Goal: Task Accomplishment & Management: Manage account settings

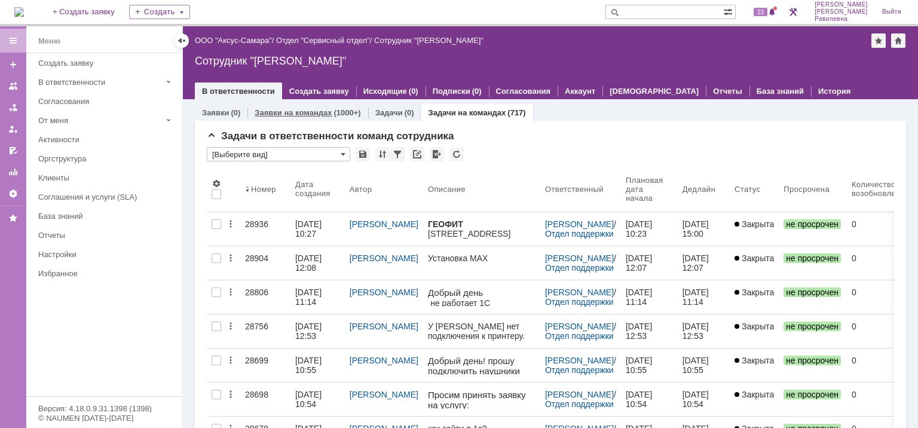
click at [335, 111] on div "(1000+)" at bounding box center [347, 112] width 27 height 9
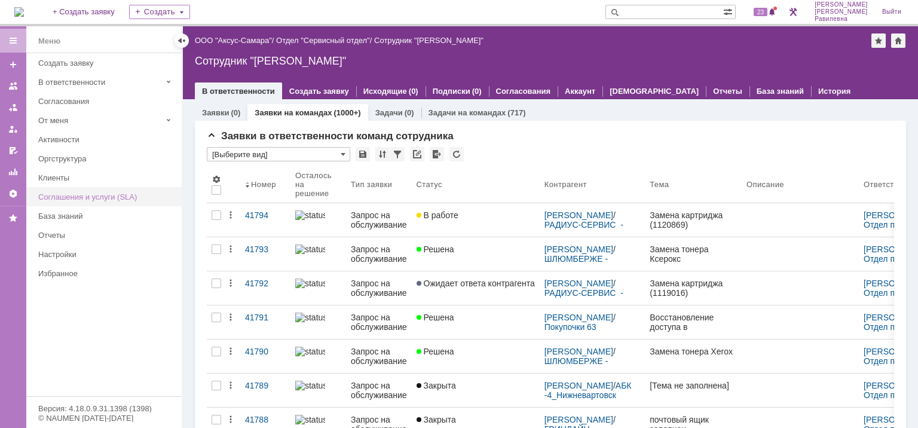
click at [78, 192] on div "Соглашения и услуги (SLA)" at bounding box center [106, 196] width 136 height 9
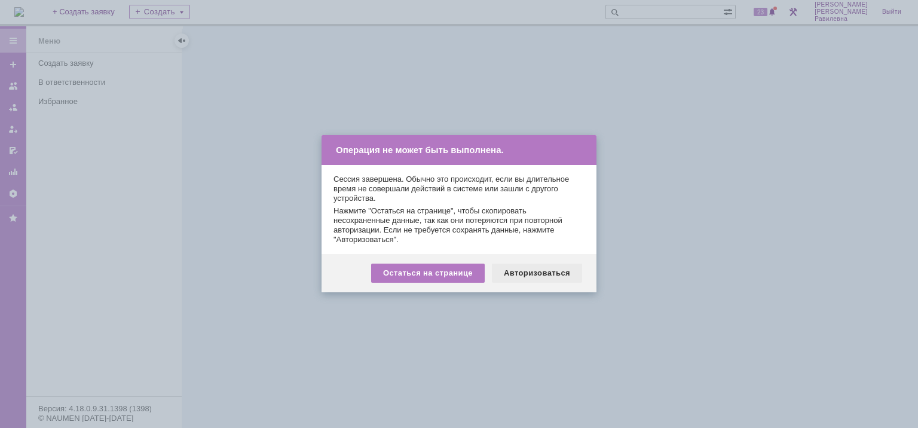
click at [540, 271] on div "Авторизоваться" at bounding box center [537, 273] width 90 height 19
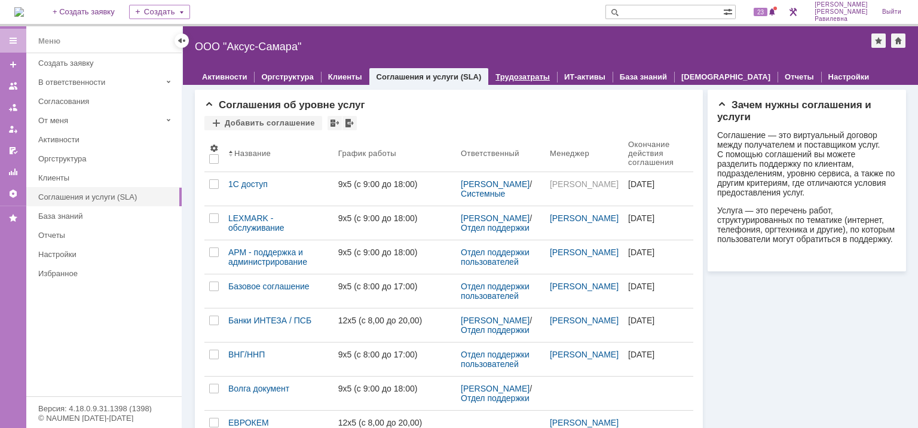
click at [503, 77] on link "Трудозатраты" at bounding box center [523, 76] width 54 height 9
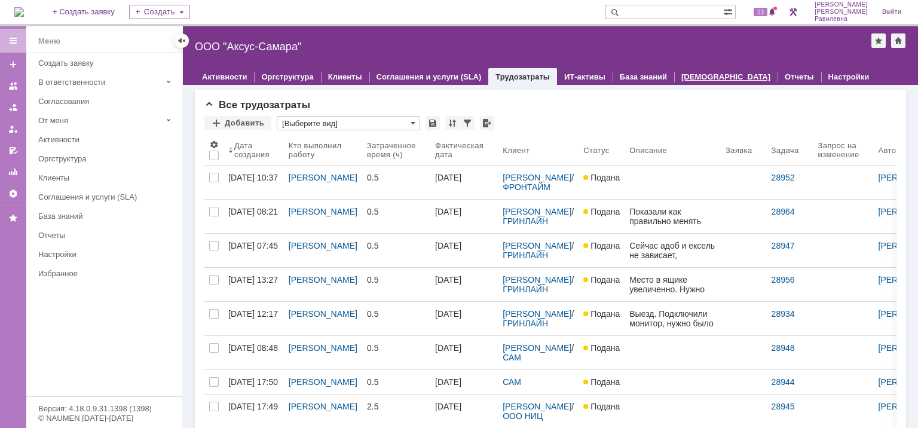
click at [699, 74] on link "[DEMOGRAPHIC_DATA]" at bounding box center [725, 76] width 89 height 9
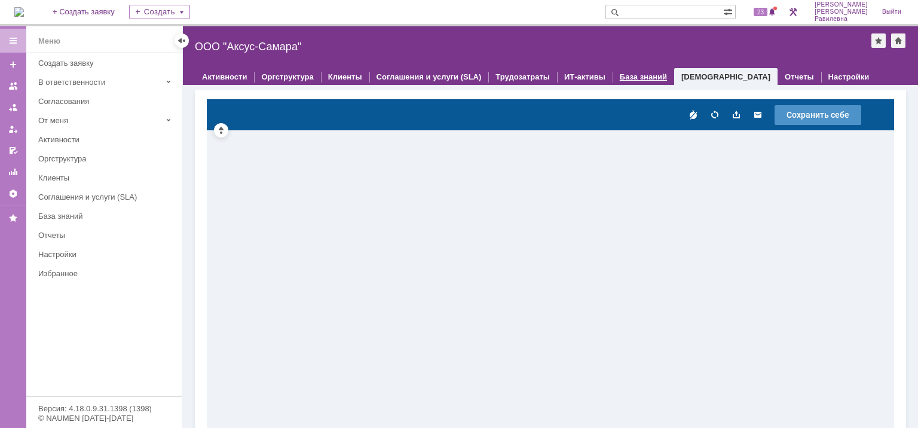
click at [620, 72] on link "База знаний" at bounding box center [643, 76] width 47 height 9
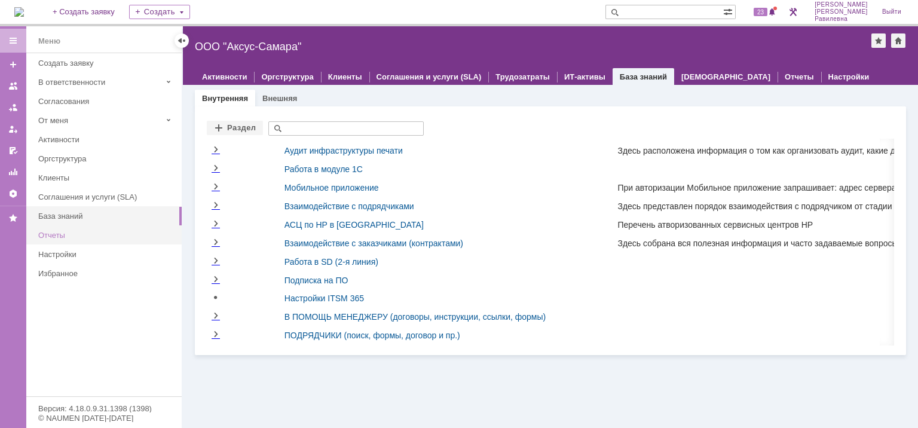
click at [64, 236] on div "Отчеты" at bounding box center [106, 235] width 136 height 9
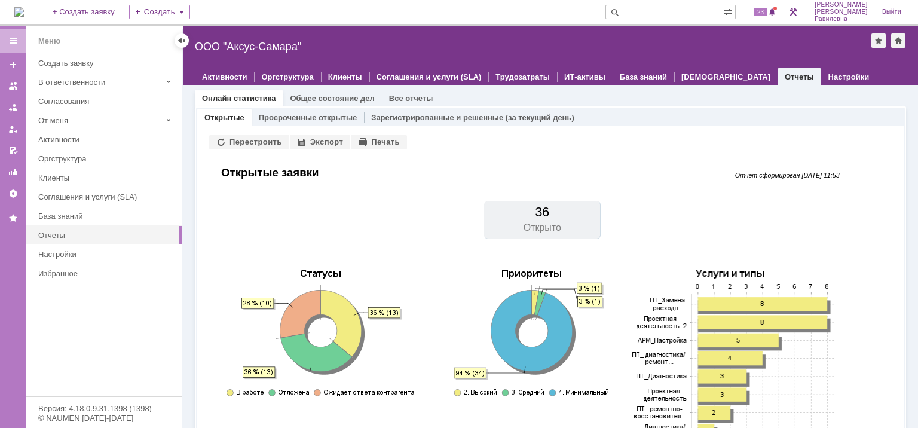
click at [313, 115] on link "Просроченные открытые" at bounding box center [308, 117] width 99 height 9
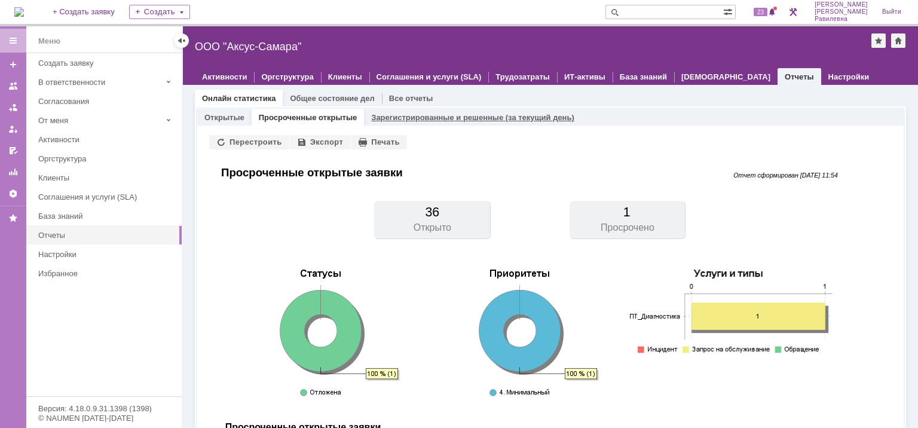
click at [433, 113] on link "Зарегистрированные и решенные (за текущий день)" at bounding box center [472, 117] width 203 height 9
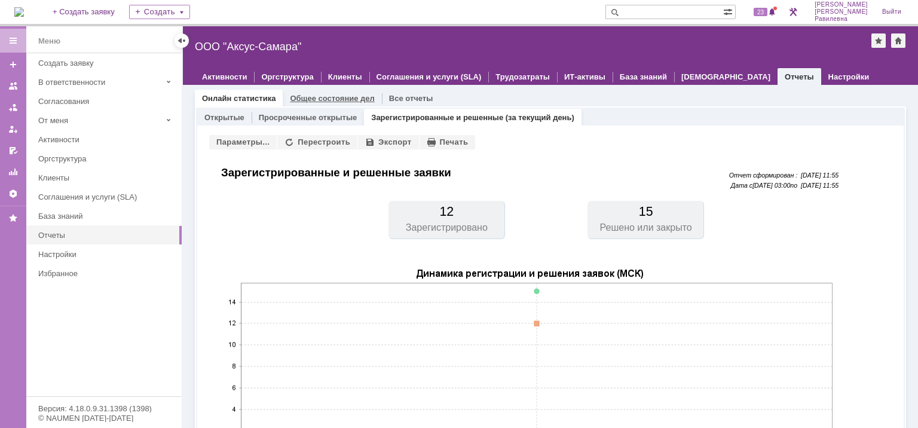
click at [307, 98] on link "Общее состояние дел" at bounding box center [332, 98] width 84 height 9
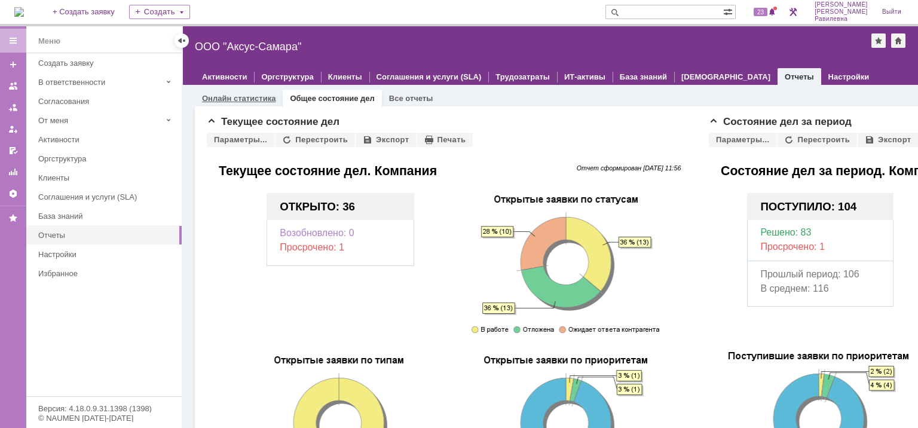
click at [238, 97] on link "Онлайн статистика" at bounding box center [239, 98] width 74 height 9
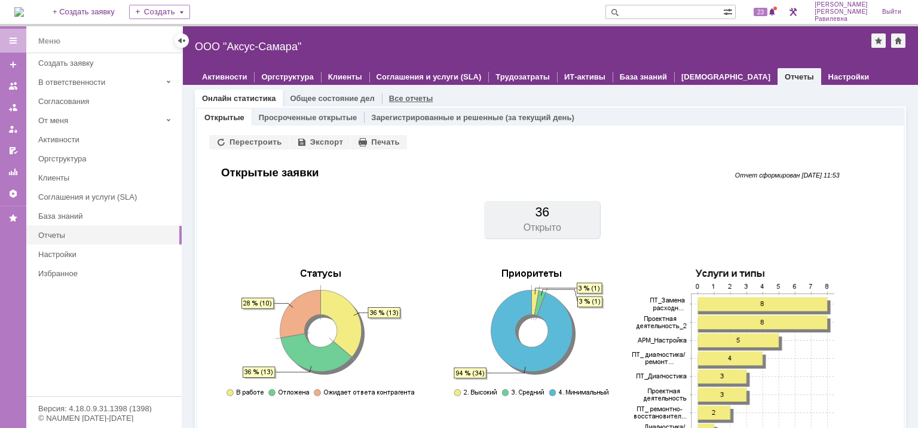
click at [402, 97] on link "Все отчеты" at bounding box center [411, 98] width 44 height 9
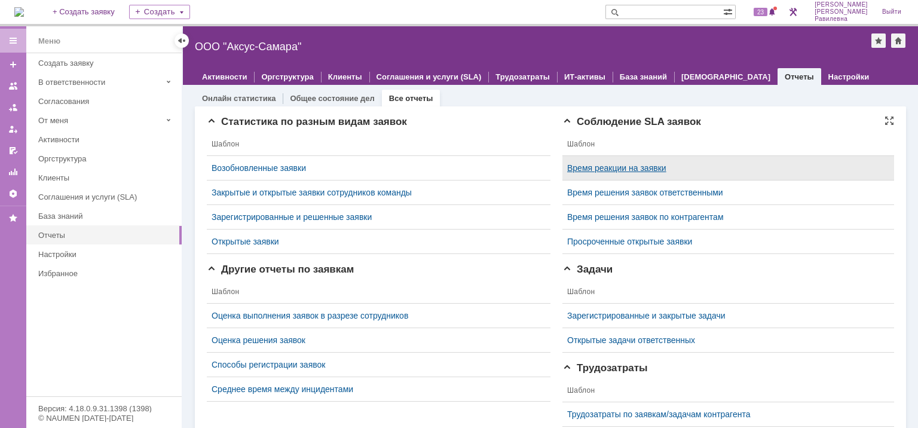
click at [622, 167] on link "Время реакции на заявки" at bounding box center [616, 168] width 99 height 10
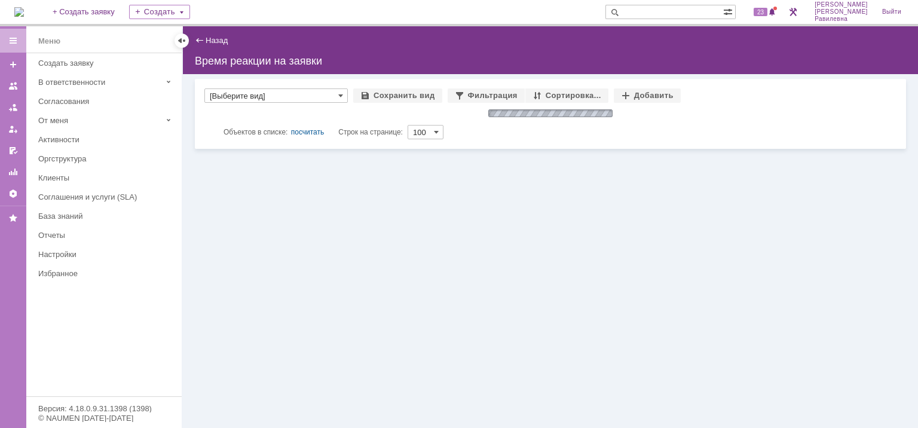
type input "[Выберите вид]"
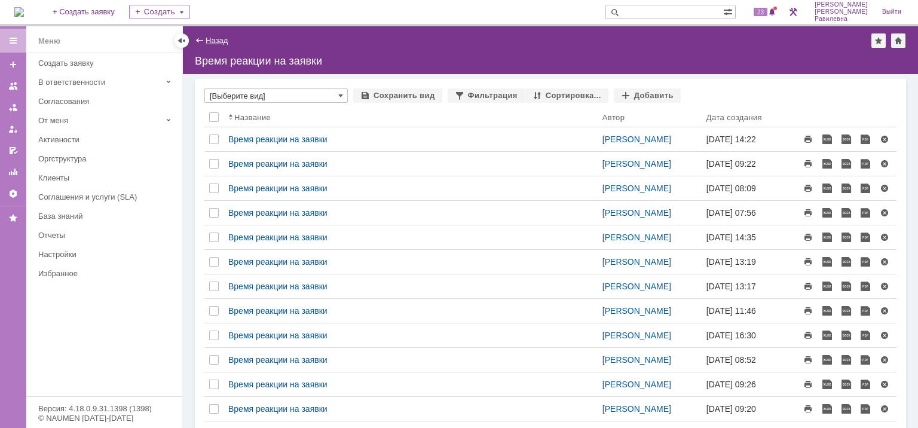
click at [206, 41] on link "Назад" at bounding box center [217, 40] width 22 height 9
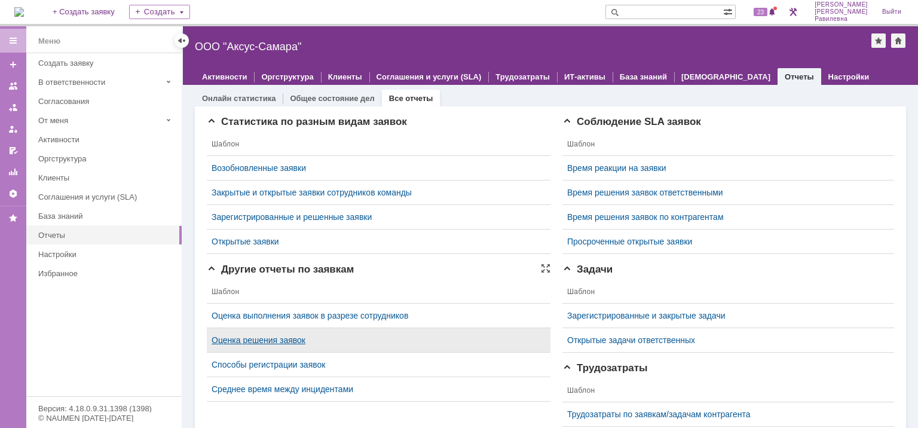
click at [277, 341] on link "Оценка решения заявок" at bounding box center [259, 340] width 94 height 10
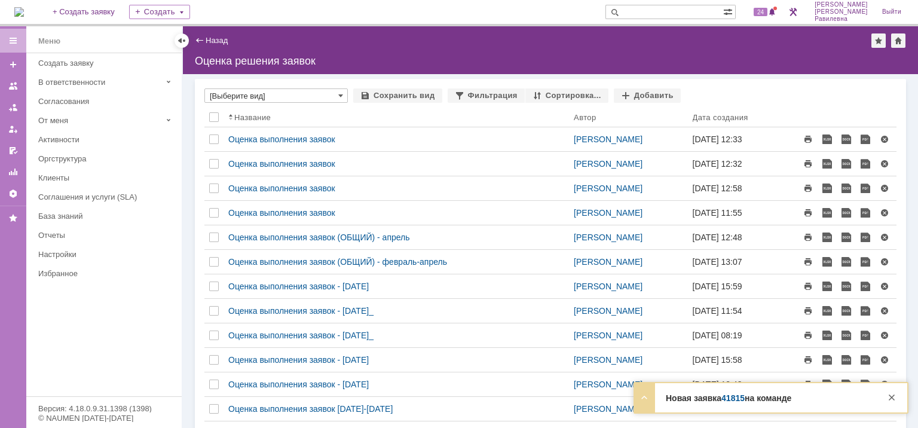
click at [201, 39] on div "Назад" at bounding box center [211, 40] width 33 height 9
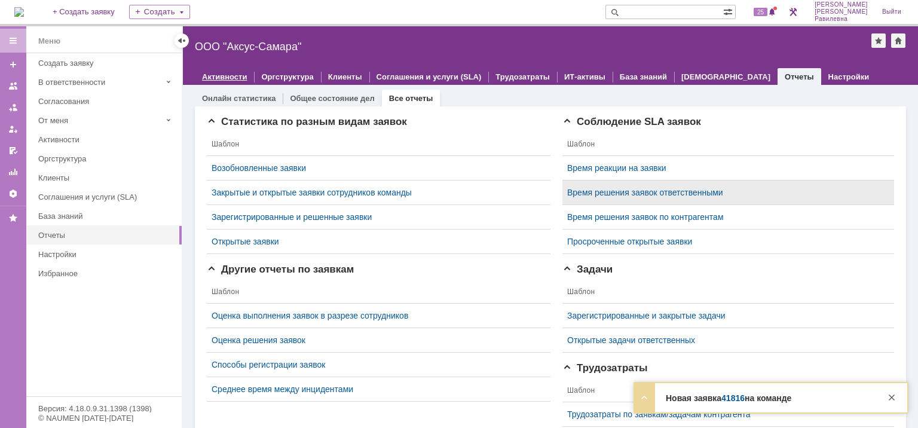
click at [232, 77] on link "Активности" at bounding box center [224, 76] width 45 height 9
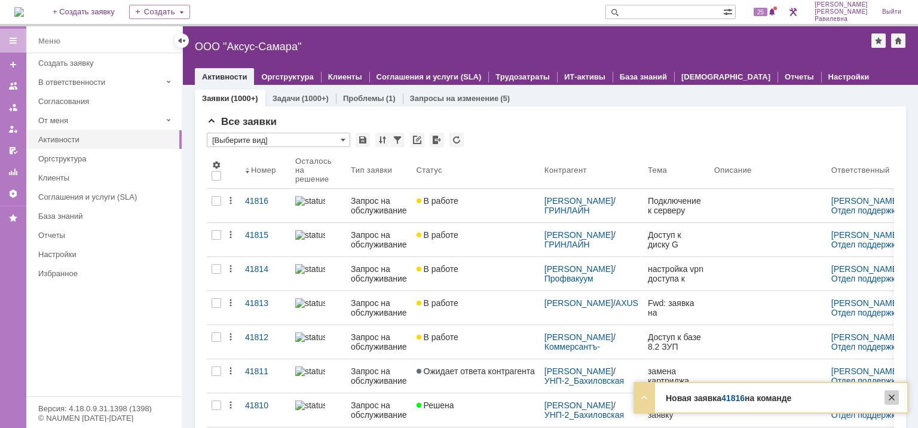
click at [894, 397] on div at bounding box center [892, 397] width 14 height 14
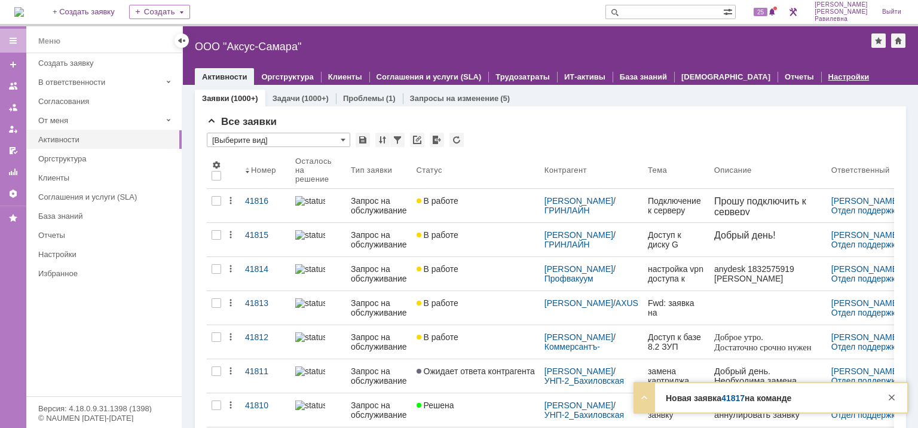
click at [828, 79] on link "Настройки" at bounding box center [848, 76] width 41 height 9
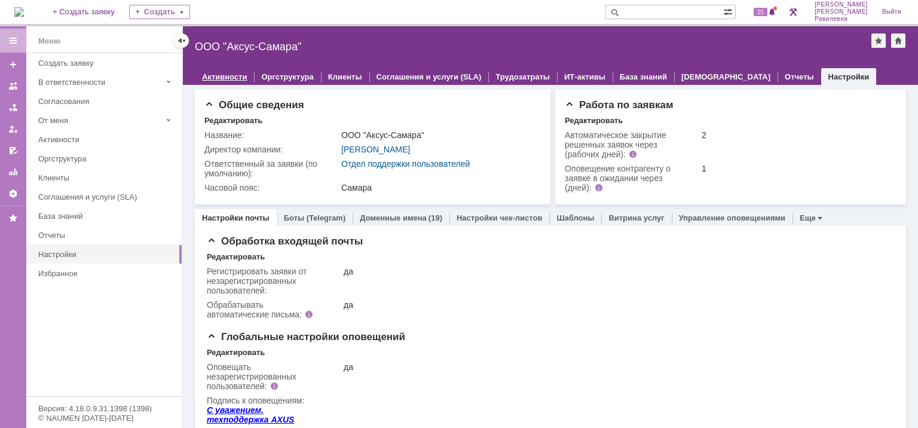
click at [232, 77] on link "Активности" at bounding box center [224, 76] width 45 height 9
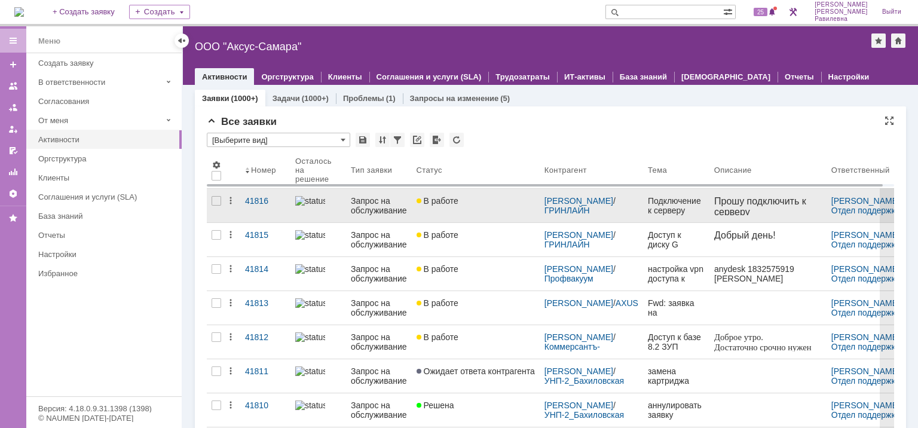
click at [470, 204] on div "В работе" at bounding box center [476, 201] width 118 height 10
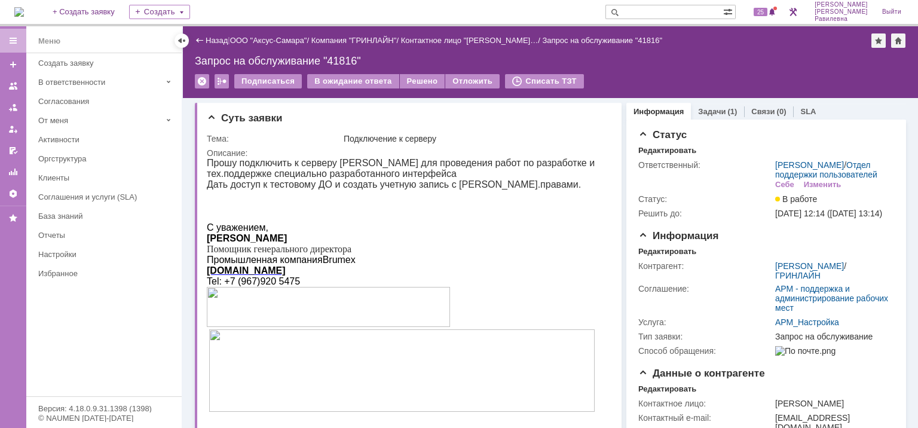
click at [201, 40] on div "Назад" at bounding box center [211, 40] width 33 height 9
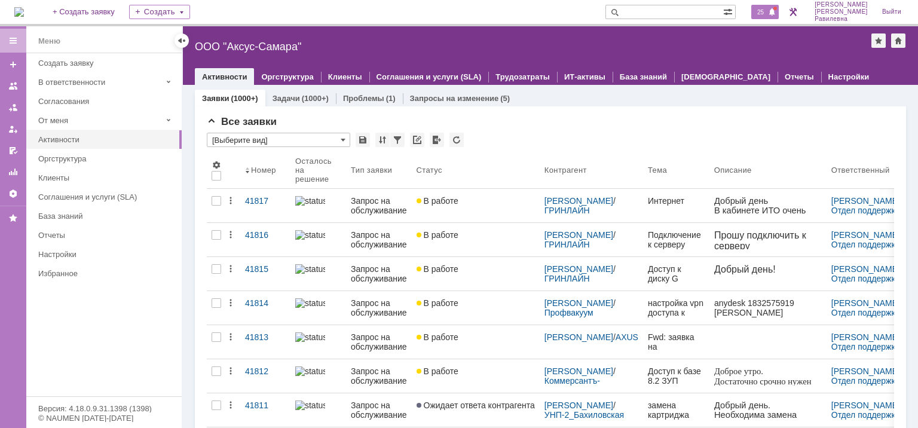
click at [776, 10] on span at bounding box center [772, 13] width 8 height 10
click at [548, 118] on div "Все заявки" at bounding box center [550, 122] width 687 height 12
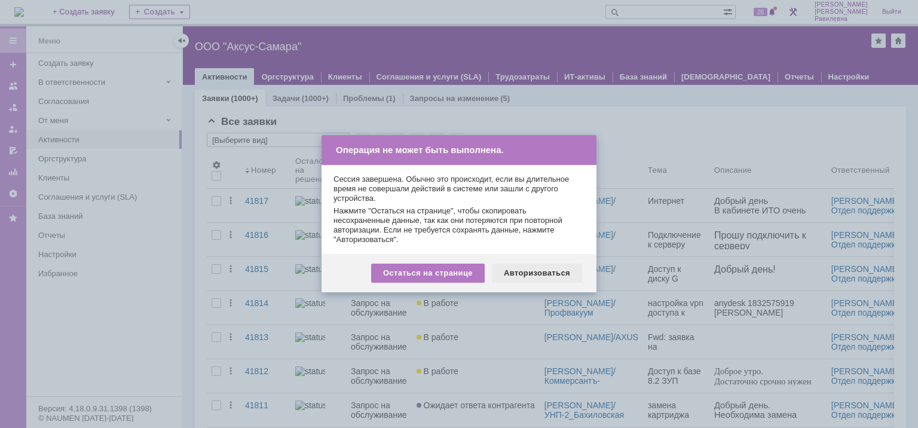
click at [554, 268] on div "Авторизоваться" at bounding box center [537, 273] width 90 height 19
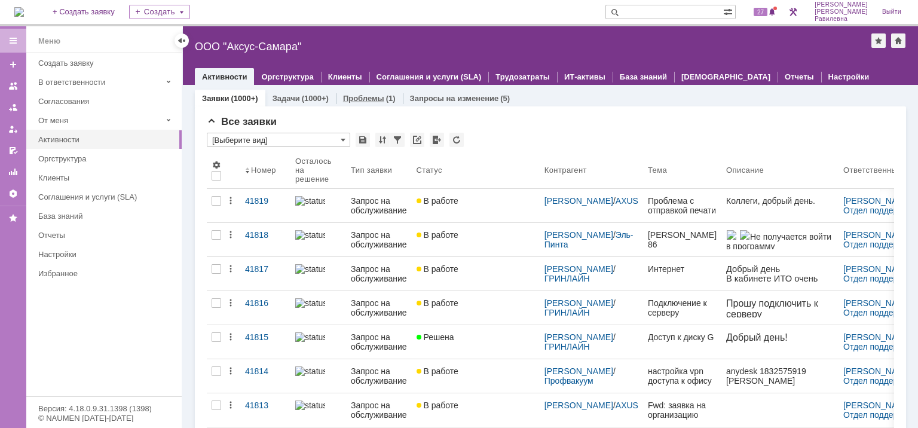
click at [361, 100] on link "Проблемы" at bounding box center [363, 98] width 41 height 9
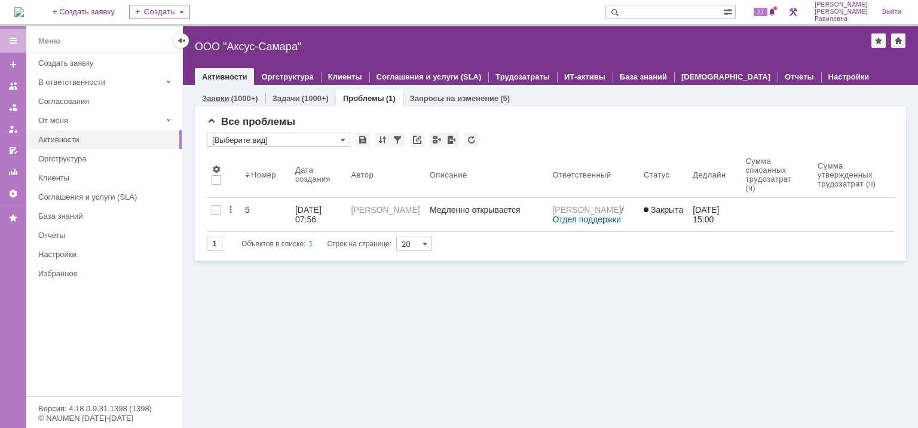
click at [216, 94] on link "Заявки" at bounding box center [215, 98] width 27 height 9
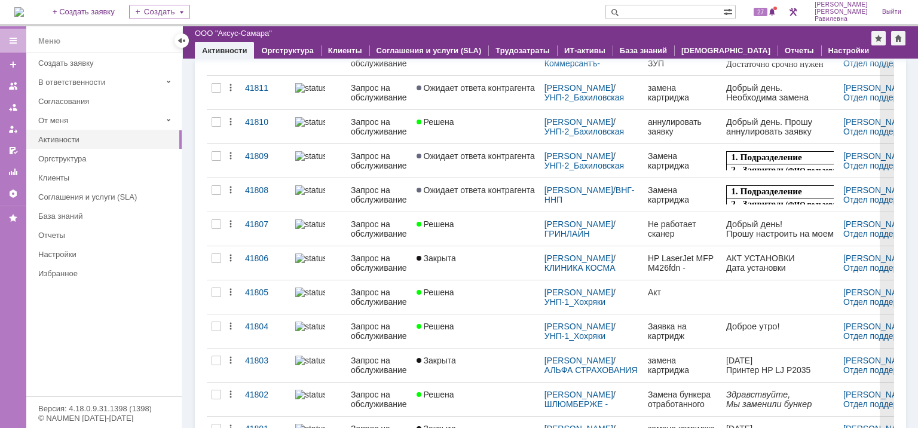
scroll to position [418, 0]
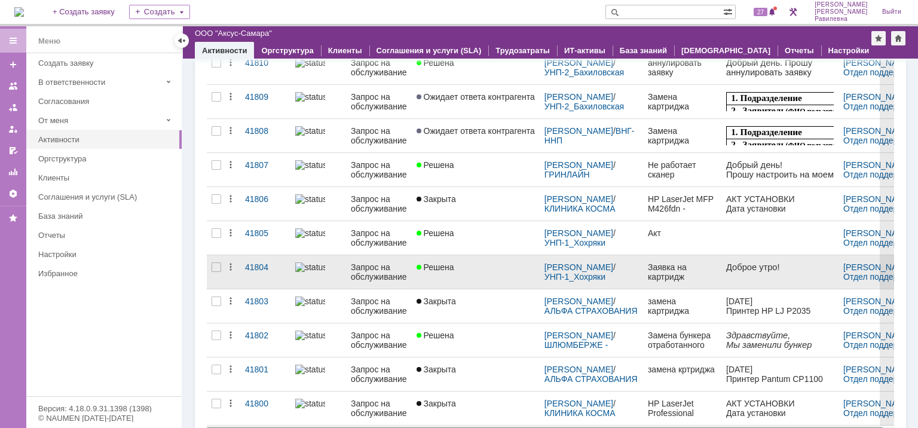
click at [471, 269] on div "Решена" at bounding box center [476, 267] width 118 height 10
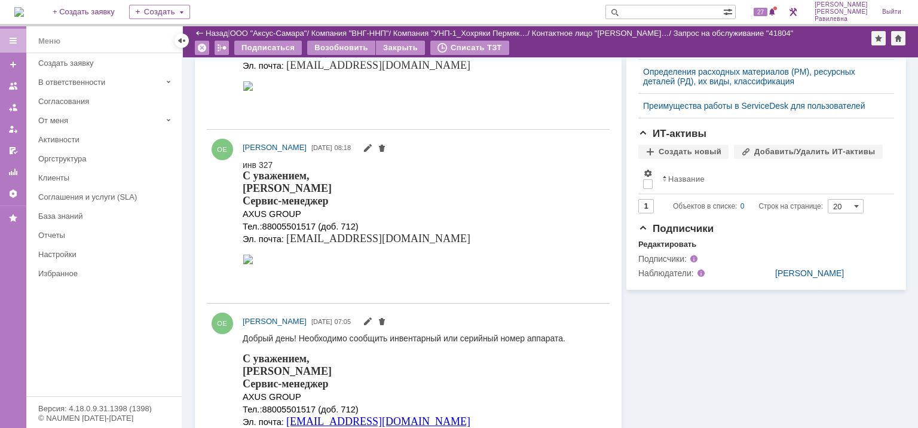
scroll to position [715, 0]
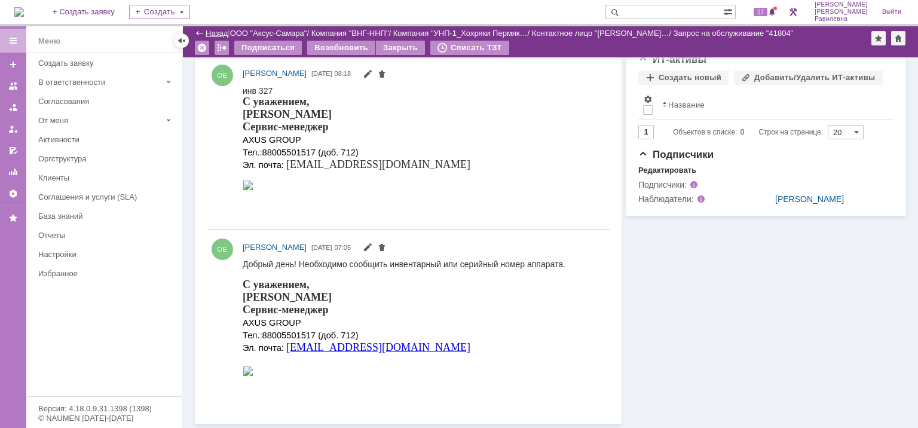
click at [207, 31] on link "Назад" at bounding box center [217, 33] width 22 height 9
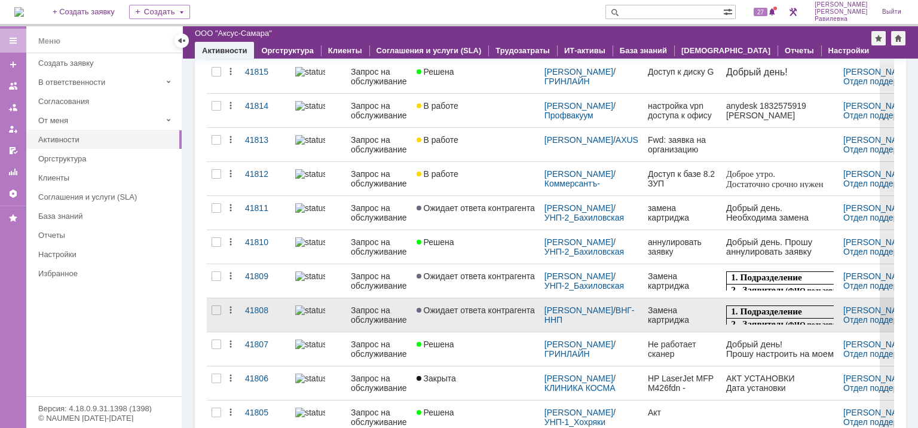
click at [460, 305] on span "Ожидает ответа контрагента" at bounding box center [476, 310] width 118 height 10
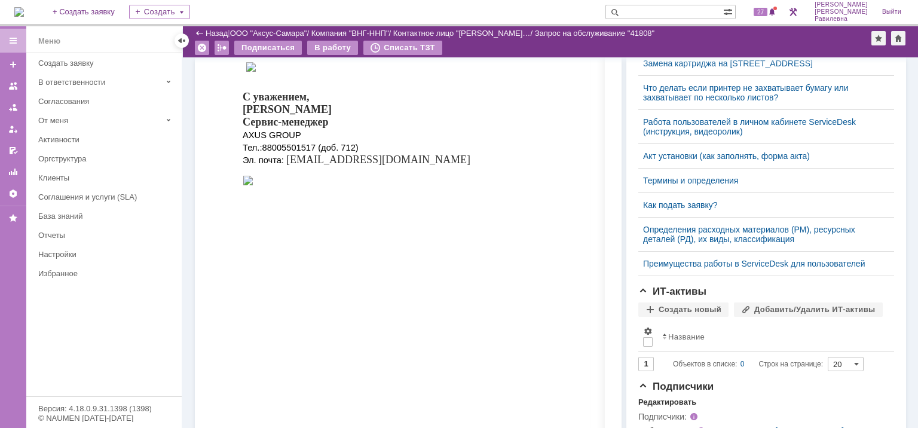
click at [201, 32] on div "Назад" at bounding box center [211, 33] width 33 height 9
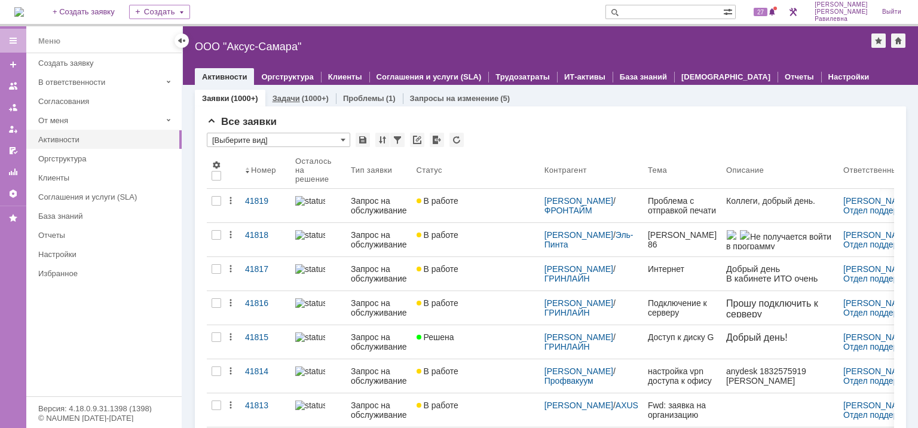
click at [287, 94] on link "Задачи" at bounding box center [286, 98] width 27 height 9
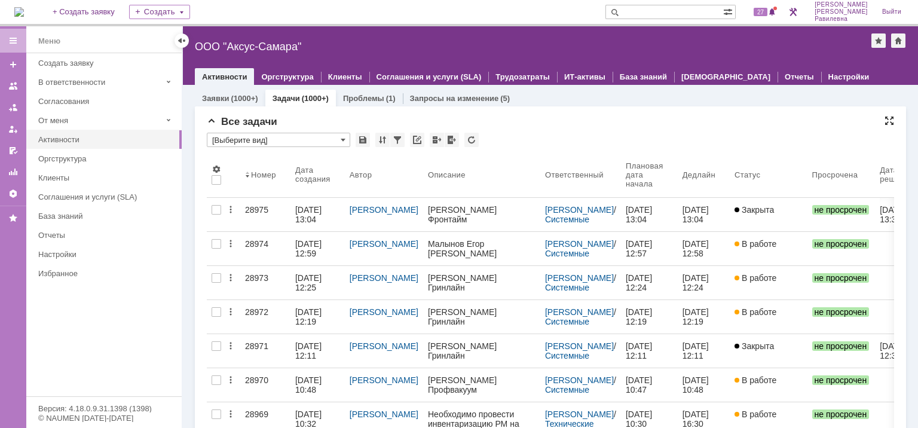
click at [885, 119] on div at bounding box center [890, 121] width 10 height 10
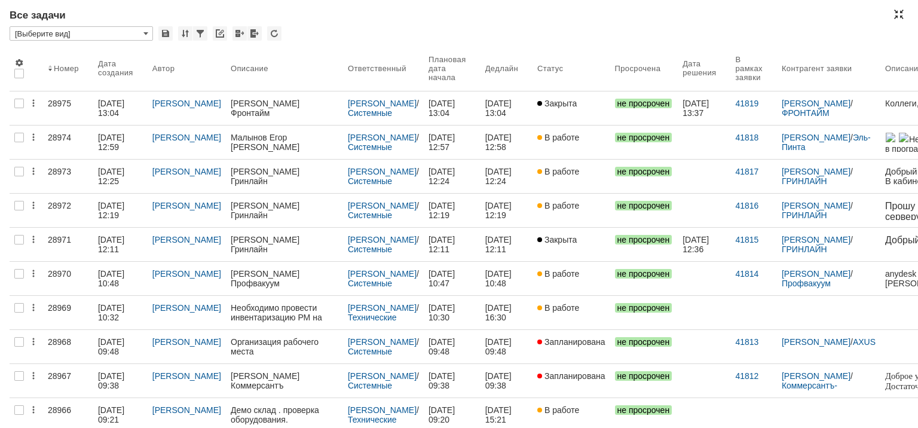
click at [899, 14] on div at bounding box center [899, 15] width 10 height 10
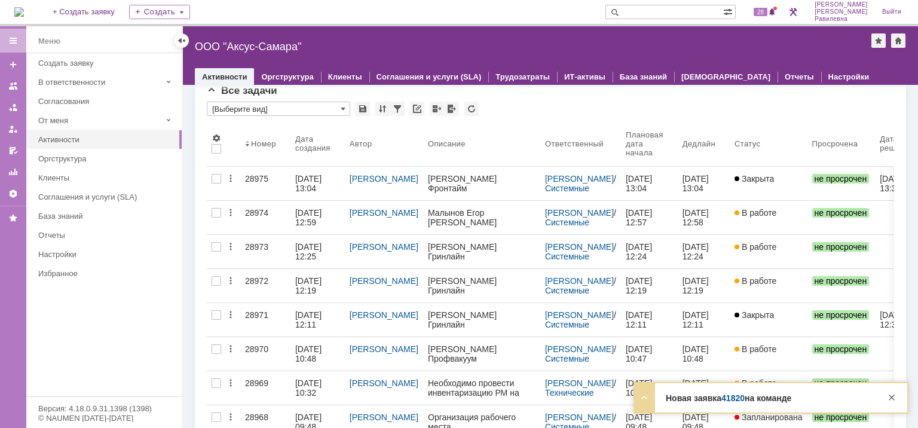
click at [227, 76] on link "Активности" at bounding box center [224, 76] width 45 height 9
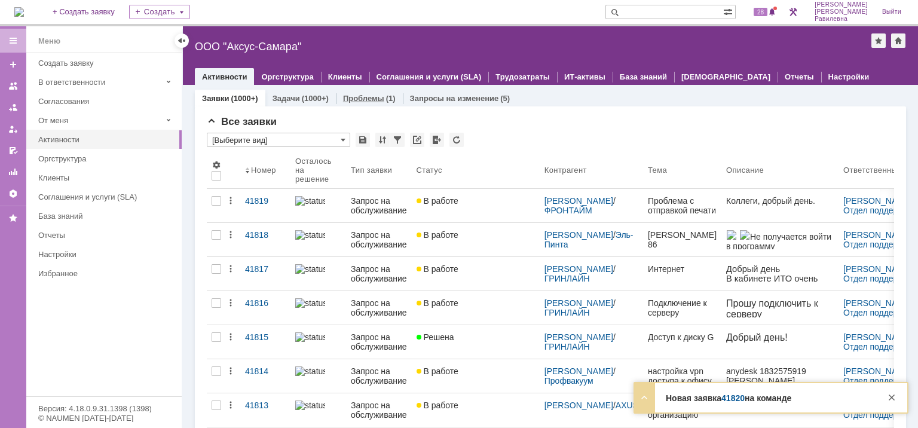
click at [378, 100] on link "Проблемы" at bounding box center [363, 98] width 41 height 9
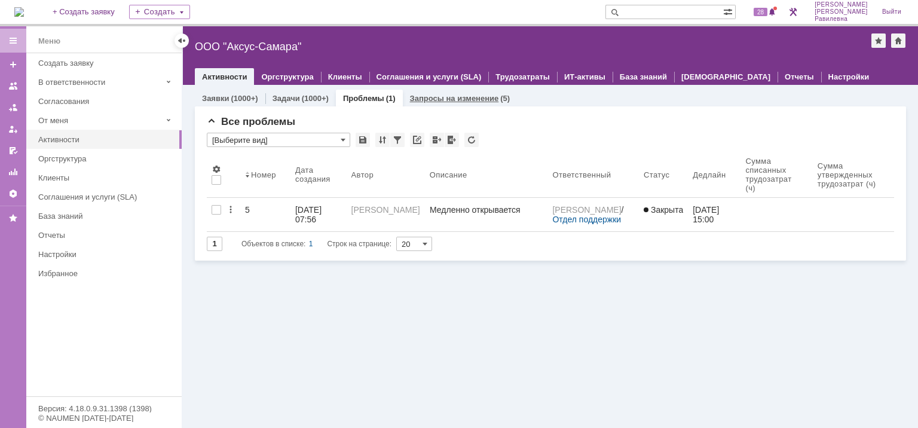
click at [442, 101] on link "Запросы на изменение" at bounding box center [454, 98] width 89 height 9
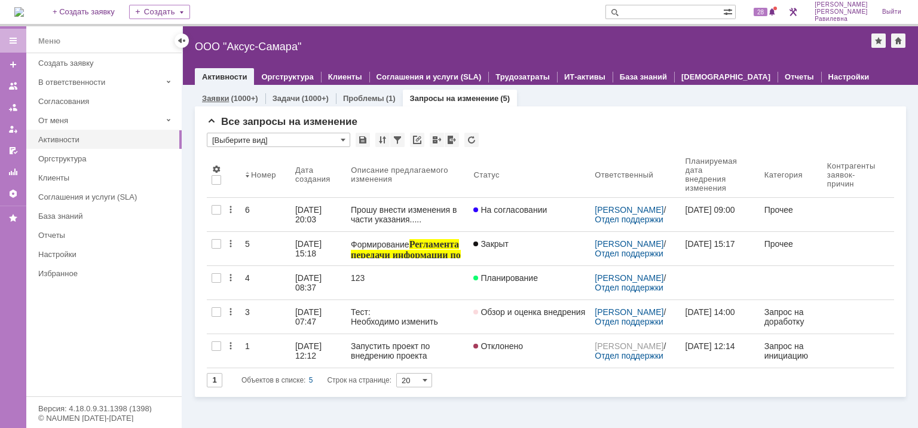
click at [228, 101] on link "Заявки" at bounding box center [215, 98] width 27 height 9
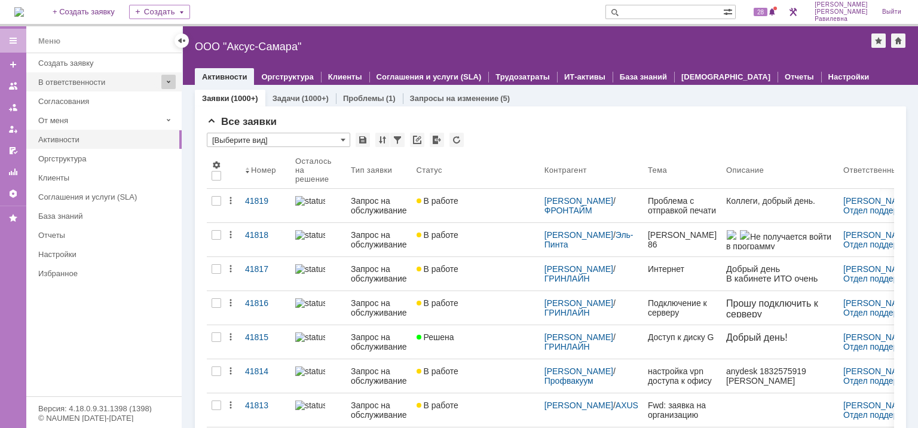
click at [170, 78] on span at bounding box center [168, 82] width 14 height 14
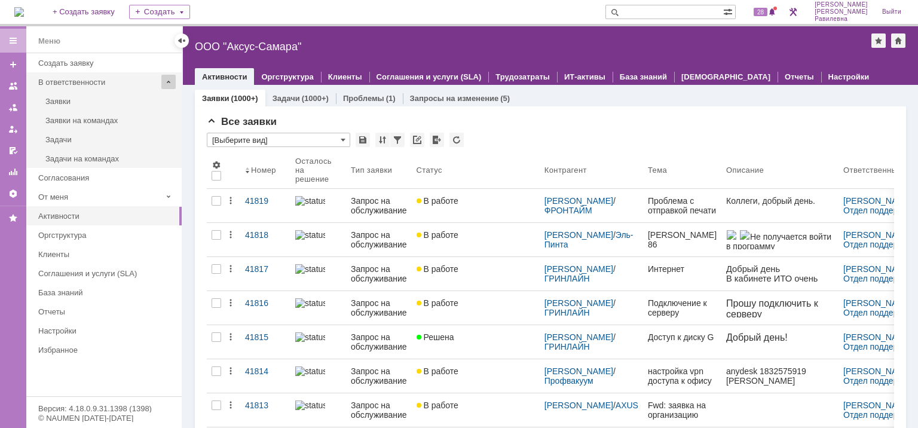
click at [165, 81] on span at bounding box center [168, 82] width 14 height 14
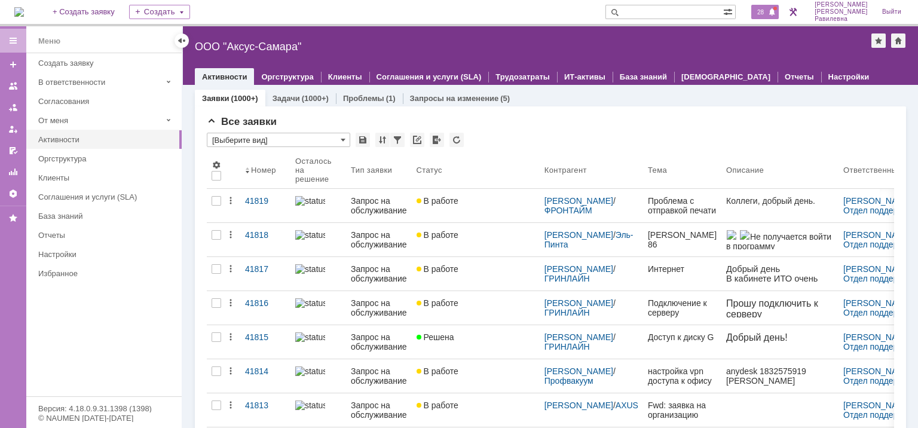
click at [776, 12] on span at bounding box center [772, 13] width 8 height 10
click at [211, 121] on span "Все заявки" at bounding box center [242, 121] width 70 height 11
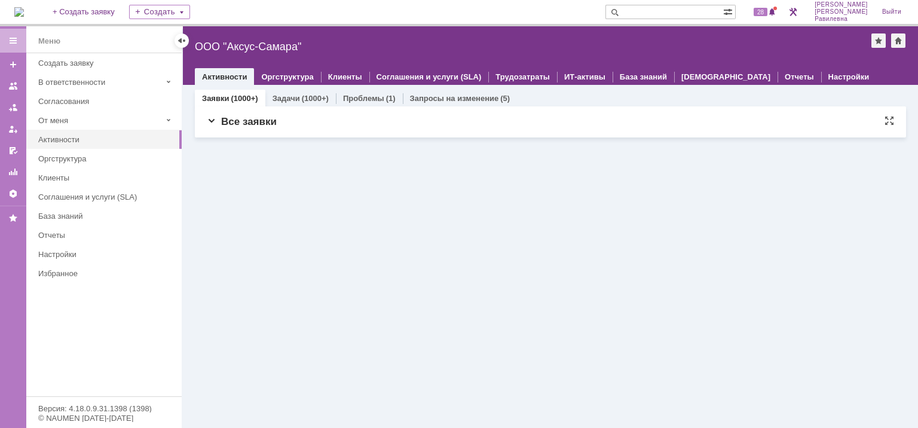
click at [211, 118] on span "Все заявки" at bounding box center [242, 121] width 70 height 11
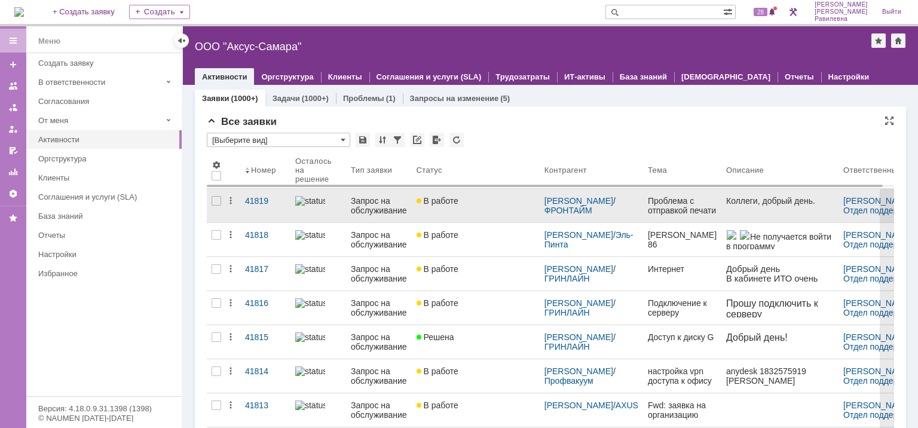
click at [438, 203] on span "В работе" at bounding box center [438, 201] width 42 height 10
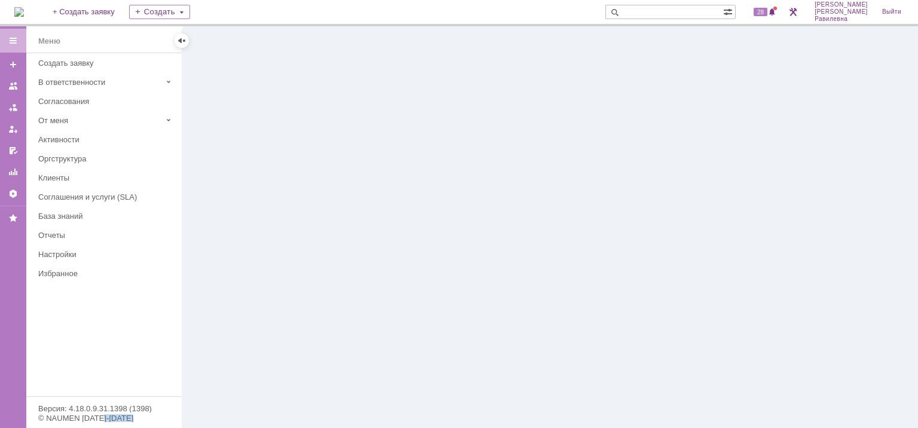
click at [440, 206] on div at bounding box center [550, 227] width 735 height 402
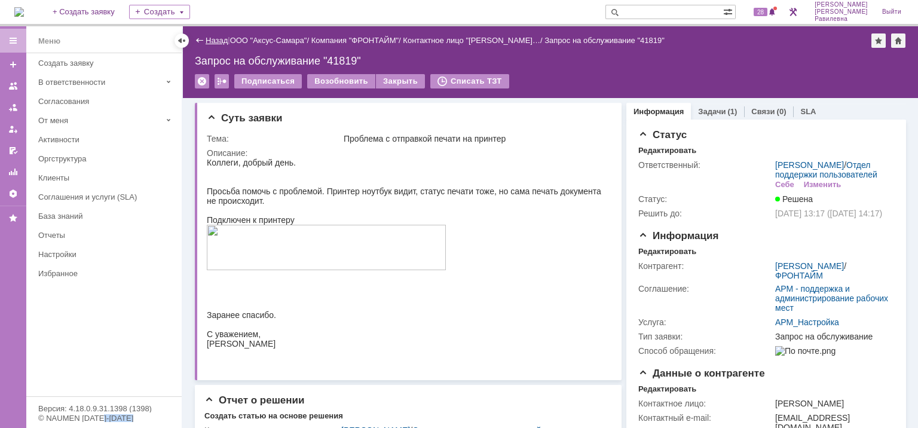
click at [209, 39] on link "Назад" at bounding box center [217, 40] width 22 height 9
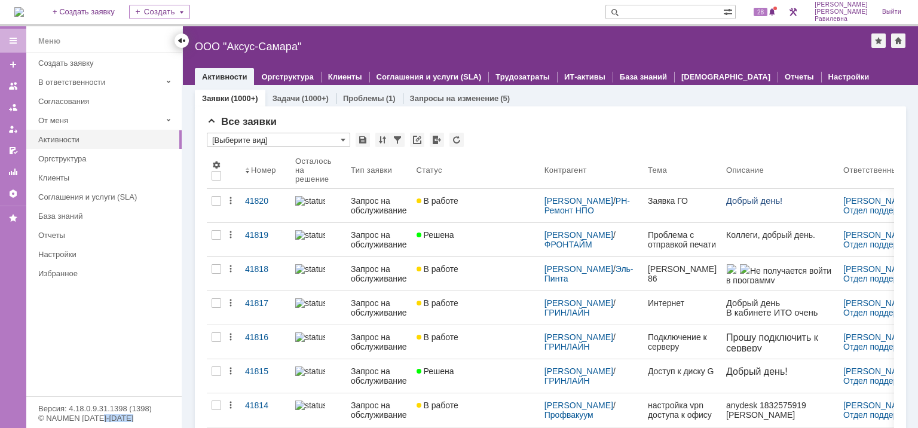
click at [184, 39] on div at bounding box center [182, 41] width 10 height 10
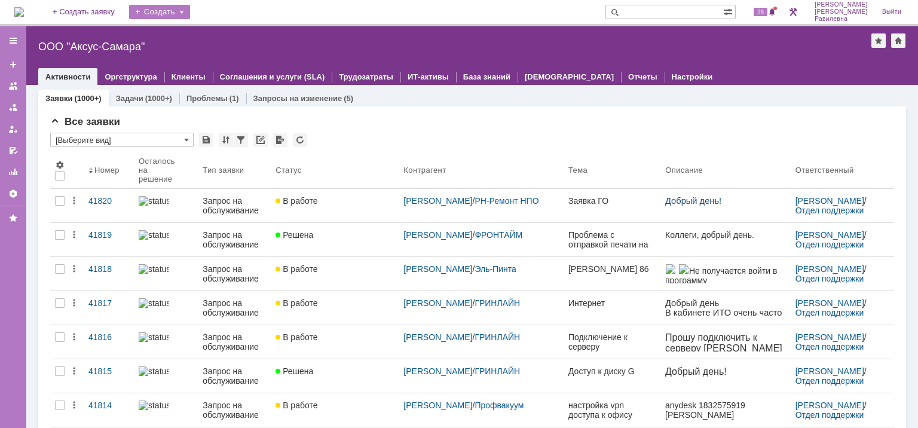
click at [190, 11] on div "Создать" at bounding box center [159, 12] width 61 height 14
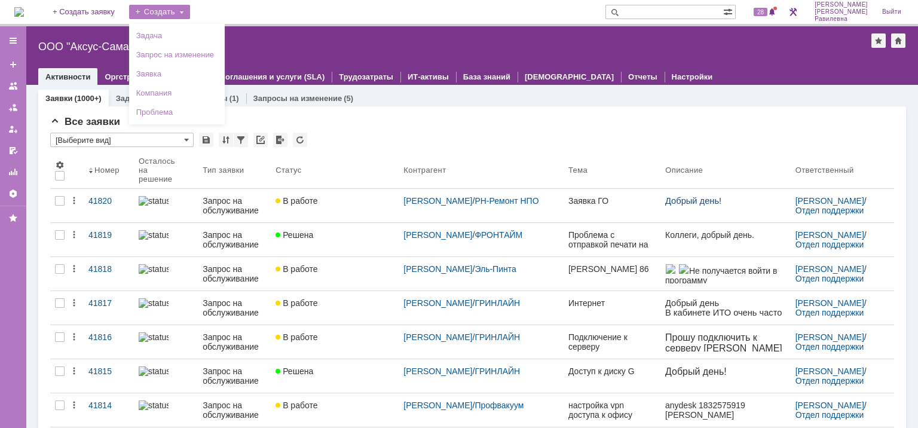
click at [240, 10] on div "На домашнюю + Создать заявку Создать Задача Запрос на изменение Заявка Компания…" at bounding box center [459, 13] width 918 height 26
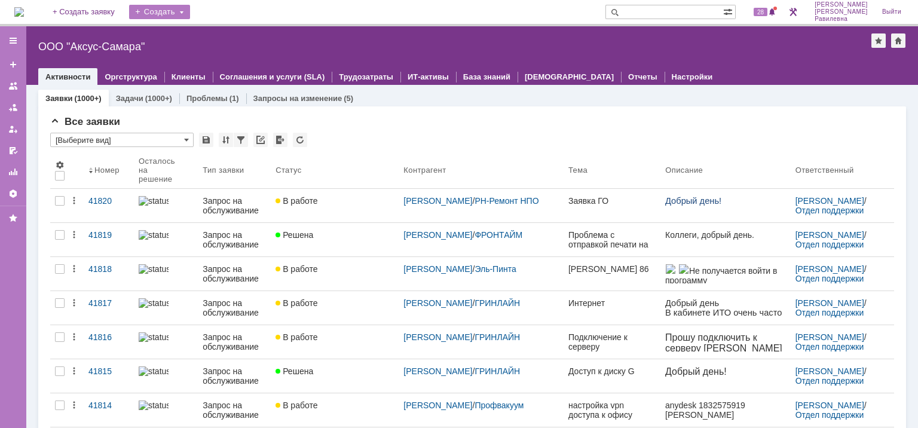
click at [190, 10] on div "Создать" at bounding box center [159, 12] width 61 height 14
click at [190, 9] on div "Создать" at bounding box center [159, 12] width 61 height 14
click at [116, 11] on link "+ Создать заявку" at bounding box center [83, 12] width 77 height 24
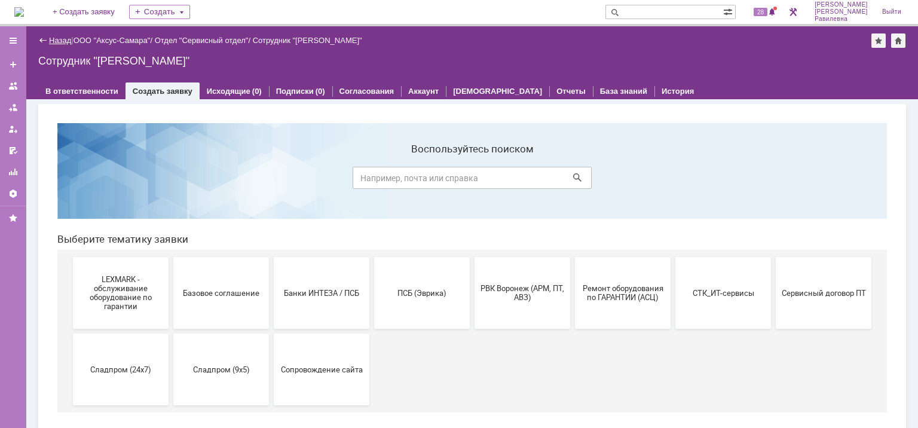
click at [54, 36] on link "Назад" at bounding box center [60, 40] width 22 height 9
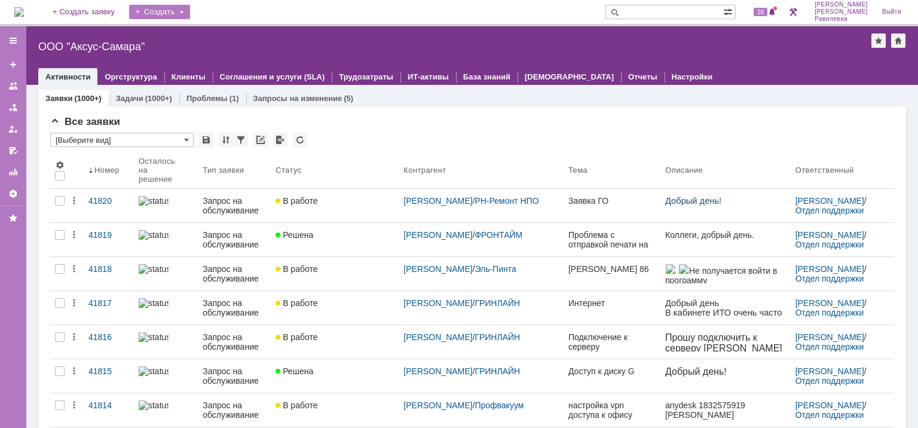
click at [190, 11] on div "Создать" at bounding box center [159, 12] width 61 height 14
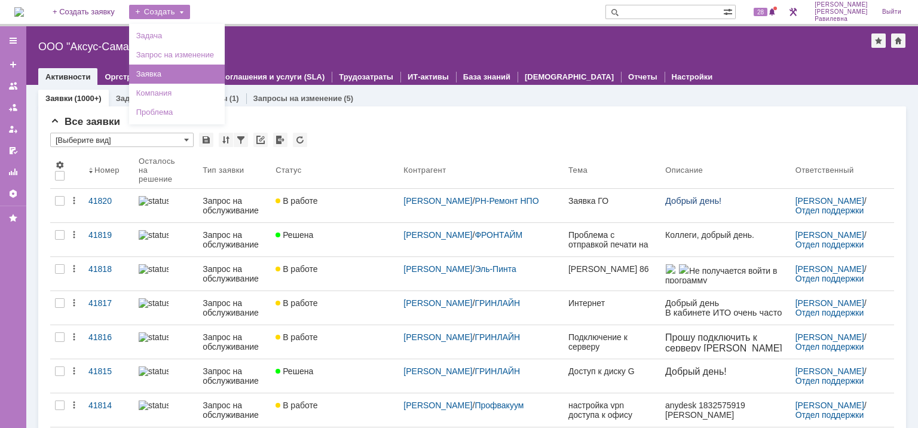
click at [178, 75] on link "Заявка" at bounding box center [177, 74] width 91 height 14
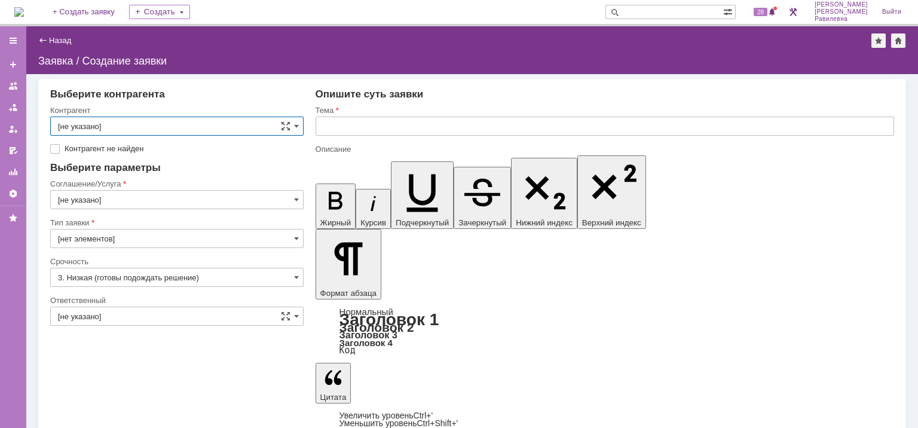
click at [170, 122] on input "[не указано]" at bounding box center [176, 126] width 253 height 19
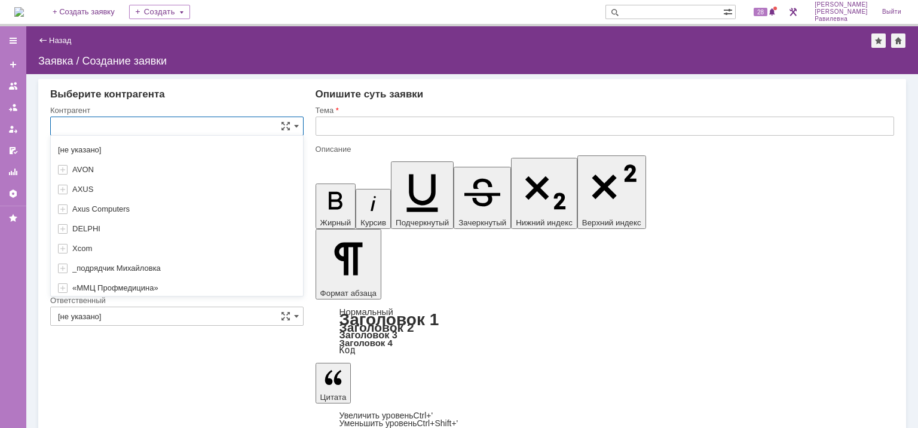
click at [210, 97] on div "Выберите контрагента" at bounding box center [176, 94] width 253 height 12
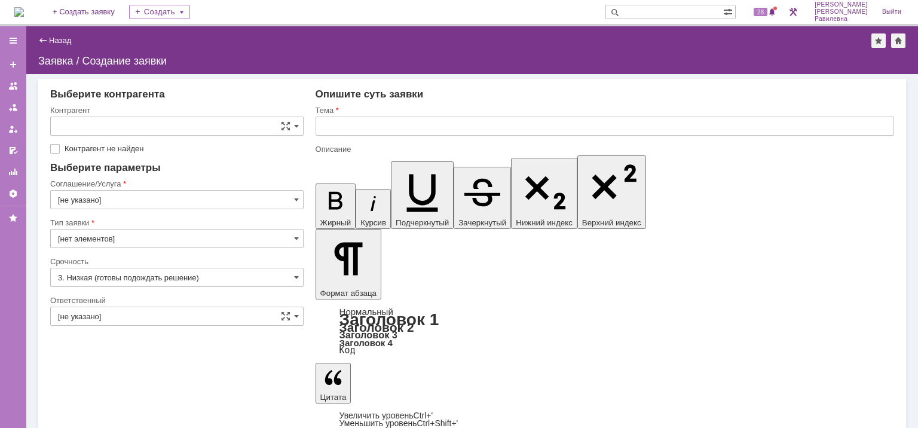
type input "[не указано]"
click at [59, 42] on link "Назад" at bounding box center [60, 40] width 22 height 9
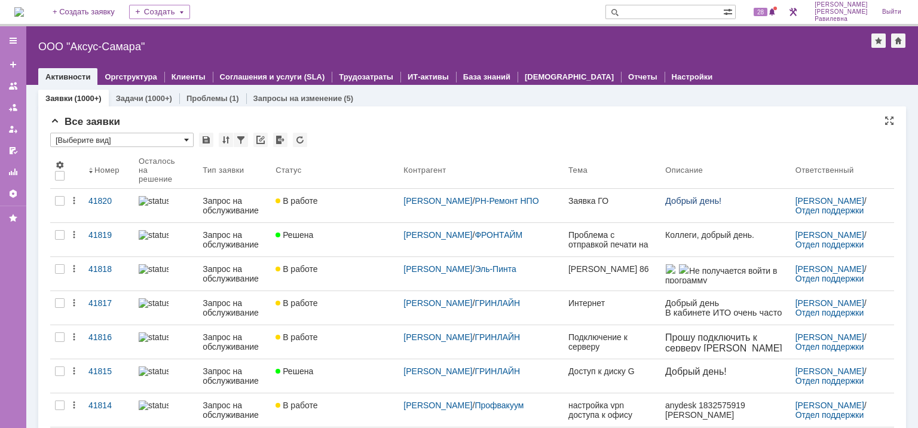
click at [188, 138] on span at bounding box center [186, 140] width 5 height 10
click at [408, 127] on div "Все заявки" at bounding box center [472, 122] width 844 height 12
type input "[Выберите вид]"
click at [190, 14] on div "Создать" at bounding box center [159, 12] width 61 height 14
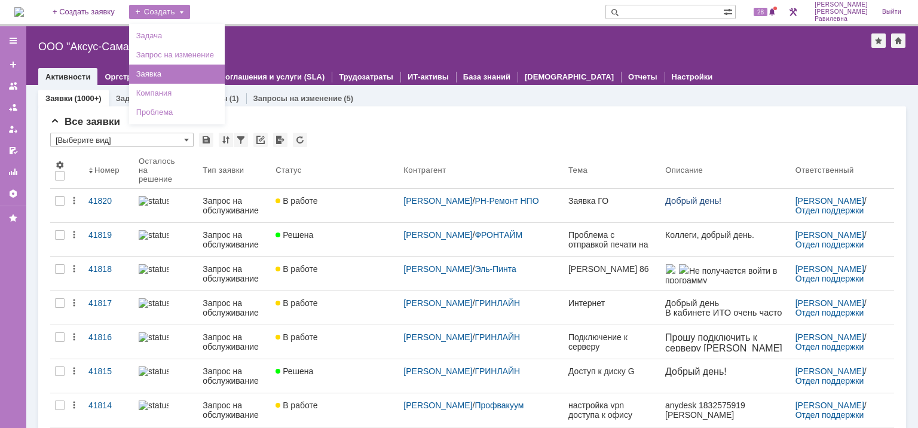
click at [184, 69] on link "Заявка" at bounding box center [177, 74] width 91 height 14
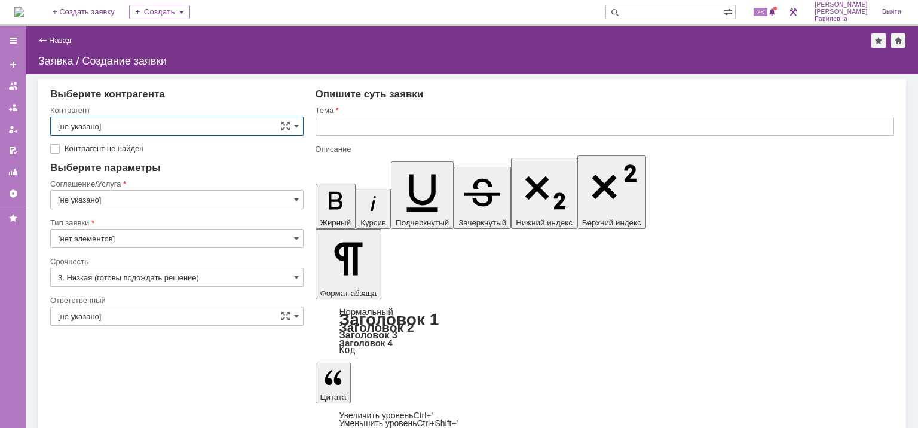
click at [207, 202] on input "[не указано]" at bounding box center [176, 199] width 253 height 19
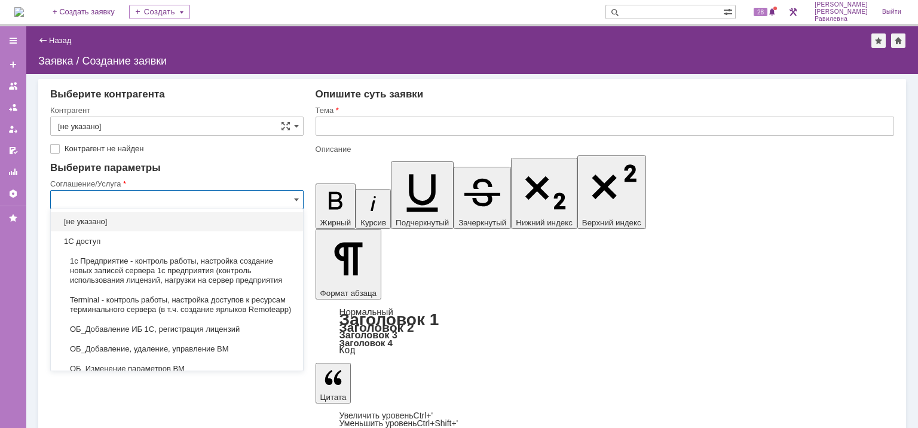
click at [228, 165] on div "Выберите параметры" at bounding box center [176, 168] width 253 height 12
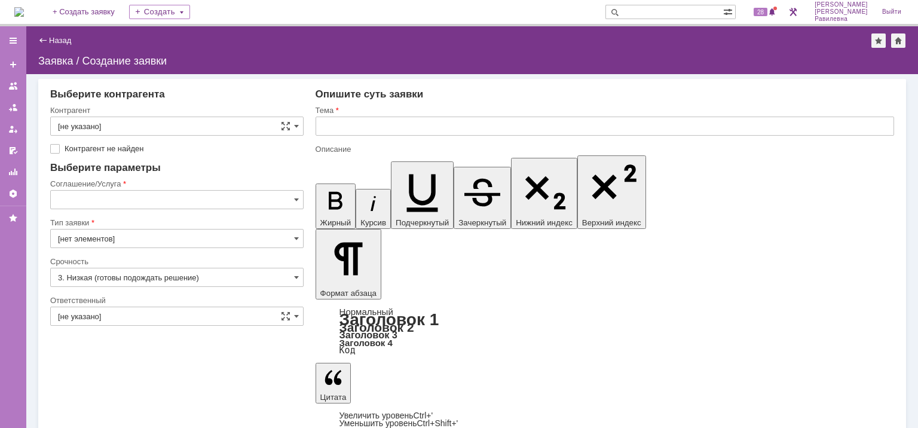
type input "[не указано]"
click at [172, 238] on input "[нет элементов]" at bounding box center [176, 238] width 253 height 19
click at [170, 264] on div "Срочность" at bounding box center [175, 262] width 251 height 8
type input "[нет элементов]"
click at [169, 274] on input "3. Низкая (готовы подождать решение)" at bounding box center [176, 277] width 253 height 19
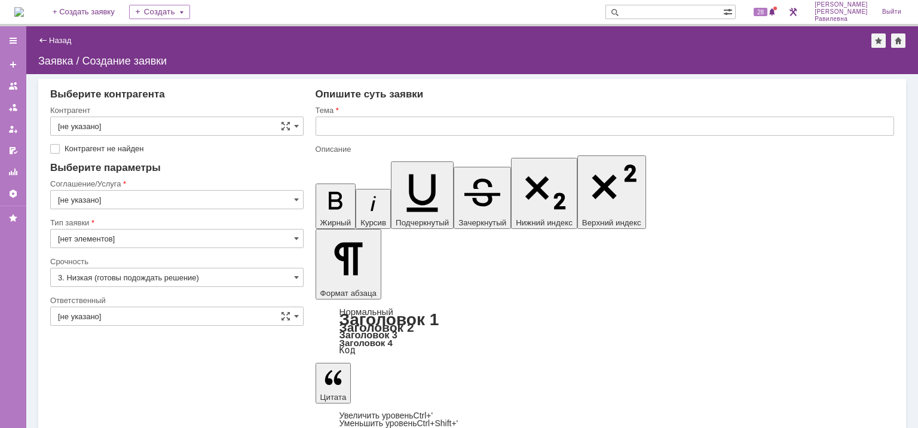
type input "3. Низкая (готовы подождать решение)"
click at [44, 39] on div "Назад" at bounding box center [54, 40] width 33 height 9
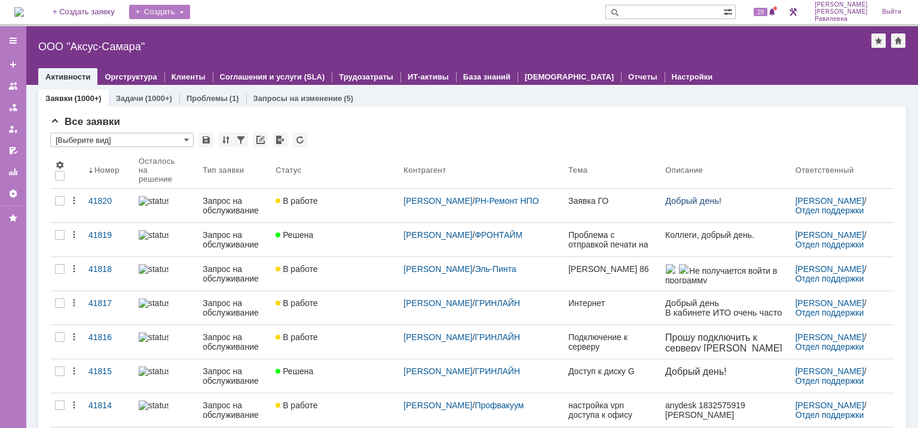
click at [190, 11] on div "Создать" at bounding box center [159, 12] width 61 height 14
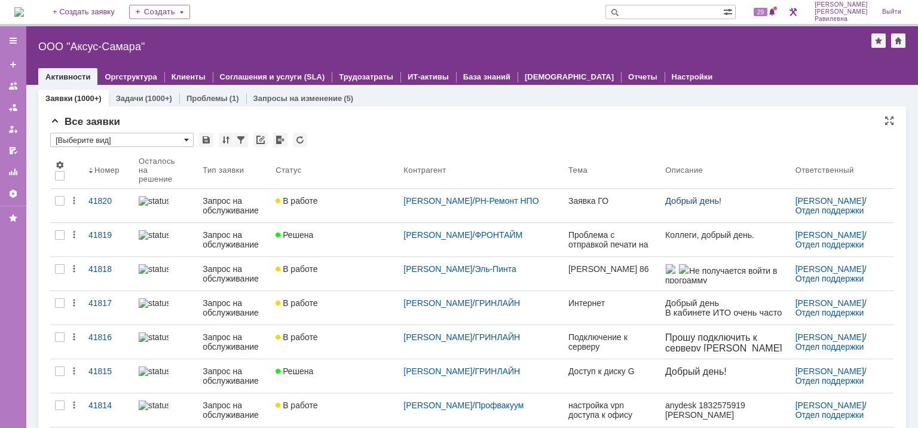
click at [186, 142] on span at bounding box center [186, 140] width 5 height 10
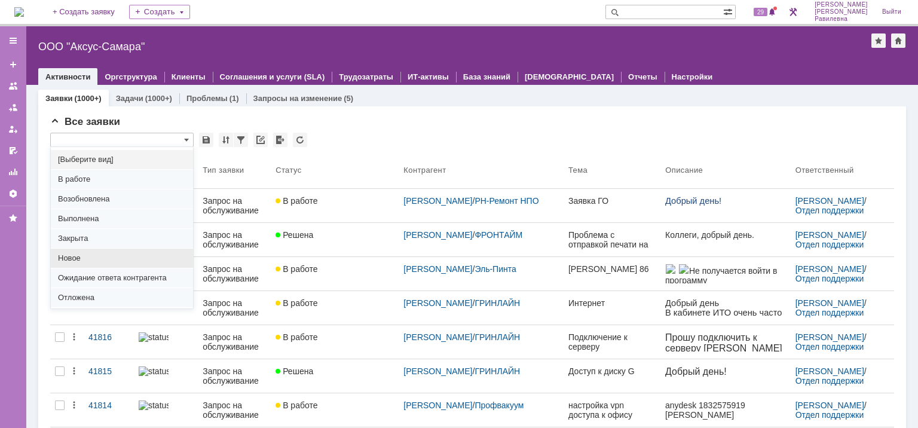
click at [143, 256] on span "Новое" at bounding box center [122, 258] width 128 height 10
type input "Новое"
type input "100"
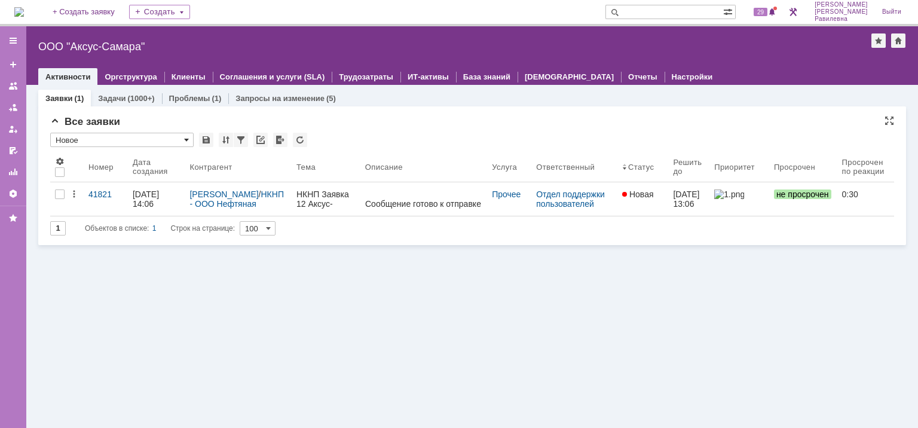
click at [186, 140] on span at bounding box center [186, 140] width 5 height 10
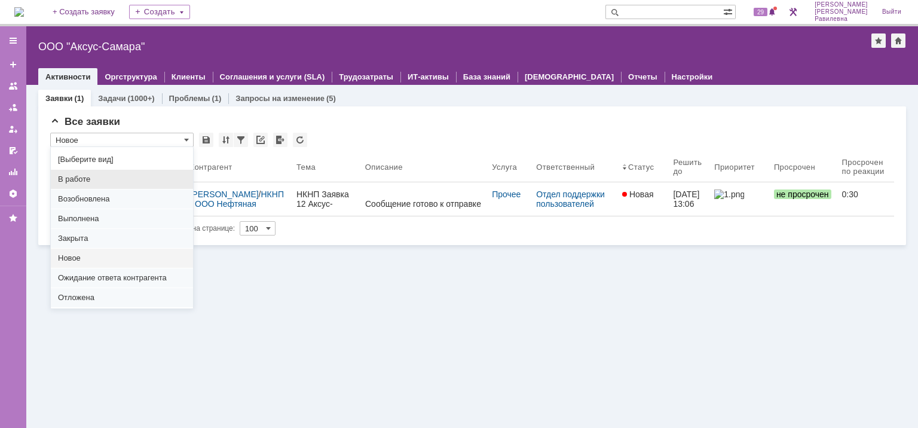
click at [105, 176] on span "В работе" at bounding box center [122, 180] width 128 height 10
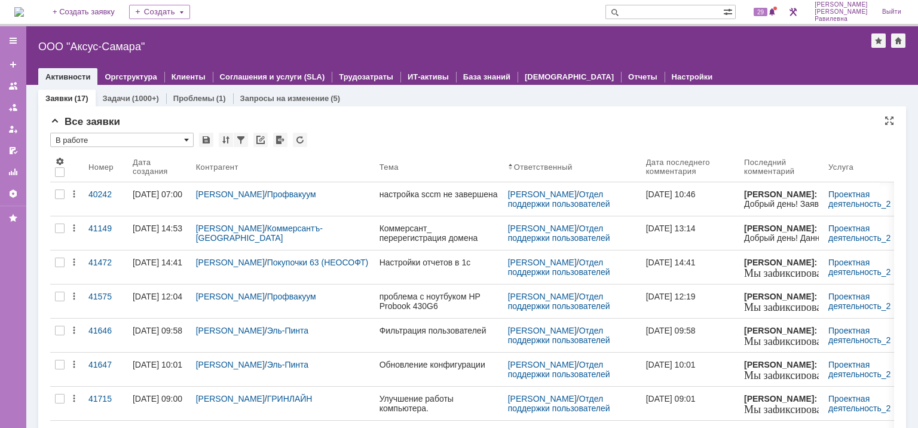
click at [189, 137] on span at bounding box center [186, 140] width 5 height 10
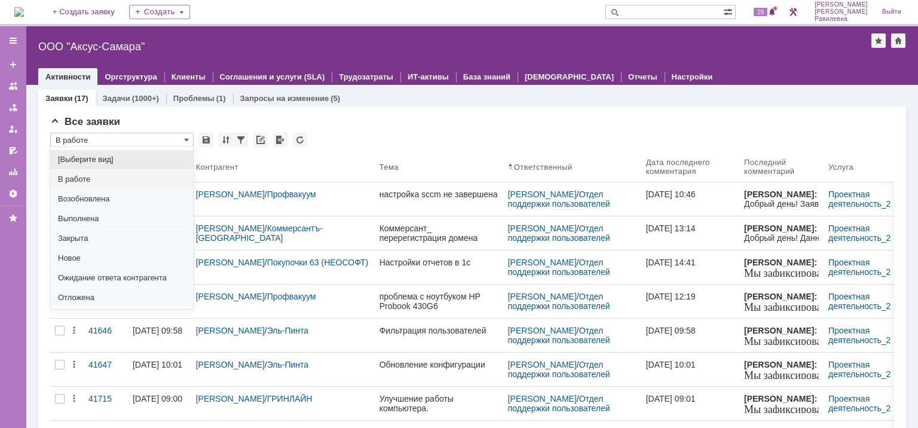
click at [112, 155] on span "[Выберите вид]" at bounding box center [122, 160] width 128 height 10
type input "[Выберите вид]"
type input "20"
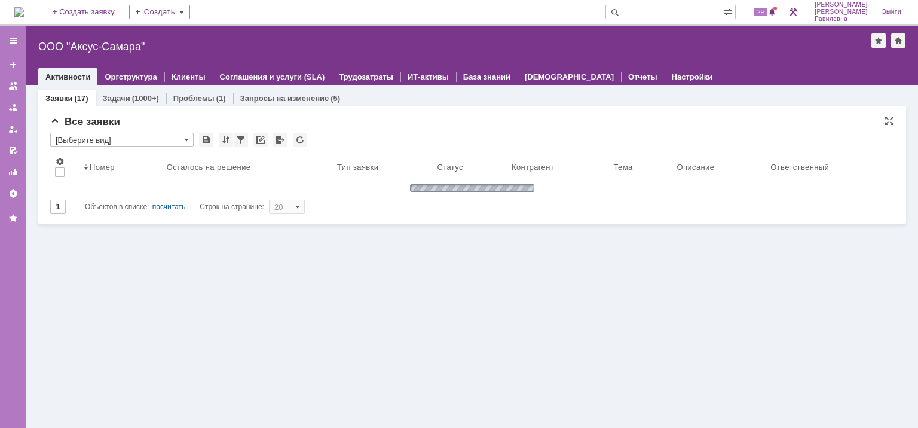
type input "[Выберите вид]"
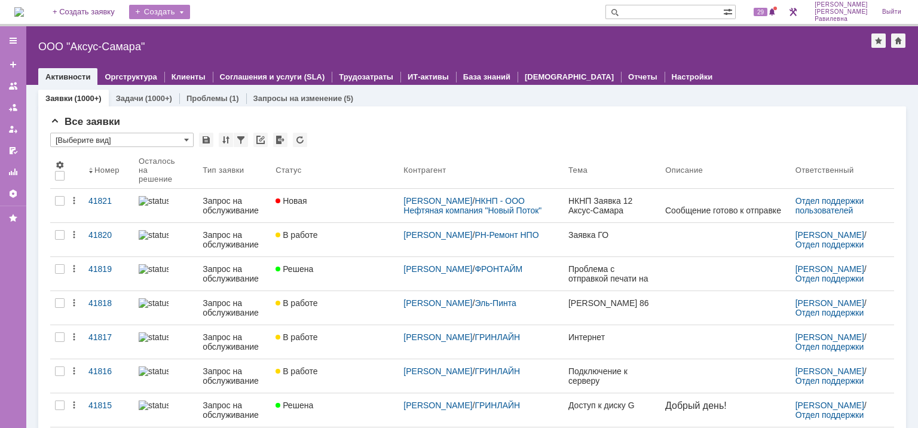
click at [190, 10] on div "Создать" at bounding box center [159, 12] width 61 height 14
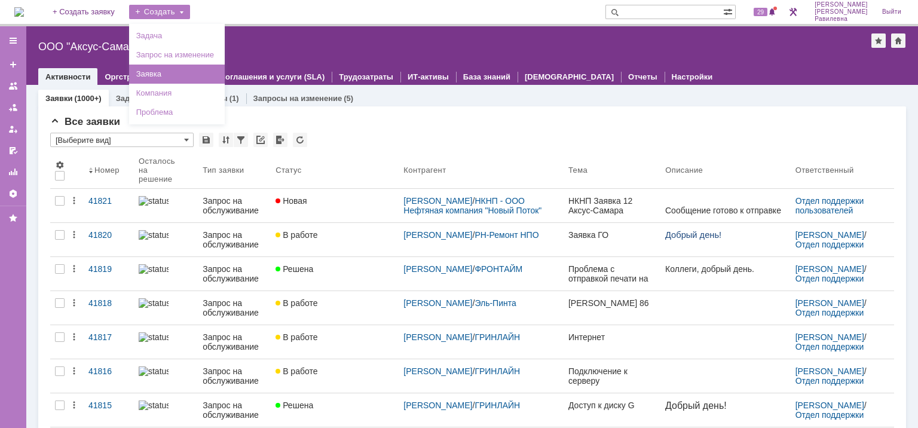
click at [194, 72] on link "Заявка" at bounding box center [177, 74] width 91 height 14
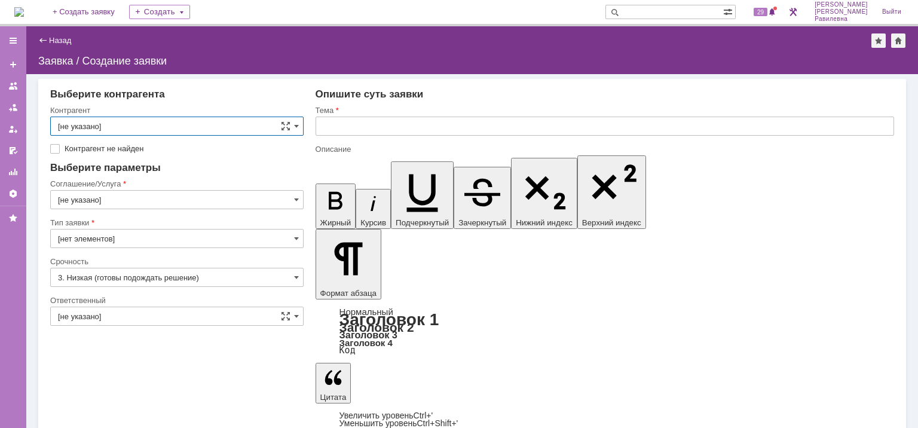
click at [65, 149] on label "Контрагент не найден" at bounding box center [183, 149] width 237 height 10
checkbox input "true"
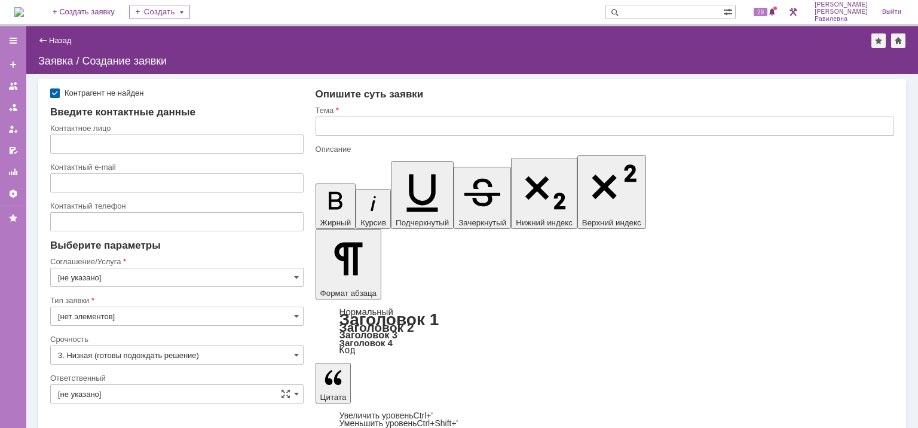
click at [65, 94] on label "Контрагент не найден" at bounding box center [183, 93] width 237 height 10
checkbox input "false"
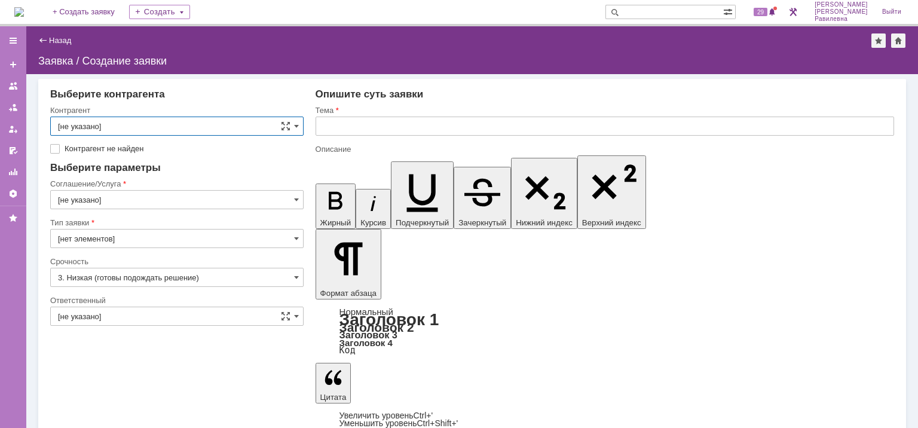
click at [256, 127] on input "[не указано]" at bounding box center [176, 126] width 253 height 19
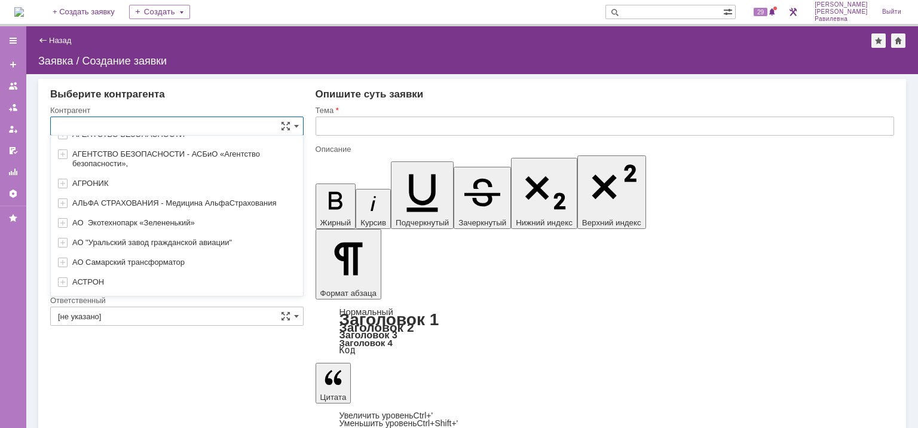
scroll to position [58, 0]
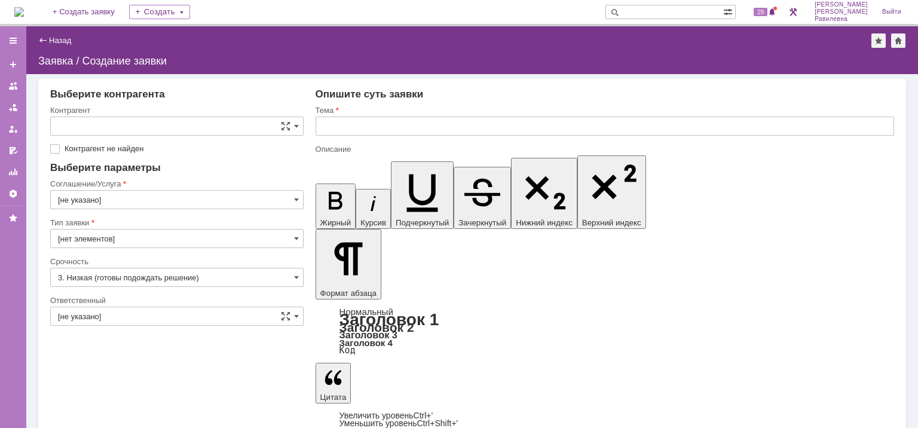
click at [222, 97] on div "Выберите контрагента" at bounding box center [176, 94] width 253 height 12
type input "[не указано]"
click at [355, 130] on input "text" at bounding box center [605, 126] width 579 height 19
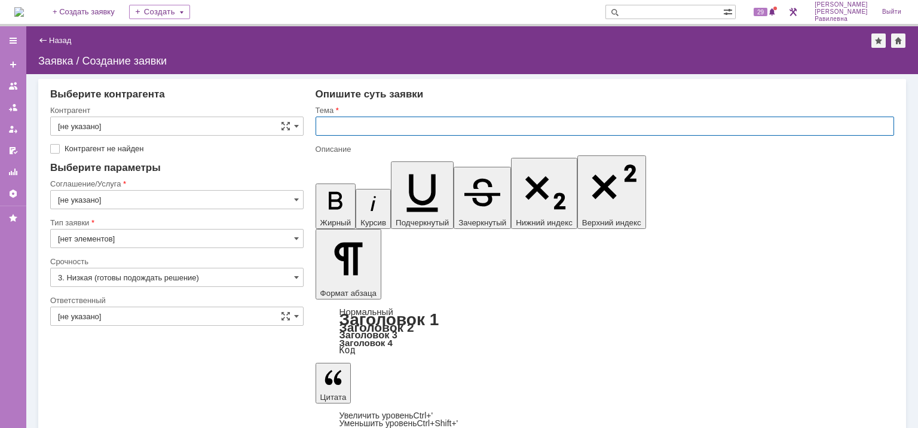
click at [357, 127] on input "text" at bounding box center [605, 126] width 579 height 19
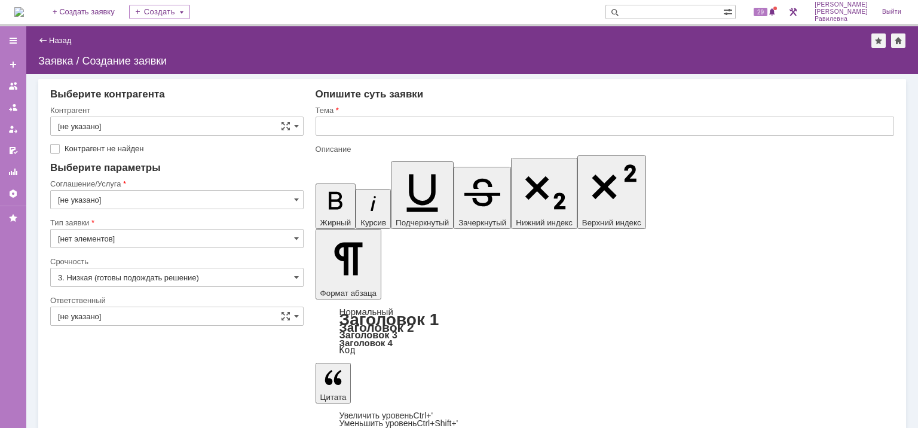
click at [234, 129] on input "[не указано]" at bounding box center [176, 126] width 253 height 19
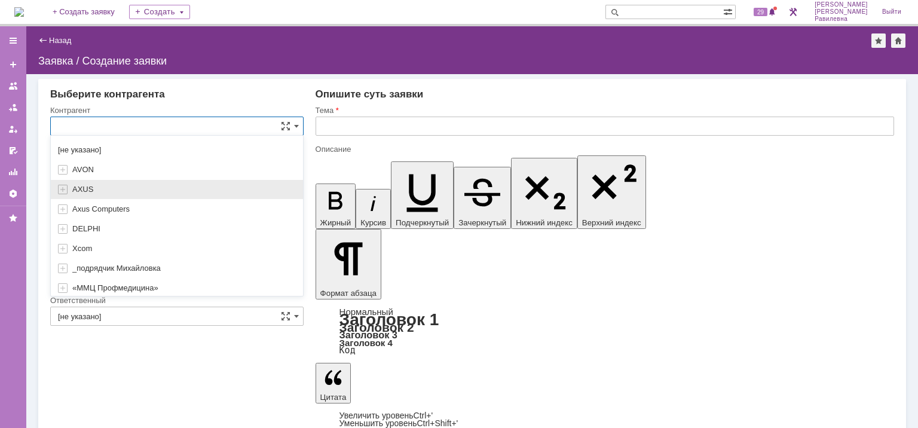
click at [87, 186] on span "AXUS" at bounding box center [82, 189] width 21 height 9
type input "AXUS"
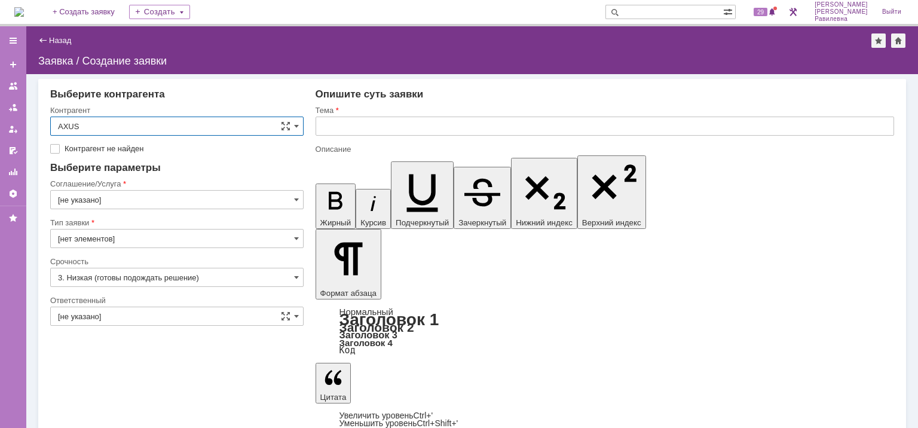
type input "Базовое соглашение"
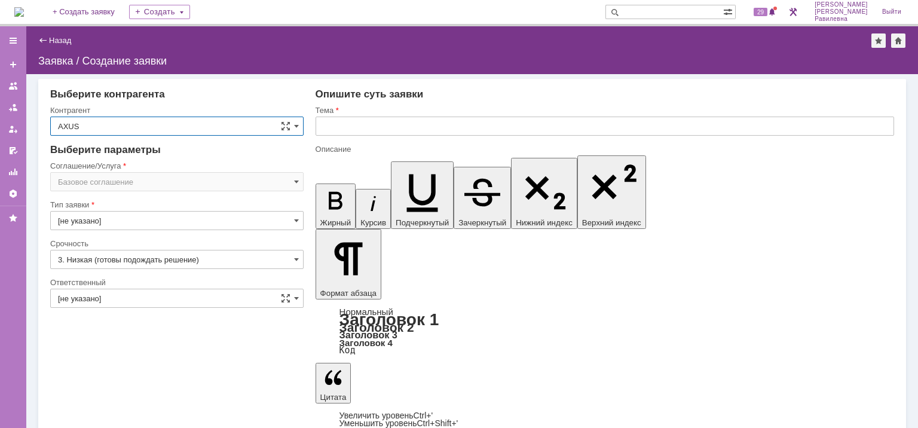
type input "[нет элементов]"
click at [157, 221] on input "Запрос на обслуживание" at bounding box center [176, 220] width 253 height 19
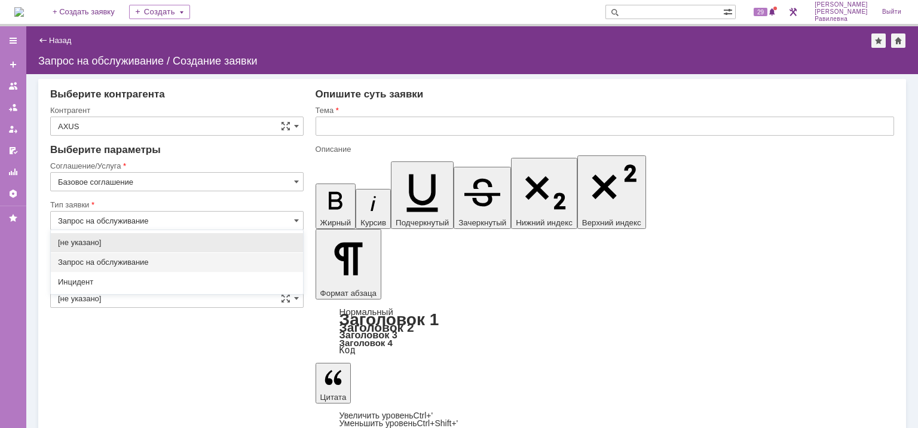
click at [148, 264] on span "Запрос на обслуживание" at bounding box center [177, 263] width 238 height 10
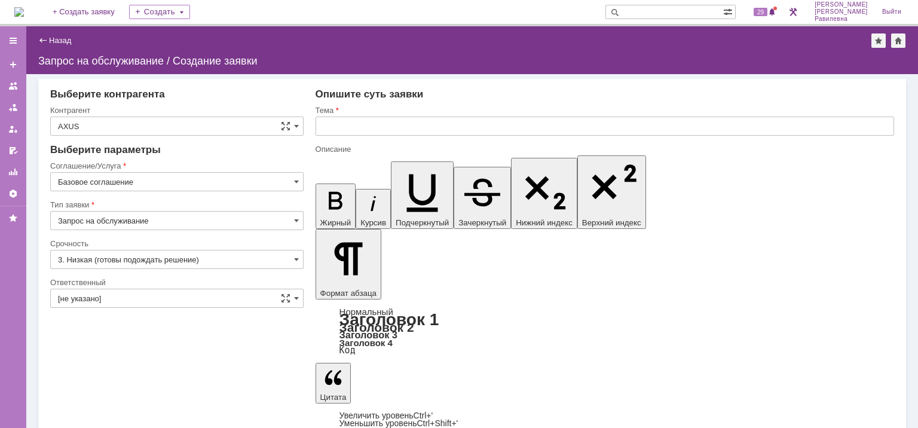
click at [201, 221] on input "Запрос на обслуживание" at bounding box center [176, 220] width 253 height 19
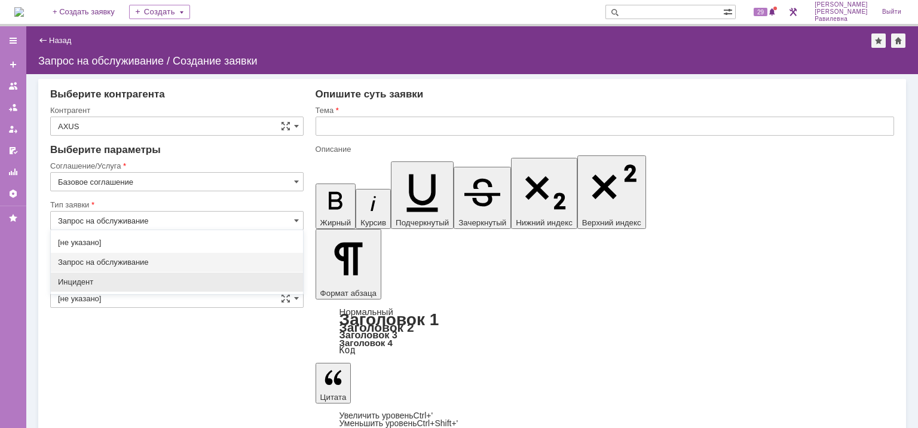
click at [88, 288] on div "Инцидент" at bounding box center [177, 282] width 252 height 19
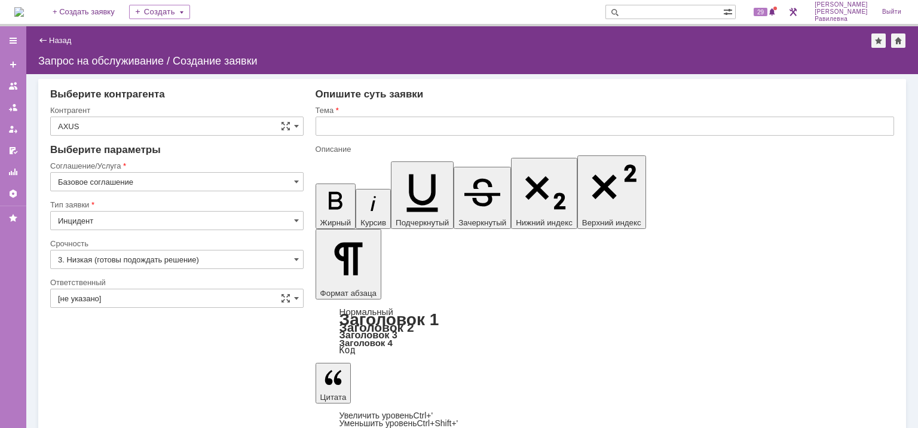
type input "Инцидент"
click at [98, 260] on input "3. Низкая (готовы подождать решение)" at bounding box center [176, 259] width 253 height 19
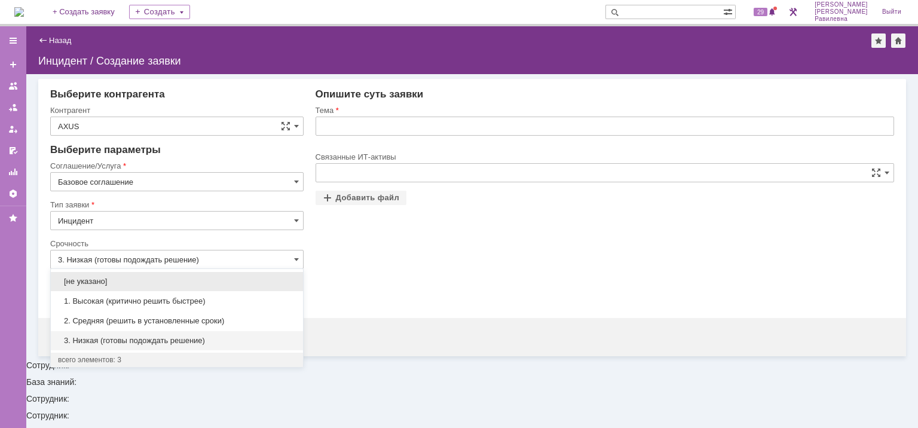
type input "[нет элементов]"
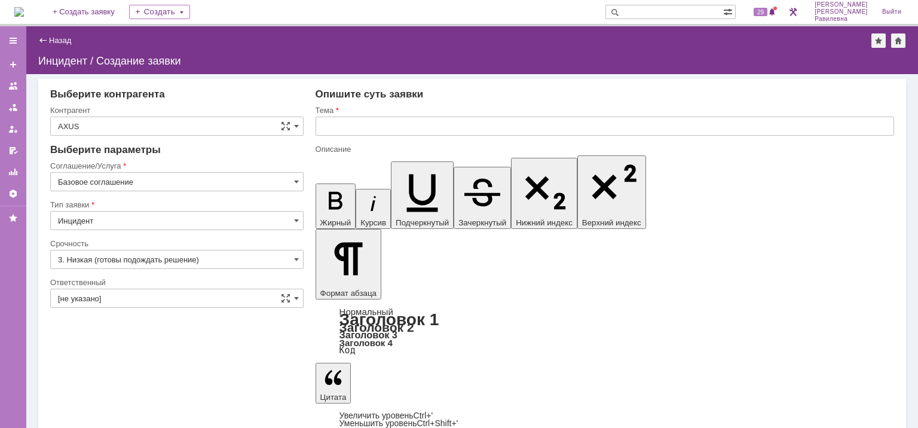
click at [127, 238] on div "Срочность" at bounding box center [176, 243] width 253 height 11
type input "3. Низкая (готовы подождать решение)"
click at [130, 218] on input "Инцидент" at bounding box center [176, 220] width 253 height 19
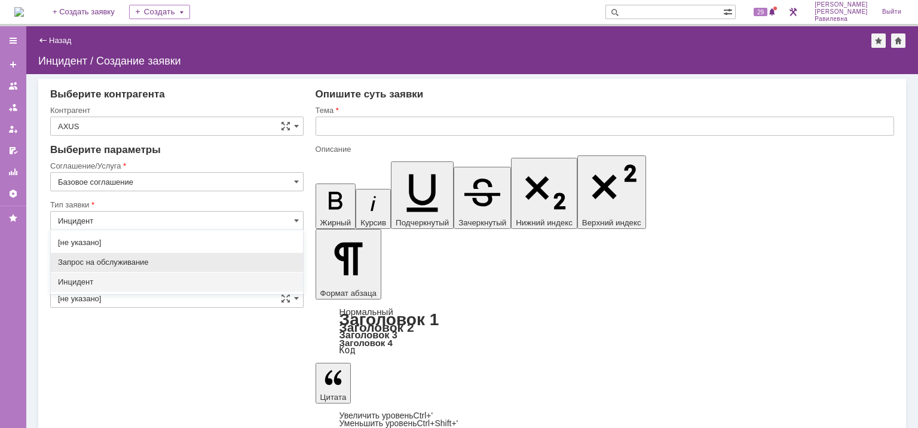
click at [106, 260] on span "Запрос на обслуживание" at bounding box center [177, 263] width 238 height 10
type input "Запрос на обслуживание"
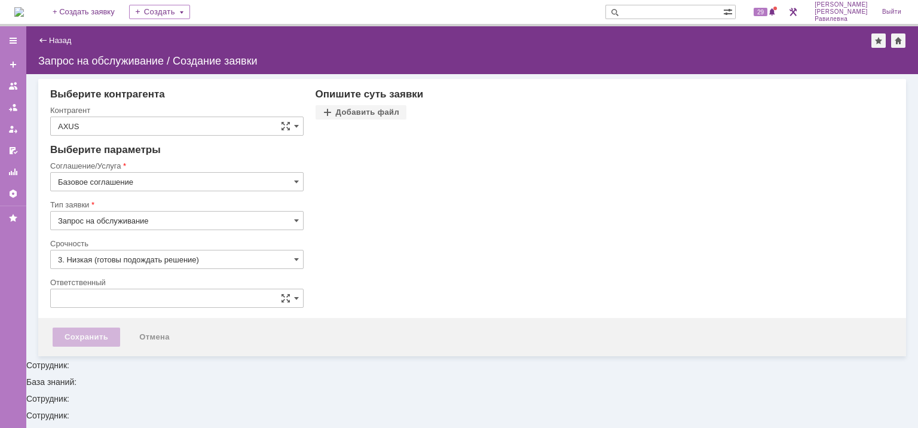
type input "[не указано]"
type input "Запрос на обслуживание"
type input "[нет элементов]"
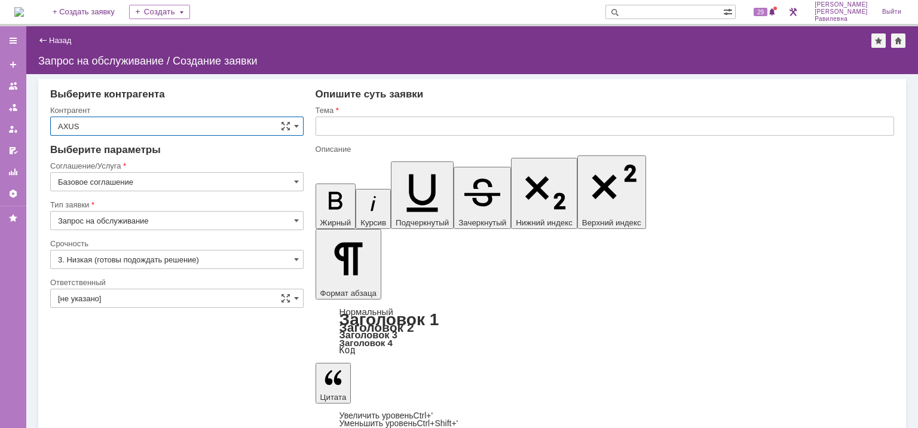
click at [134, 257] on input "3. Низкая (готовы подождать решение)" at bounding box center [176, 259] width 253 height 19
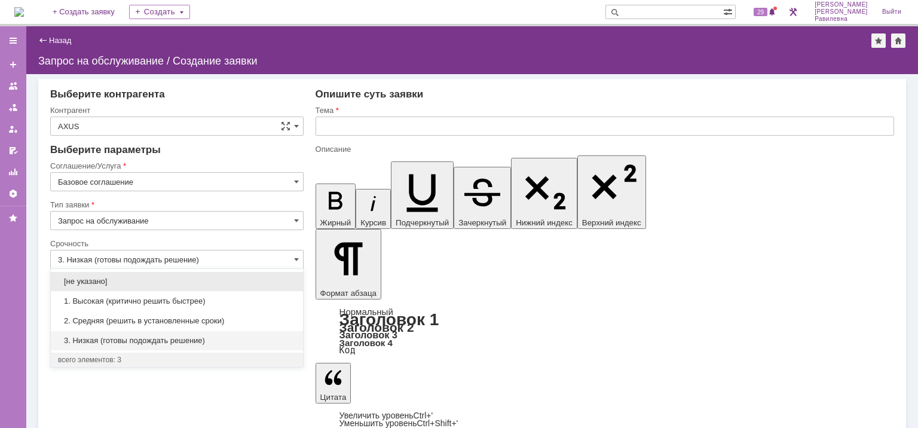
click at [131, 336] on span "3. Низкая (готовы подождать решение)" at bounding box center [177, 341] width 238 height 10
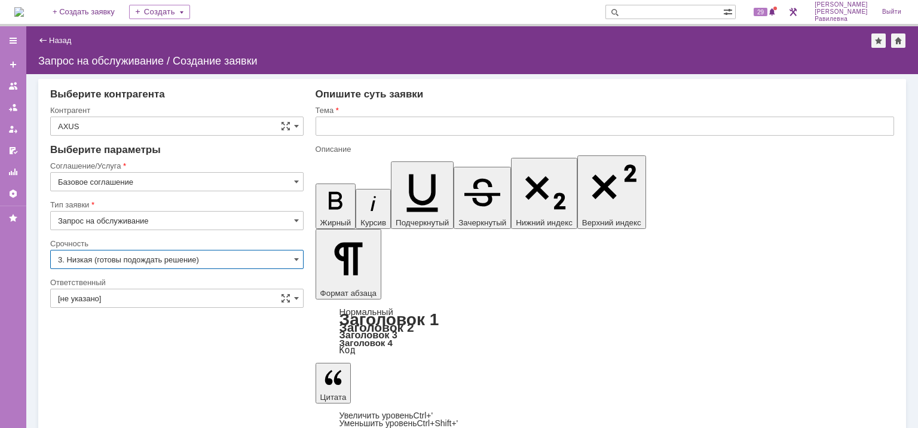
type input "3. Низкая (готовы подождать решение)"
click at [126, 296] on input "[не указано]" at bounding box center [176, 298] width 253 height 19
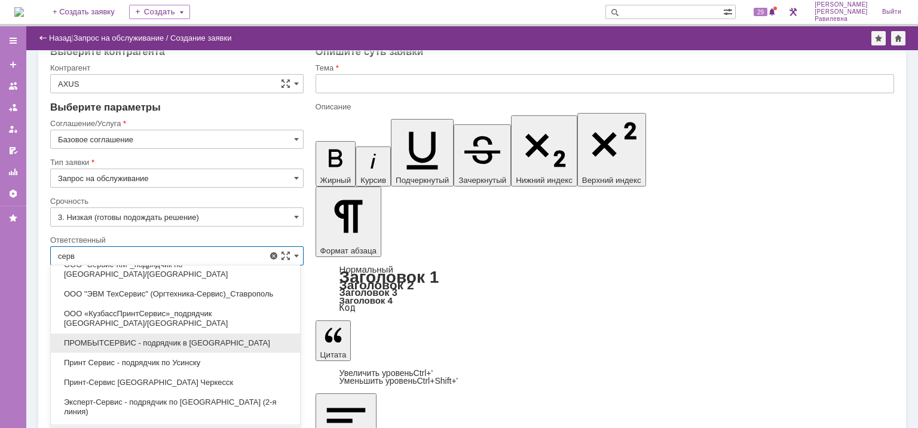
scroll to position [17, 0]
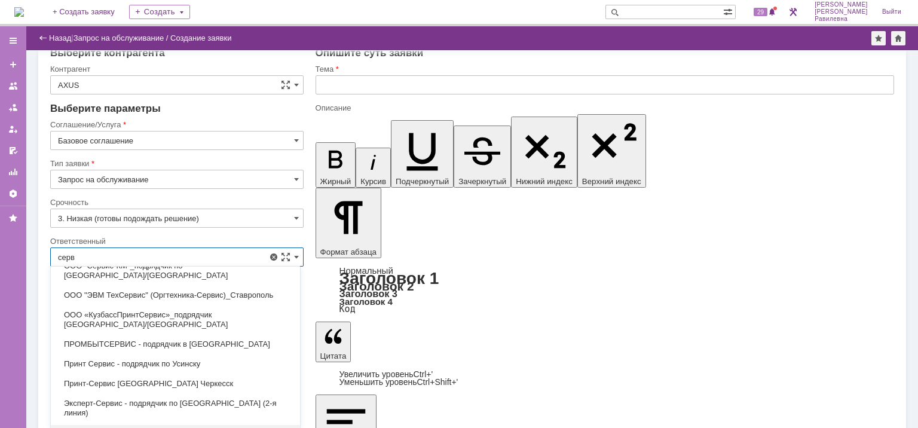
drag, startPoint x: 100, startPoint y: 255, endPoint x: 92, endPoint y: 256, distance: 7.9
click at [92, 256] on input "серв" at bounding box center [176, 256] width 253 height 19
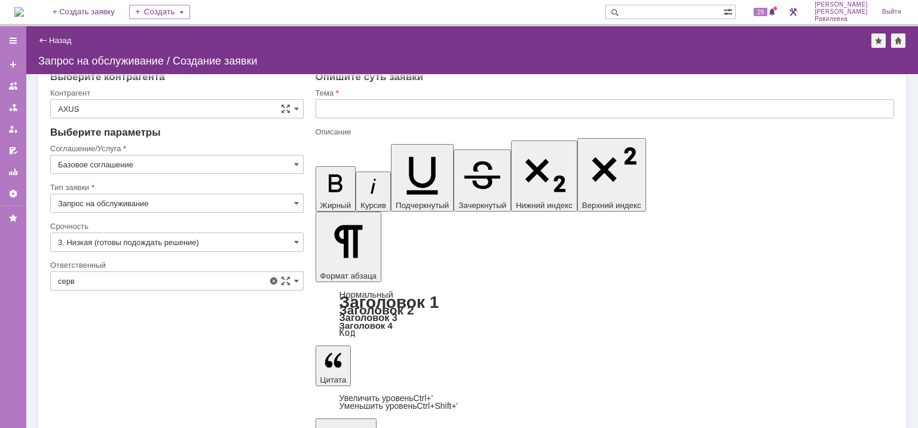
scroll to position [0, 0]
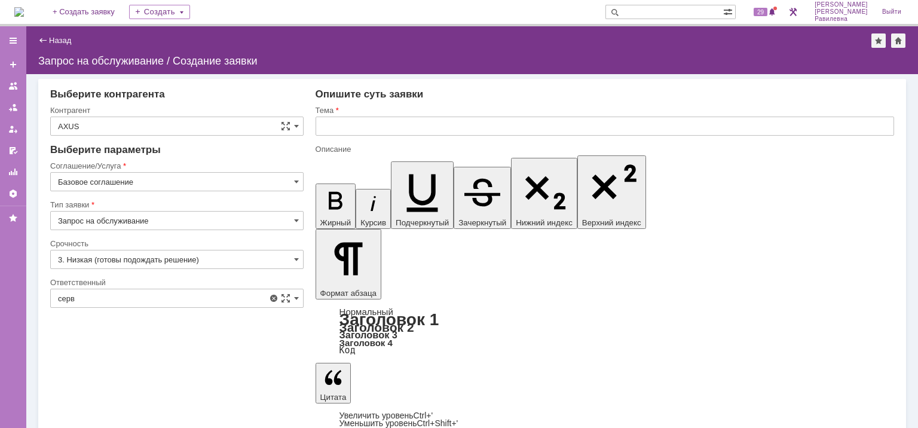
type input "[не указано]"
click at [103, 297] on input "[не указано]" at bounding box center [176, 298] width 253 height 19
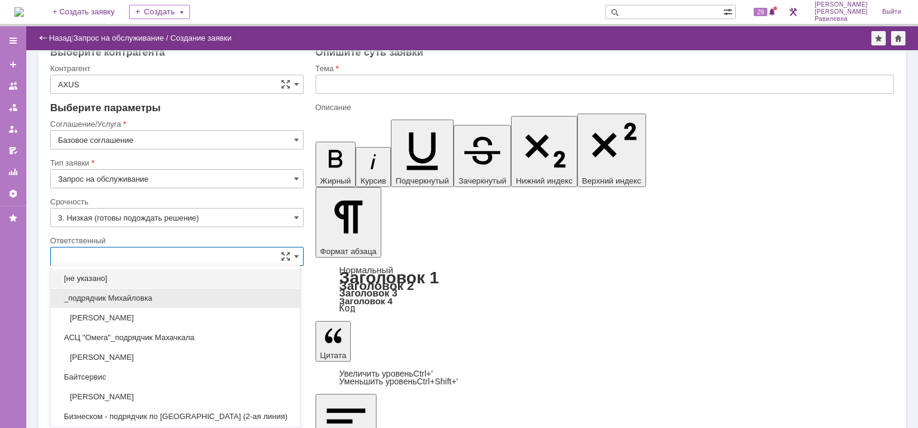
scroll to position [17, 0]
click at [182, 283] on div "[не указано]" at bounding box center [175, 279] width 249 height 19
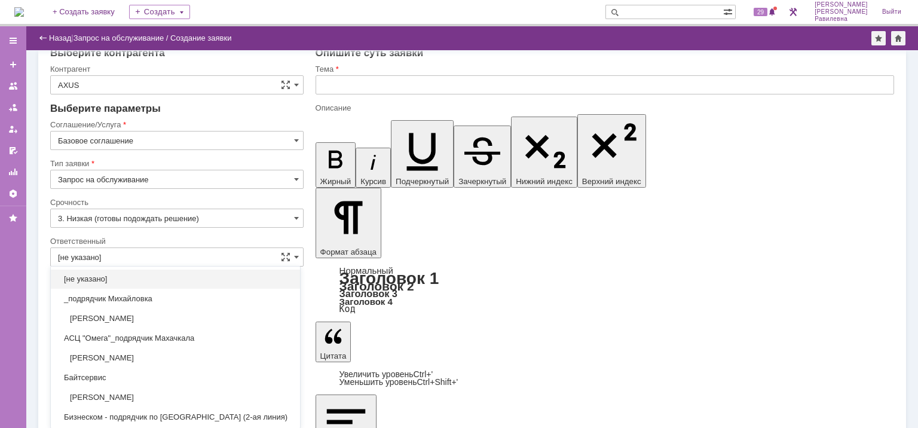
scroll to position [0, 0]
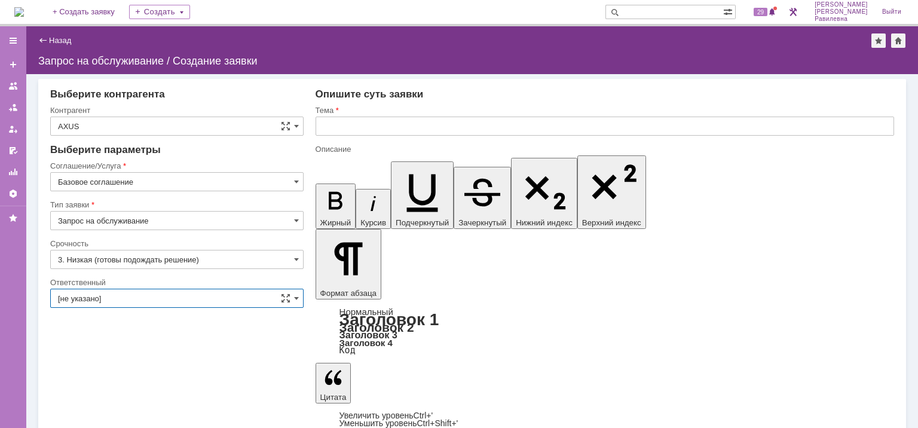
type input "[не указано]"
click at [156, 299] on input "[не указано]" at bounding box center [176, 298] width 253 height 19
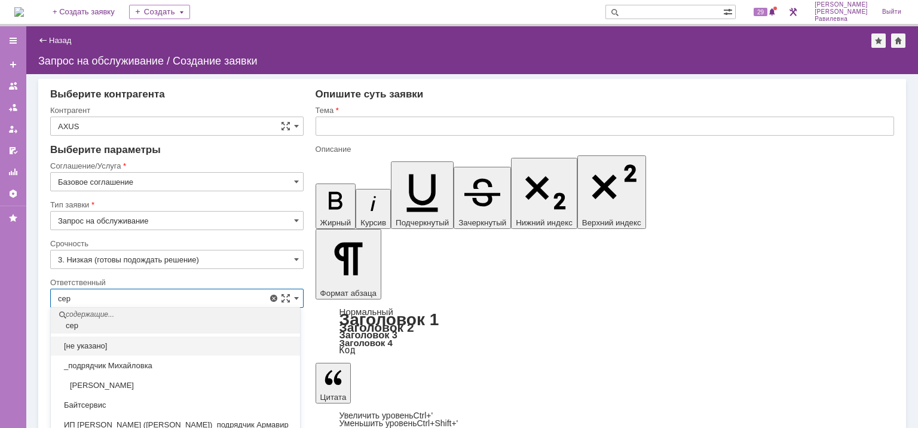
drag, startPoint x: 85, startPoint y: 297, endPoint x: 53, endPoint y: 296, distance: 32.3
click at [53, 296] on input "сер" at bounding box center [176, 298] width 253 height 19
type input "сер"
click at [269, 298] on span at bounding box center [274, 298] width 10 height 10
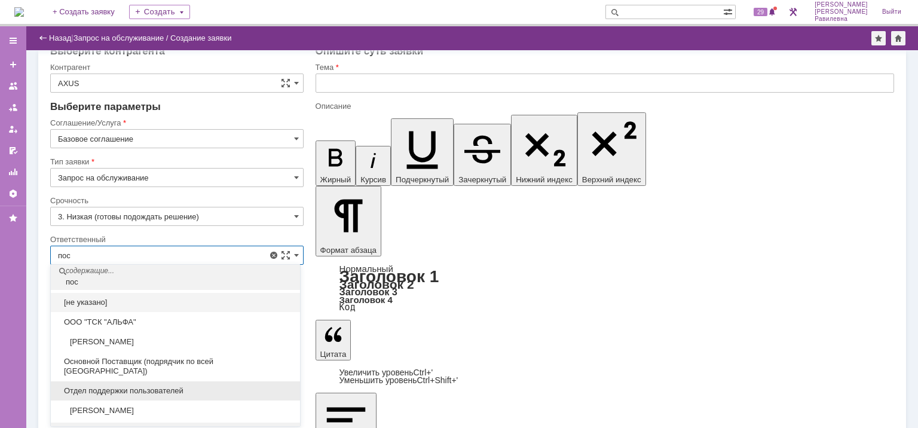
scroll to position [17, 0]
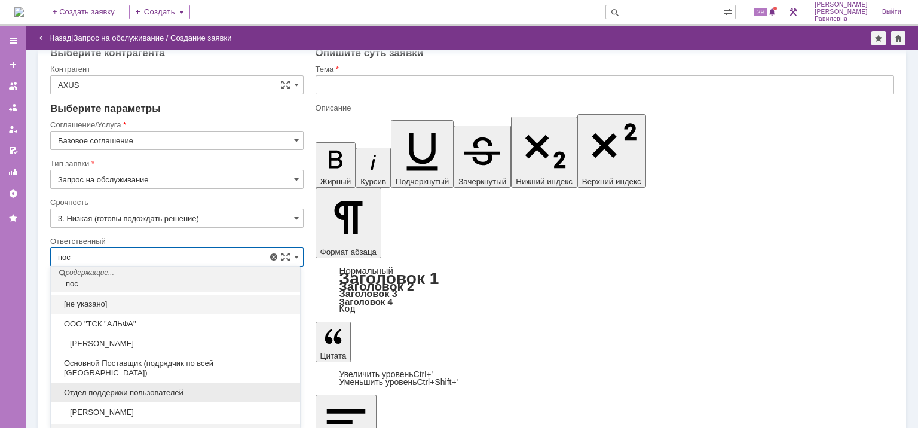
click at [160, 388] on span "Отдел поддержки пользователей" at bounding box center [175, 393] width 235 height 10
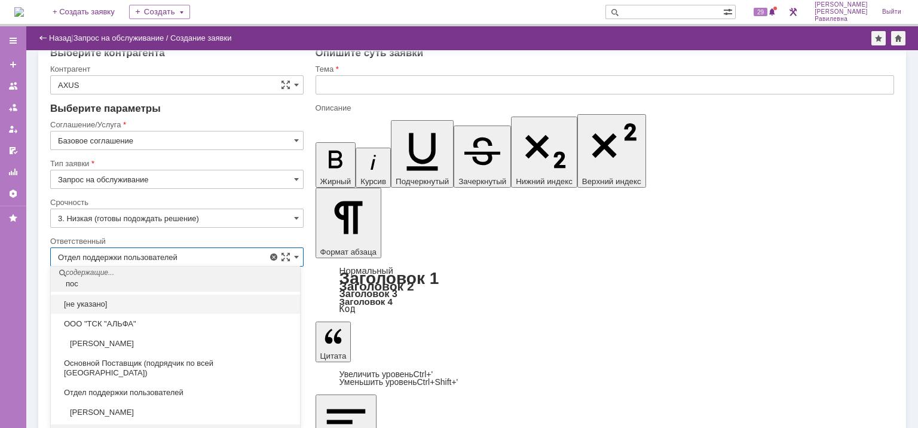
scroll to position [0, 0]
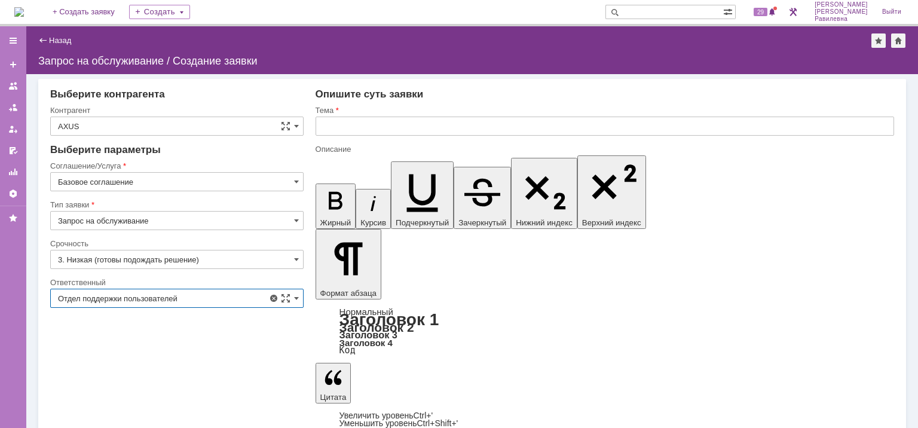
type input "Отдел поддержки пользователей"
click at [392, 127] on input "text" at bounding box center [605, 126] width 579 height 19
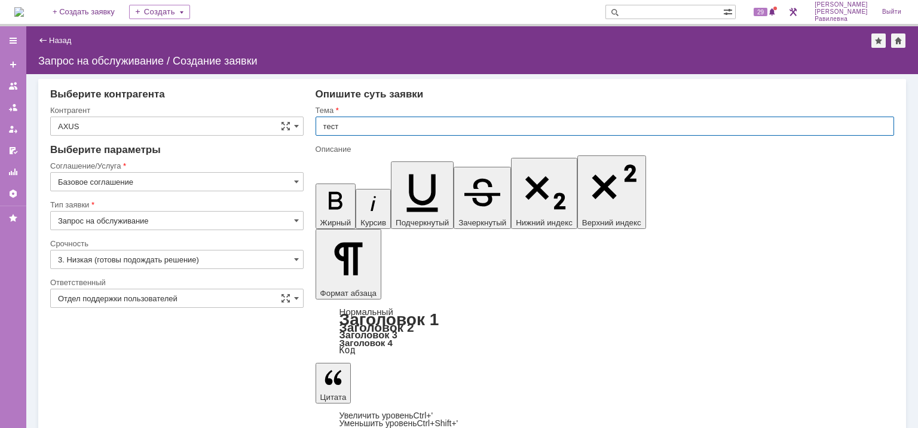
type input "тест"
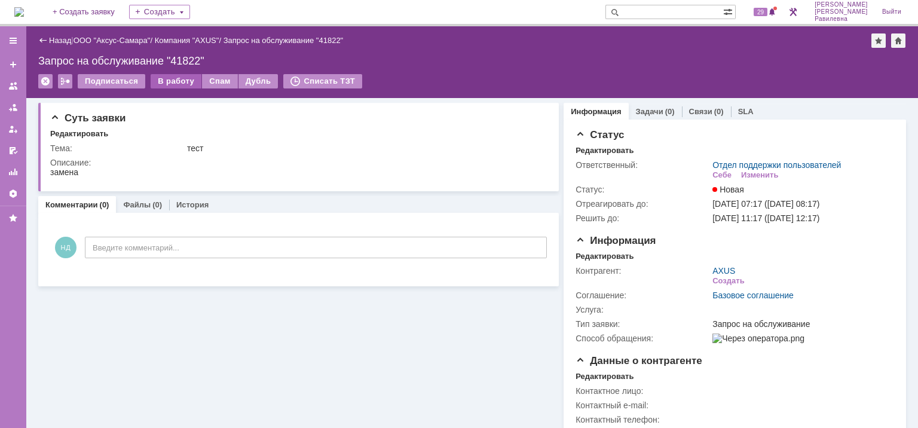
click at [173, 83] on div "В работу" at bounding box center [176, 81] width 51 height 14
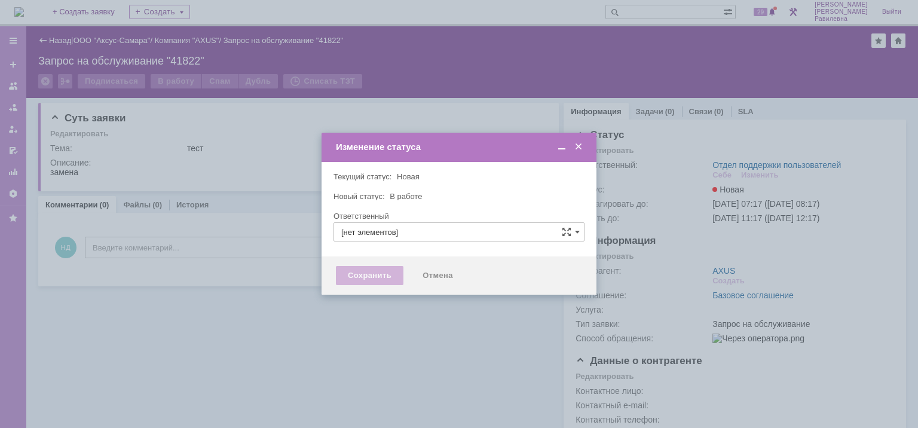
type input "[PERSON_NAME]"
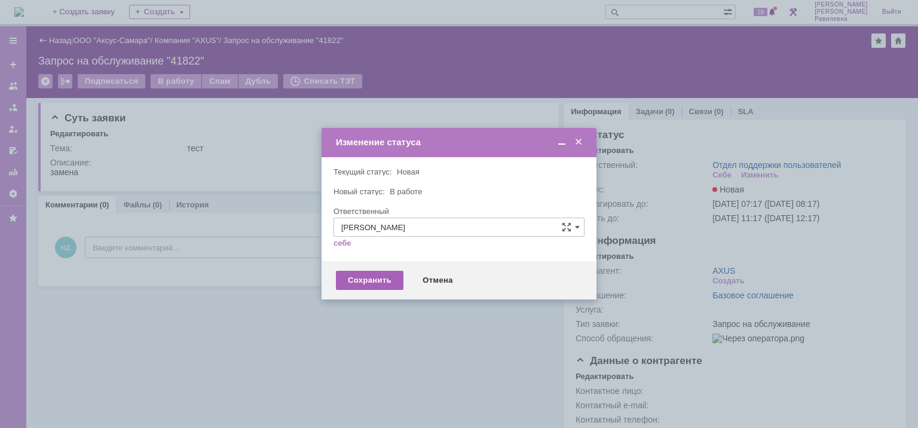
click at [383, 279] on div "Сохранить" at bounding box center [370, 280] width 68 height 19
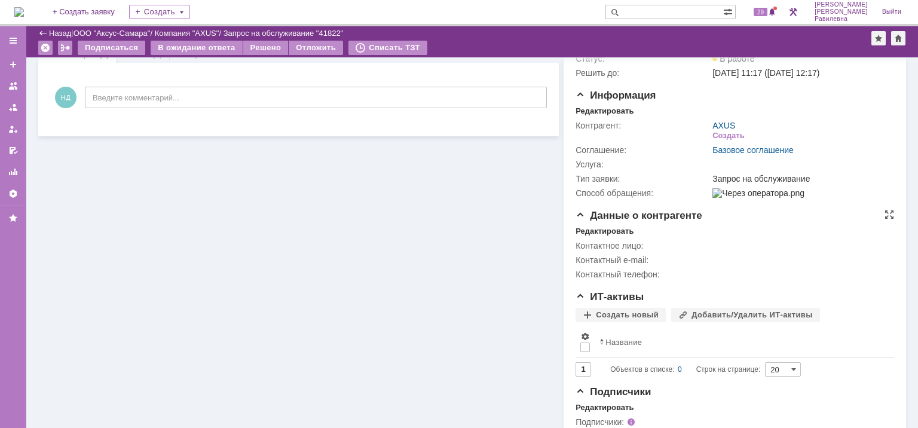
scroll to position [19, 0]
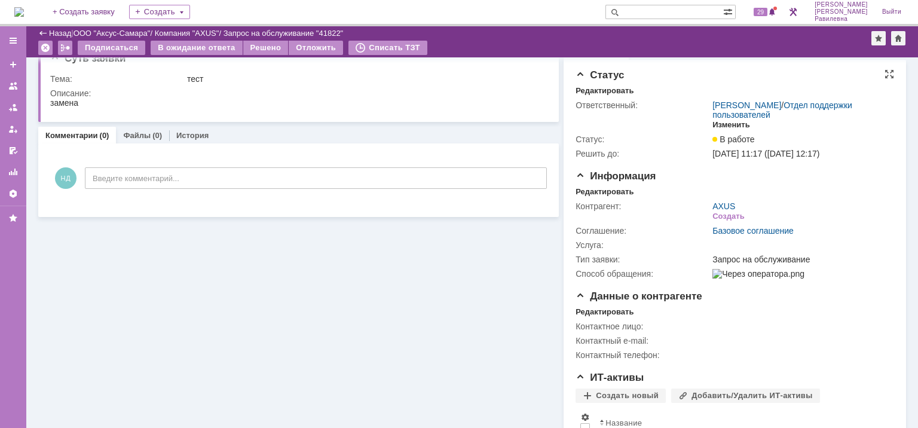
click at [732, 125] on div "Изменить" at bounding box center [732, 125] width 38 height 10
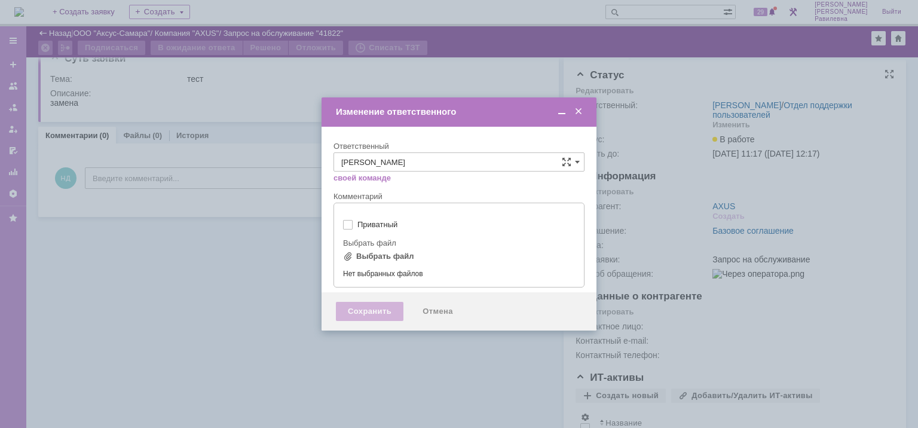
type input "[не указано]"
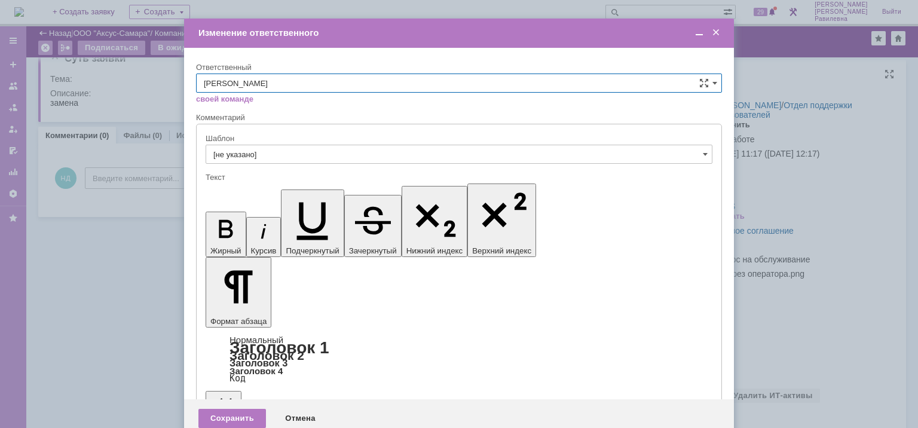
scroll to position [0, 0]
click at [390, 151] on input "[не указано]" at bounding box center [459, 154] width 507 height 19
click at [383, 83] on input "[PERSON_NAME]" at bounding box center [459, 83] width 526 height 19
type input "[не указано]"
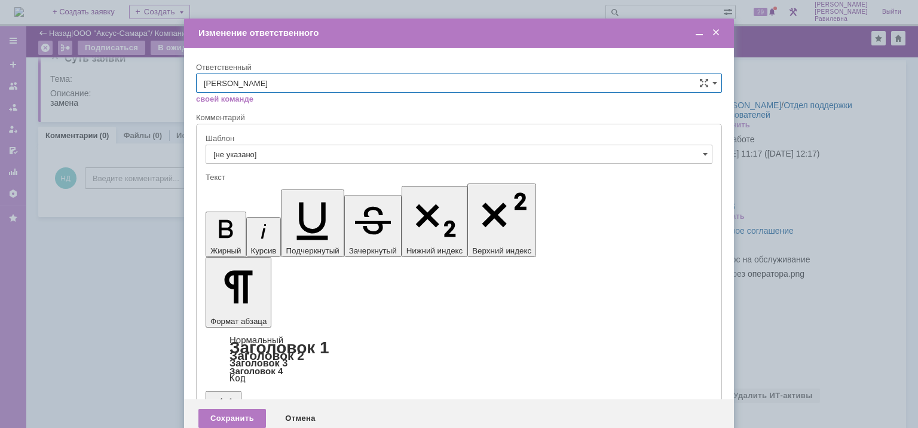
scroll to position [347, 0]
click at [717, 35] on span at bounding box center [716, 32] width 12 height 11
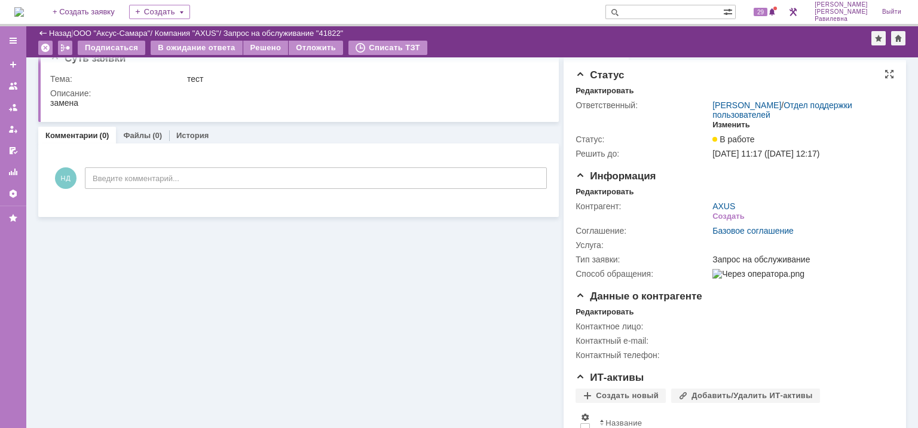
click at [736, 126] on div "Изменить" at bounding box center [732, 125] width 38 height 10
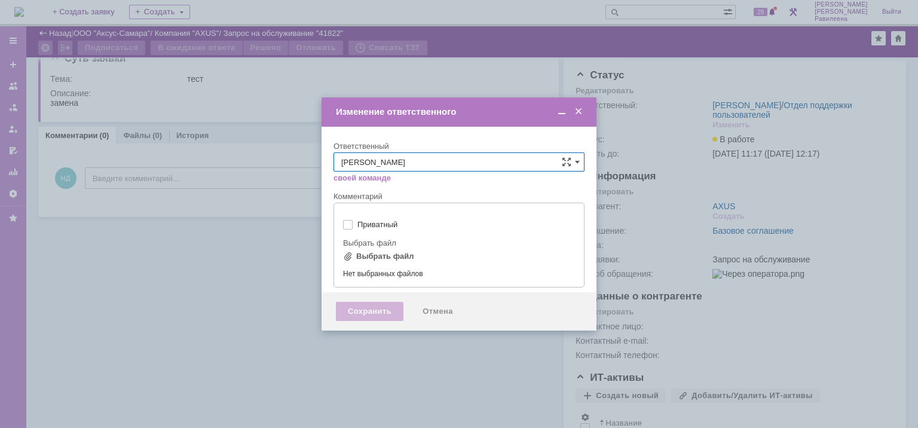
type input "[не указано]"
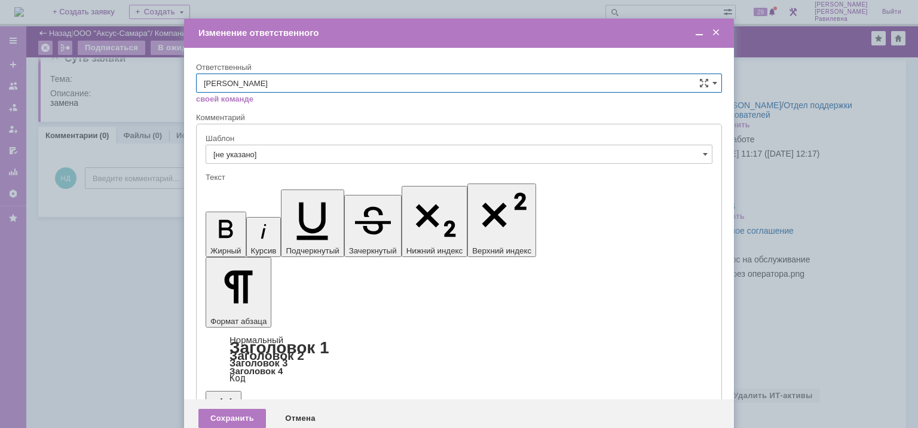
scroll to position [0, 0]
click at [341, 83] on input "[PERSON_NAME]" at bounding box center [459, 83] width 526 height 19
click at [291, 103] on span "[PERSON_NAME]" at bounding box center [459, 104] width 510 height 10
type input "[PERSON_NAME]"
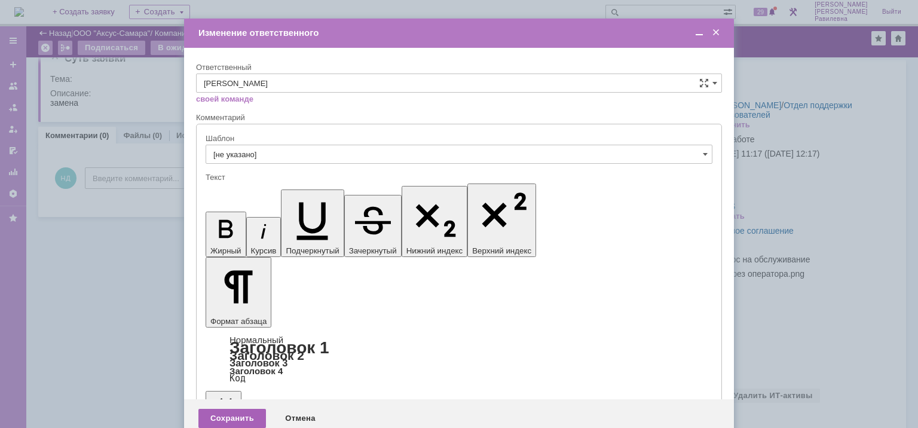
click at [240, 409] on div "Сохранить" at bounding box center [232, 418] width 68 height 19
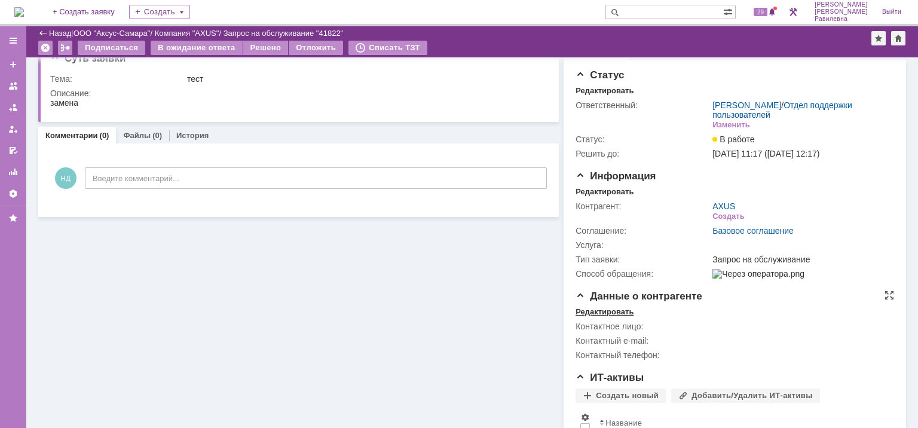
click at [608, 317] on div "Редактировать" at bounding box center [605, 312] width 58 height 10
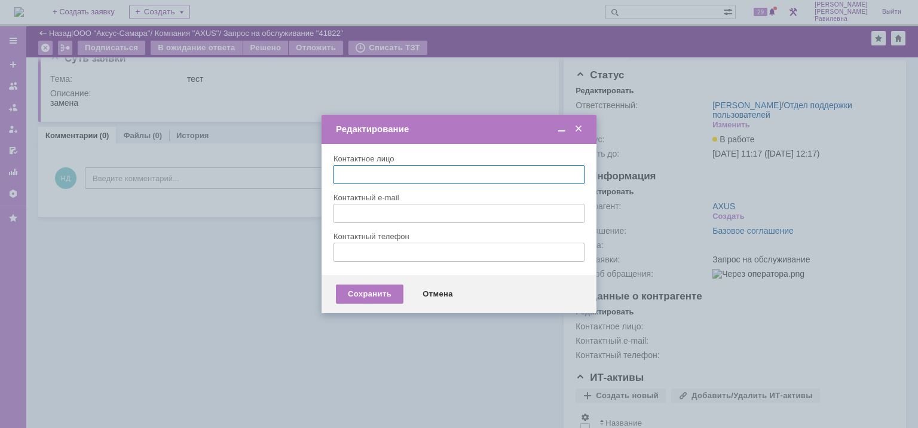
click at [396, 174] on input "text" at bounding box center [459, 174] width 251 height 19
click at [579, 127] on span at bounding box center [579, 129] width 12 height 11
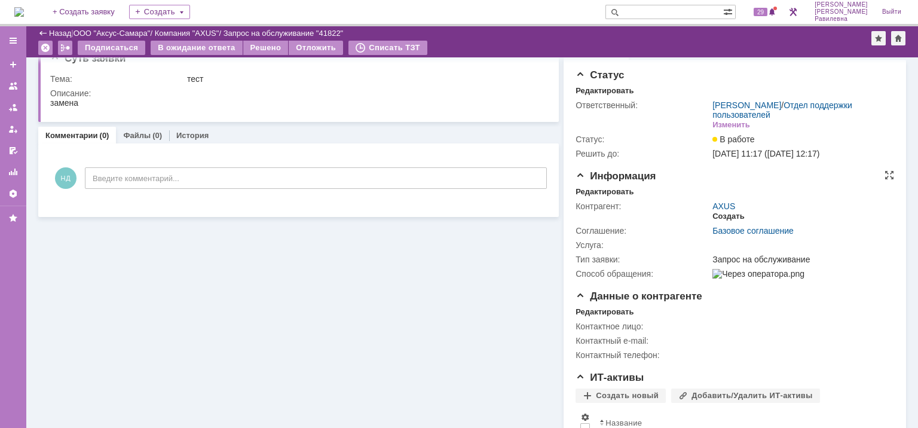
click at [722, 215] on div "Создать" at bounding box center [729, 217] width 32 height 10
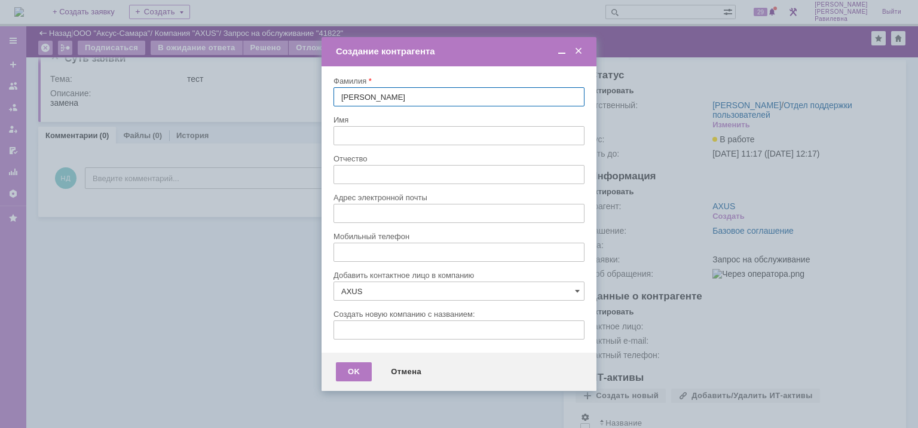
type input "Иванова"
click at [387, 139] on input "text" at bounding box center [459, 135] width 251 height 19
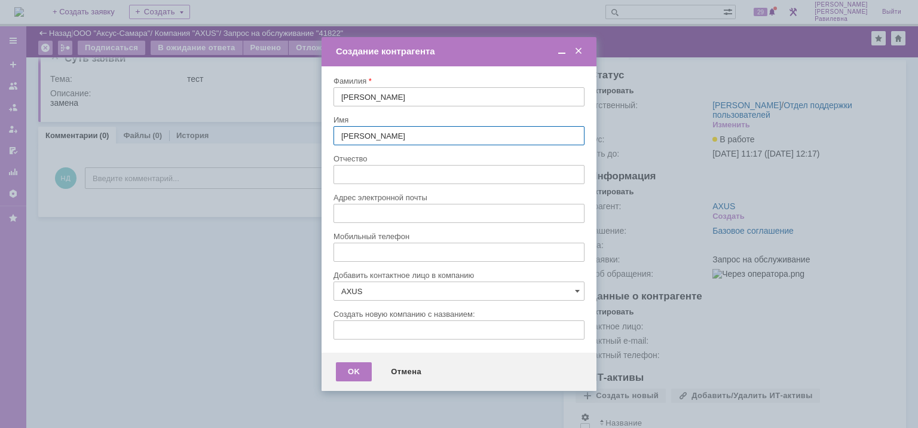
type input "Иван"
type input "Тестов"
type input "Тест"
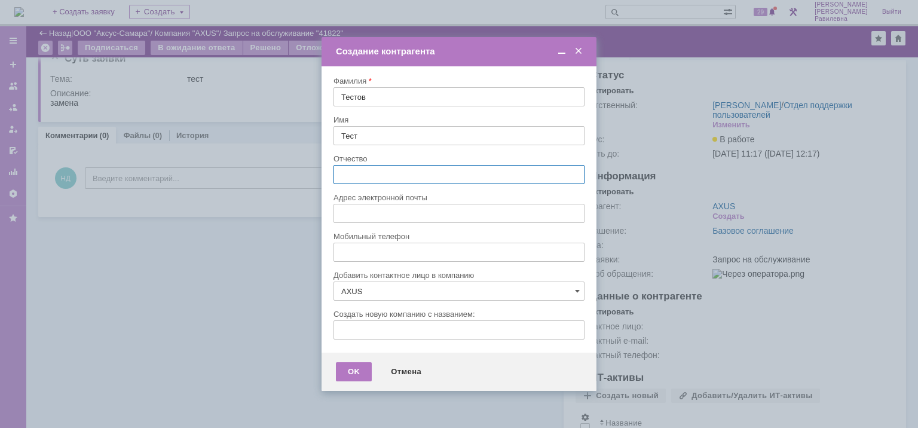
click at [371, 170] on input "text" at bounding box center [459, 174] width 251 height 19
type input "Тестович"
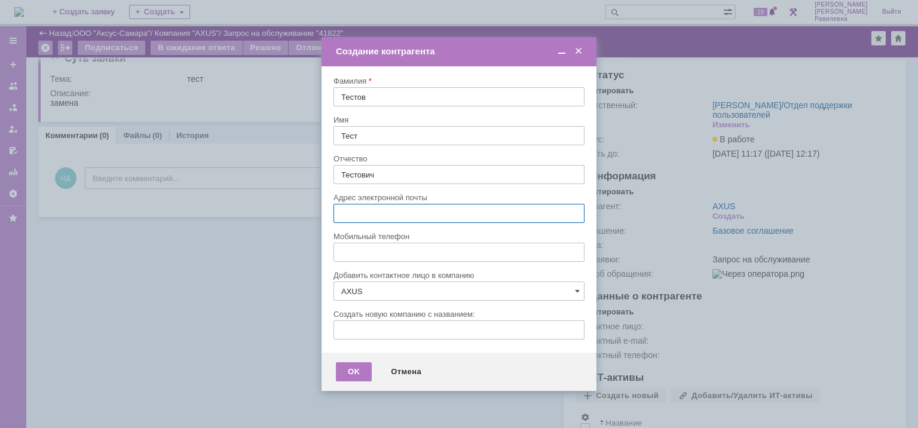
click at [422, 214] on input "text" at bounding box center [459, 213] width 251 height 19
click at [401, 213] on input "testov52643@_" at bounding box center [459, 213] width 251 height 19
type input "[EMAIL_ADDRESS][DOMAIN_NAME]"
click at [375, 250] on input "text" at bounding box center [459, 252] width 251 height 19
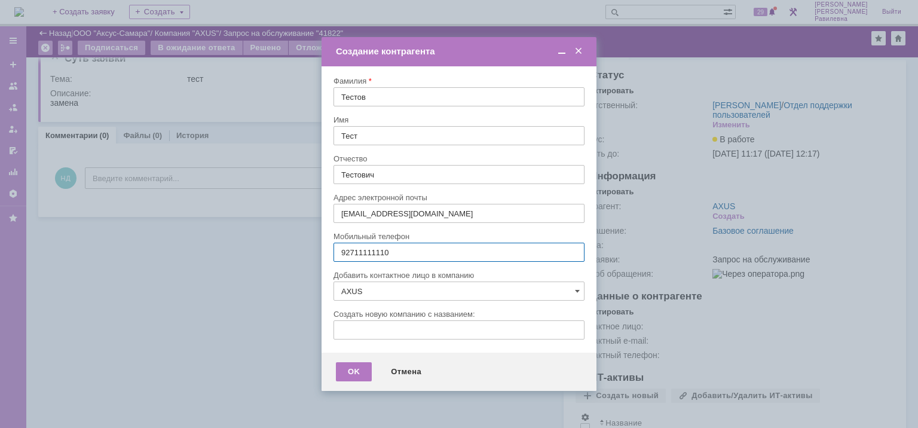
click at [341, 250] on input "92711111110" at bounding box center [459, 252] width 251 height 19
click at [371, 252] on input "892711111110" at bounding box center [459, 252] width 251 height 19
click at [383, 251] on input "892711111110" at bounding box center [459, 252] width 251 height 19
type input "89271111110"
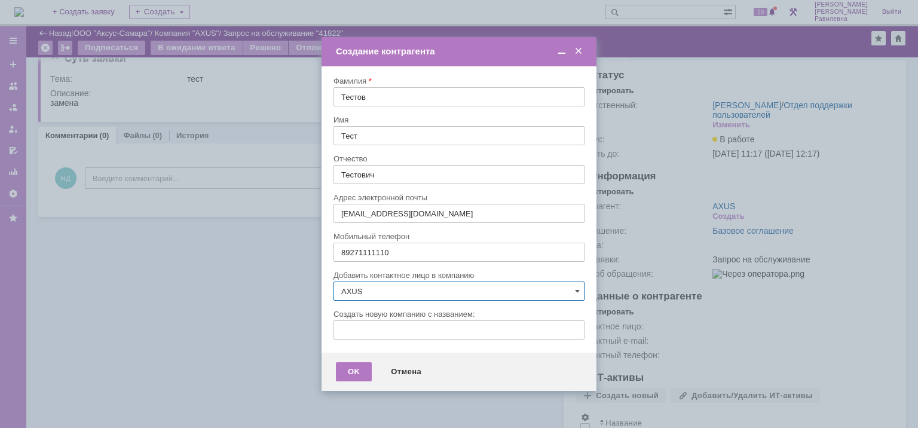
click at [459, 292] on input "AXUS" at bounding box center [459, 291] width 251 height 19
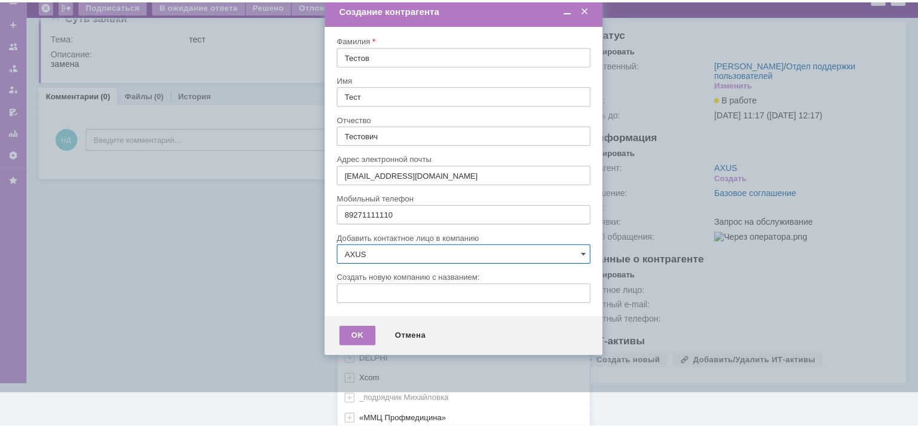
scroll to position [0, 0]
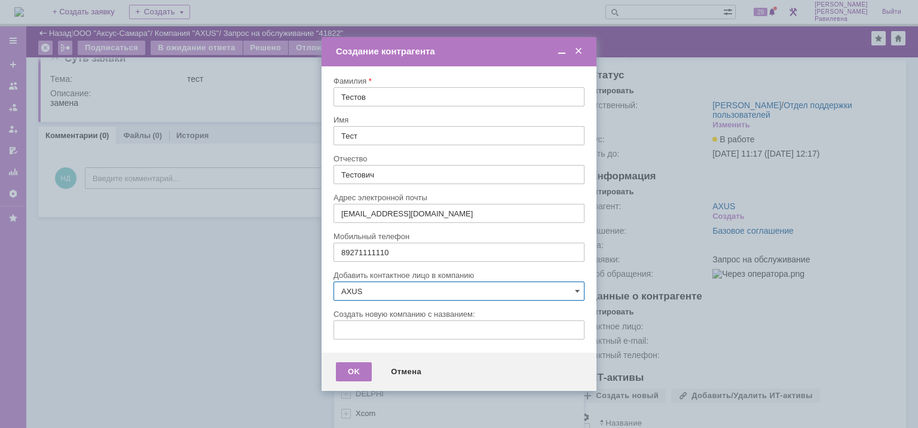
click at [529, 224] on tbody "Фамилия Тестов Имя Тест Отчество Тестович Адрес электронной почты testov52643@y…" at bounding box center [459, 212] width 251 height 272
click at [354, 371] on div "OK" at bounding box center [354, 371] width 36 height 19
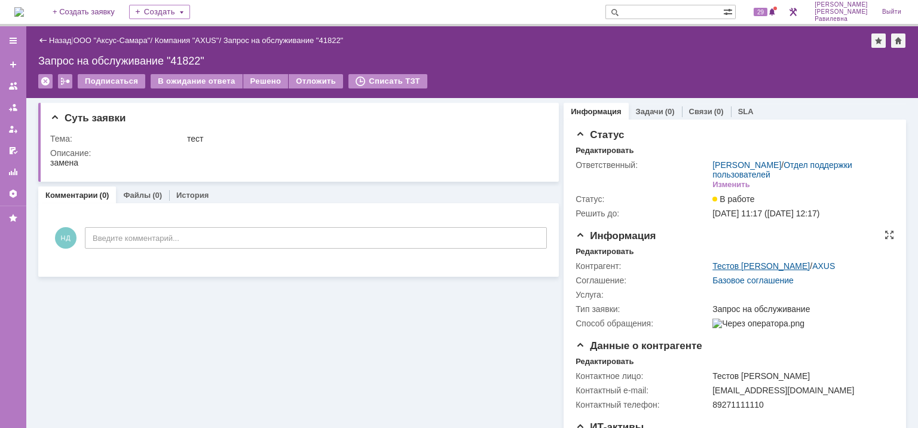
click at [775, 267] on link "Тестов [PERSON_NAME]" at bounding box center [761, 266] width 97 height 10
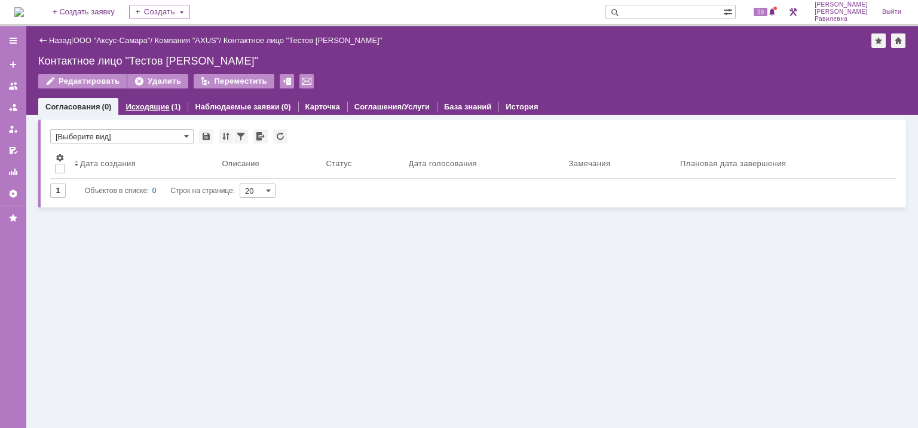
click at [151, 103] on link "Исходящие" at bounding box center [148, 106] width 44 height 9
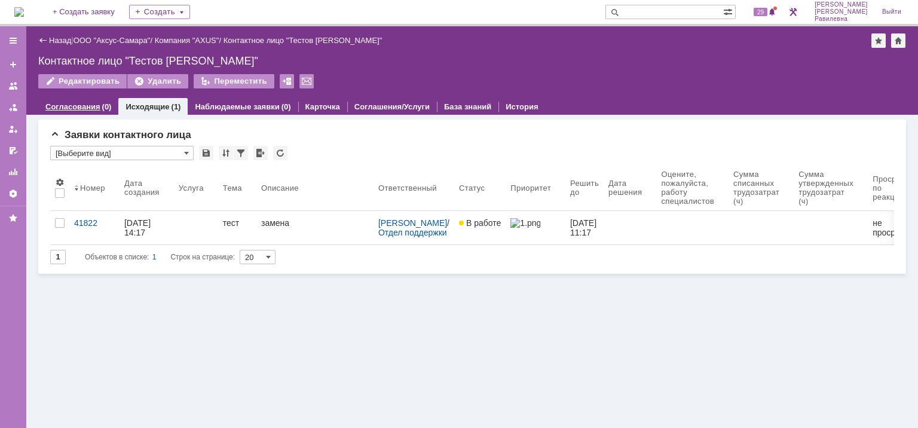
click at [70, 108] on link "Согласования" at bounding box center [72, 106] width 55 height 9
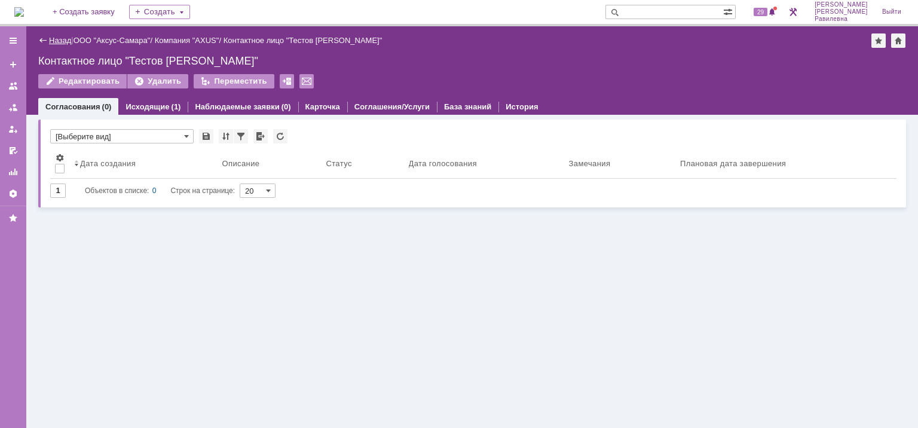
click at [52, 43] on link "Назад" at bounding box center [60, 40] width 22 height 9
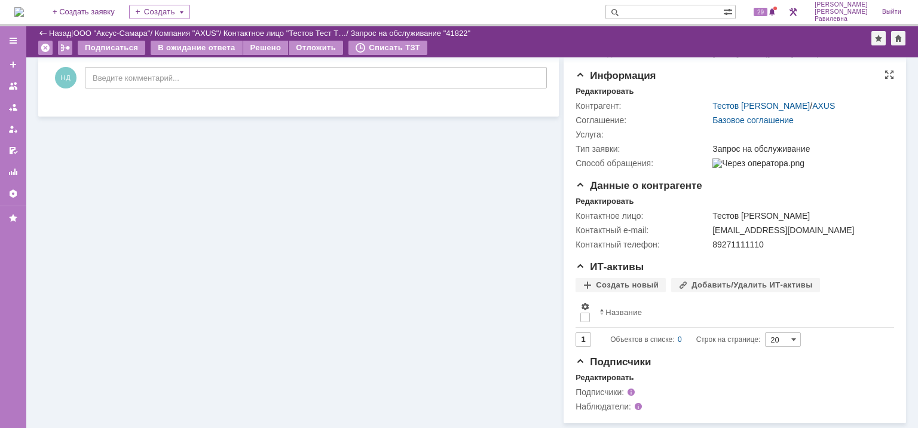
scroll to position [129, 0]
click at [736, 101] on link "Тестов [PERSON_NAME]" at bounding box center [761, 106] width 97 height 10
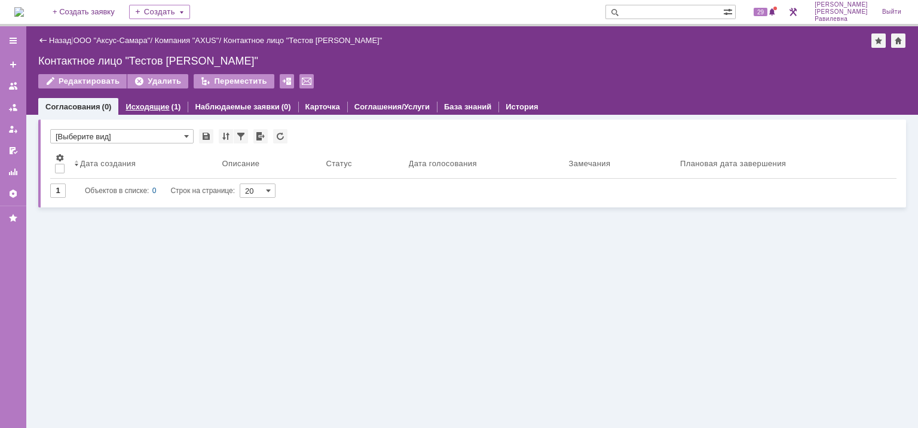
click at [142, 108] on link "Исходящие" at bounding box center [148, 106] width 44 height 9
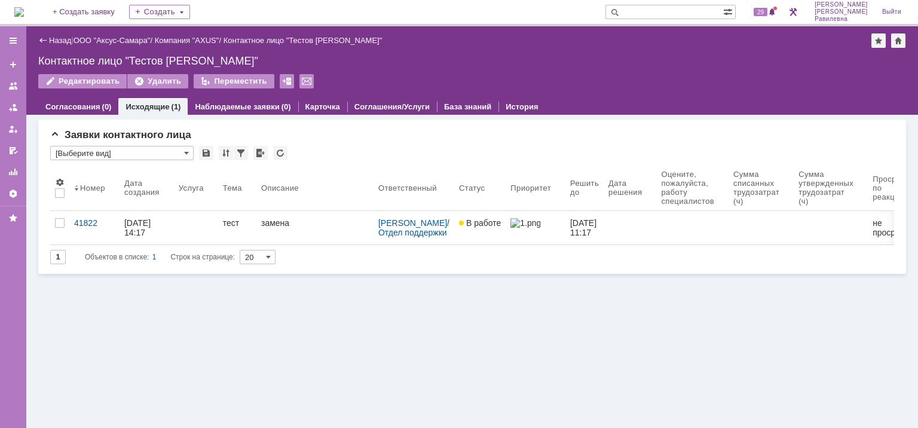
click at [48, 39] on div "Назад" at bounding box center [54, 40] width 33 height 9
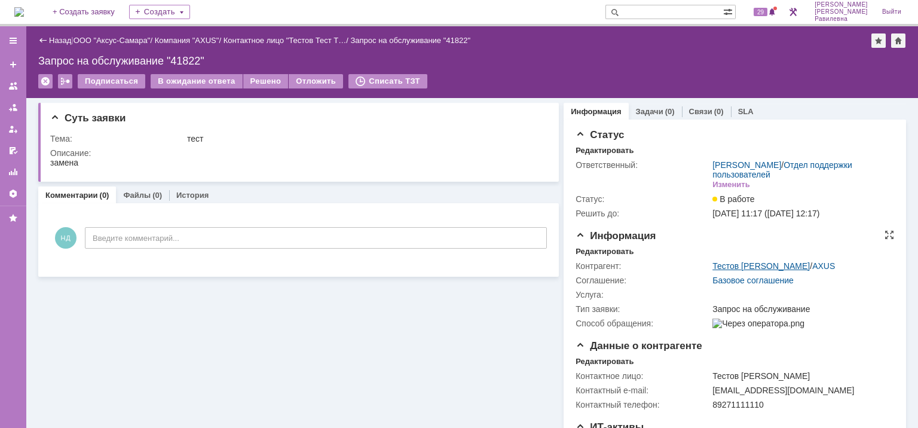
click at [746, 263] on link "Тестов [PERSON_NAME]" at bounding box center [761, 266] width 97 height 10
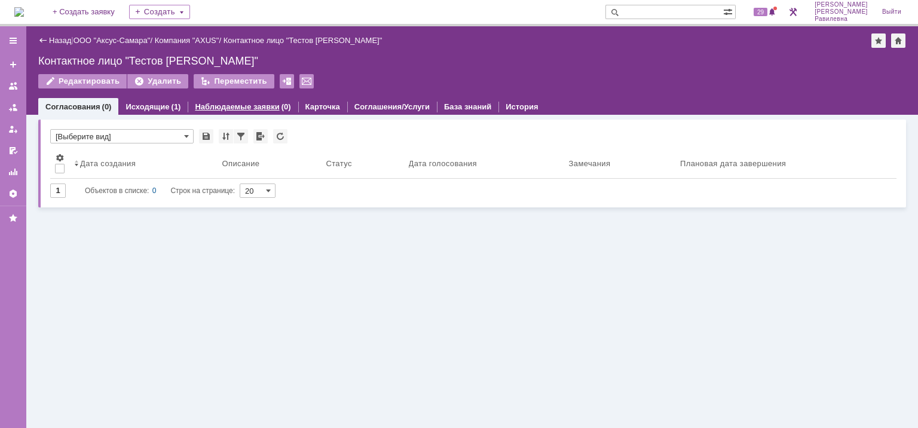
click at [201, 103] on link "Наблюдаемые заявки" at bounding box center [237, 106] width 84 height 9
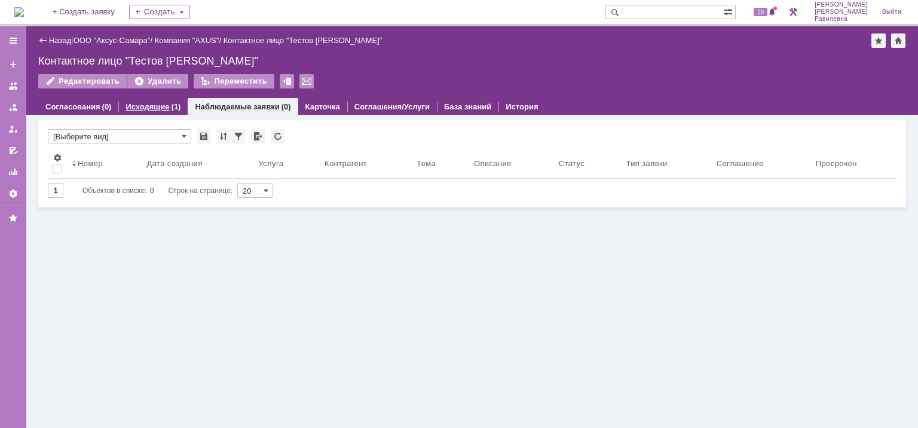
click at [161, 106] on link "Исходящие" at bounding box center [148, 106] width 44 height 9
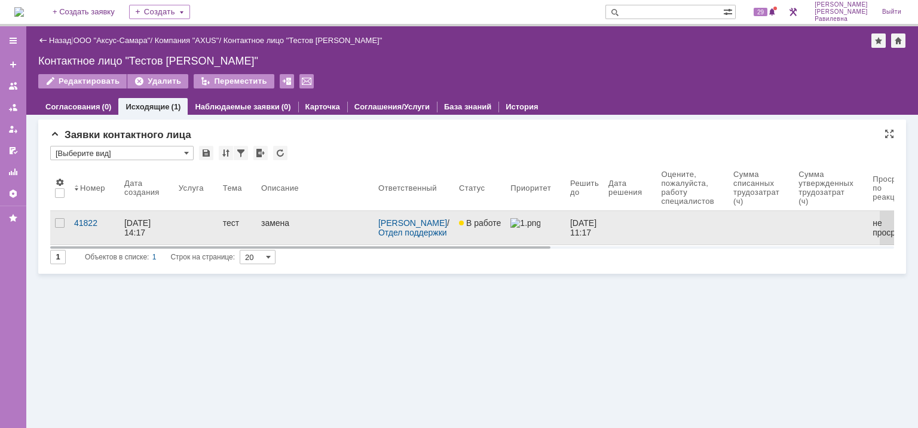
click at [277, 228] on div "замена" at bounding box center [275, 223] width 28 height 10
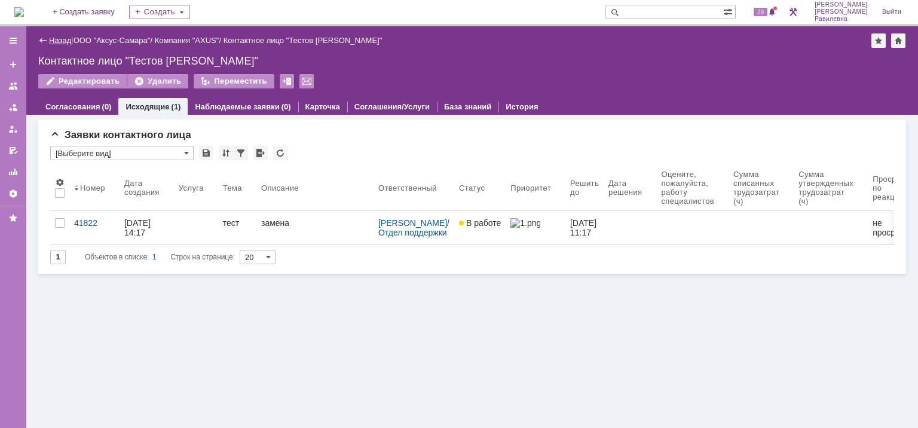
click at [53, 38] on link "Назад" at bounding box center [60, 40] width 22 height 9
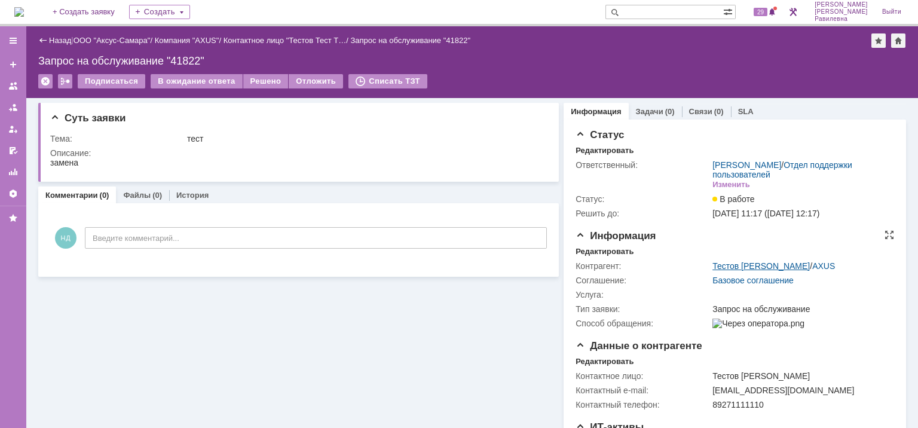
click at [763, 265] on link "Тестов [PERSON_NAME]" at bounding box center [761, 266] width 97 height 10
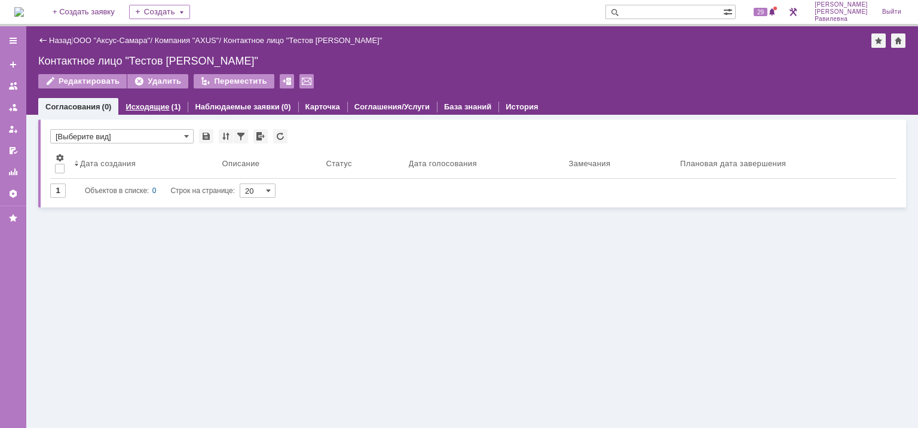
click at [143, 103] on link "Исходящие" at bounding box center [148, 106] width 44 height 9
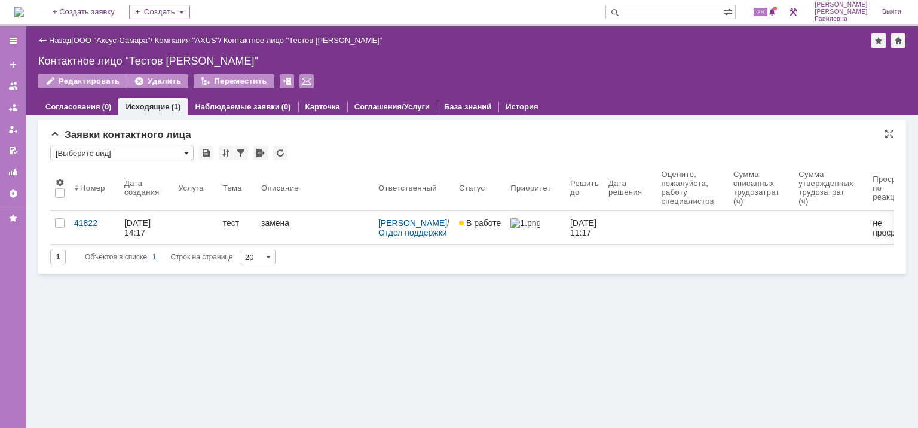
click at [185, 154] on span at bounding box center [186, 153] width 5 height 10
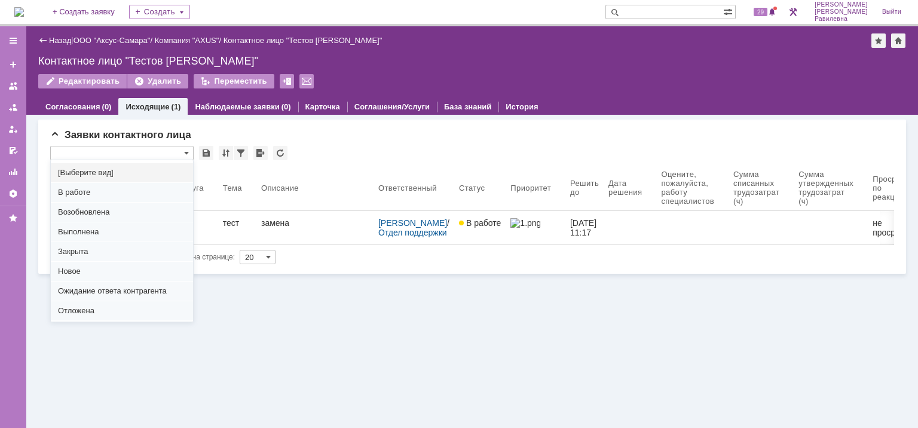
click at [351, 340] on div "Голосования * [Выберите вид] Результаты поиска: Изменить Сбросить Сортировать п…" at bounding box center [472, 271] width 892 height 313
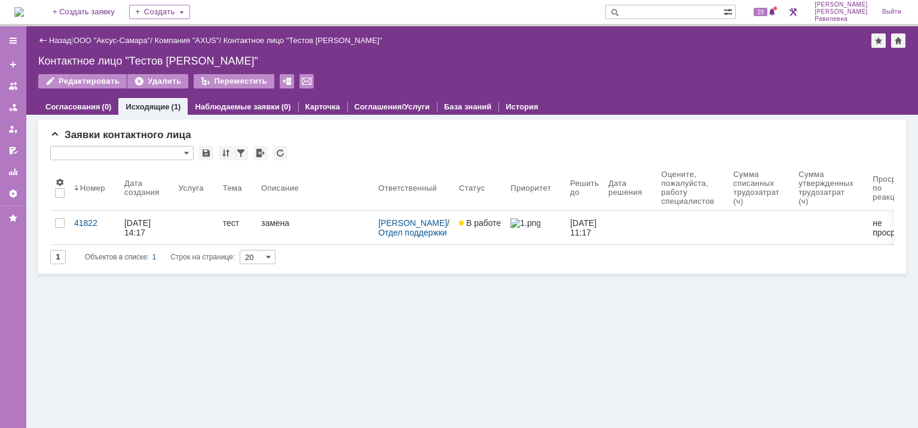
type input "[Выберите вид]"
click at [327, 103] on link "Карточка" at bounding box center [322, 106] width 35 height 9
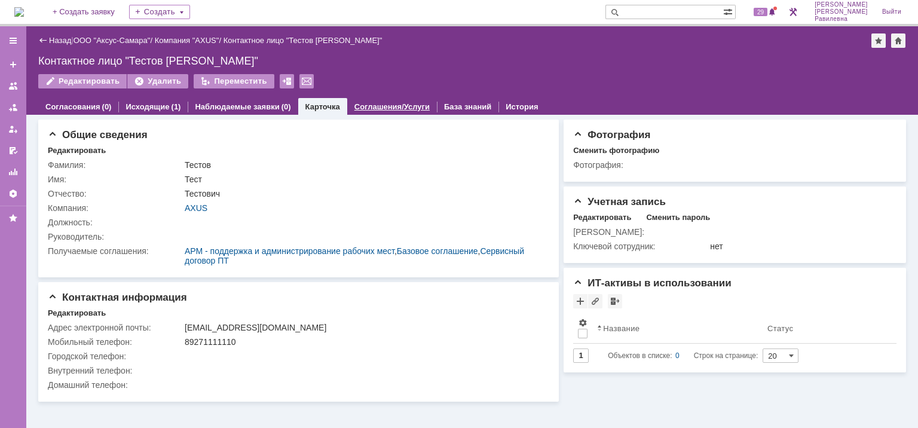
click at [381, 110] on link "Соглашения/Услуги" at bounding box center [391, 106] width 75 height 9
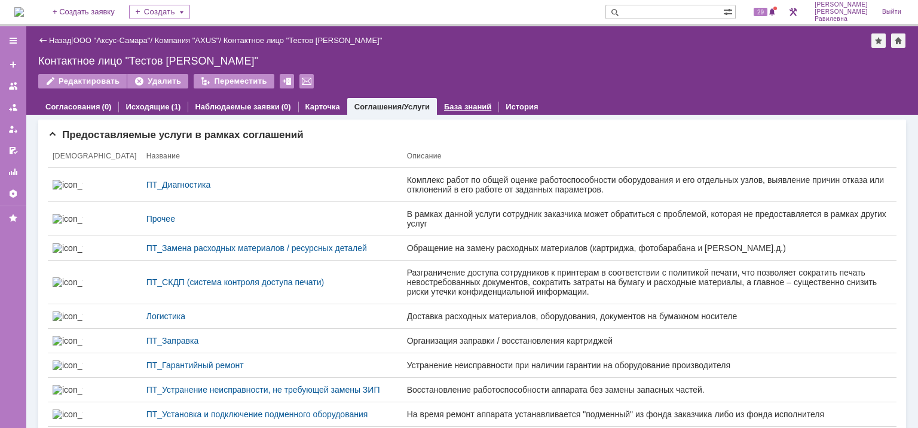
click at [452, 103] on link "База знаний" at bounding box center [467, 106] width 47 height 9
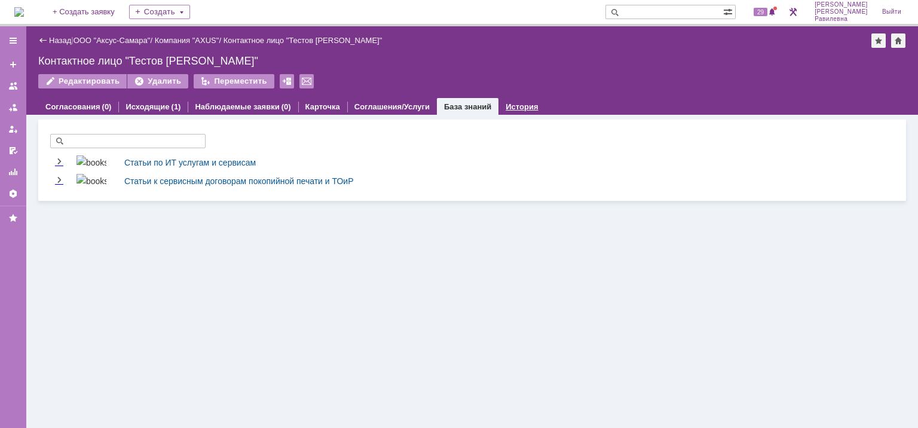
click at [509, 107] on link "История" at bounding box center [522, 106] width 32 height 9
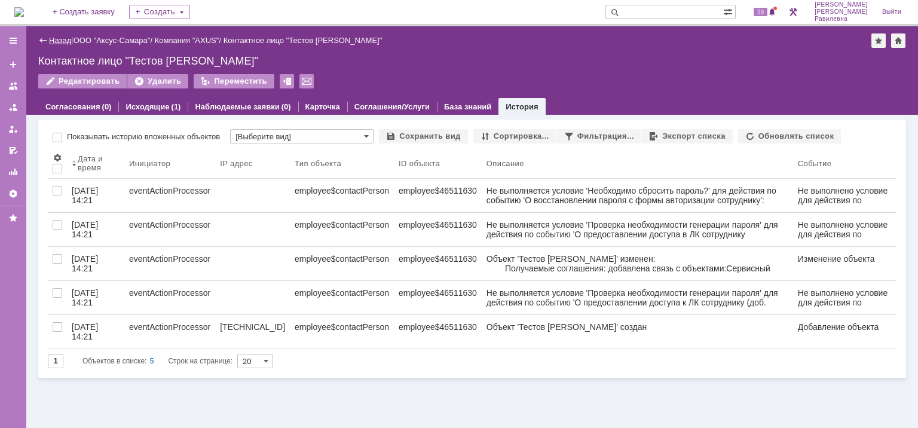
click at [57, 38] on link "Назад" at bounding box center [60, 40] width 22 height 9
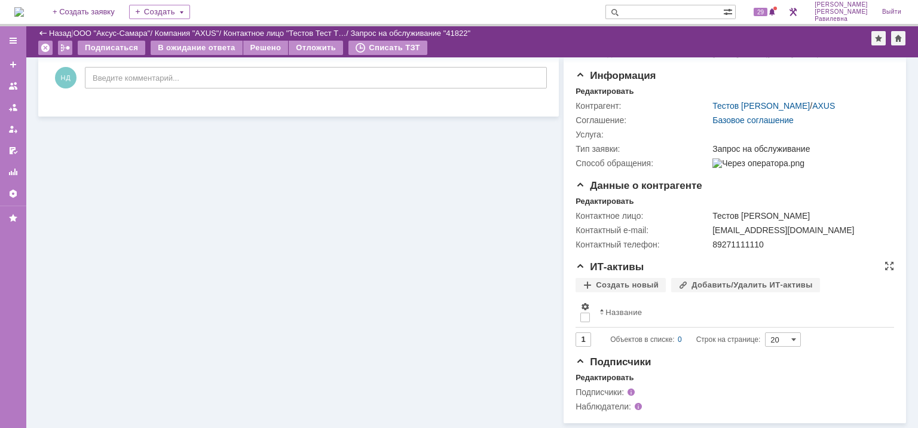
scroll to position [129, 0]
click at [604, 375] on div "Редактировать" at bounding box center [605, 378] width 58 height 10
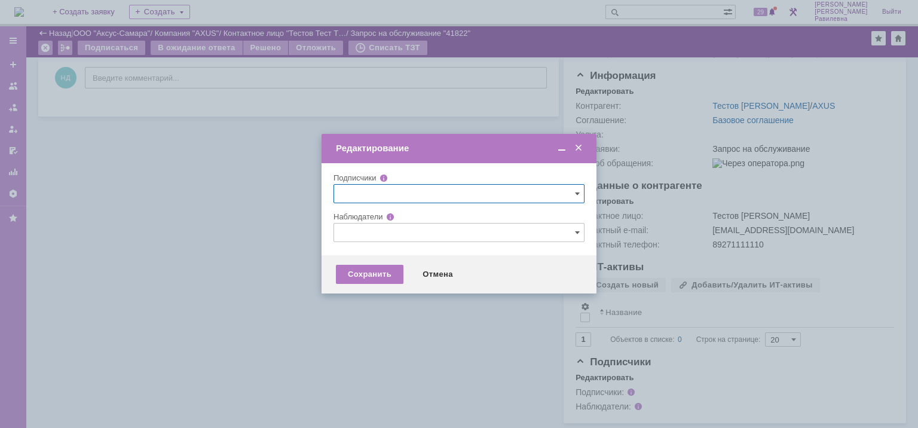
click at [408, 188] on input "text" at bounding box center [459, 193] width 251 height 19
drag, startPoint x: 268, startPoint y: 280, endPoint x: 282, endPoint y: 289, distance: 16.4
click at [268, 280] on div at bounding box center [459, 214] width 918 height 428
click at [390, 238] on input "text" at bounding box center [459, 232] width 251 height 19
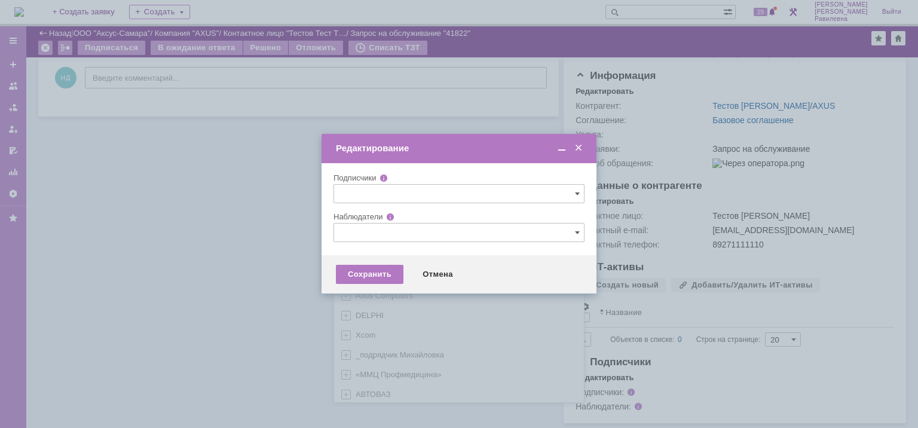
click at [365, 275] on span "AXUS" at bounding box center [366, 275] width 21 height 9
click at [375, 192] on input "text" at bounding box center [459, 193] width 251 height 19
click at [580, 148] on span at bounding box center [579, 148] width 12 height 11
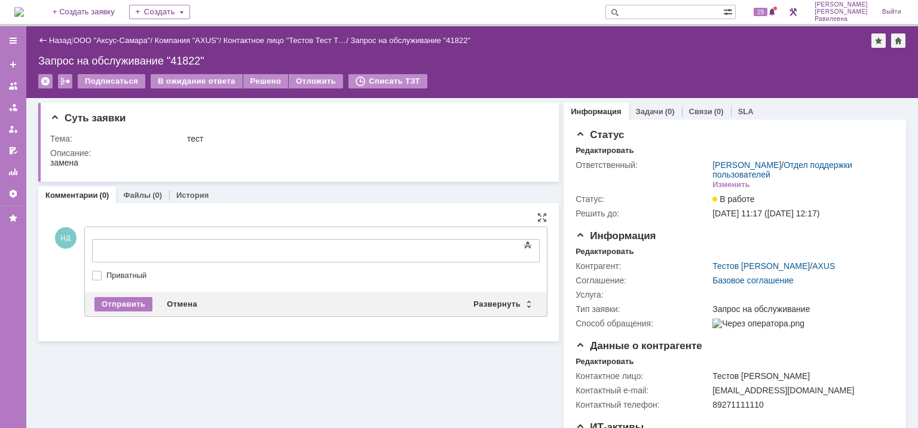
scroll to position [0, 0]
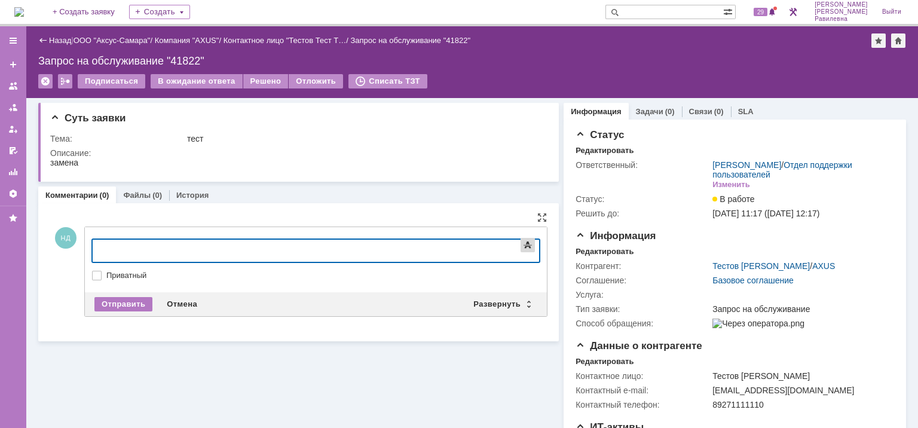
click at [523, 247] on span at bounding box center [528, 245] width 14 height 14
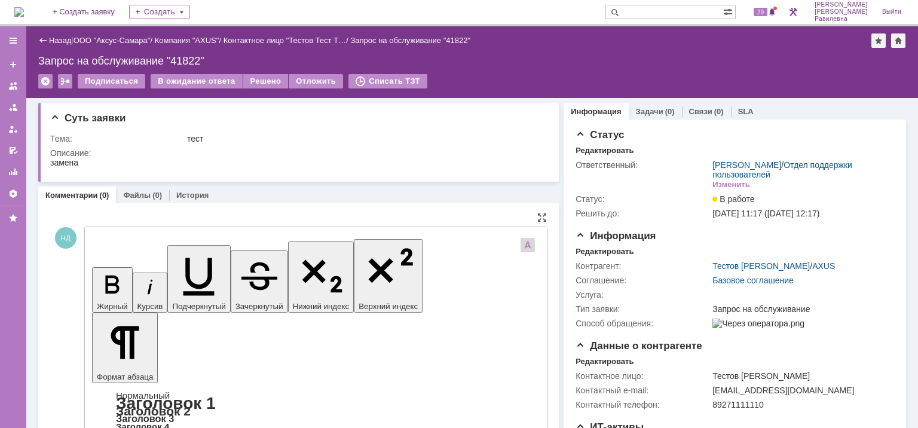
click at [521, 252] on span at bounding box center [528, 245] width 14 height 14
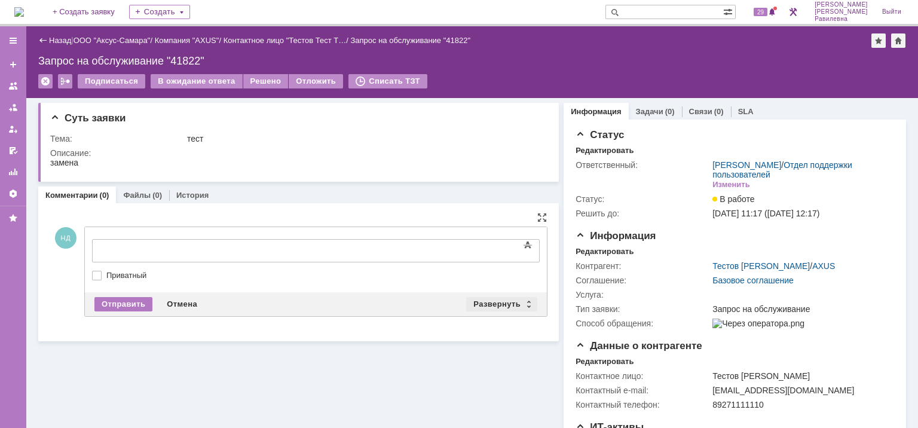
click at [502, 303] on div "Развернуть" at bounding box center [501, 304] width 71 height 14
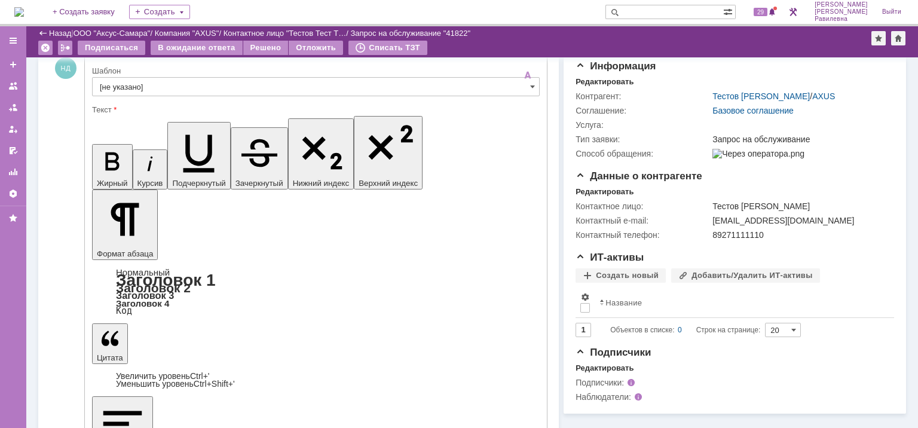
scroll to position [129, 0]
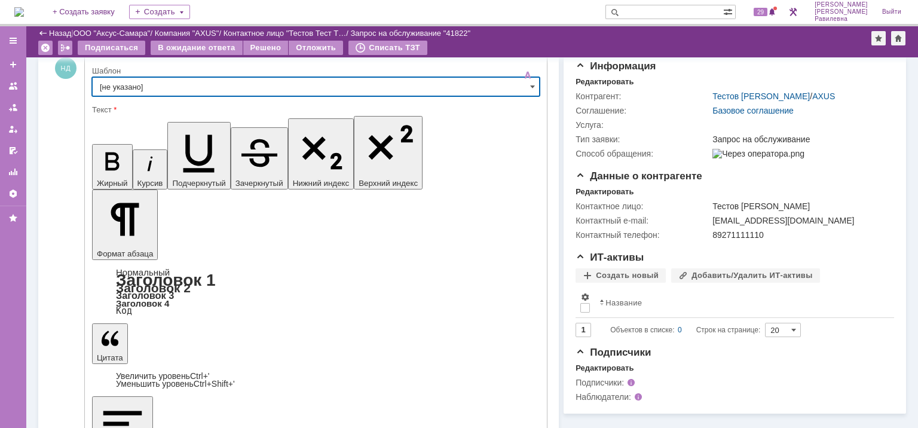
click at [165, 88] on input "[не указано]" at bounding box center [316, 86] width 448 height 19
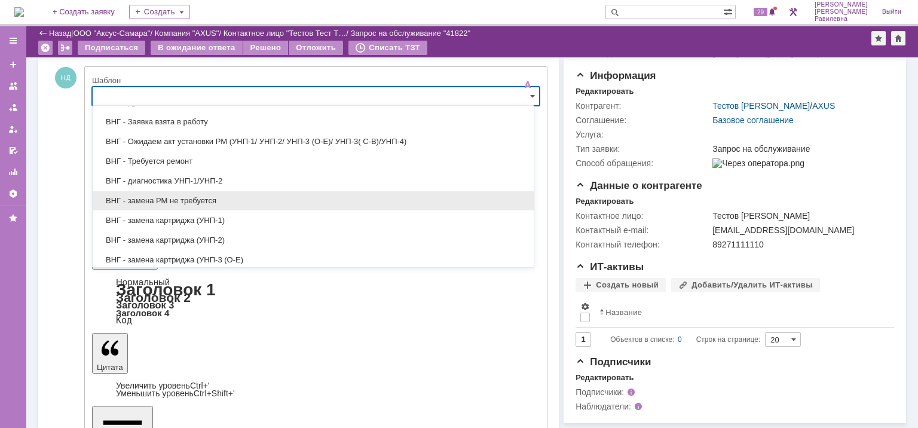
scroll to position [120, 0]
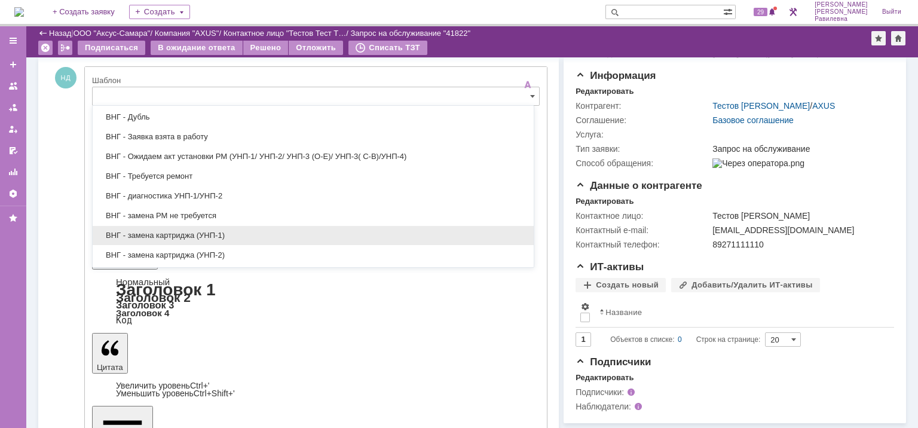
drag, startPoint x: 225, startPoint y: 231, endPoint x: 132, endPoint y: 69, distance: 187.2
click at [225, 231] on span "ВНГ - замена картриджа (УНП-1)" at bounding box center [313, 236] width 427 height 10
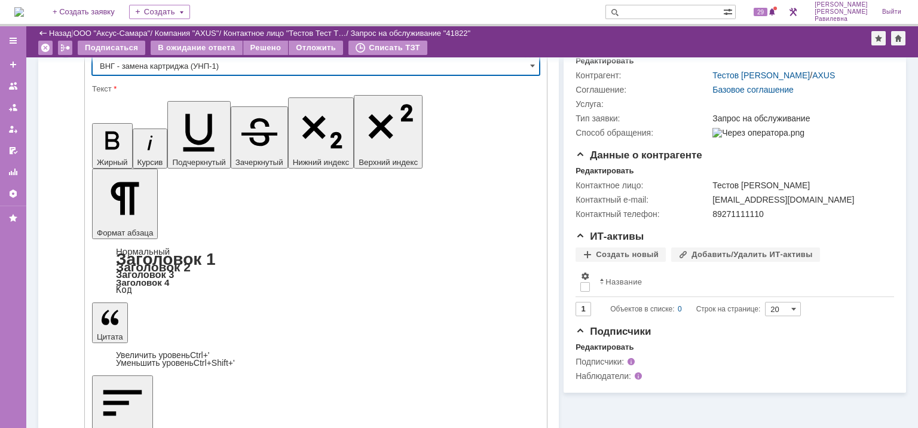
scroll to position [164, 0]
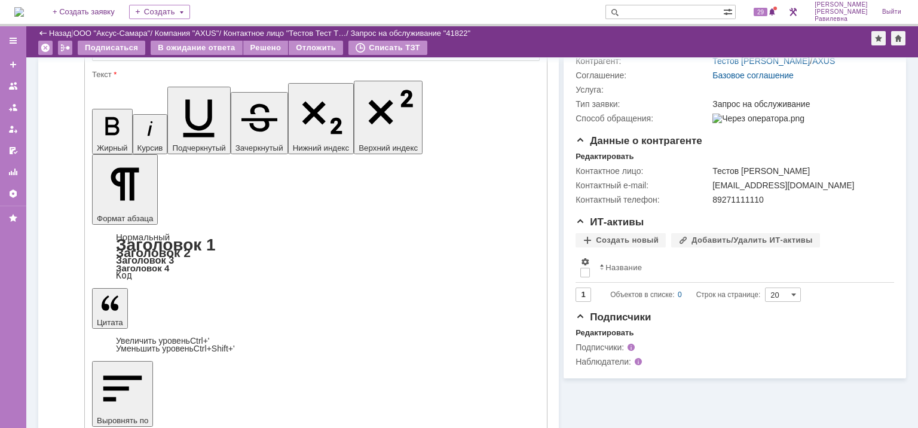
drag, startPoint x: 261, startPoint y: 3048, endPoint x: 160, endPoint y: 2996, distance: 113.3
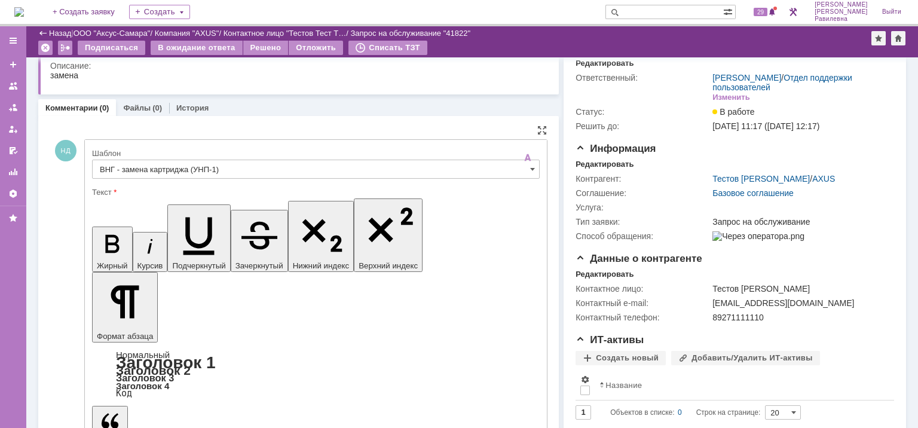
scroll to position [45, 0]
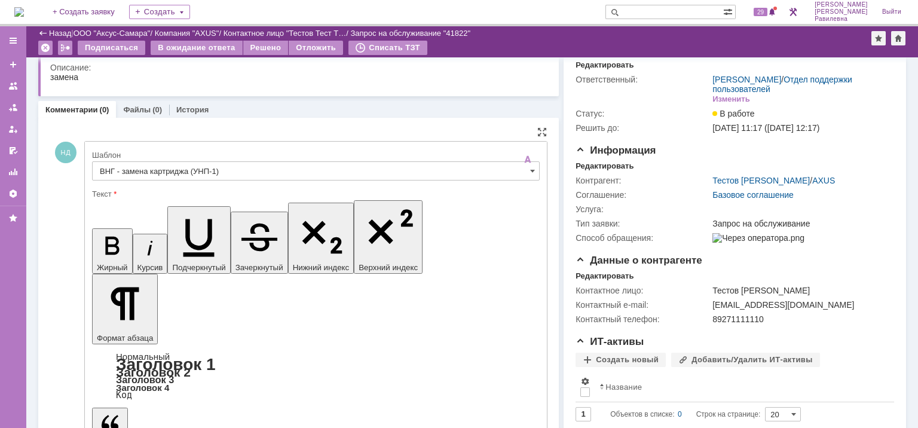
click at [519, 170] on input "ВНГ - замена картриджа (УНП-1)" at bounding box center [316, 170] width 448 height 19
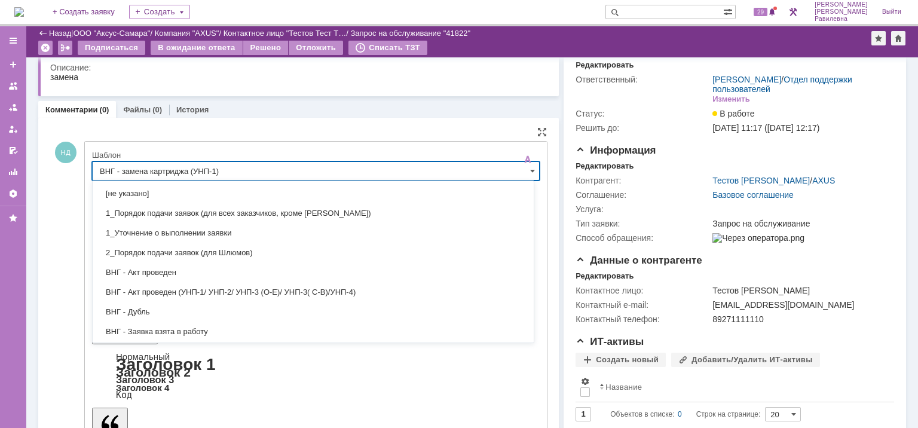
scroll to position [238, 0]
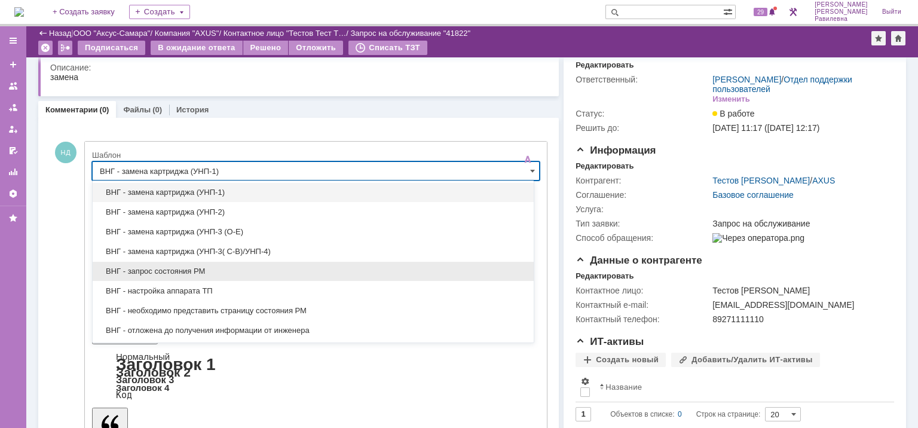
click at [197, 269] on span "ВНГ - запрос состояния РМ" at bounding box center [313, 272] width 427 height 10
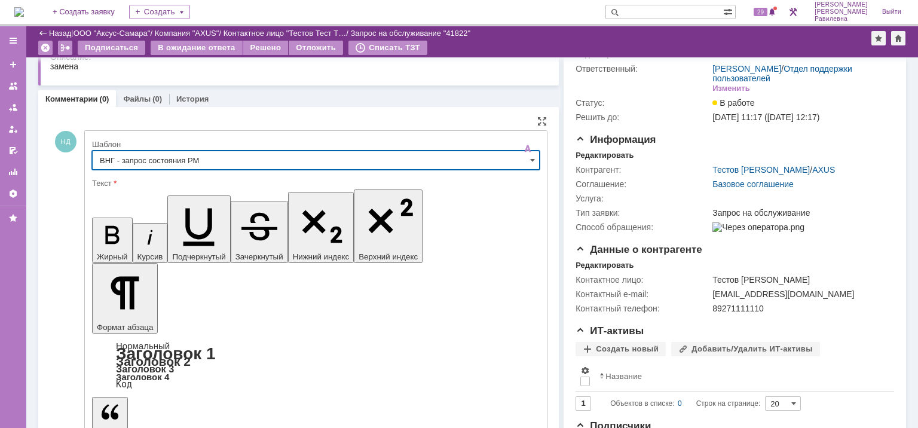
scroll to position [45, 0]
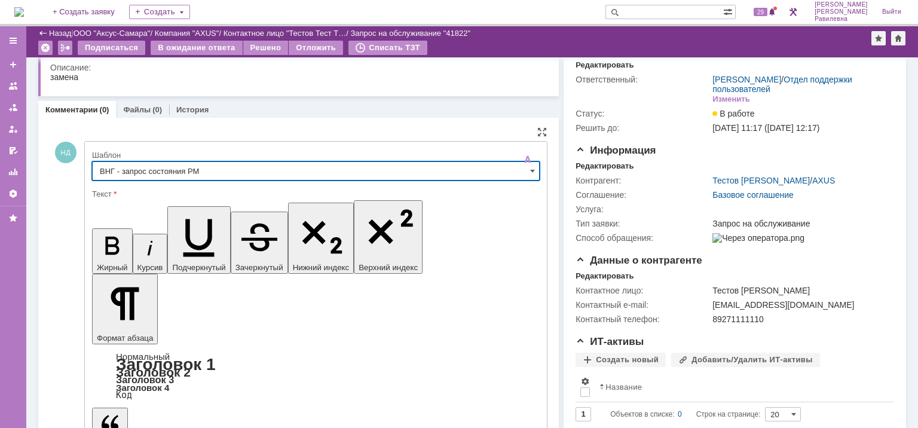
click at [404, 166] on input "ВНГ - запрос состояния РМ" at bounding box center [316, 170] width 448 height 19
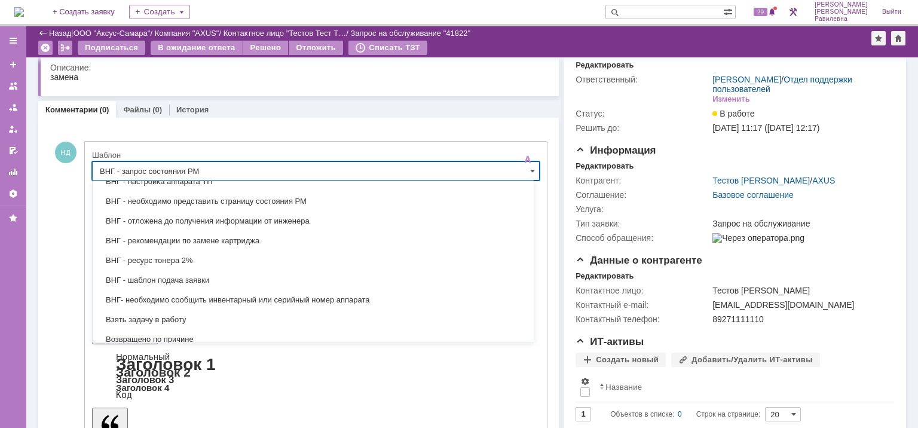
scroll to position [407, 0]
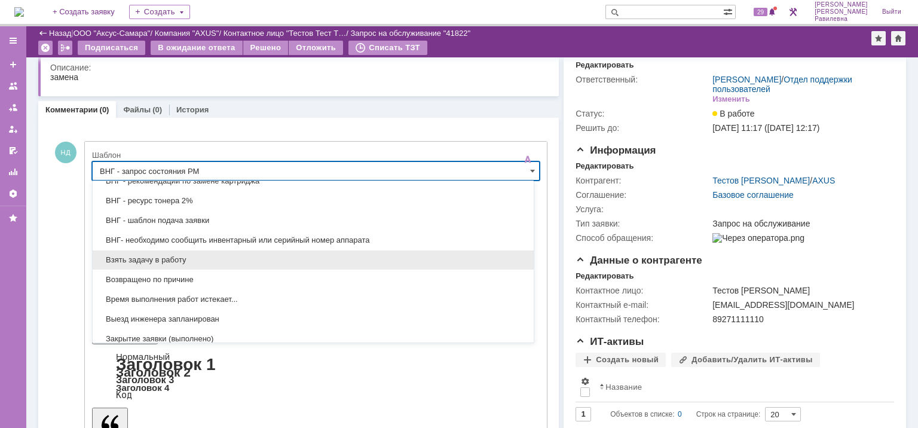
click at [279, 250] on div "Взять задачу в работу" at bounding box center [313, 259] width 441 height 19
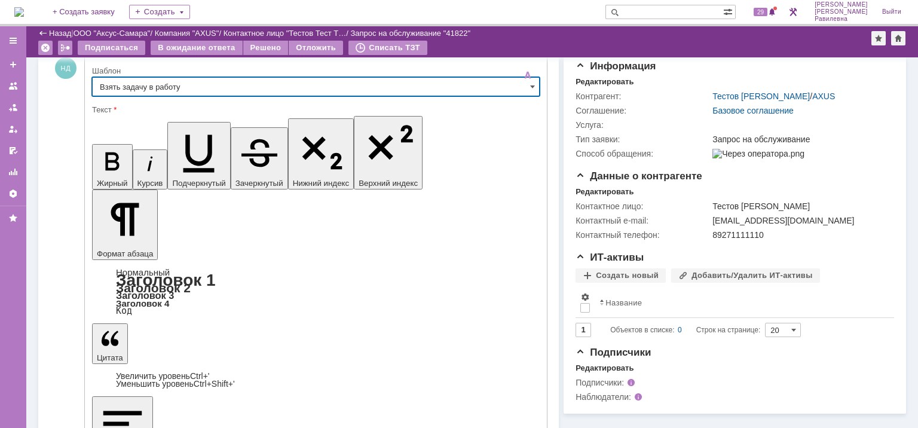
scroll to position [69, 0]
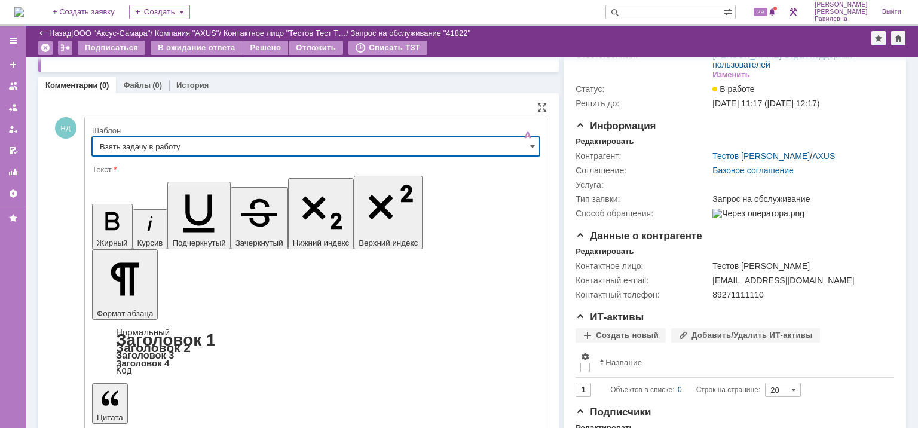
click at [399, 146] on input "Взять задачу в работу" at bounding box center [316, 146] width 448 height 19
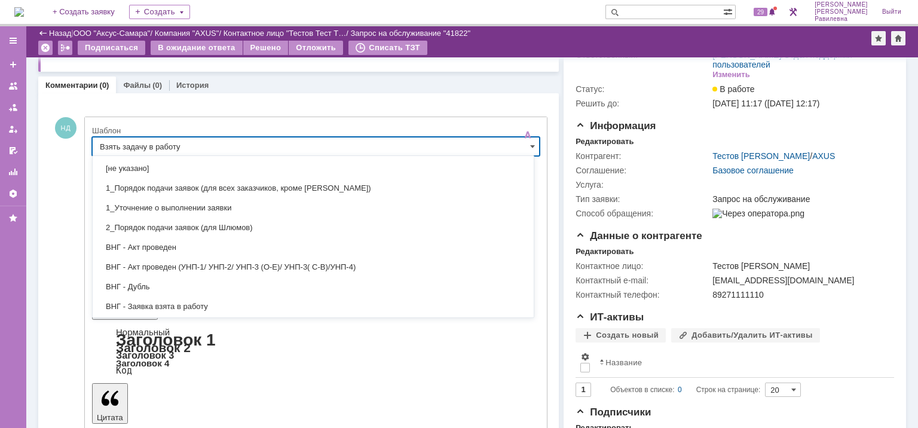
scroll to position [473, 0]
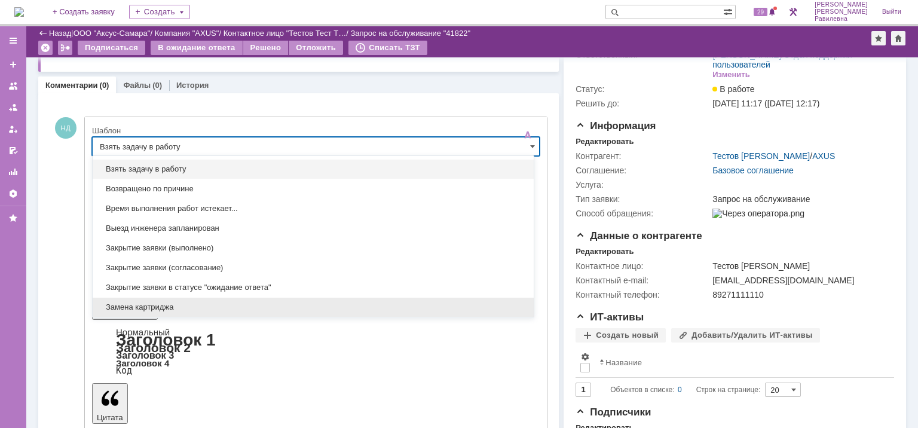
click at [216, 302] on span "Замена картриджа" at bounding box center [313, 307] width 427 height 10
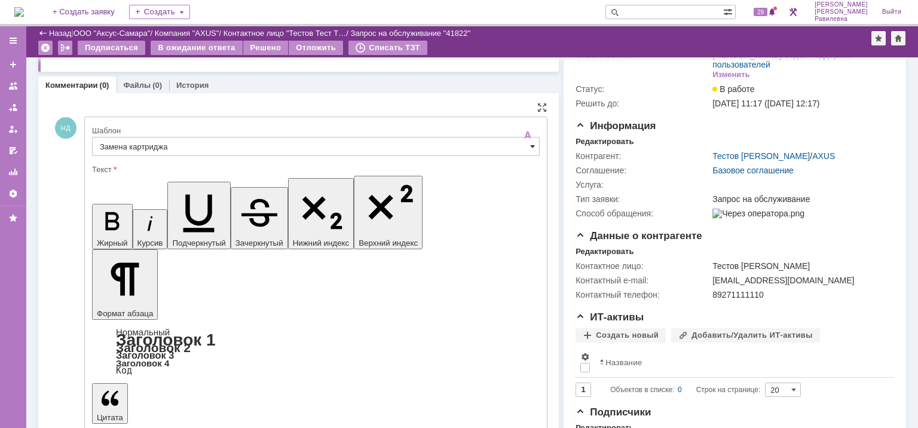
click at [530, 146] on span at bounding box center [532, 147] width 5 height 10
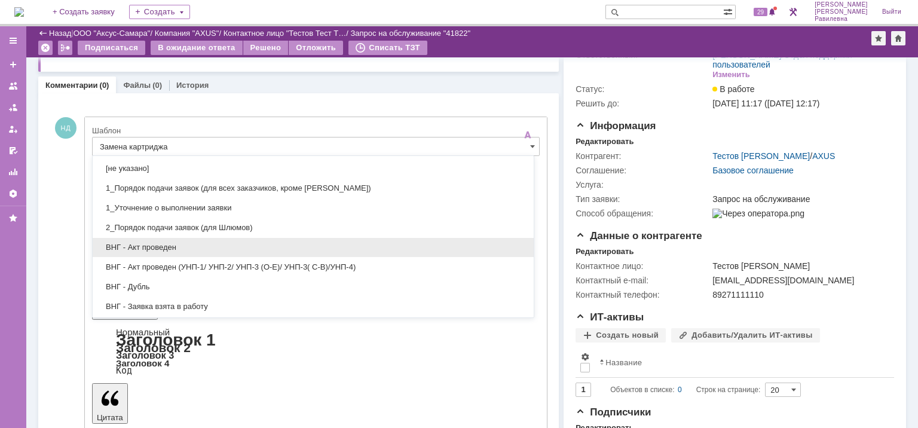
scroll to position [60, 0]
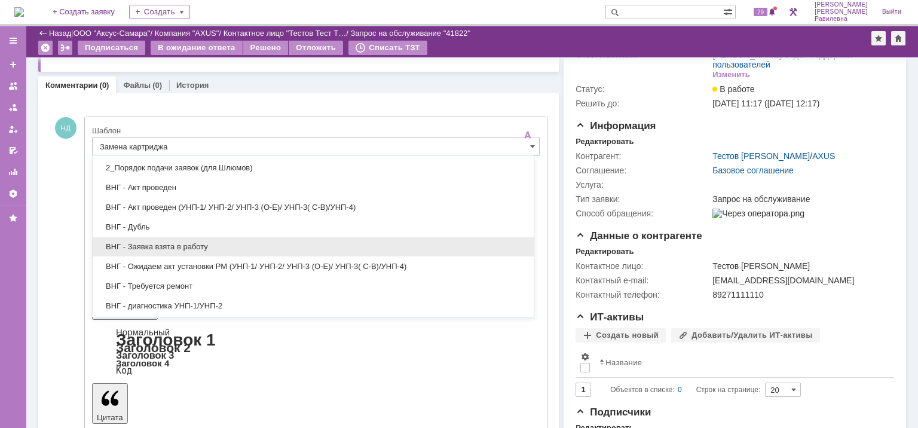
click at [191, 246] on span "ВНГ - Заявка взята в работу" at bounding box center [313, 247] width 427 height 10
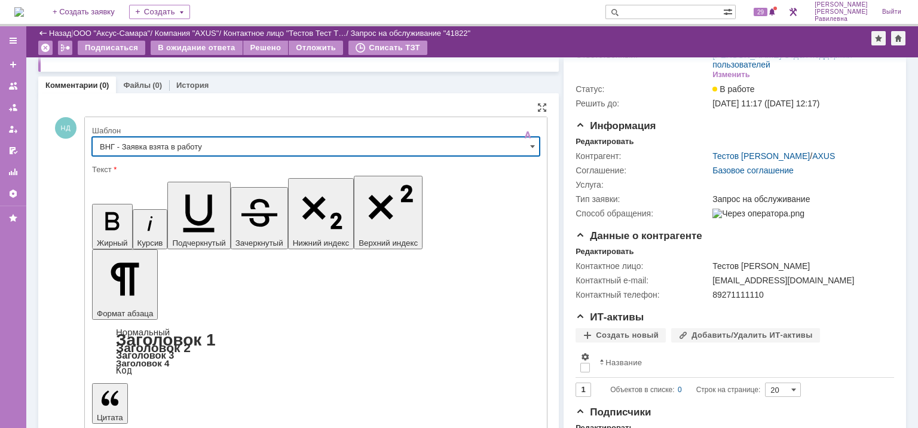
type input "ВНГ - Заявка взята в работу"
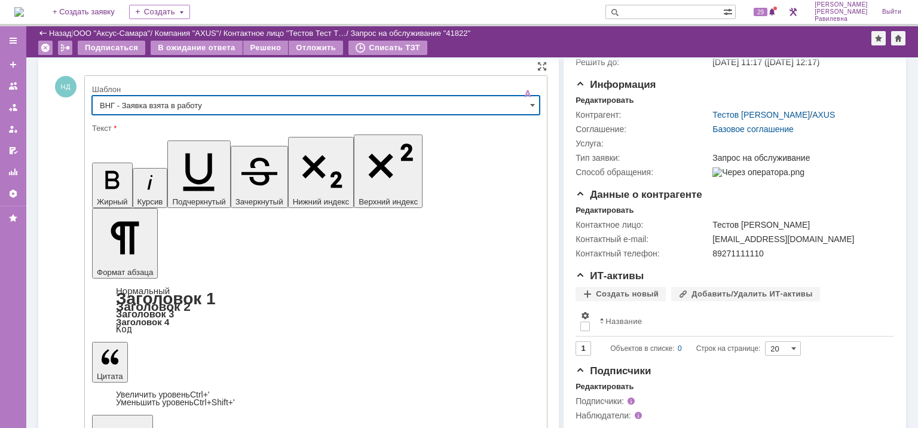
scroll to position [163, 0]
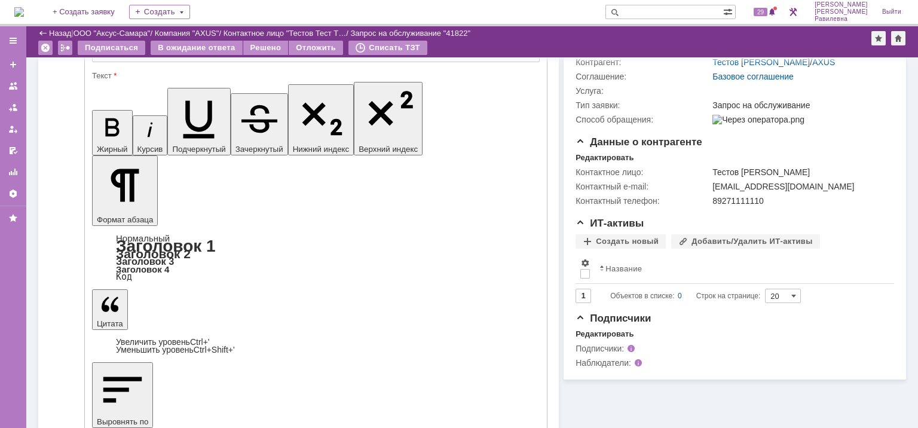
drag, startPoint x: 184, startPoint y: 3032, endPoint x: 107, endPoint y: 3028, distance: 77.2
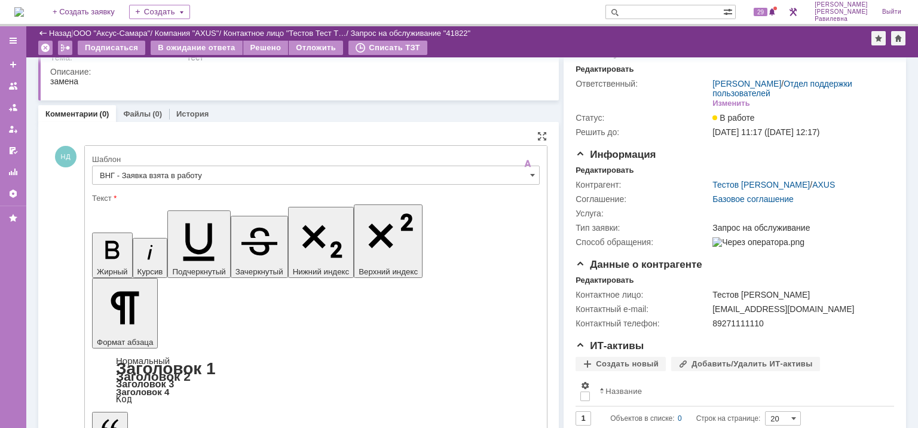
scroll to position [0, 0]
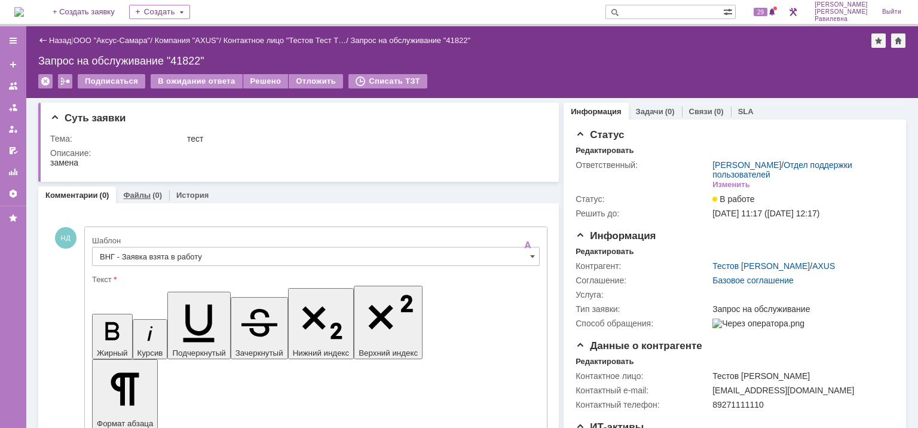
click at [152, 196] on div "(0)" at bounding box center [157, 195] width 10 height 9
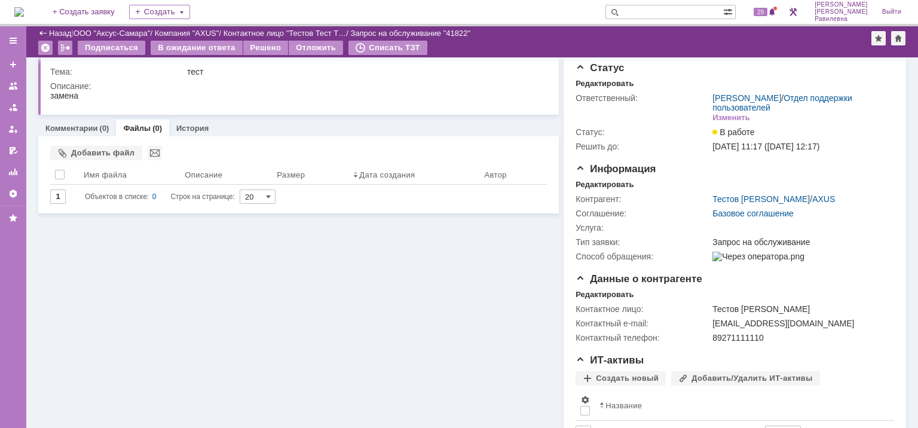
scroll to position [10, 0]
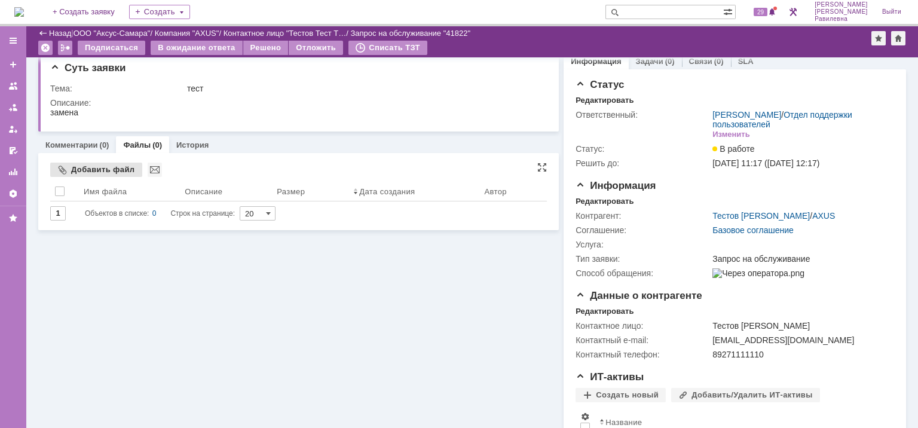
click at [105, 167] on div "Добавить файл" at bounding box center [96, 170] width 92 height 14
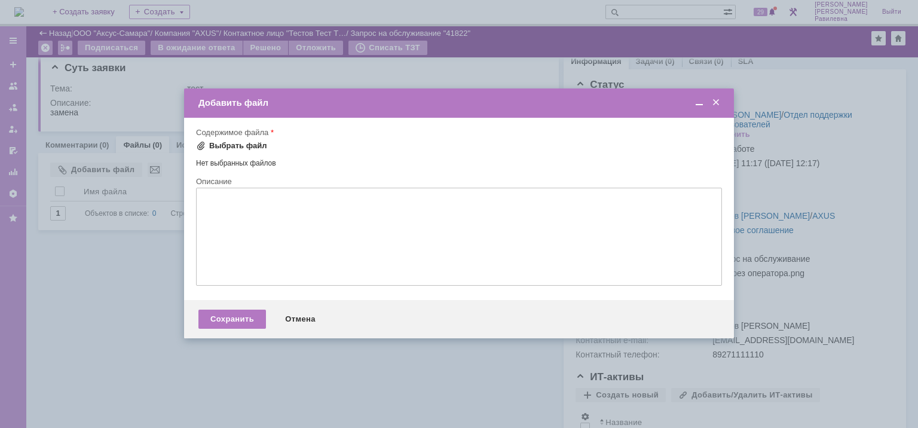
click at [244, 143] on div "Выбрать файл" at bounding box center [238, 146] width 58 height 10
click at [715, 100] on span at bounding box center [716, 102] width 12 height 11
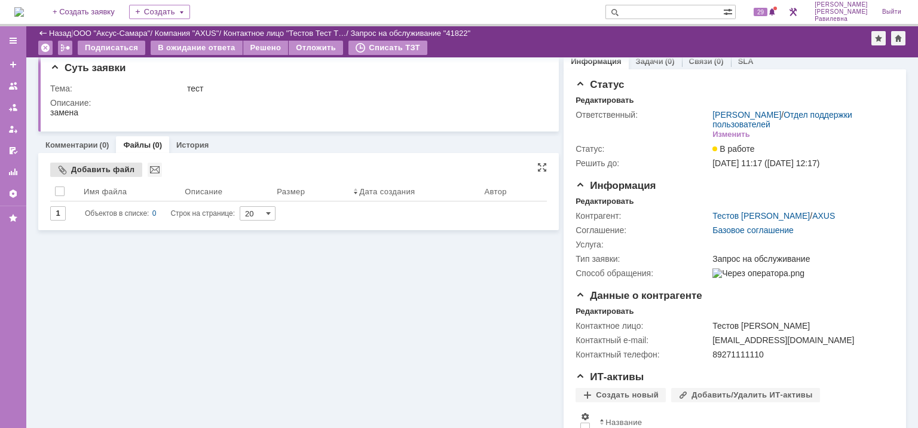
click at [109, 170] on div "Добавить файл" at bounding box center [96, 170] width 92 height 14
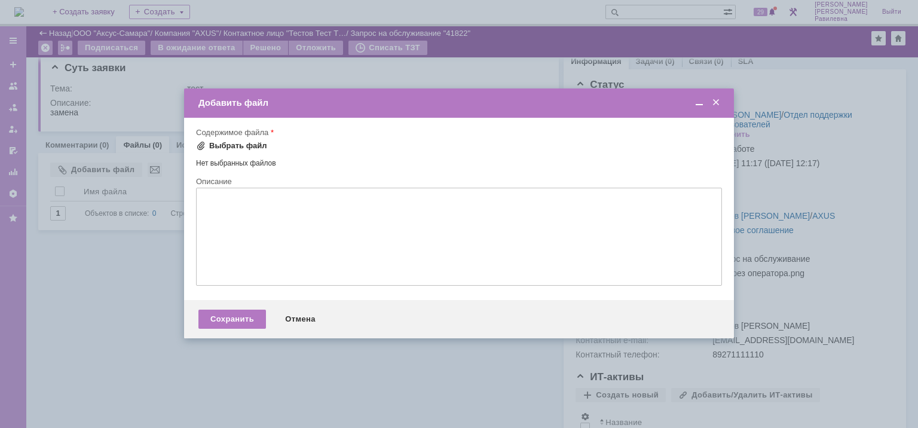
click at [244, 146] on div "Выбрать файл" at bounding box center [238, 146] width 58 height 10
click at [720, 102] on span at bounding box center [716, 102] width 12 height 11
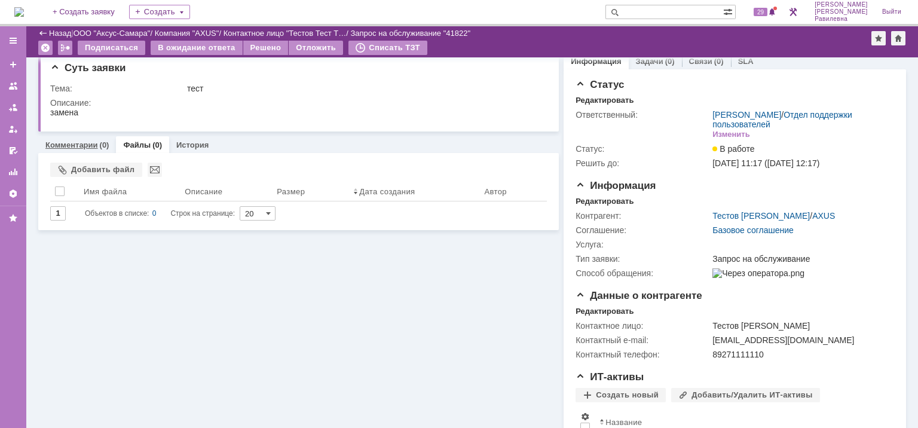
click at [88, 146] on link "Комментарии" at bounding box center [71, 144] width 53 height 9
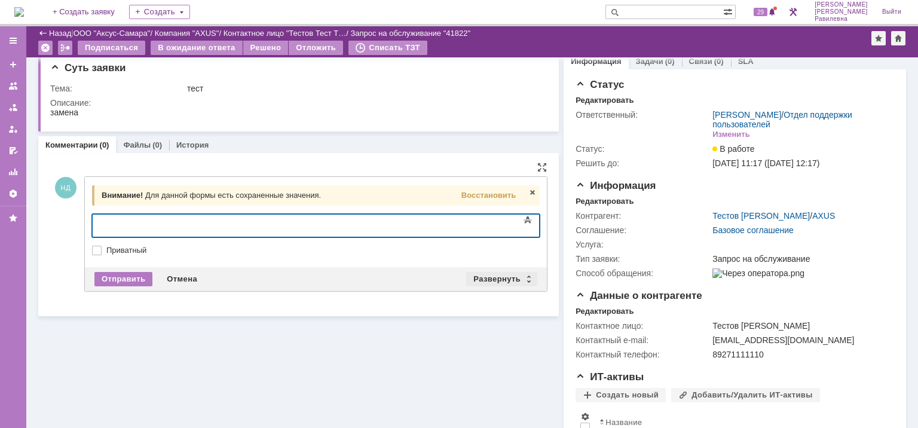
click at [504, 277] on div "Развернуть" at bounding box center [501, 279] width 71 height 14
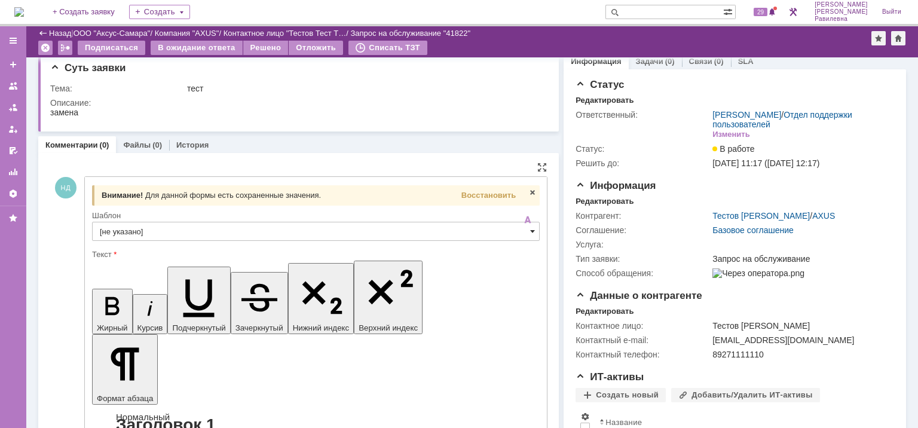
click at [530, 232] on span at bounding box center [532, 232] width 5 height 10
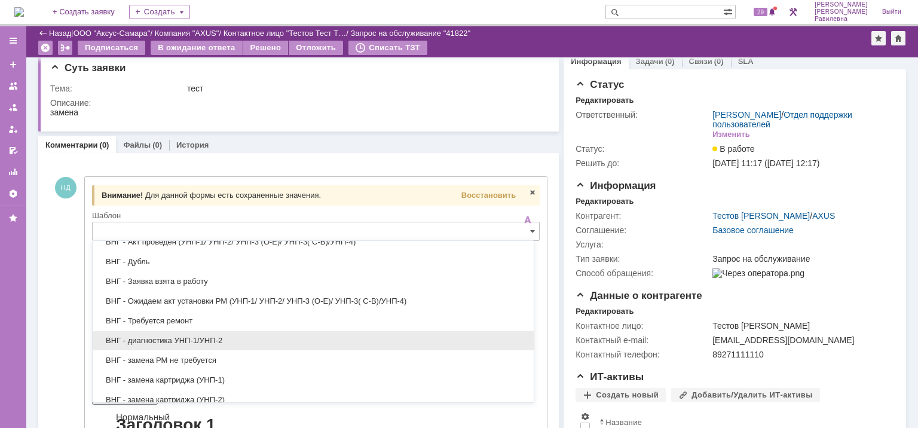
scroll to position [120, 0]
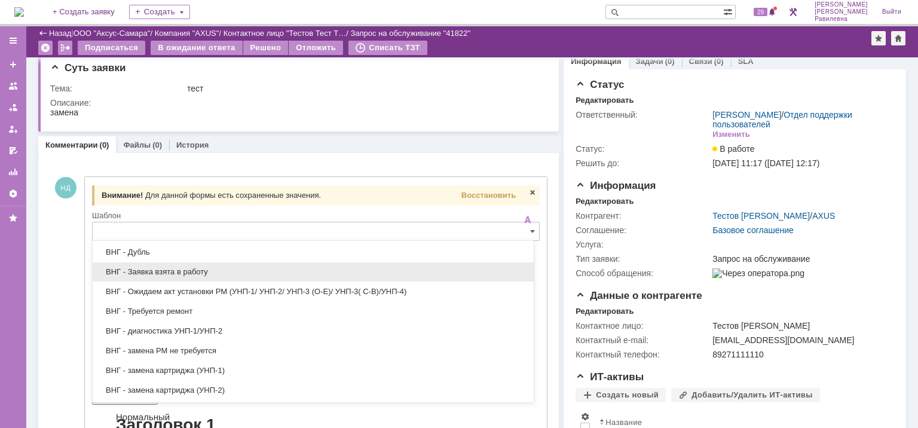
click at [201, 269] on span "ВНГ - Заявка взята в работу" at bounding box center [313, 272] width 427 height 10
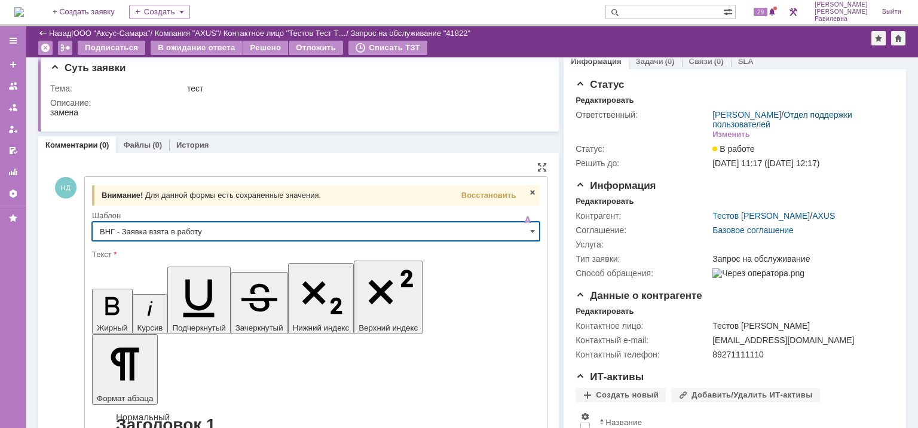
type input "ВНГ - Заявка взята в работу"
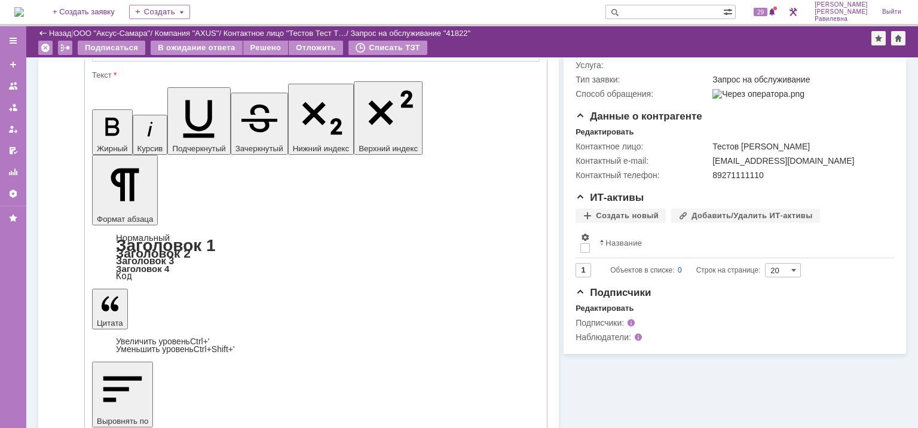
drag, startPoint x: 176, startPoint y: 3026, endPoint x: 108, endPoint y: 3033, distance: 68.5
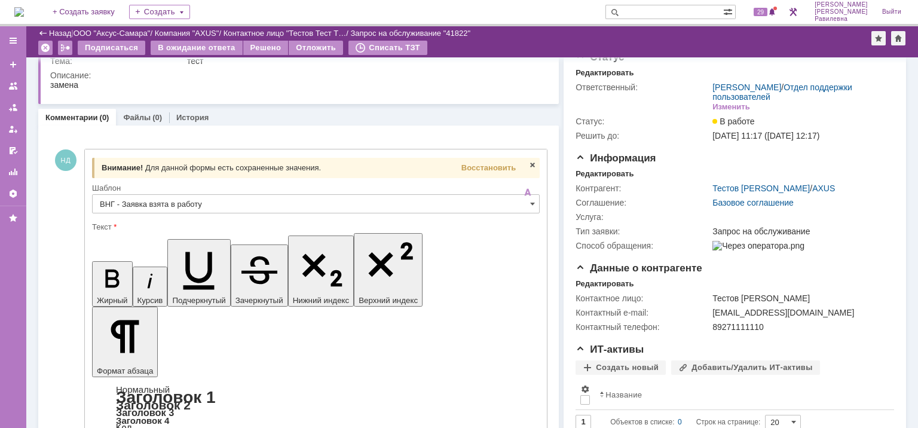
scroll to position [10, 0]
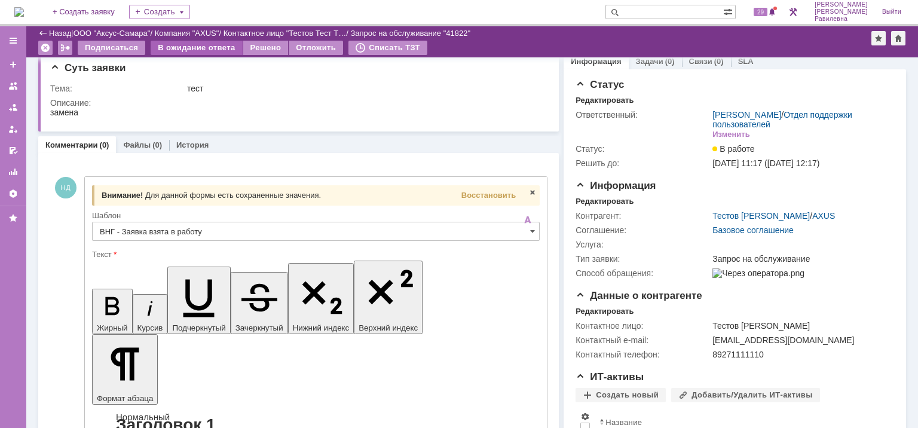
click at [197, 48] on div "В ожидание ответа" at bounding box center [196, 48] width 91 height 14
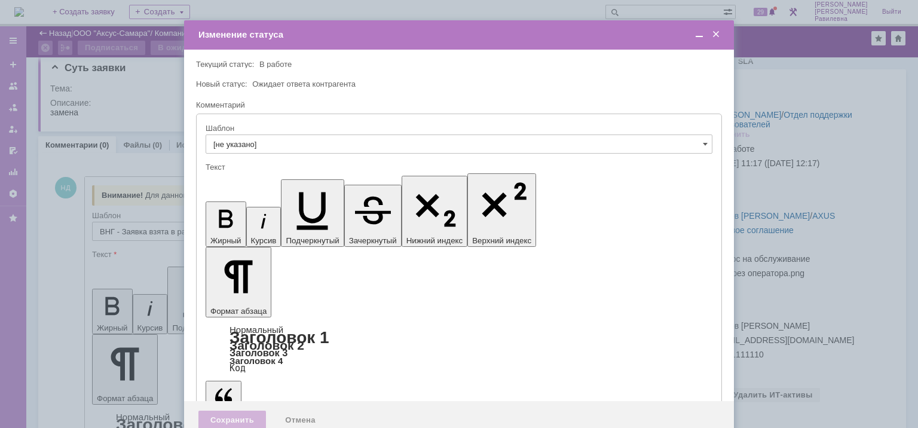
scroll to position [0, 0]
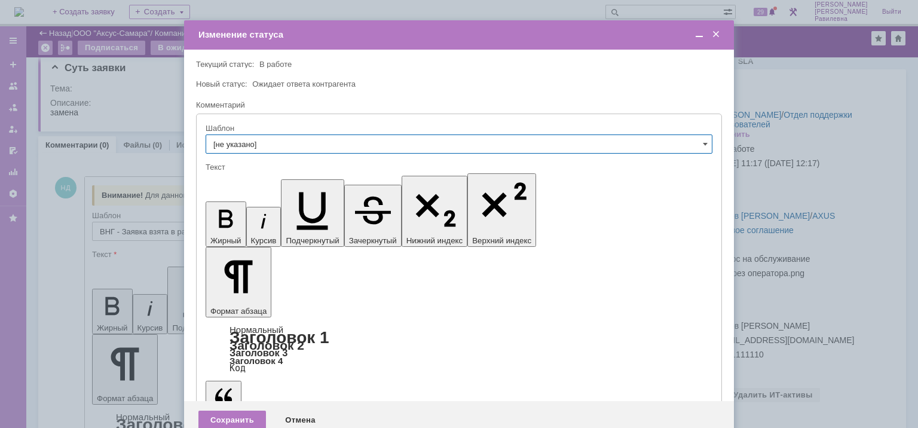
click at [282, 151] on input "[не указано]" at bounding box center [459, 143] width 507 height 19
click at [282, 148] on input "text" at bounding box center [459, 143] width 507 height 19
click at [716, 35] on span at bounding box center [716, 34] width 12 height 11
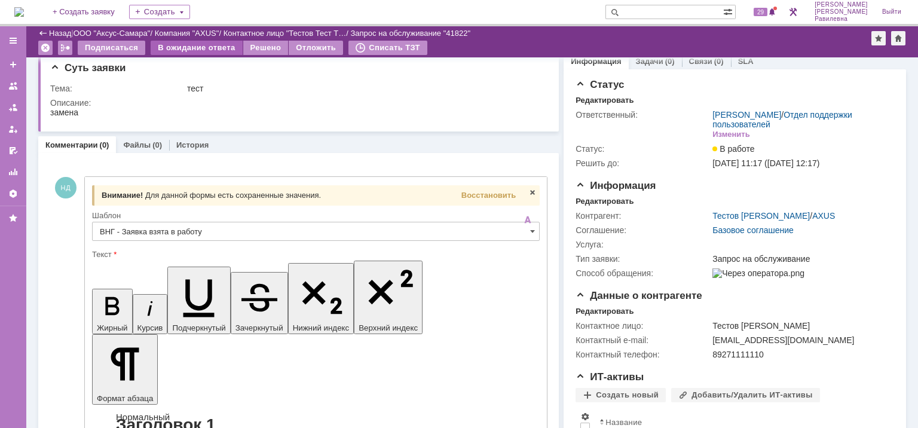
click at [189, 53] on div "В ожидание ответа" at bounding box center [196, 48] width 91 height 14
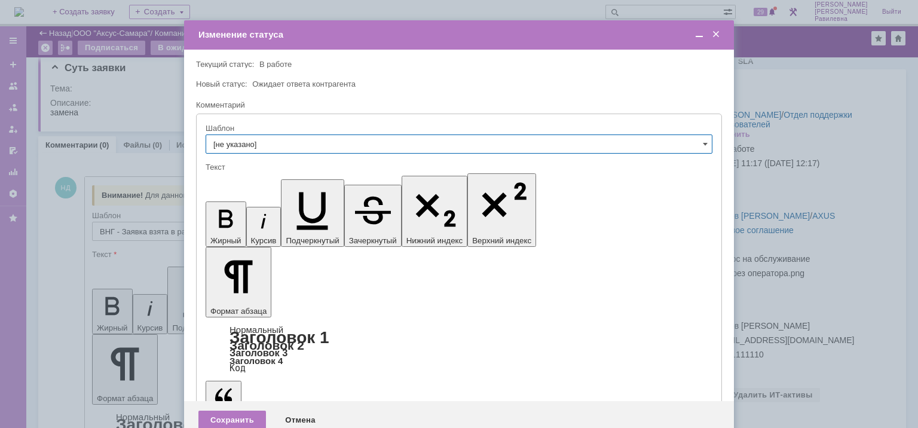
click at [698, 140] on input "[не указано]" at bounding box center [459, 143] width 507 height 19
click at [301, 243] on span "ВНГ - Акт проведен" at bounding box center [458, 245] width 491 height 10
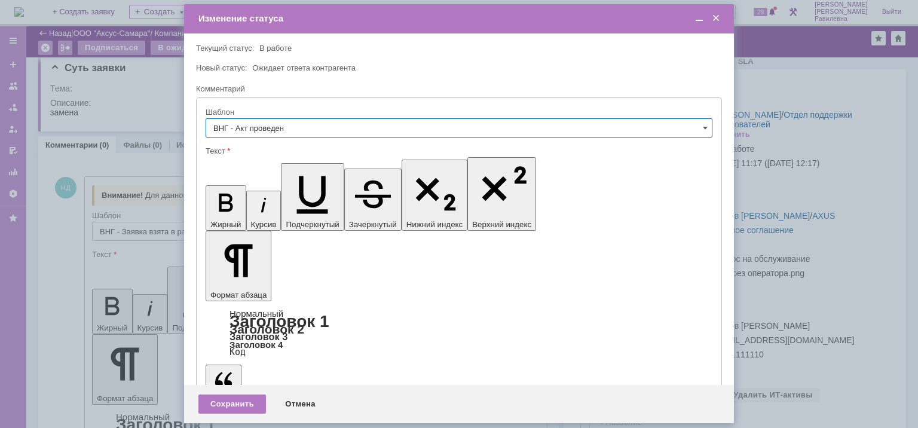
type input "ВНГ - Акт проведен"
click at [716, 18] on span at bounding box center [716, 18] width 12 height 11
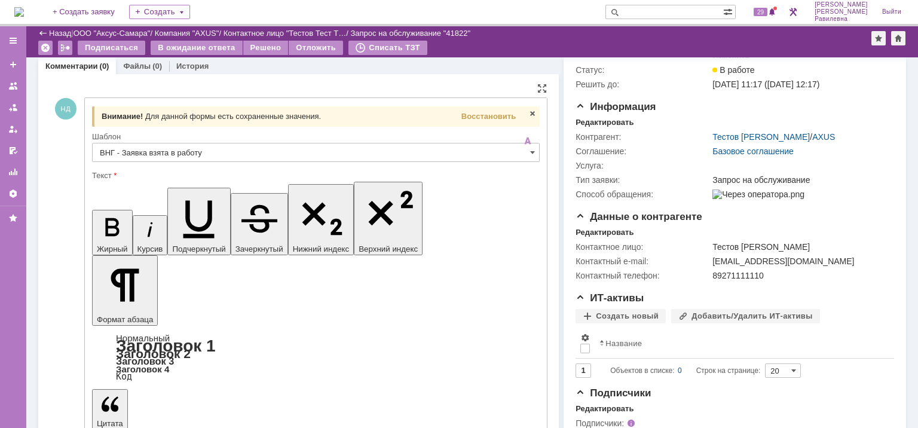
scroll to position [189, 0]
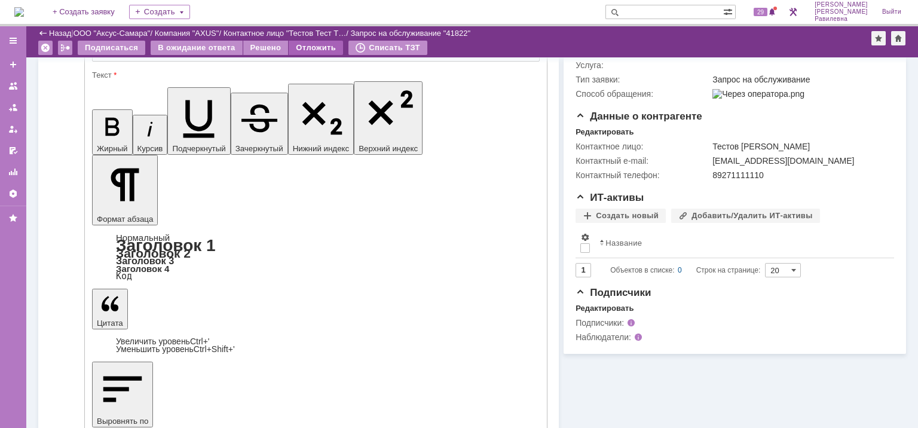
click at [311, 45] on div "Отложить" at bounding box center [316, 48] width 54 height 14
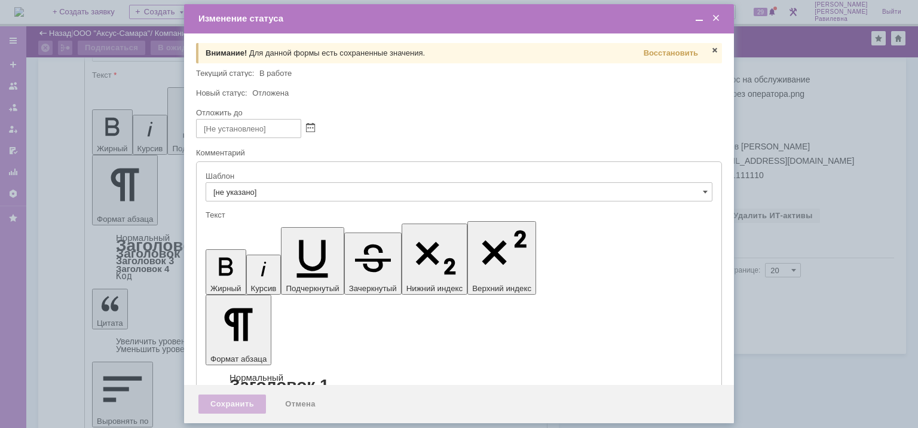
scroll to position [0, 0]
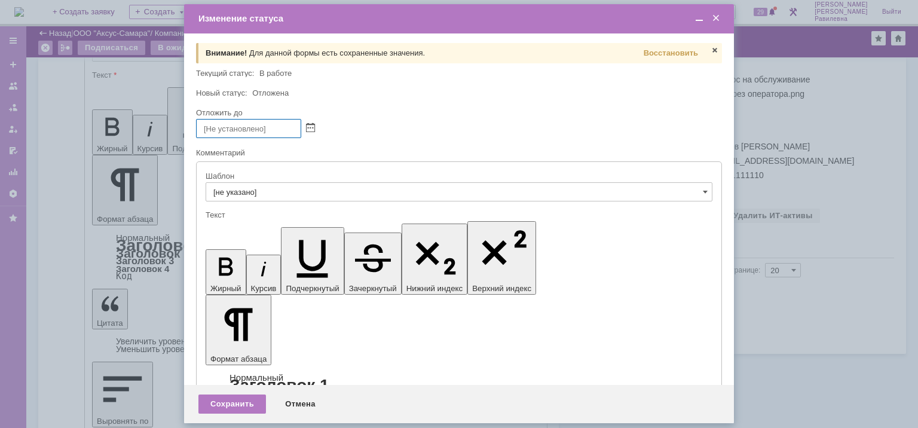
click at [250, 127] on input "text" at bounding box center [248, 128] width 105 height 19
click at [311, 124] on span at bounding box center [310, 129] width 9 height 10
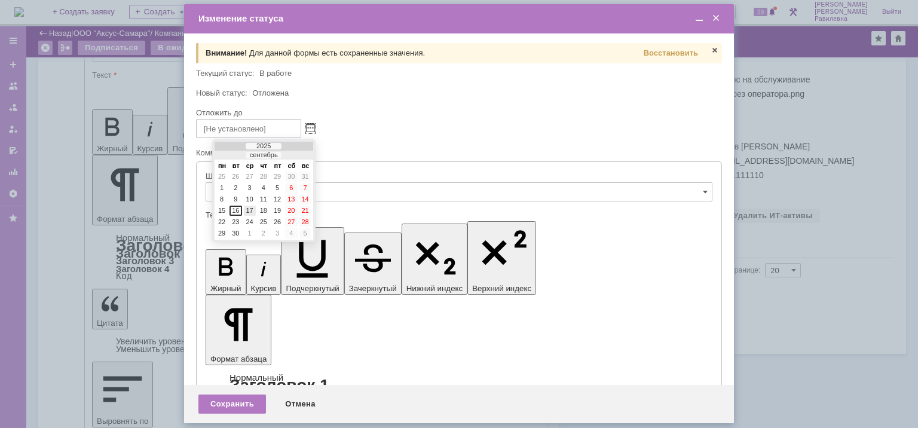
click at [249, 212] on div "17" at bounding box center [250, 211] width 12 height 10
type input "17.09.2025 14:39"
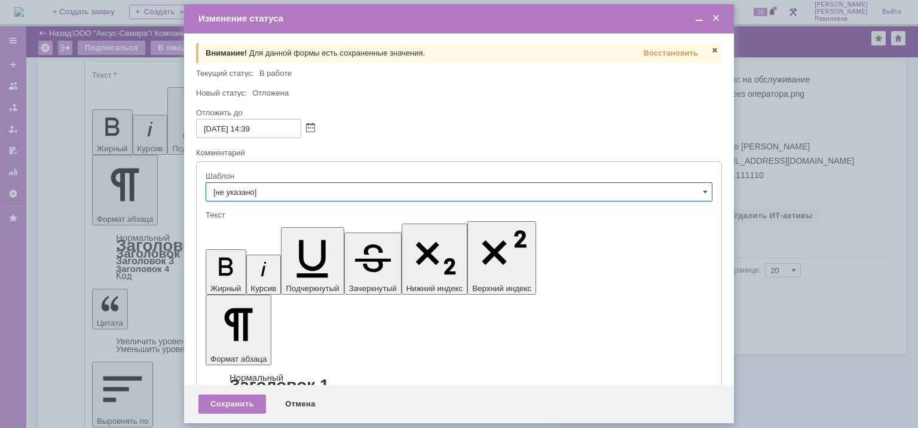
click at [251, 192] on input "[не указано]" at bounding box center [459, 191] width 507 height 19
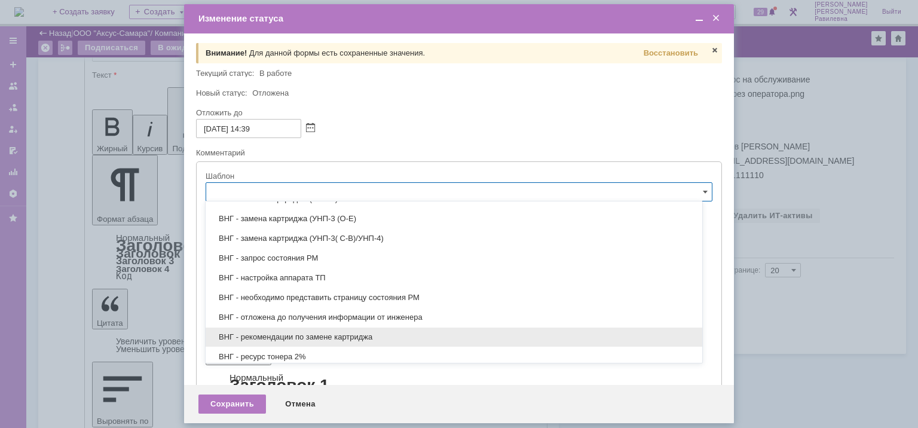
scroll to position [299, 0]
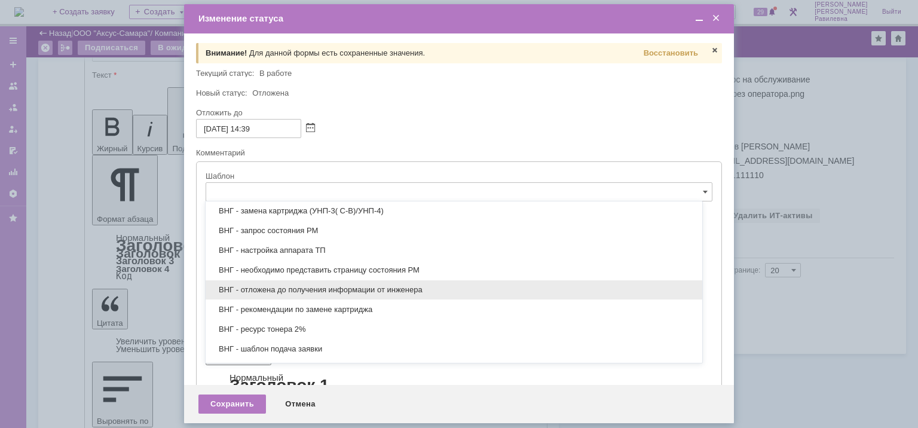
click at [291, 288] on span "ВНГ - отложена до получения информации от инженера" at bounding box center [454, 290] width 482 height 10
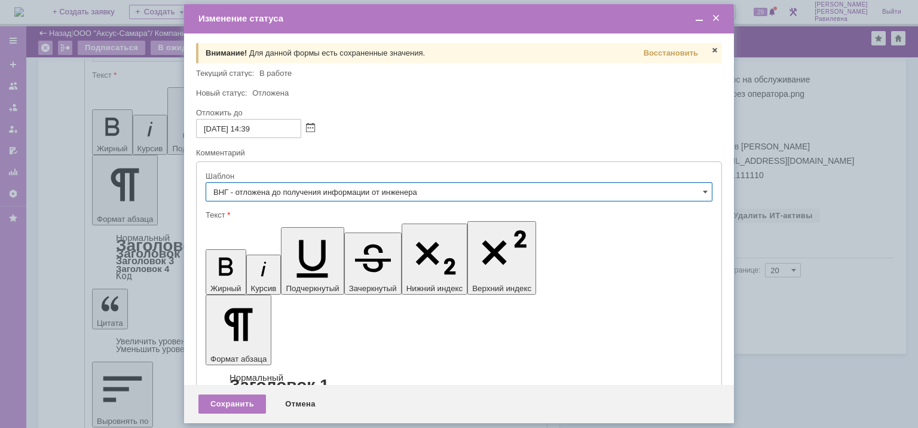
type input "ВНГ - отложена до получения информации от инженера"
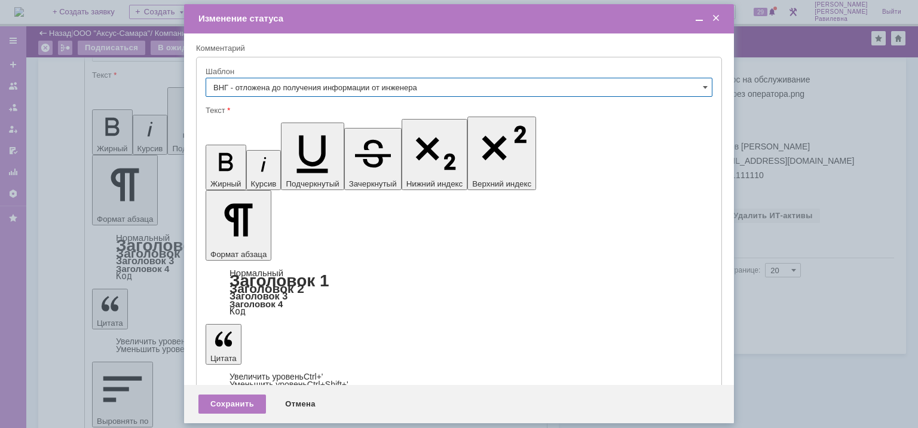
scroll to position [0, 0]
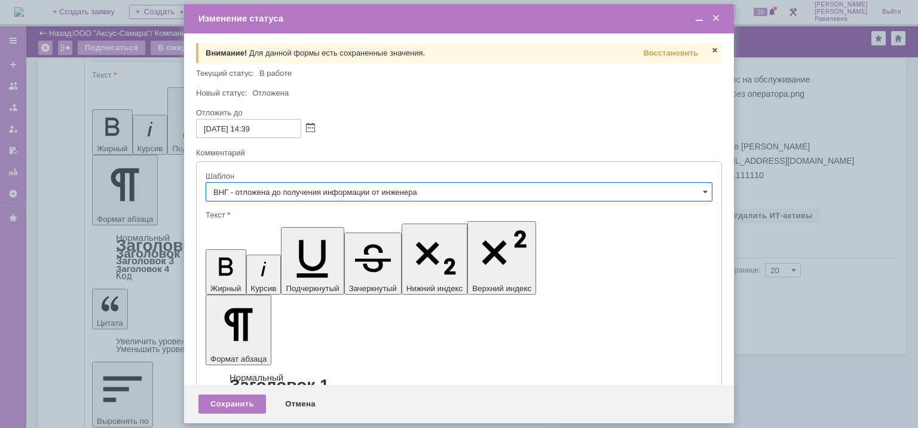
click at [720, 20] on span at bounding box center [716, 18] width 12 height 11
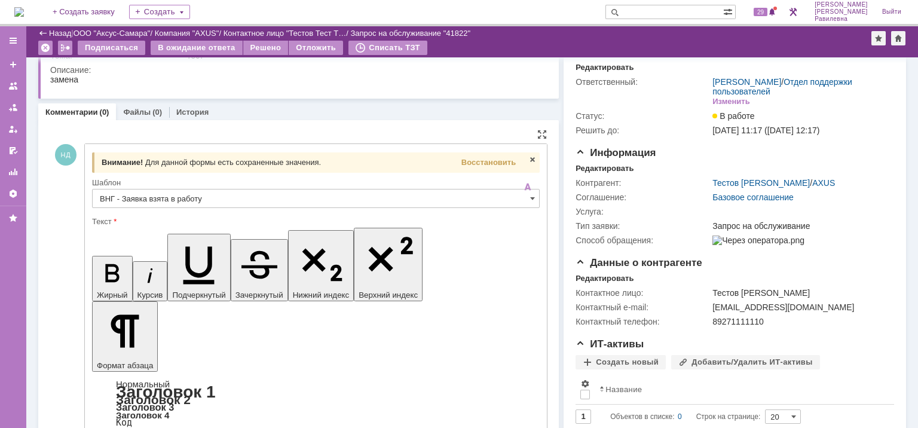
scroll to position [60, 0]
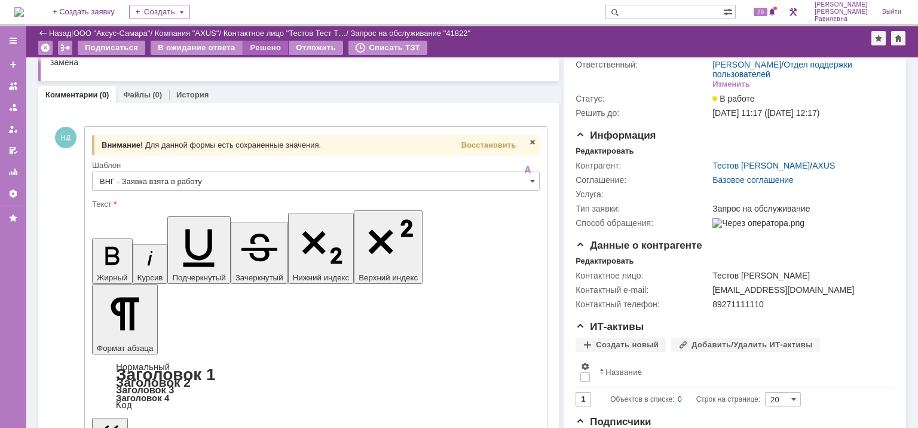
click at [261, 45] on div "Решено" at bounding box center [265, 48] width 45 height 14
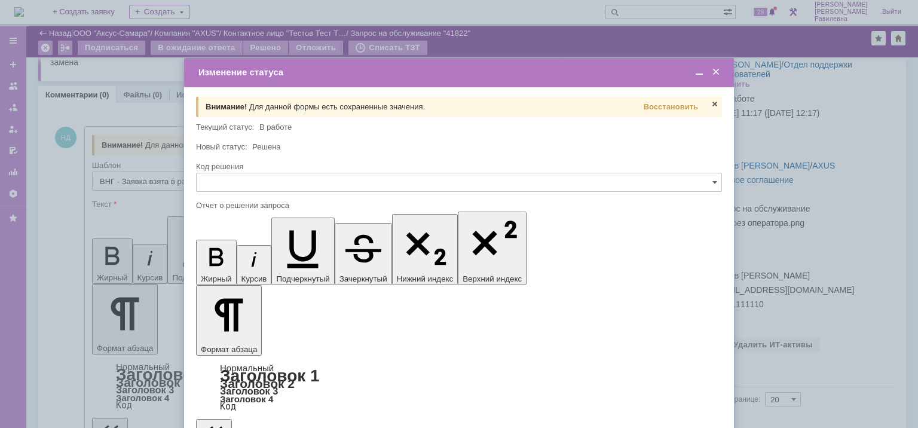
scroll to position [0, 0]
click at [265, 184] on input "text" at bounding box center [459, 182] width 526 height 19
click at [717, 73] on span at bounding box center [716, 72] width 12 height 11
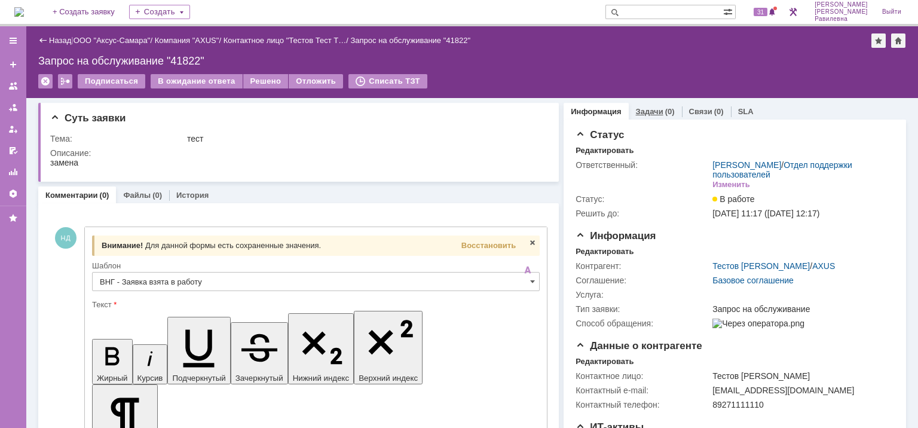
click at [649, 111] on link "Задачи" at bounding box center [649, 111] width 27 height 9
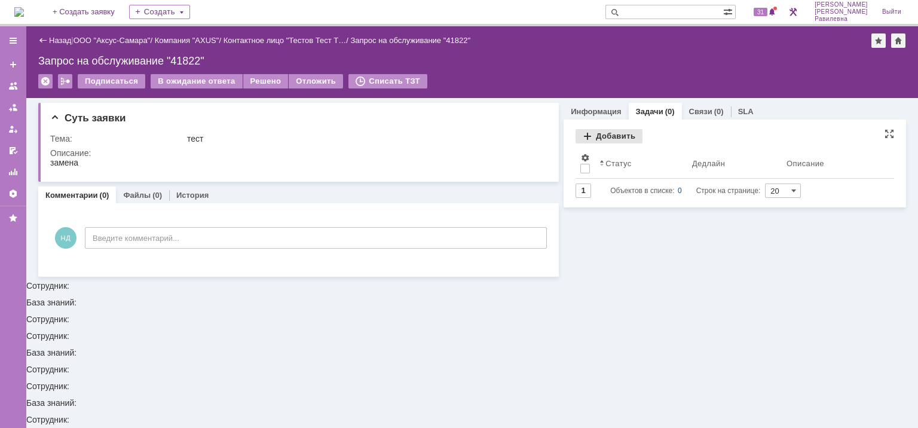
click at [611, 137] on div "Добавить" at bounding box center [609, 136] width 67 height 14
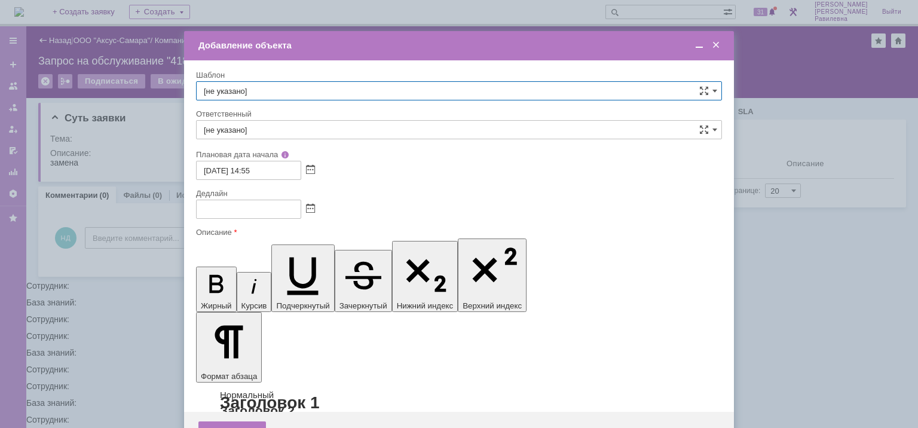
click at [715, 44] on span at bounding box center [716, 45] width 12 height 11
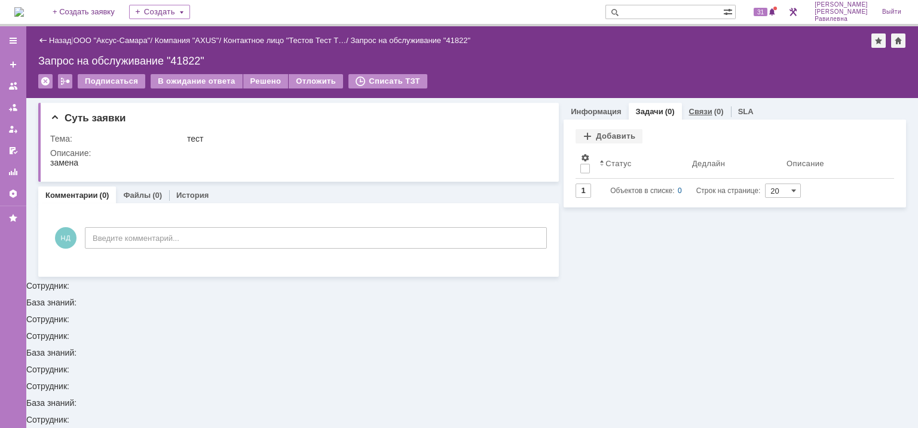
click at [701, 108] on link "Связи" at bounding box center [700, 111] width 23 height 9
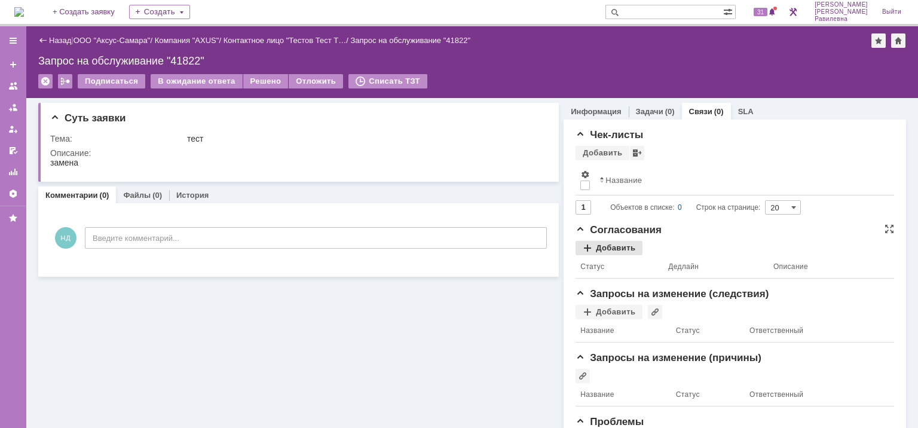
click at [592, 242] on div "Добавить" at bounding box center [609, 248] width 67 height 14
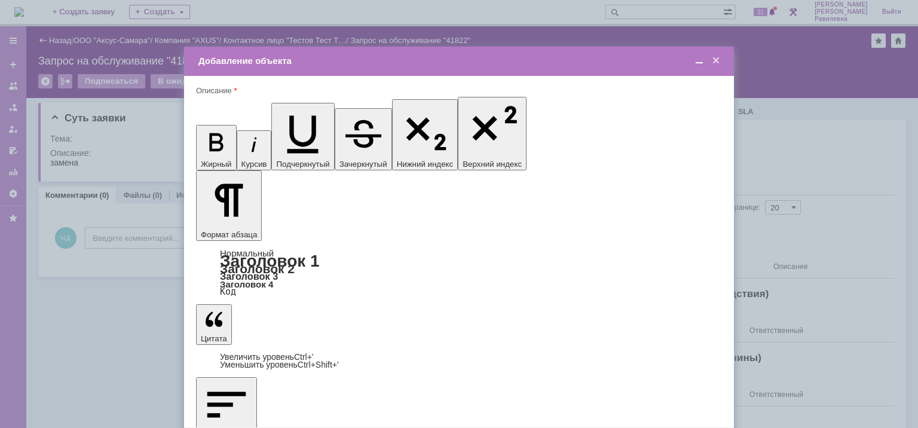
click at [720, 60] on span at bounding box center [716, 61] width 12 height 11
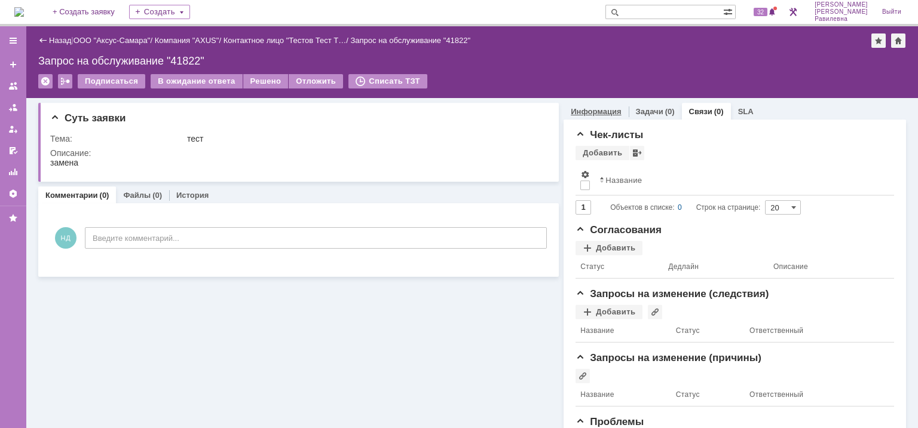
click at [593, 108] on link "Информация" at bounding box center [596, 111] width 50 height 9
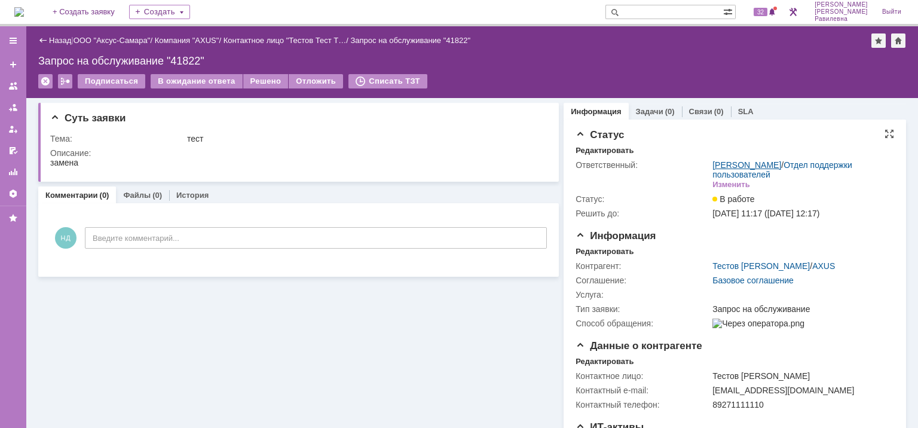
click at [781, 163] on link "[PERSON_NAME]" at bounding box center [747, 165] width 69 height 10
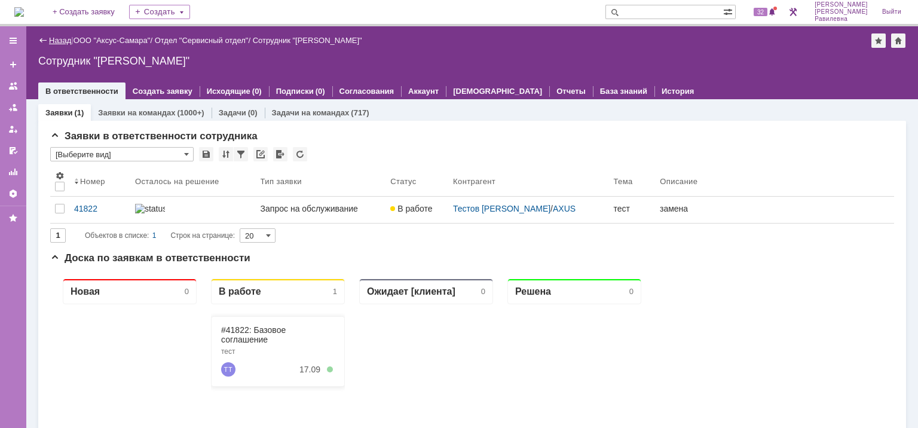
click at [60, 39] on link "Назад" at bounding box center [60, 40] width 22 height 9
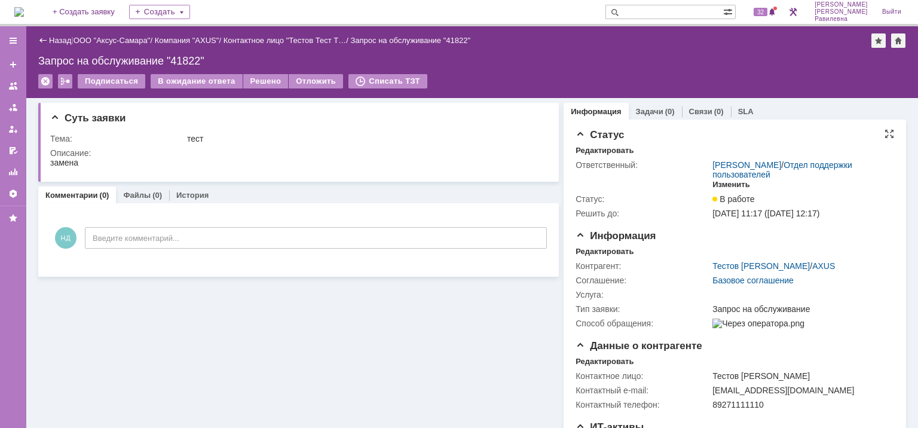
click at [727, 183] on div "Изменить" at bounding box center [732, 185] width 38 height 10
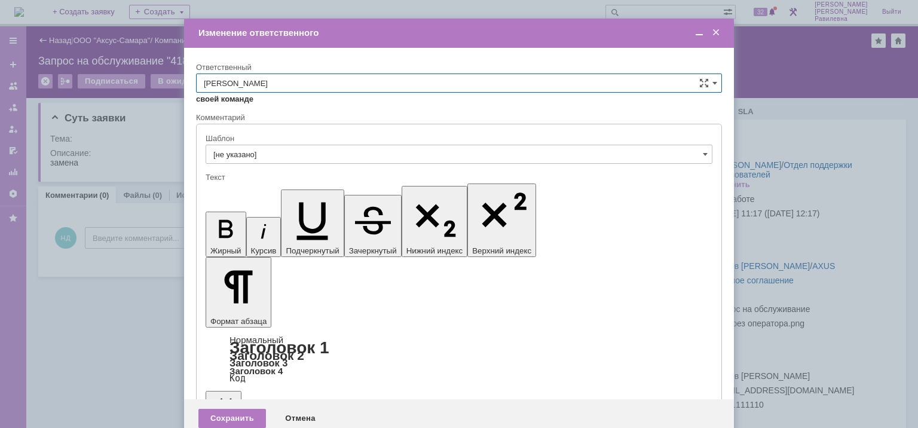
click at [238, 99] on link "своей команде" at bounding box center [224, 99] width 57 height 10
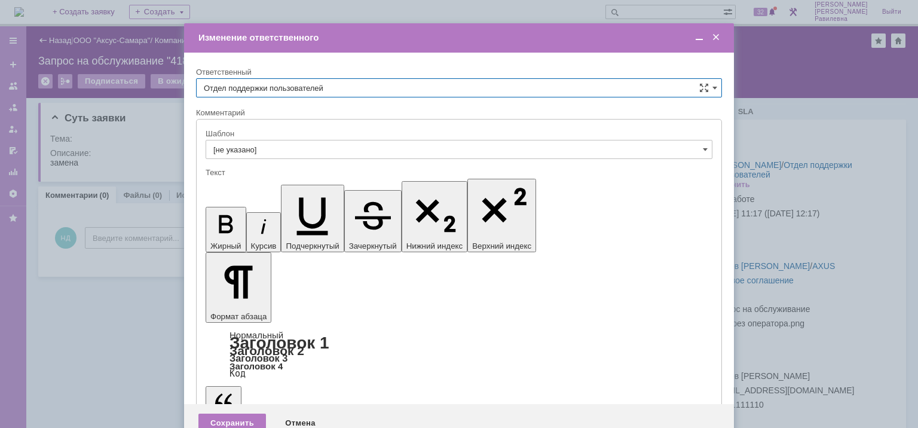
click at [250, 89] on input "Отдел поддержки пользователей" at bounding box center [459, 87] width 526 height 19
click at [279, 126] on span "[PERSON_NAME]" at bounding box center [459, 128] width 510 height 10
type input "[PERSON_NAME]"
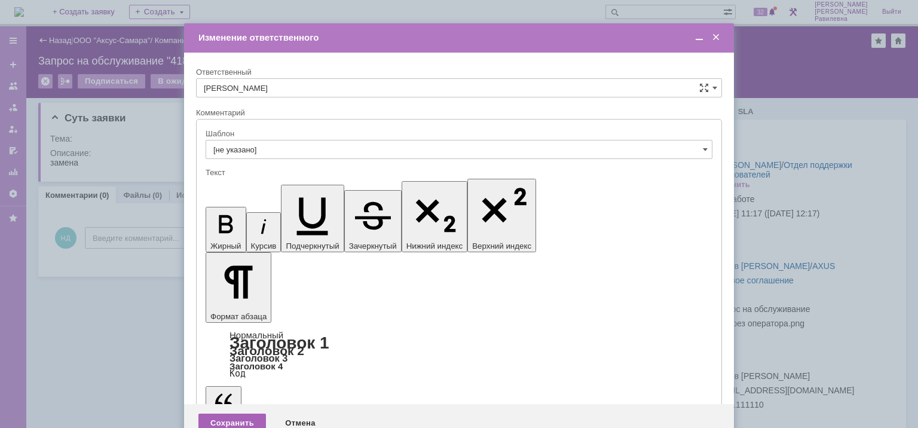
click at [230, 414] on div "Сохранить" at bounding box center [232, 423] width 68 height 19
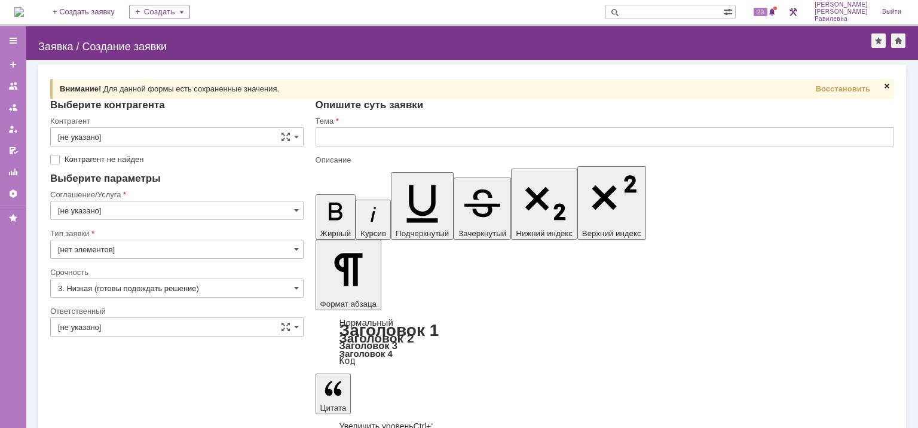
click at [886, 85] on span at bounding box center [887, 86] width 10 height 10
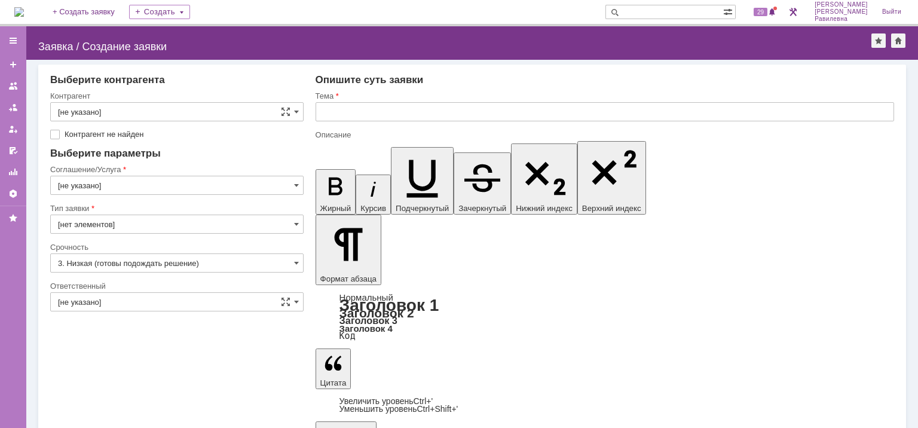
click at [24, 17] on img at bounding box center [19, 12] width 10 height 10
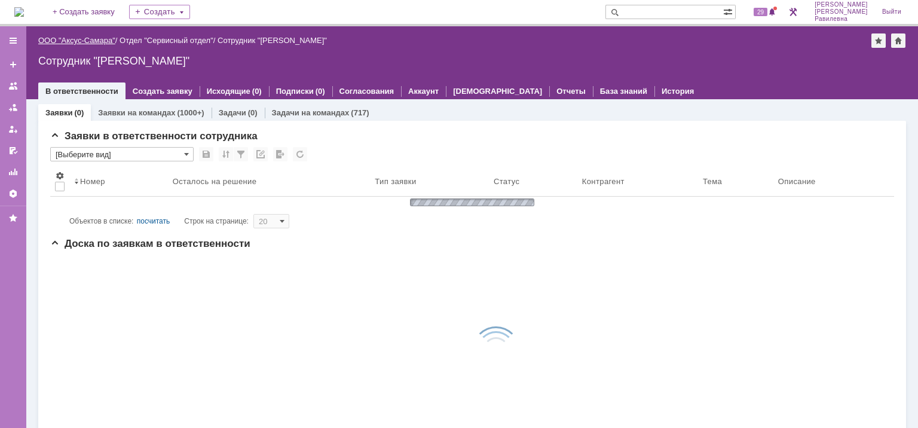
drag, startPoint x: 84, startPoint y: 39, endPoint x: 94, endPoint y: 38, distance: 10.2
click at [85, 38] on link "ООО "Аксус-Самара"" at bounding box center [76, 40] width 77 height 9
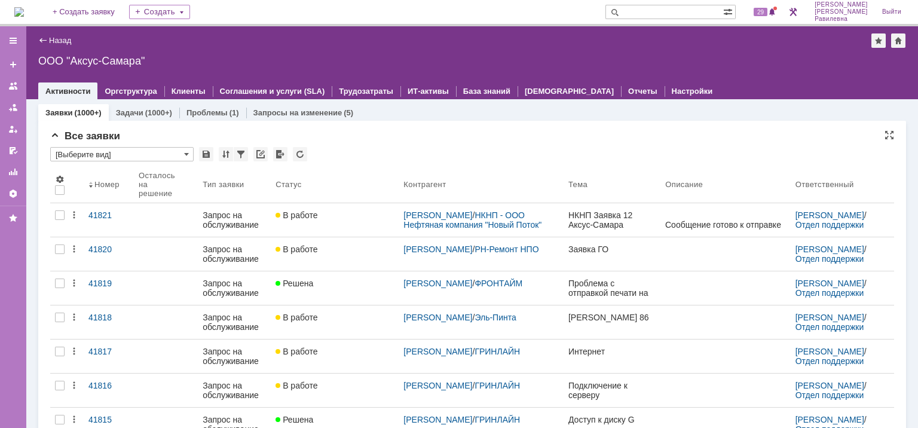
drag, startPoint x: 186, startPoint y: 154, endPoint x: 173, endPoint y: 135, distance: 23.2
click at [188, 153] on span at bounding box center [186, 154] width 5 height 10
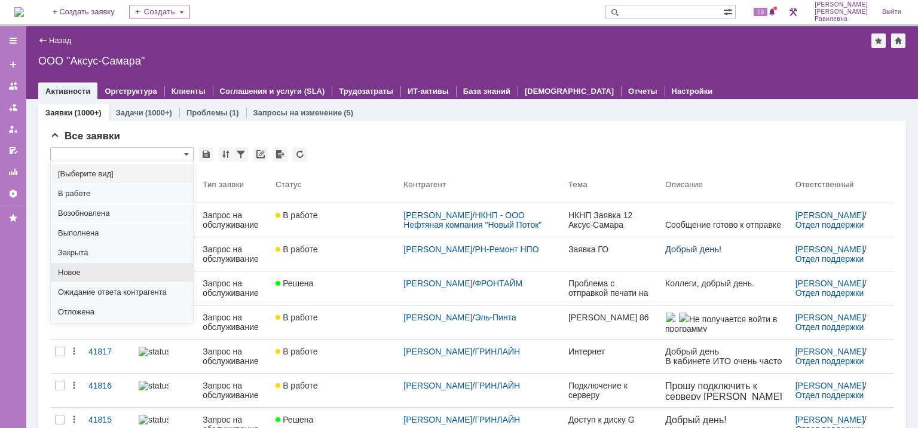
click at [91, 273] on span "Новое" at bounding box center [122, 273] width 128 height 10
type input "Новое"
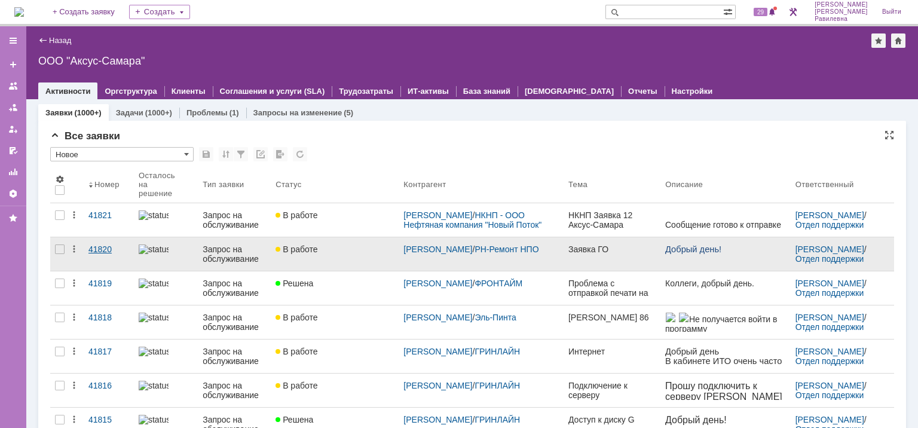
type input "100"
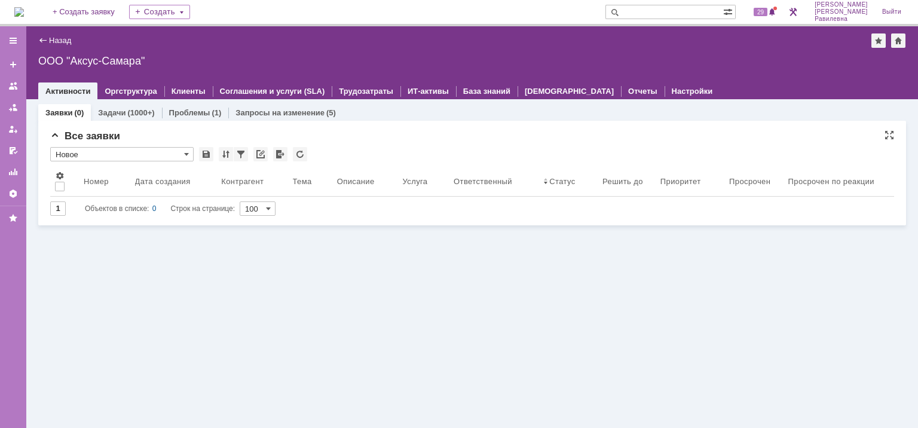
type input "Новое"
click at [439, 308] on div "Заявки (0) Задачи (1000+) Проблемы (1) Запросы на изменение (5) Все заявки * Но…" at bounding box center [472, 263] width 892 height 329
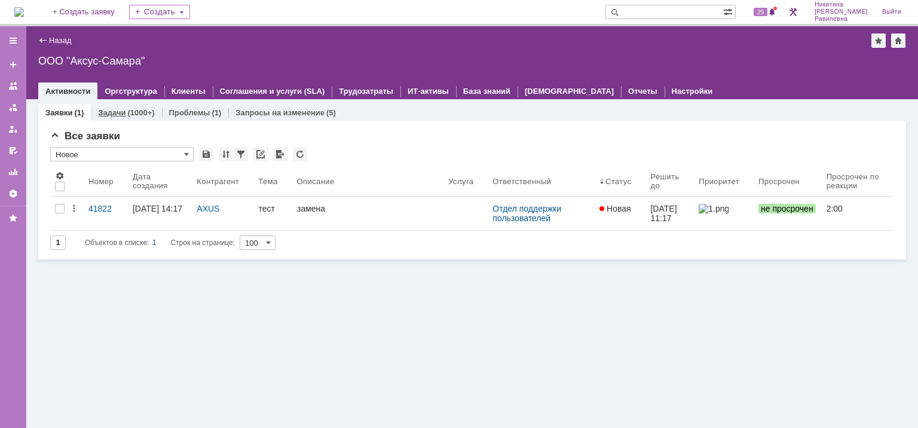
click at [124, 112] on link "Задачи" at bounding box center [111, 112] width 27 height 9
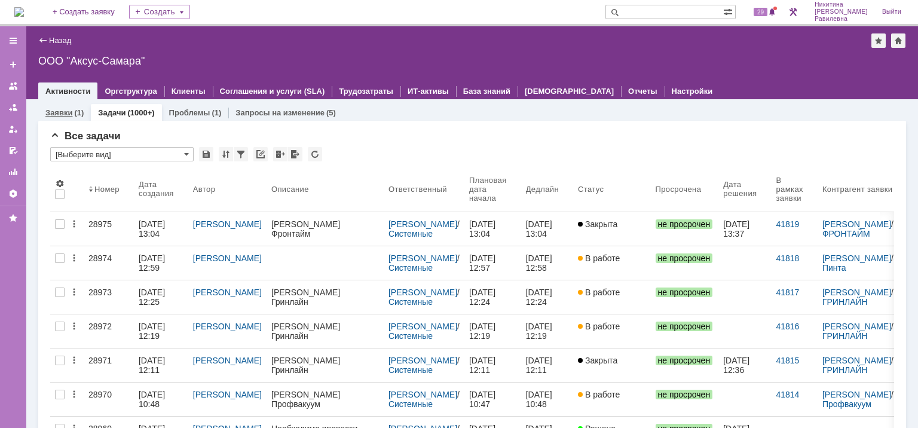
click at [69, 112] on link "Заявки" at bounding box center [58, 112] width 27 height 9
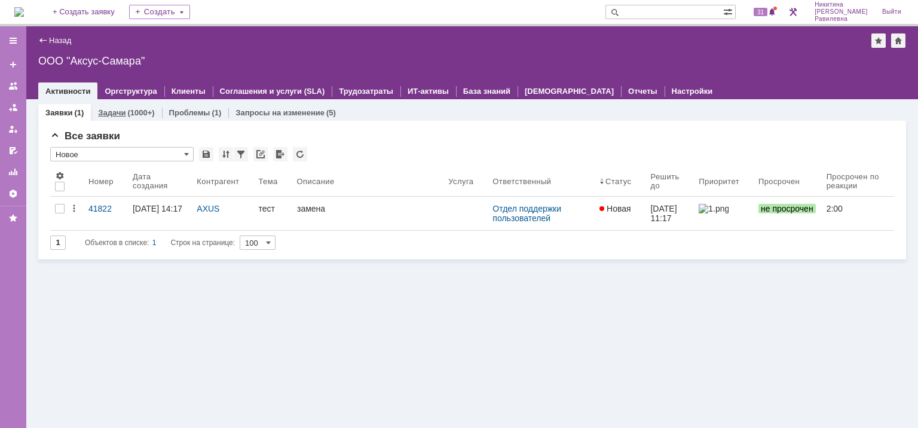
click at [120, 109] on link "Задачи" at bounding box center [111, 112] width 27 height 9
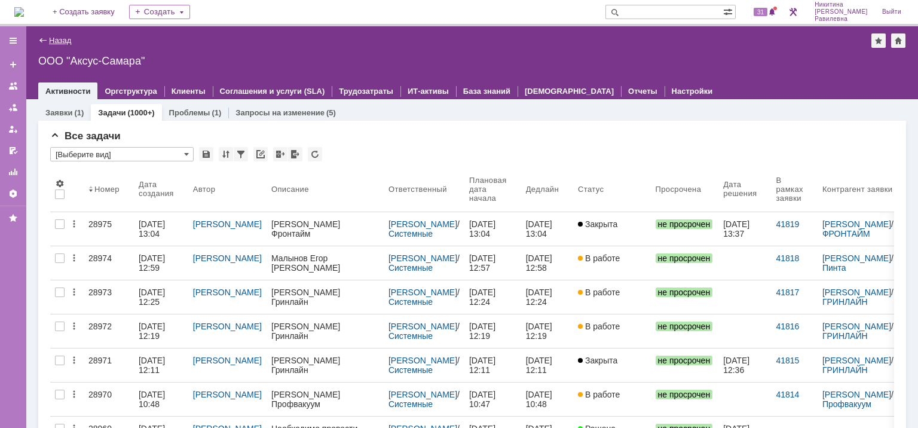
click at [55, 41] on link "Назад" at bounding box center [60, 40] width 22 height 9
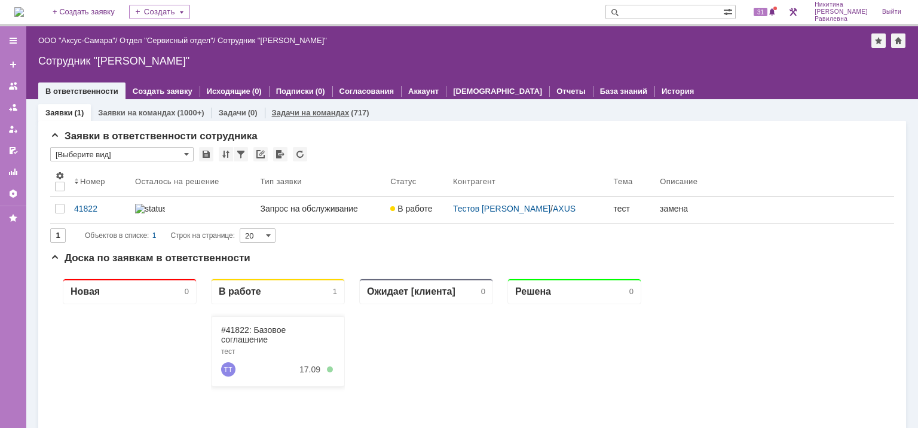
click at [308, 117] on div "Задачи на командах (717)" at bounding box center [321, 112] width 112 height 17
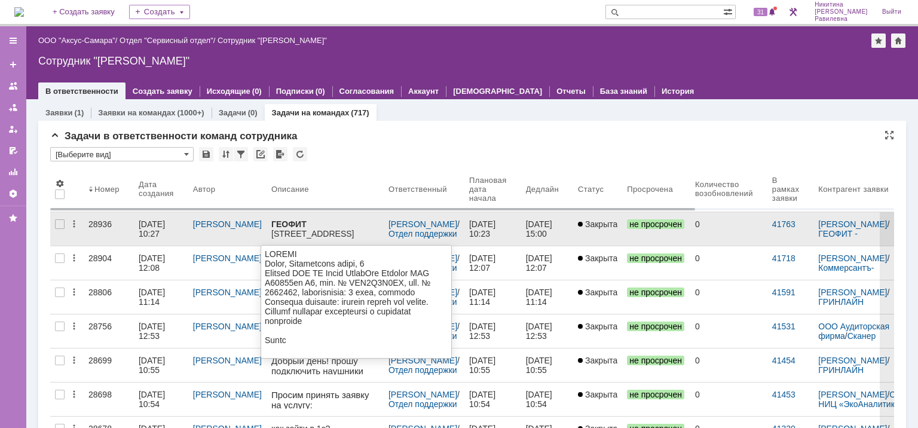
click at [298, 228] on strong "ГЕОФИТ" at bounding box center [288, 224] width 35 height 10
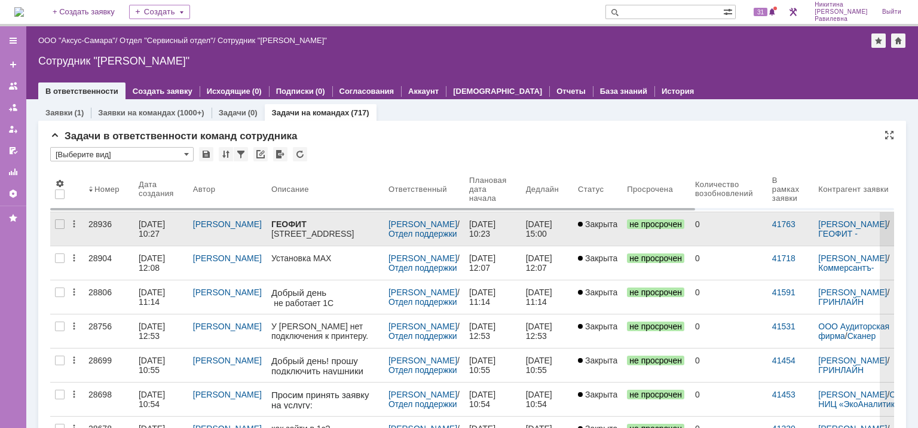
click at [274, 225] on strong "ГЕОФИТ" at bounding box center [288, 224] width 35 height 10
click at [167, 225] on div "[DATE] 10:27" at bounding box center [153, 228] width 29 height 19
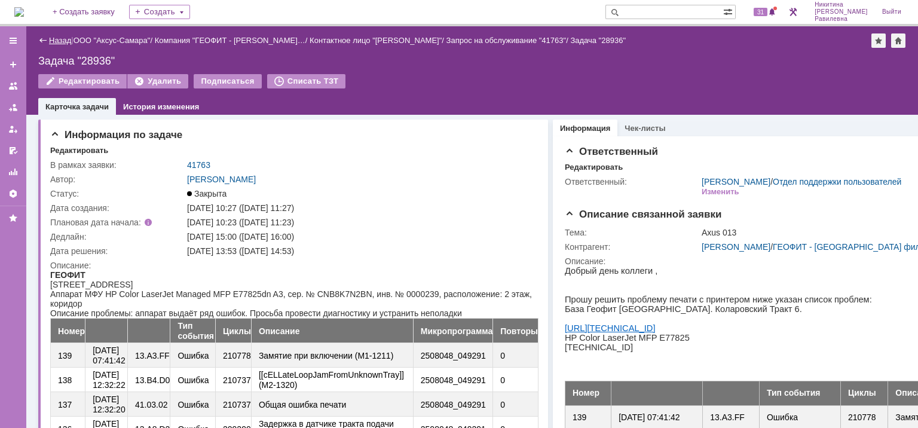
click at [53, 40] on link "Назад" at bounding box center [60, 40] width 22 height 9
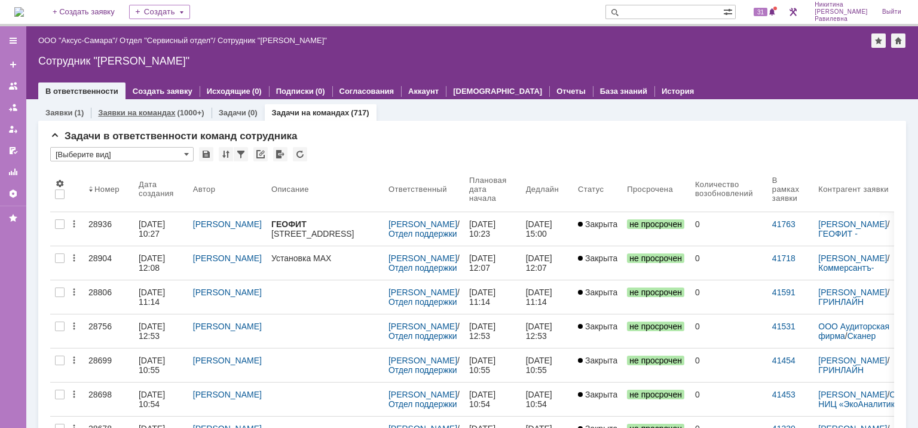
click at [137, 112] on link "Заявки на командах" at bounding box center [136, 112] width 77 height 9
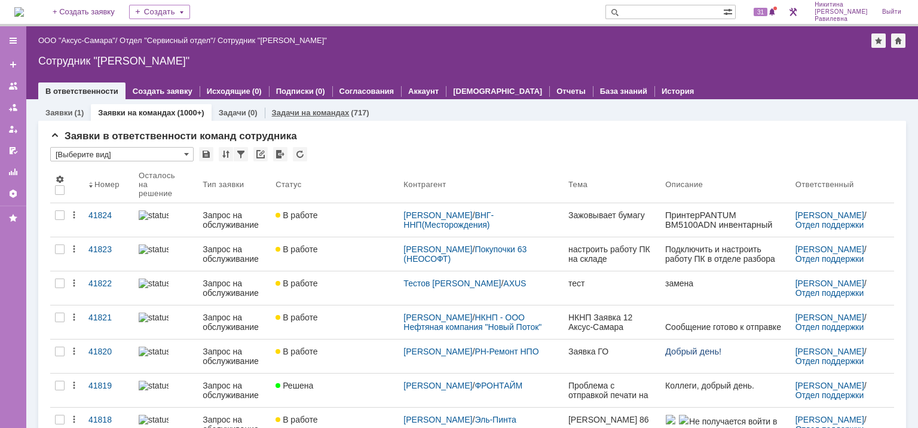
click at [304, 112] on link "Задачи на командах" at bounding box center [311, 112] width 78 height 9
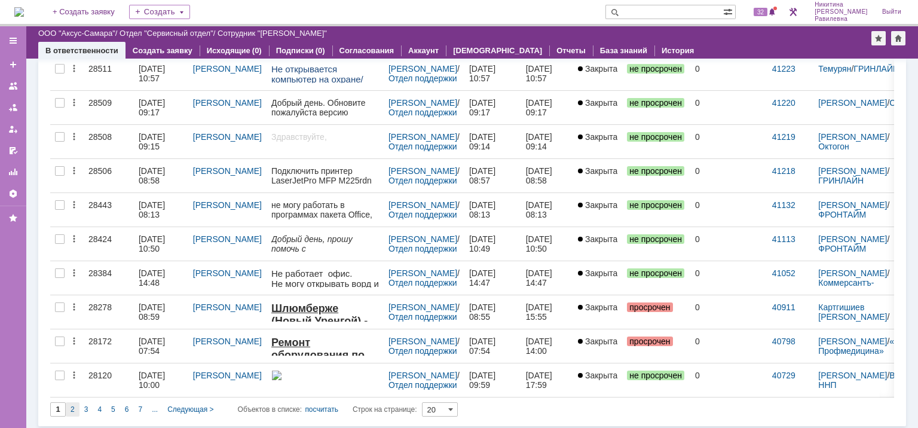
click at [78, 405] on div "2" at bounding box center [73, 409] width 14 height 14
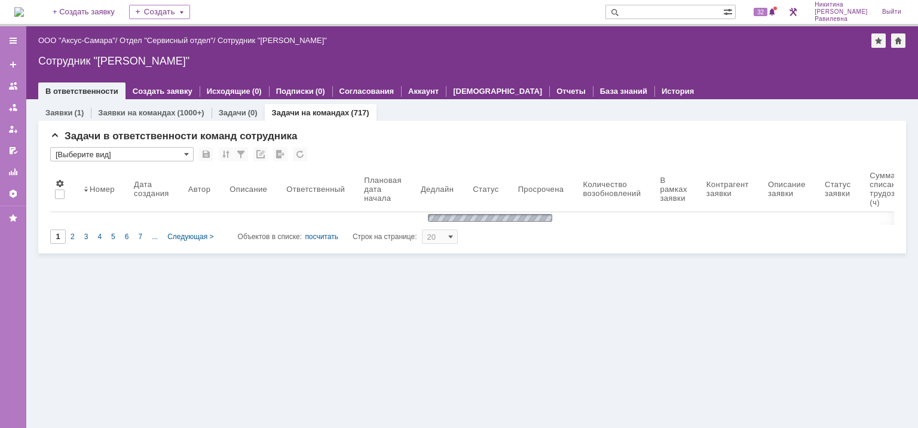
type input "2"
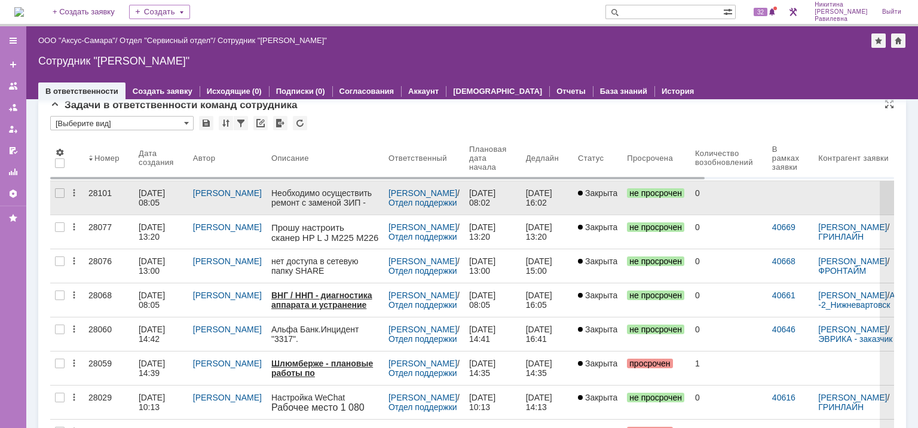
click at [158, 201] on div "[DATE] 08:05" at bounding box center [153, 197] width 29 height 19
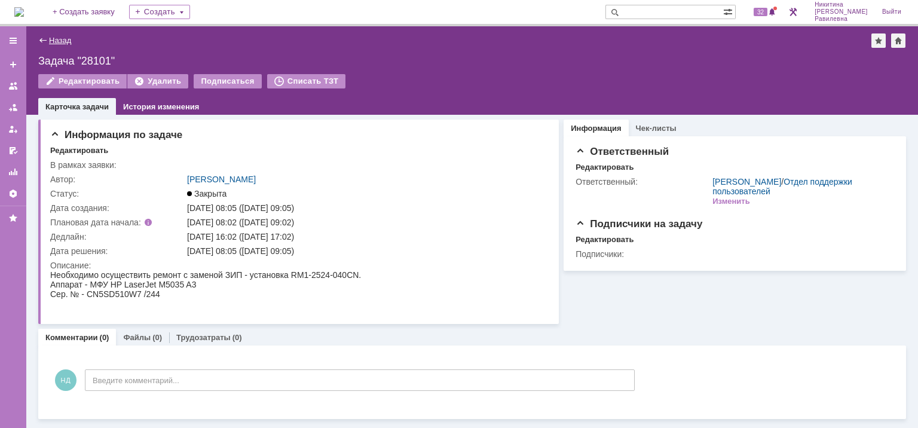
click at [55, 44] on link "Назад" at bounding box center [60, 40] width 22 height 9
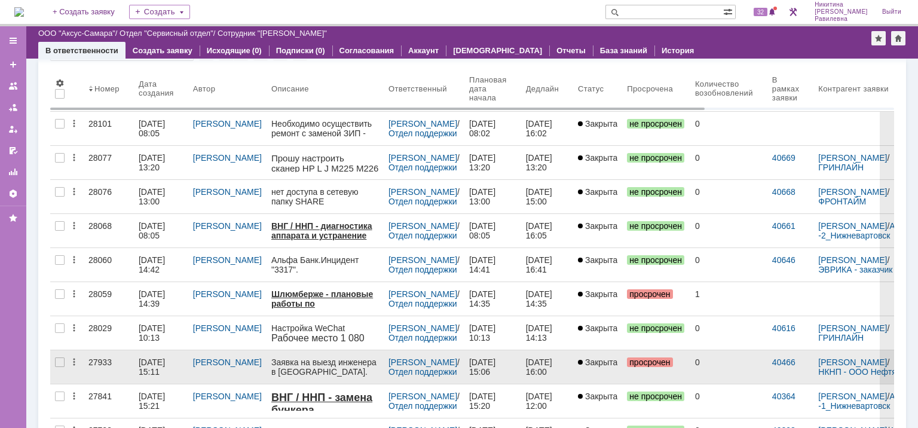
click at [148, 361] on div "[DATE] 15:11" at bounding box center [153, 366] width 29 height 19
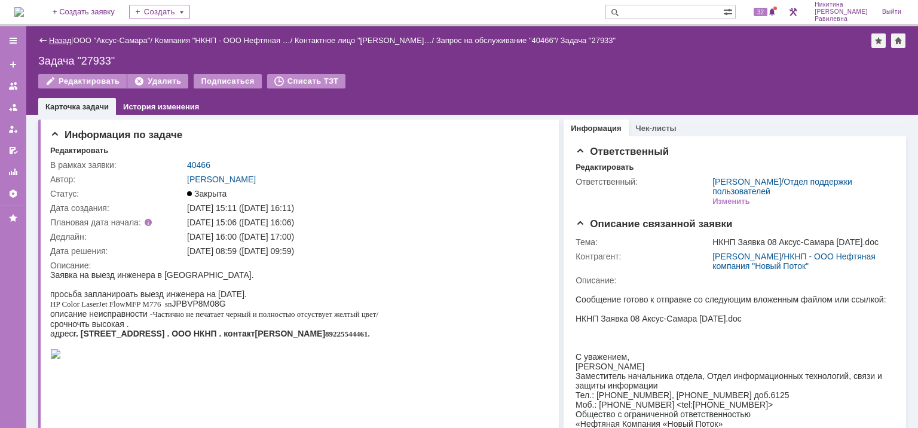
click at [55, 40] on link "Назад" at bounding box center [60, 40] width 22 height 9
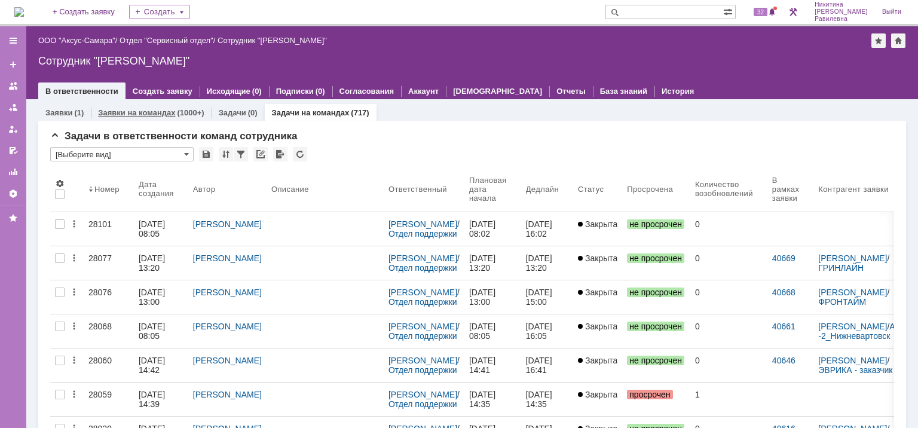
click at [155, 113] on link "Заявки на командах" at bounding box center [136, 112] width 77 height 9
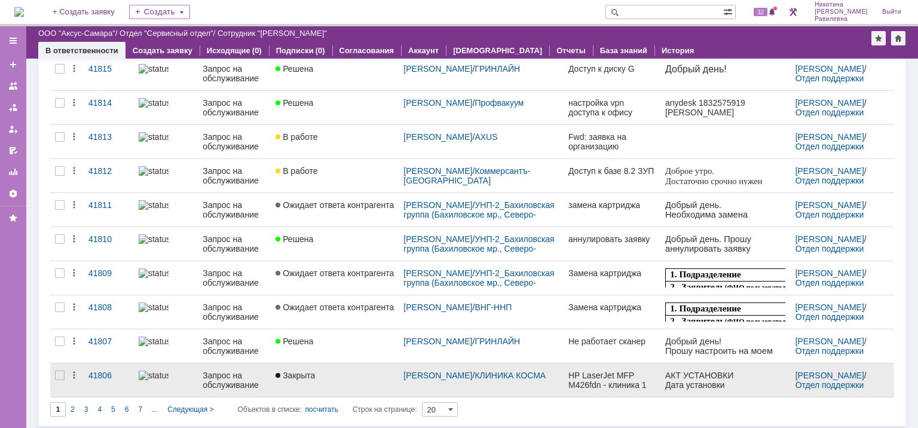
click at [228, 371] on div "Запрос на обслуживание" at bounding box center [234, 380] width 63 height 19
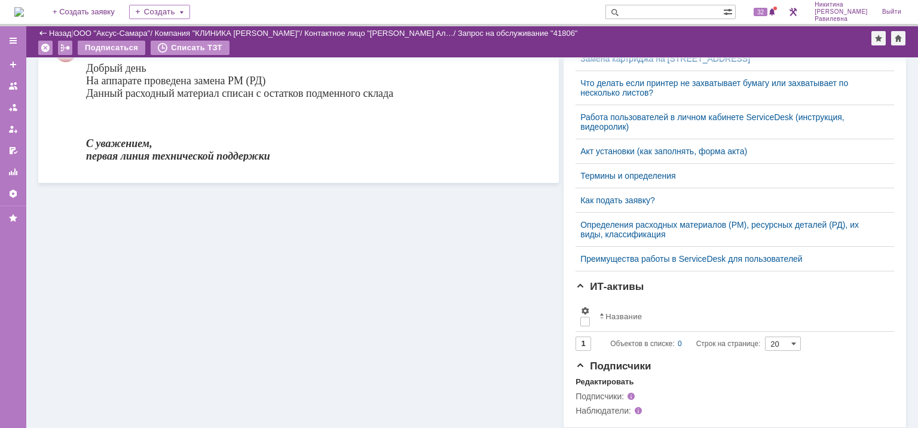
click at [44, 33] on div "Назад" at bounding box center [54, 33] width 33 height 9
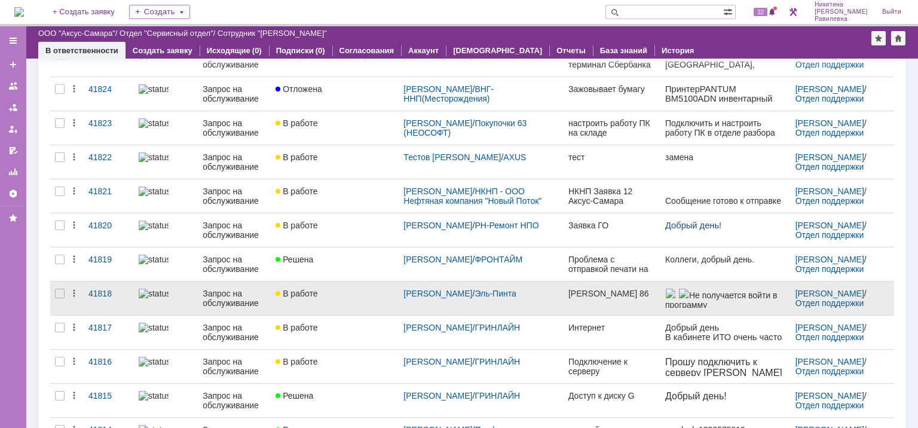
click at [193, 297] on link at bounding box center [166, 298] width 64 height 33
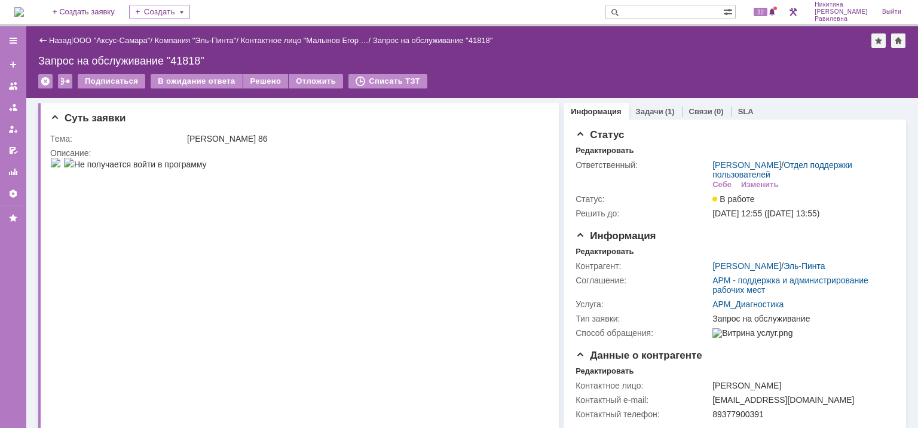
click at [42, 40] on div "Назад" at bounding box center [54, 40] width 33 height 9
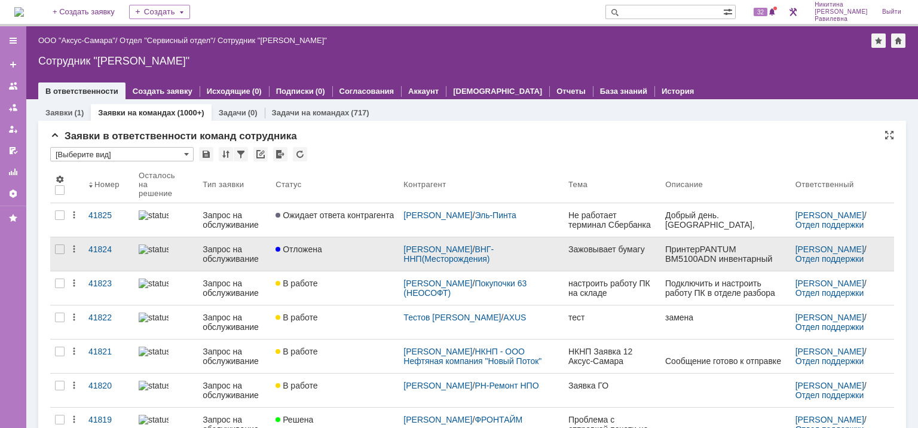
click at [205, 248] on div "Запрос на обслуживание" at bounding box center [234, 253] width 63 height 19
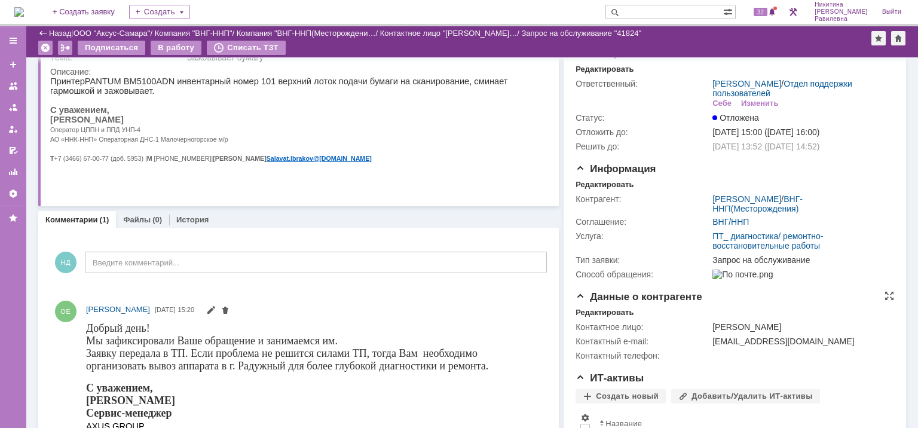
scroll to position [160, 0]
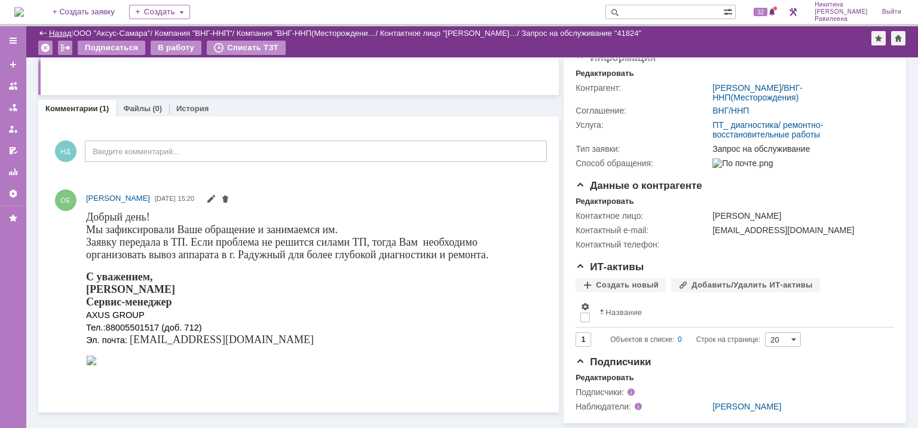
click at [60, 35] on link "Назад" at bounding box center [60, 33] width 22 height 9
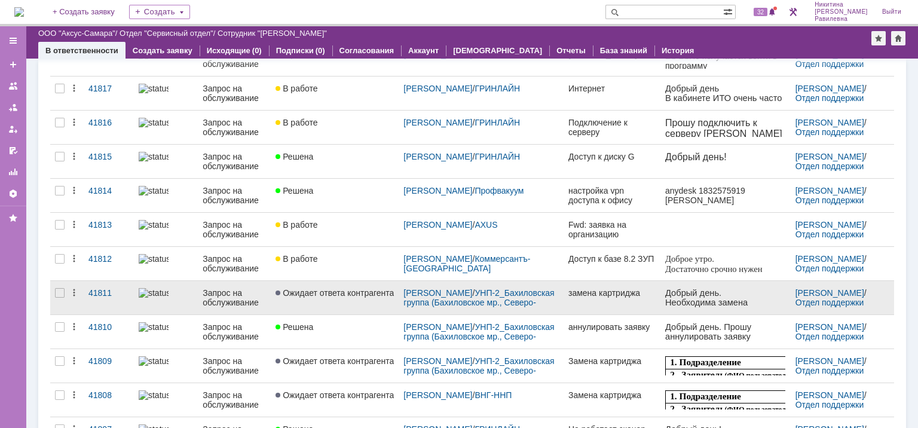
click at [237, 296] on div "Запрос на обслуживание" at bounding box center [234, 297] width 63 height 19
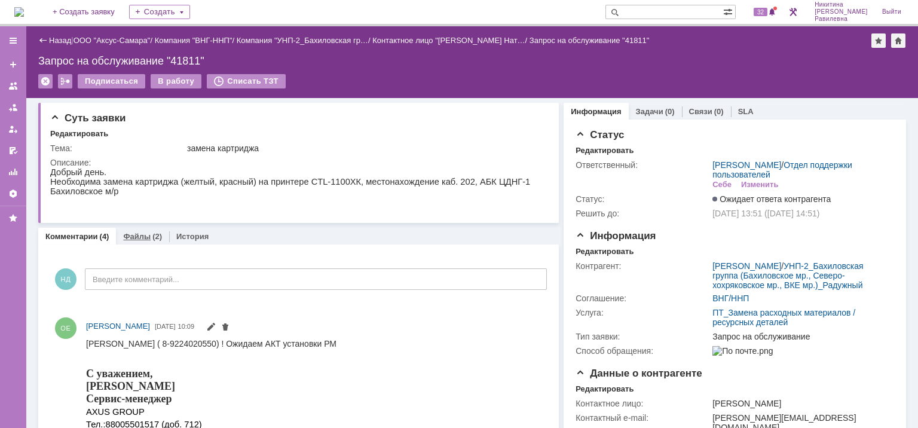
click at [152, 233] on div "(2)" at bounding box center [157, 236] width 10 height 9
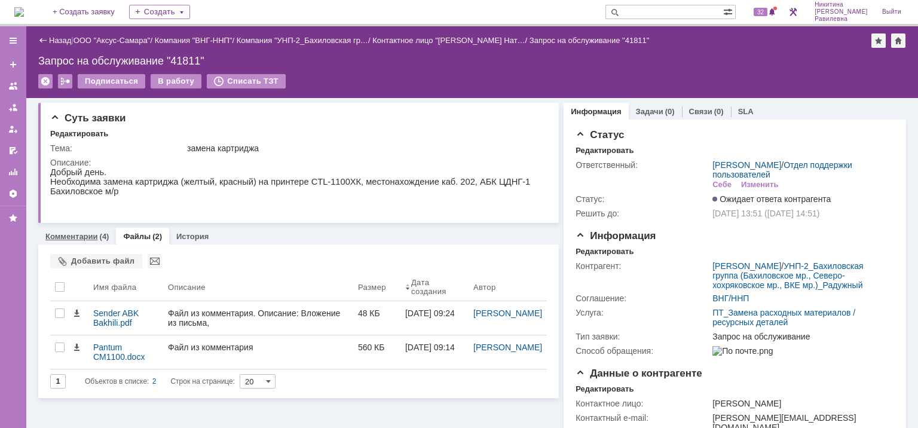
click at [81, 234] on link "Комментарии" at bounding box center [71, 236] width 53 height 9
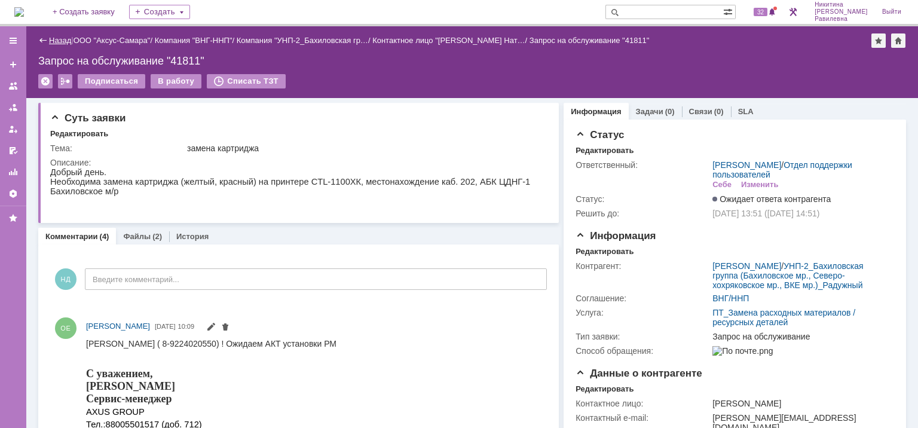
click at [60, 39] on link "Назад" at bounding box center [60, 40] width 22 height 9
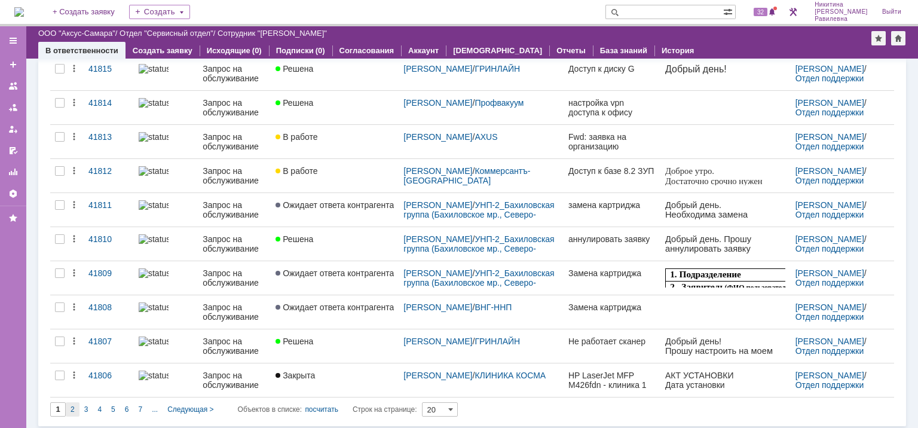
click at [74, 405] on span "2" at bounding box center [73, 409] width 4 height 8
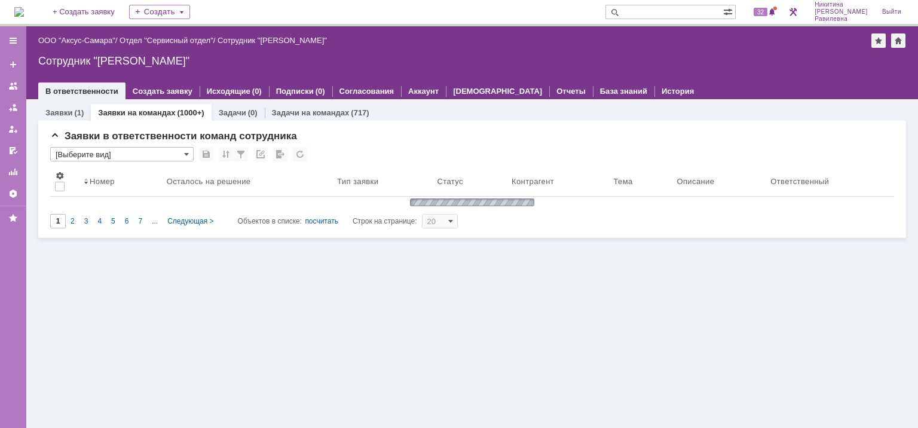
type input "2"
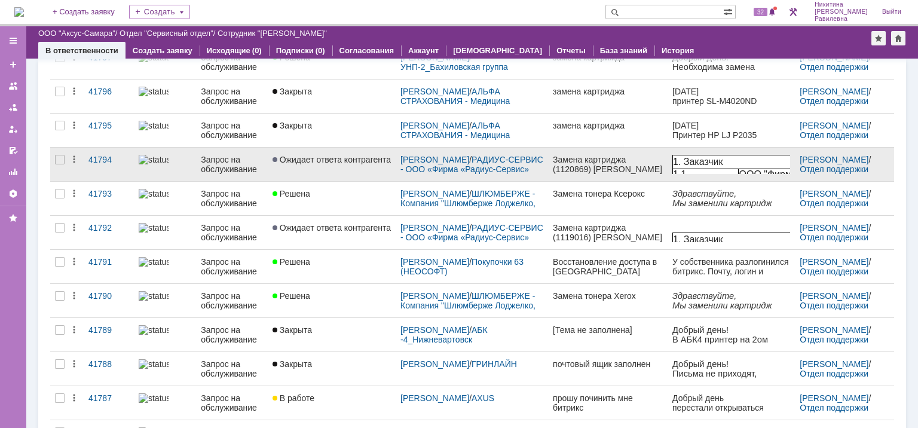
click at [298, 158] on span "Ожидает ответа контрагента" at bounding box center [332, 160] width 118 height 10
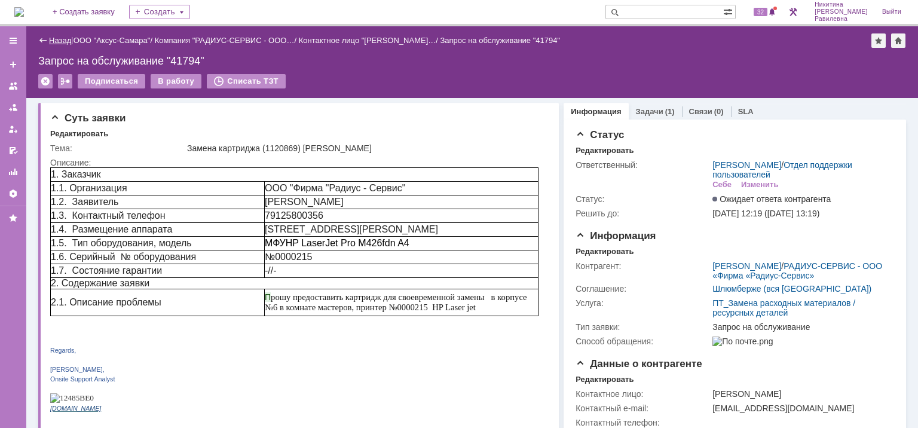
click at [52, 39] on link "Назад" at bounding box center [60, 40] width 22 height 9
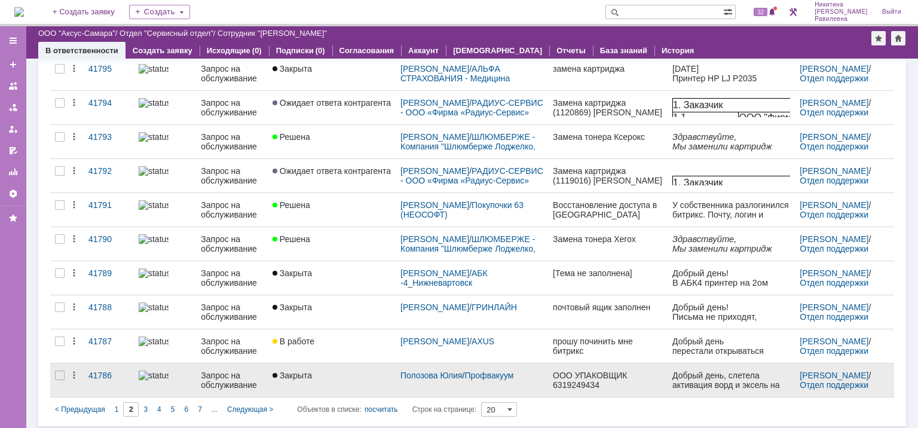
click at [262, 371] on div "Запрос на обслуживание" at bounding box center [232, 380] width 62 height 19
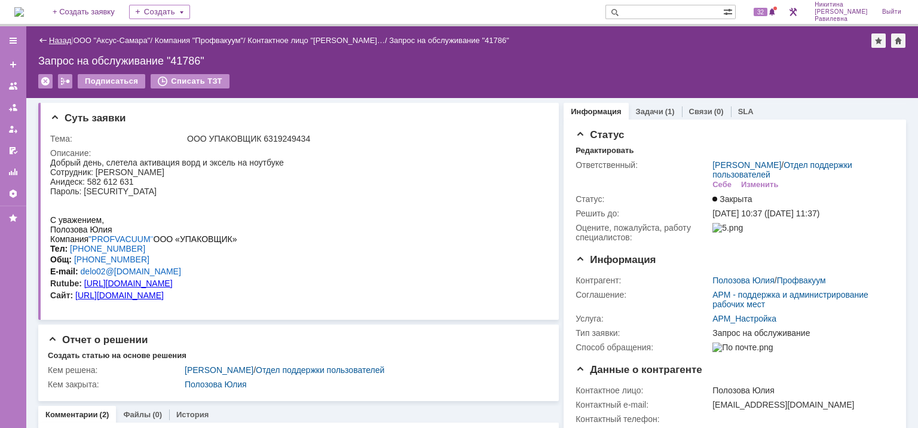
click at [54, 40] on link "Назад" at bounding box center [60, 40] width 22 height 9
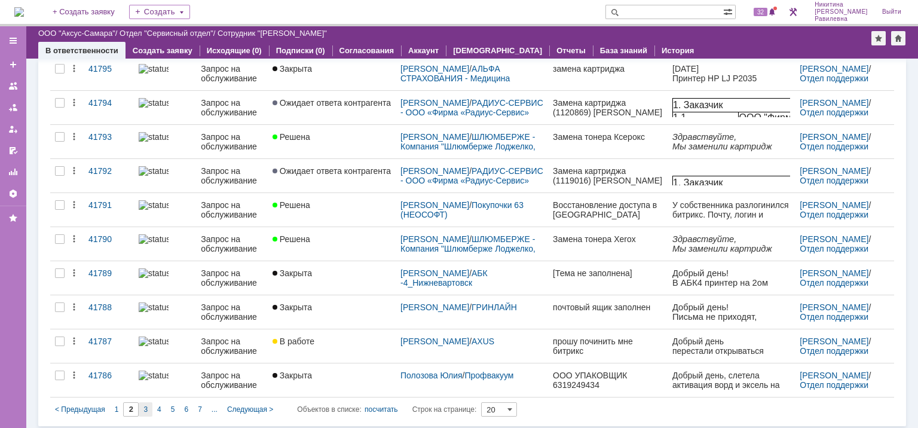
click at [146, 405] on span "3" at bounding box center [145, 409] width 4 height 8
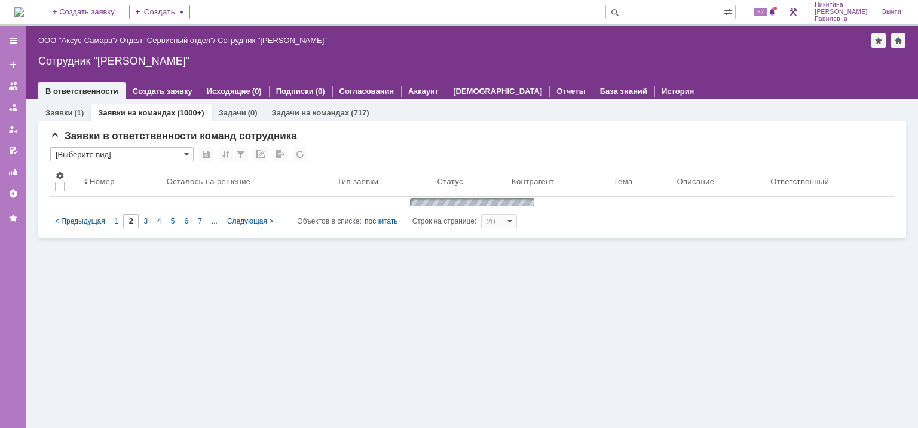
type input "3"
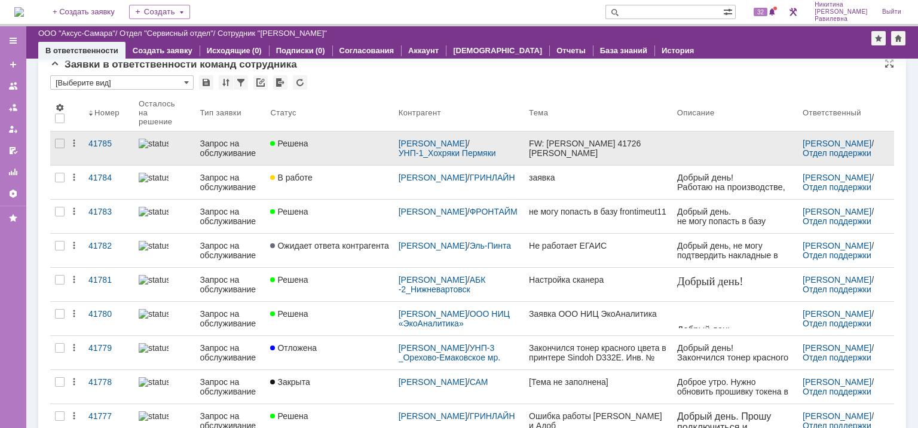
click at [268, 151] on link "Решена" at bounding box center [329, 148] width 128 height 33
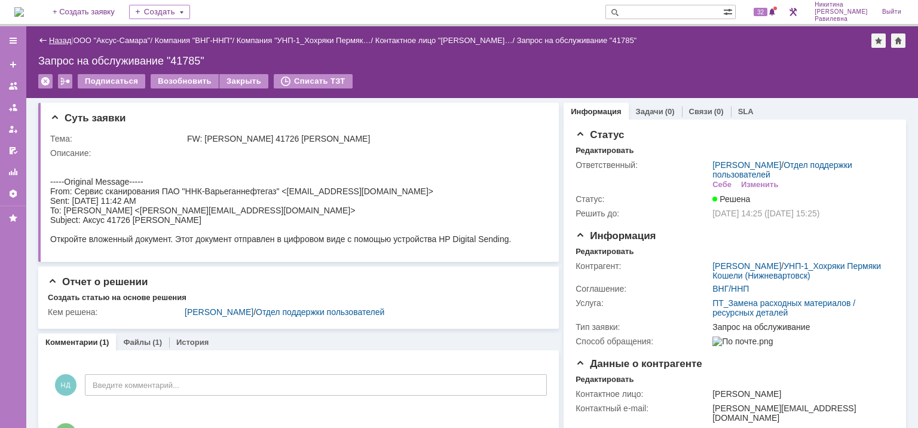
click at [55, 42] on link "Назад" at bounding box center [60, 40] width 22 height 9
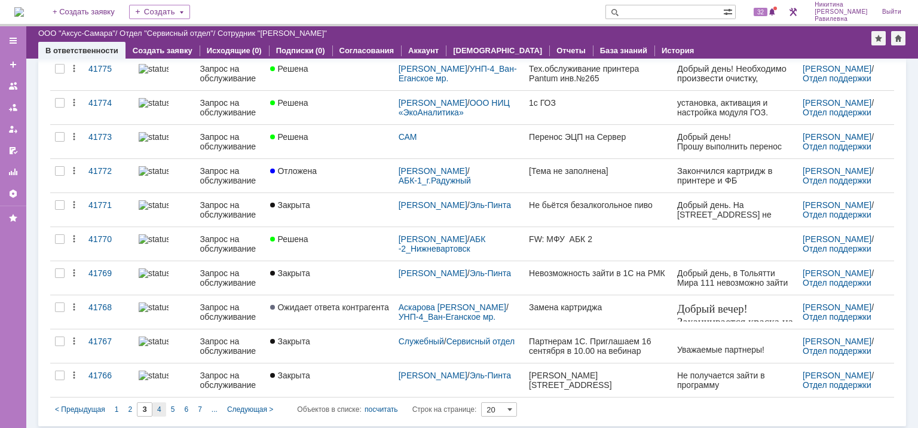
click at [157, 406] on span "4" at bounding box center [159, 409] width 4 height 8
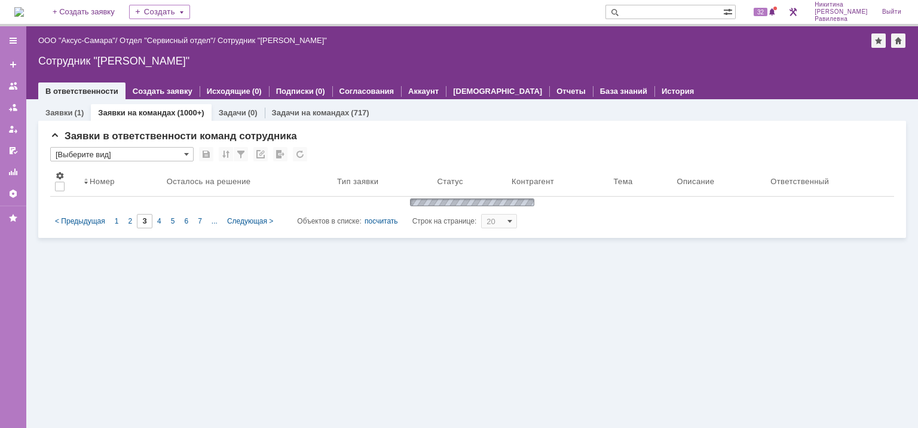
type input "4"
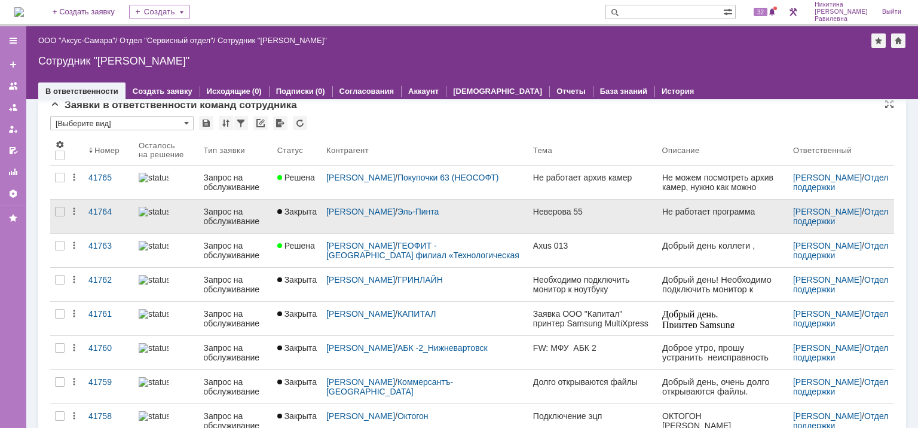
click at [244, 214] on div "Запрос на обслуживание" at bounding box center [236, 216] width 64 height 19
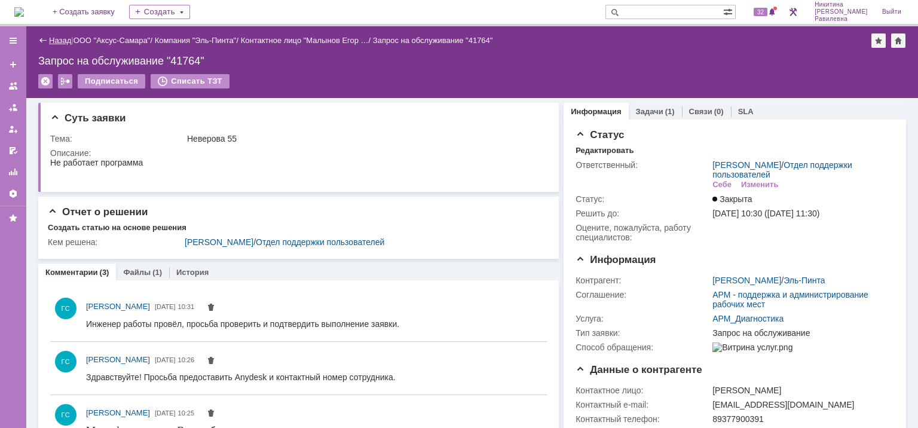
click at [53, 41] on link "Назад" at bounding box center [60, 40] width 22 height 9
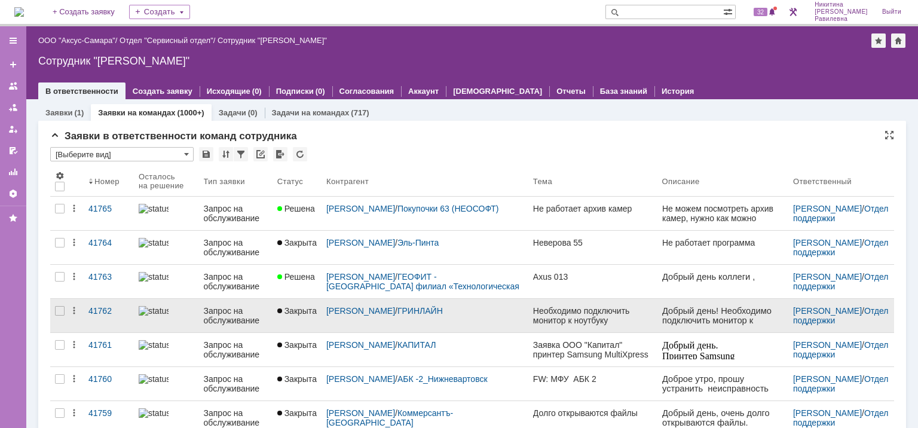
click at [239, 316] on div "Запрос на обслуживание" at bounding box center [236, 315] width 64 height 19
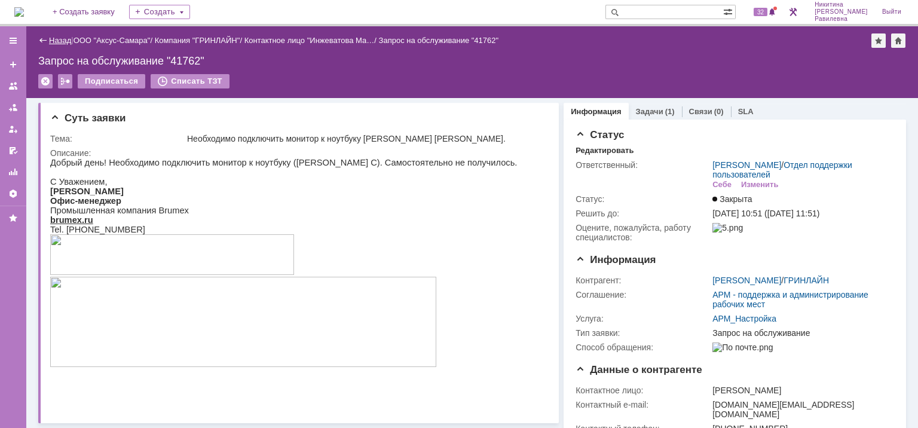
click at [55, 41] on link "Назад" at bounding box center [60, 40] width 22 height 9
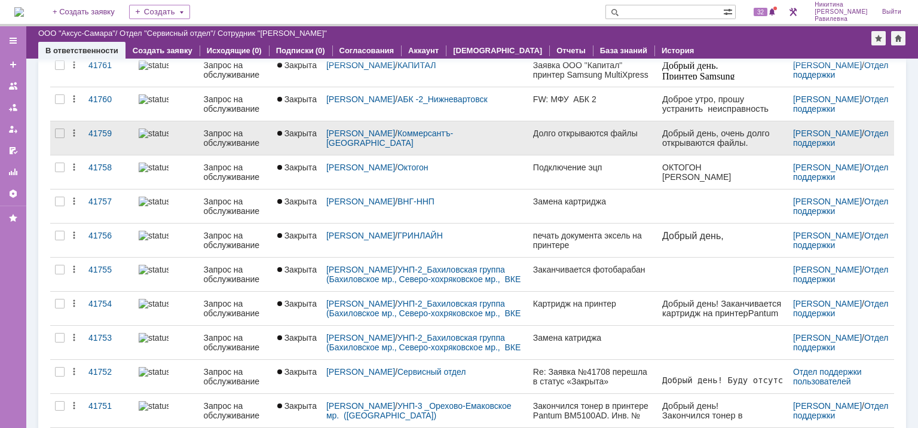
click at [233, 138] on div "Запрос на обслуживание" at bounding box center [236, 138] width 64 height 19
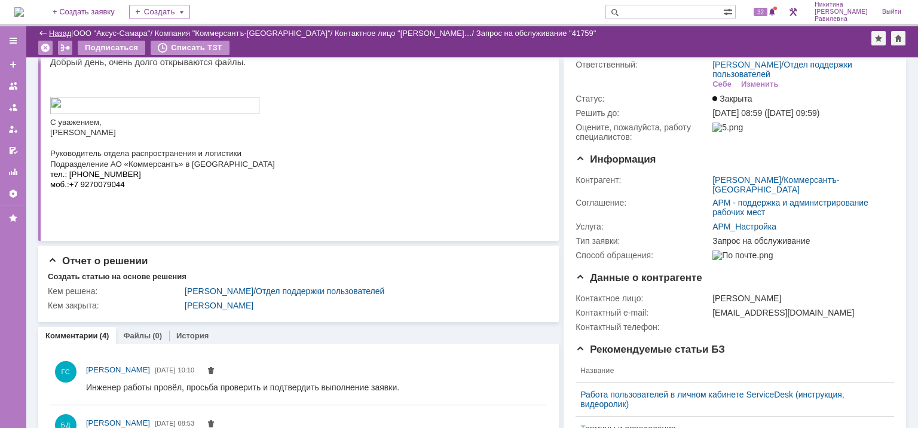
click at [54, 31] on link "Назад" at bounding box center [60, 33] width 22 height 9
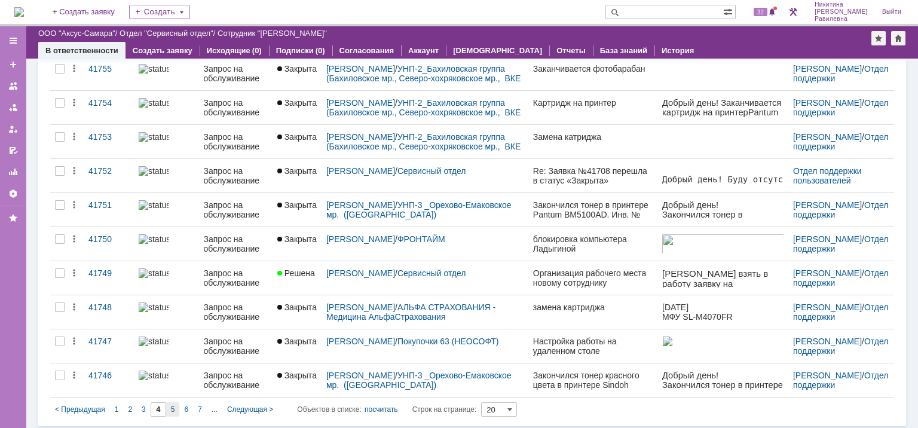
click at [171, 405] on span "5" at bounding box center [173, 409] width 4 height 8
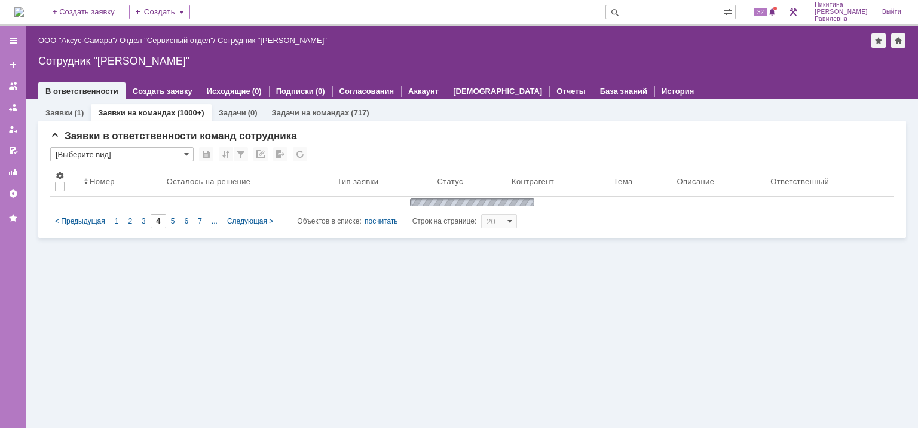
type input "5"
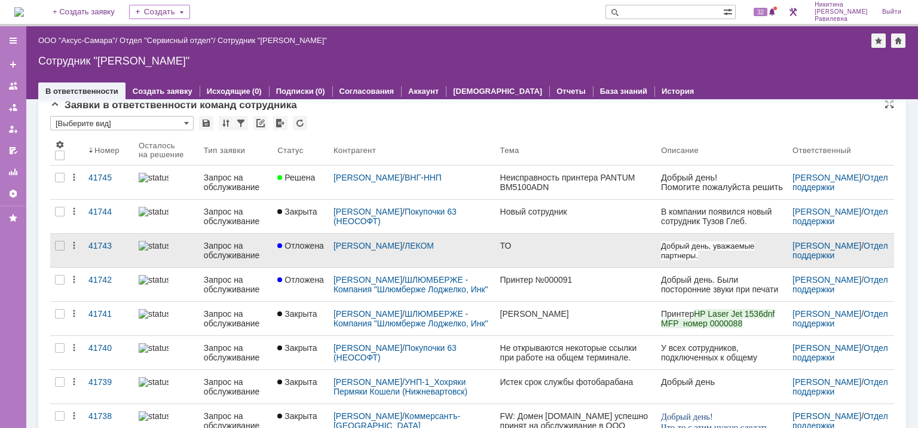
click at [230, 245] on div "Запрос на обслуживание" at bounding box center [236, 250] width 64 height 19
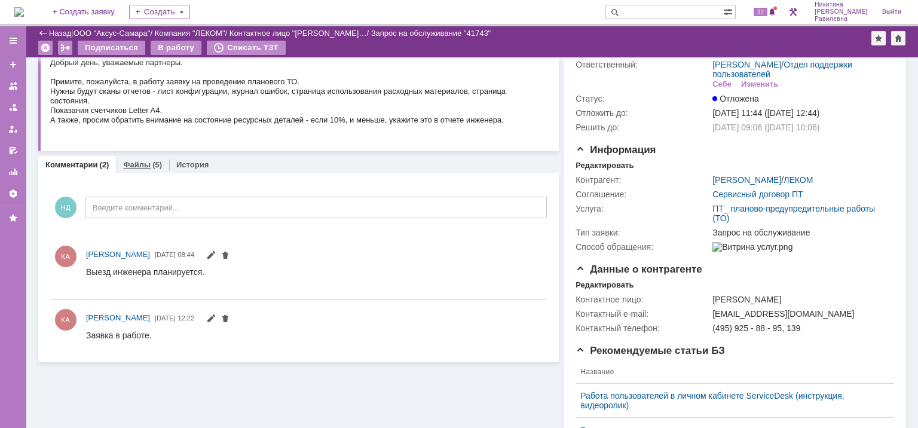
click at [132, 162] on link "Файлы" at bounding box center [136, 164] width 27 height 9
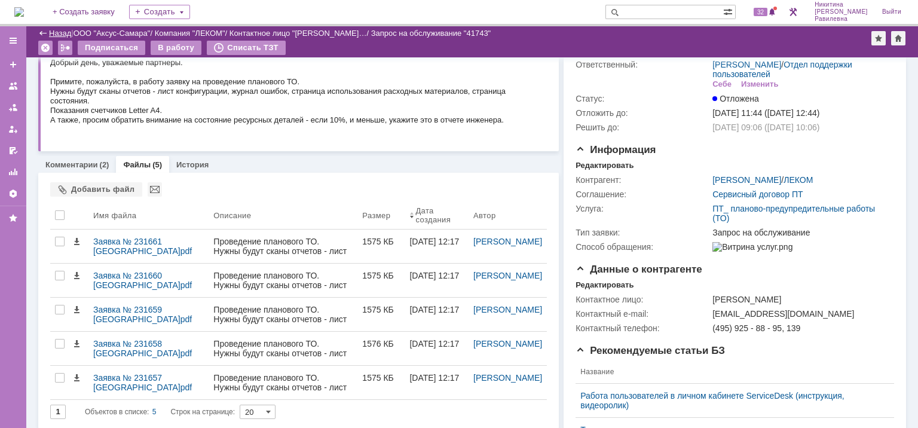
click at [54, 33] on link "Назад" at bounding box center [60, 33] width 22 height 9
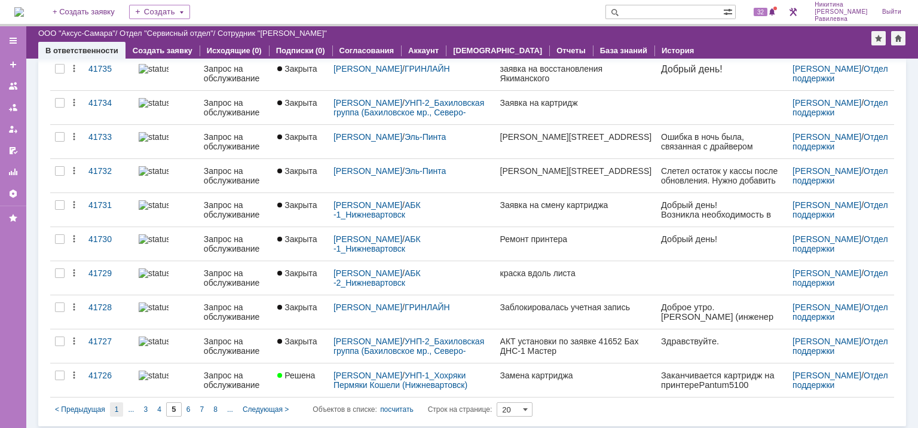
click at [120, 404] on div "1" at bounding box center [117, 409] width 14 height 14
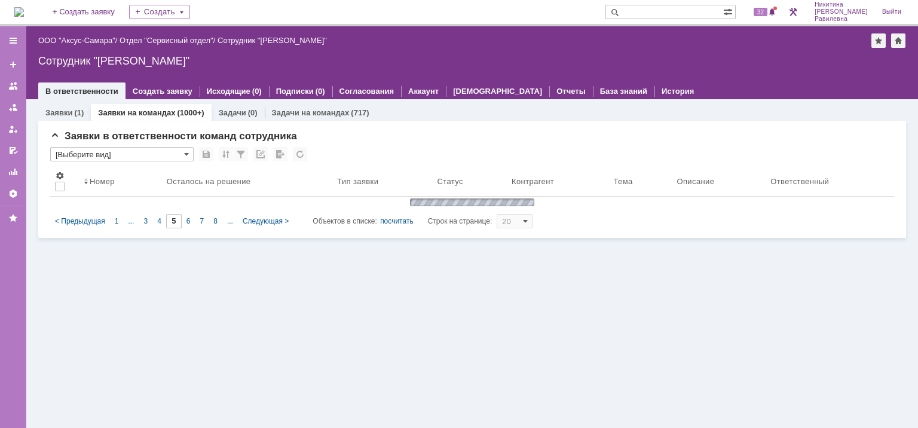
type input "1"
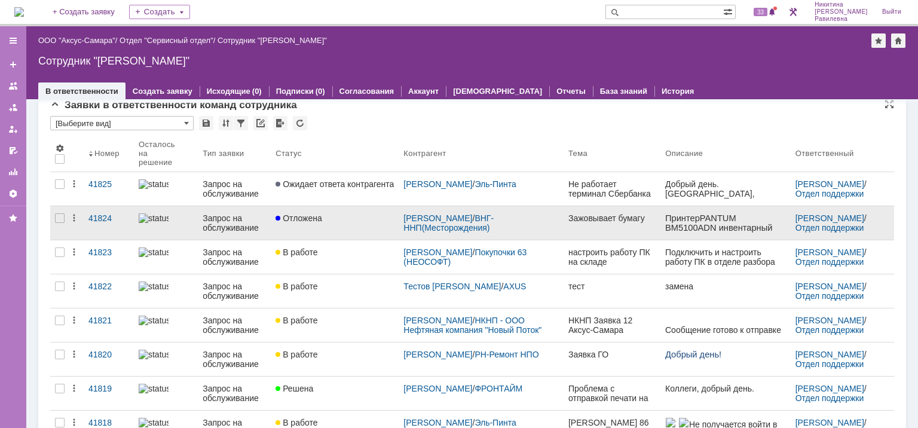
click at [240, 224] on div "Запрос на обслуживание" at bounding box center [234, 222] width 63 height 19
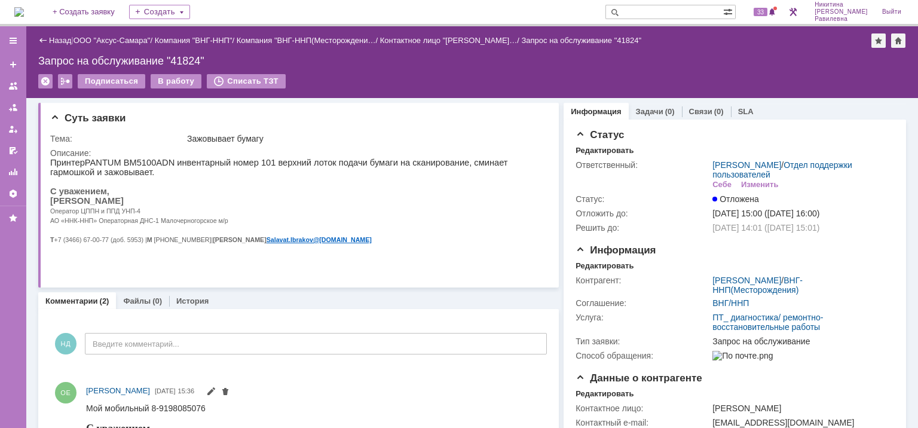
click at [47, 36] on div "Назад" at bounding box center [54, 40] width 33 height 9
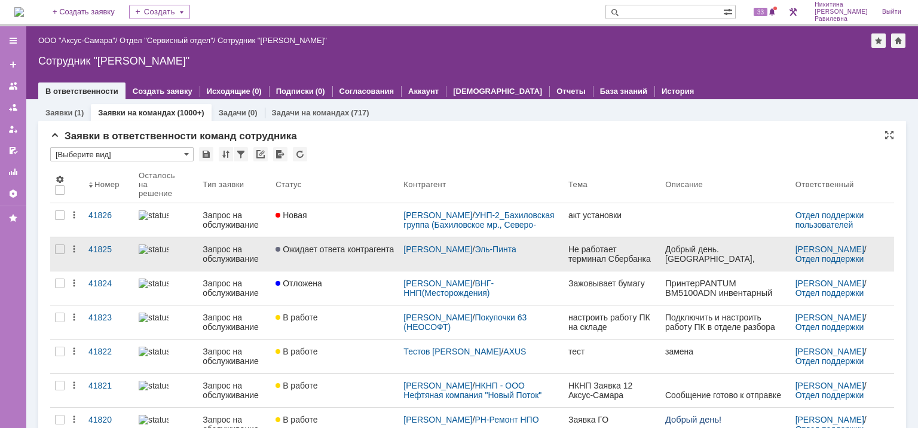
click at [209, 249] on div "Запрос на обслуживание" at bounding box center [234, 253] width 63 height 19
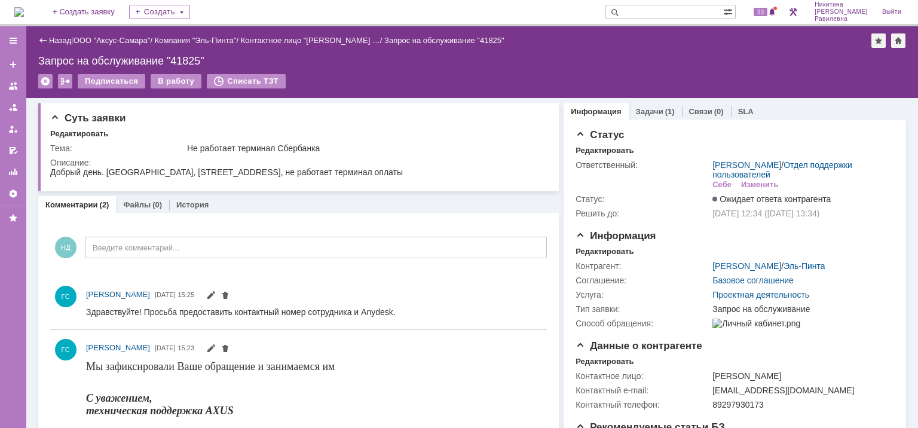
click at [45, 36] on div "Назад" at bounding box center [54, 40] width 33 height 9
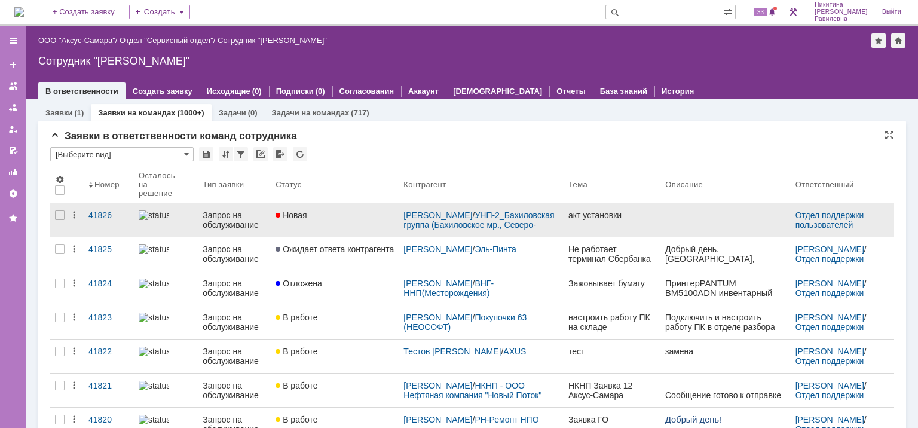
click at [221, 213] on div "Запрос на обслуживание" at bounding box center [234, 219] width 63 height 19
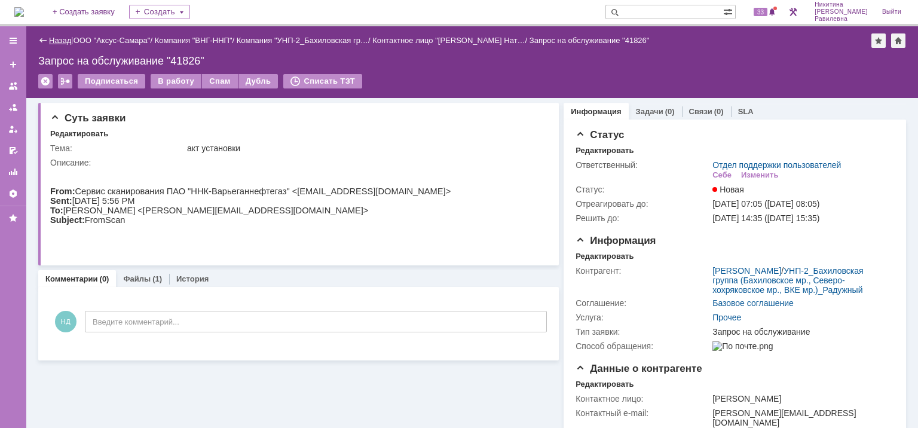
click at [60, 41] on link "Назад" at bounding box center [60, 40] width 22 height 9
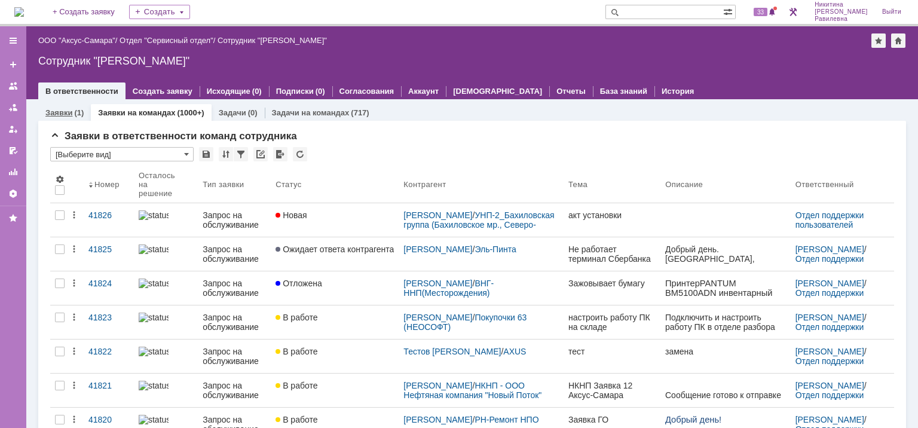
click at [69, 112] on link "Заявки" at bounding box center [58, 112] width 27 height 9
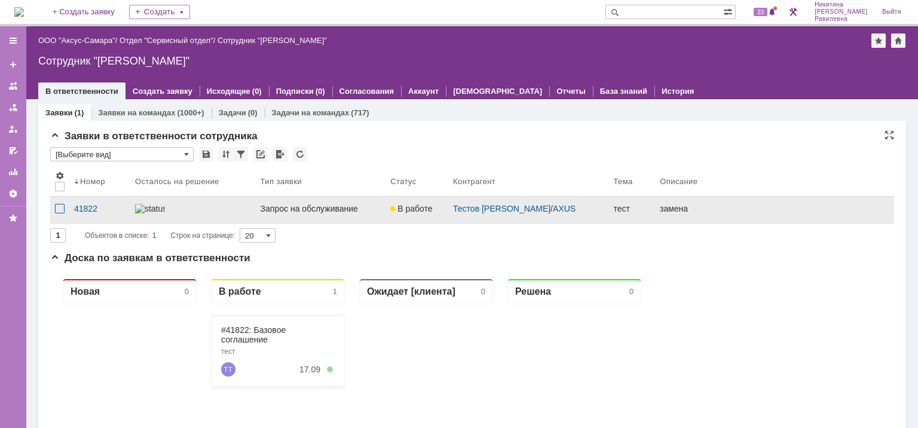
click at [59, 210] on div at bounding box center [60, 209] width 10 height 10
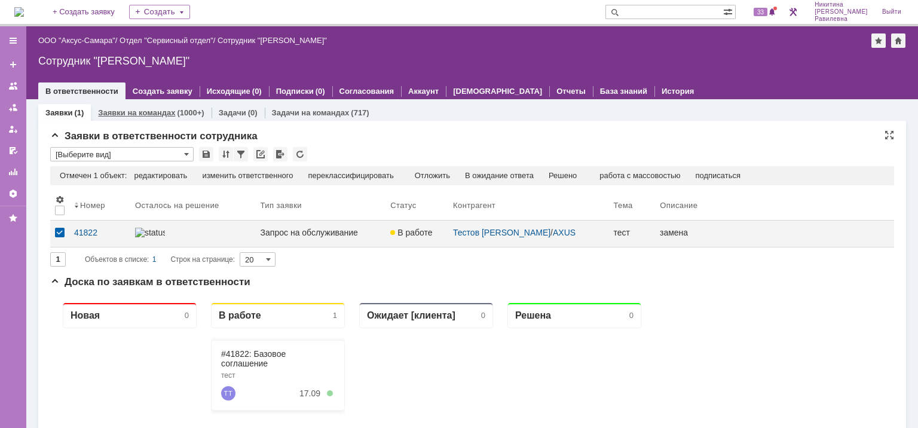
click at [160, 111] on link "Заявки на командах" at bounding box center [136, 112] width 77 height 9
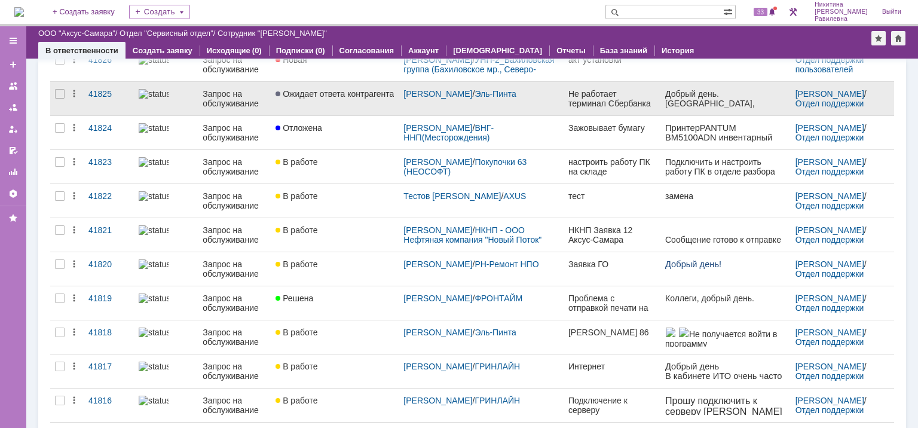
scroll to position [120, 0]
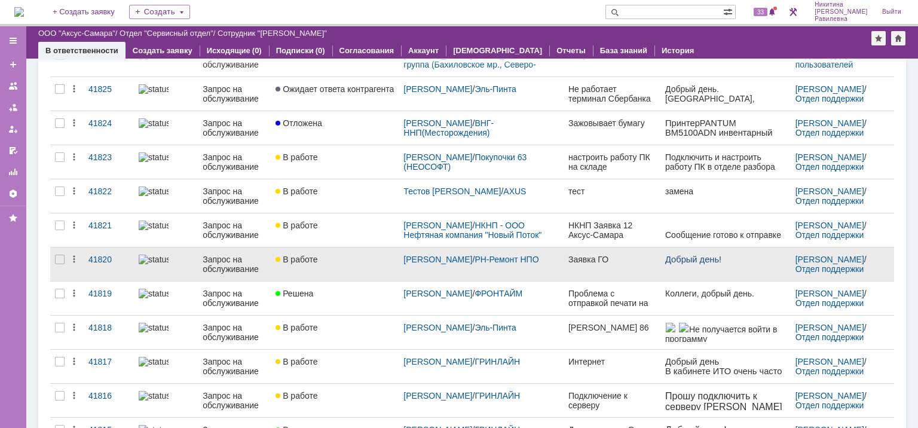
click at [227, 262] on div "Запрос на обслуживание" at bounding box center [234, 264] width 63 height 19
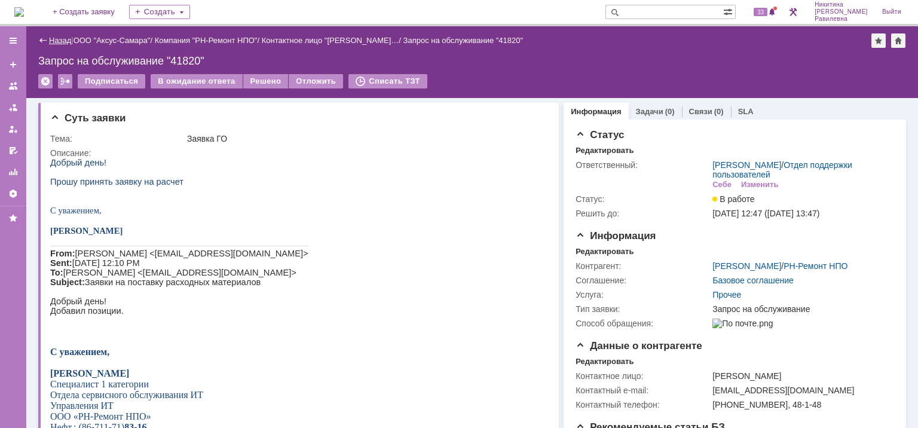
click at [55, 39] on link "Назад" at bounding box center [60, 40] width 22 height 9
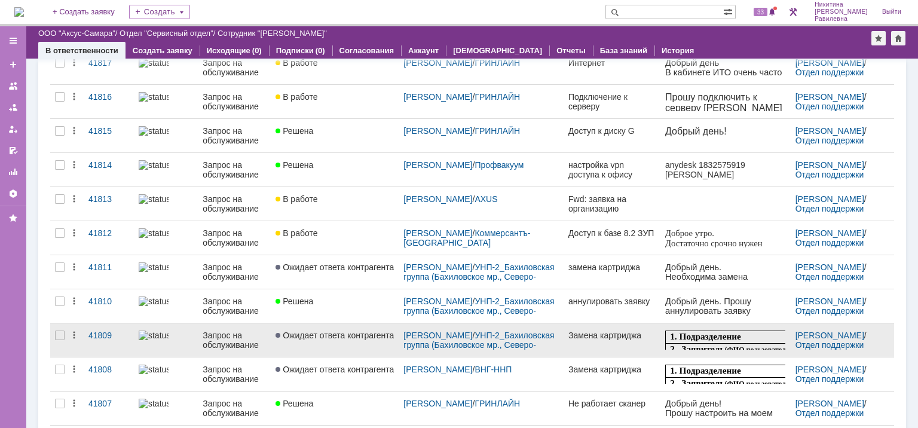
click at [259, 332] on div "Запрос на обслуживание" at bounding box center [234, 340] width 63 height 19
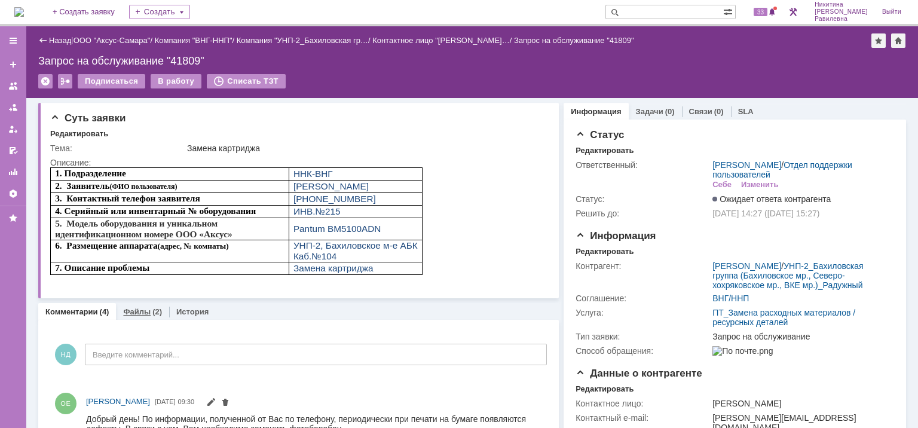
click at [123, 314] on link "Файлы" at bounding box center [136, 311] width 27 height 9
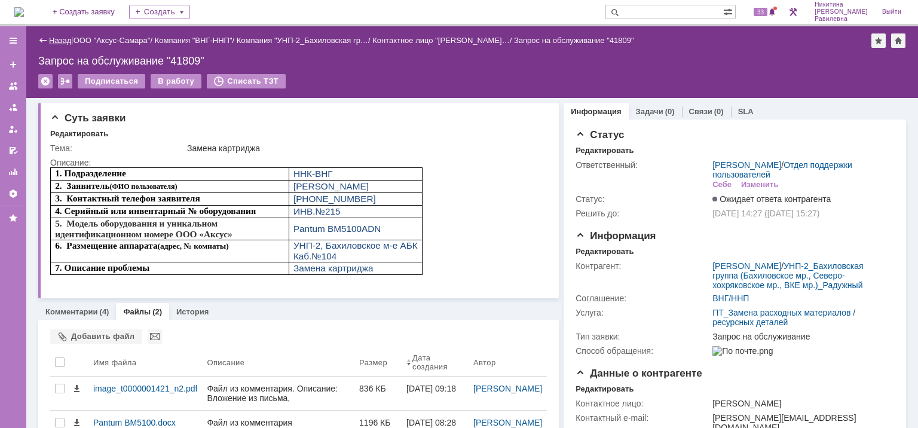
click at [60, 41] on link "Назад" at bounding box center [60, 40] width 22 height 9
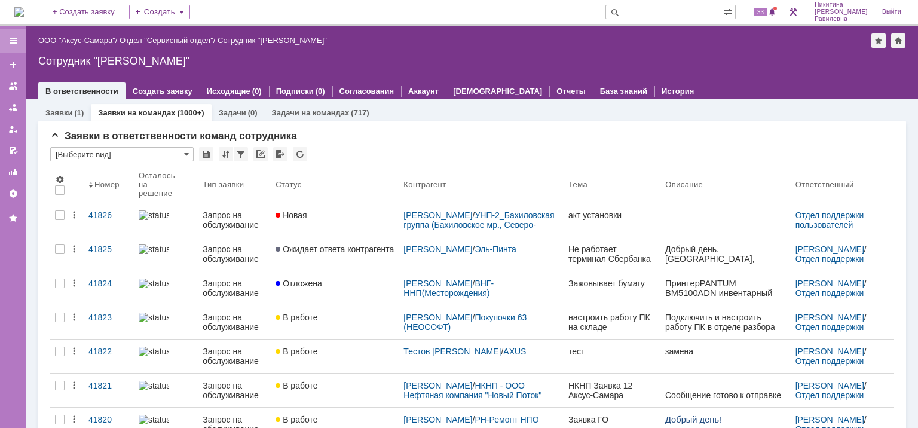
click at [12, 42] on div at bounding box center [13, 41] width 10 height 10
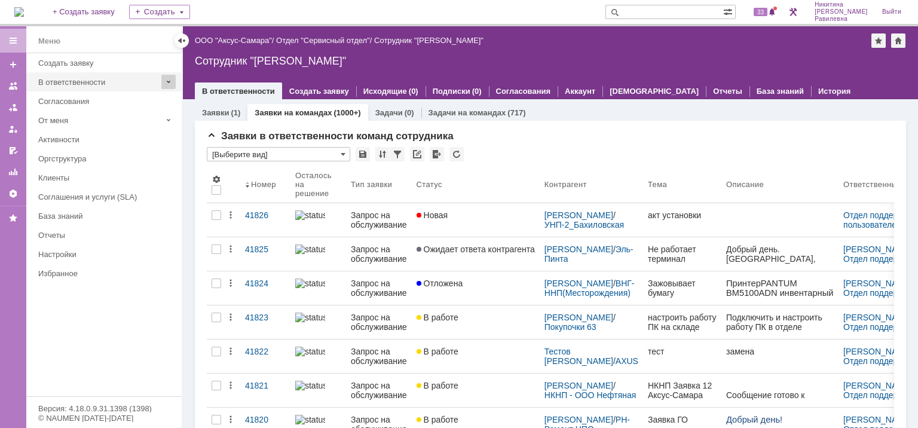
click at [167, 84] on span at bounding box center [168, 82] width 14 height 14
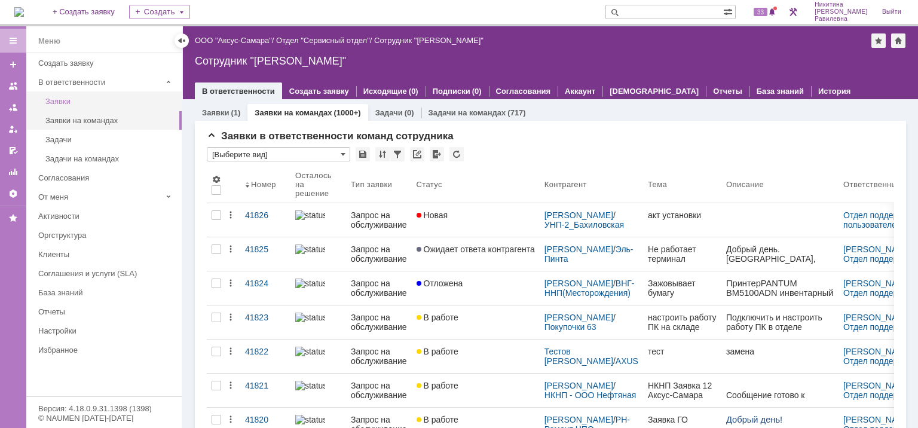
click at [54, 100] on div "Заявки" at bounding box center [109, 101] width 129 height 9
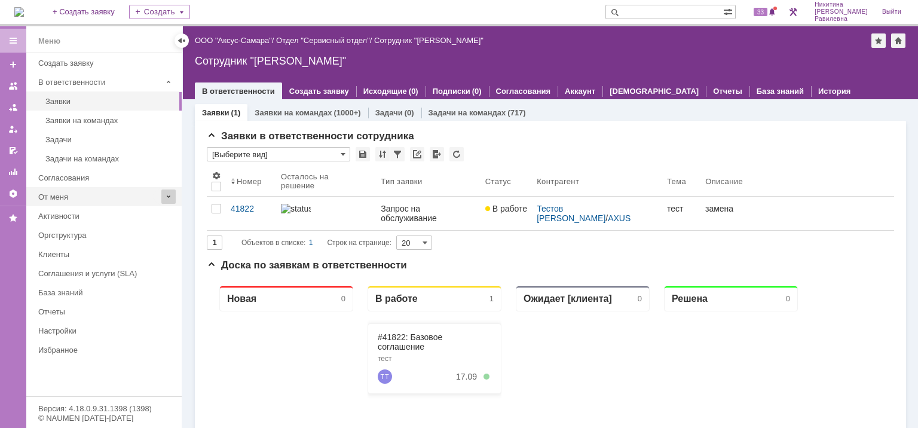
click at [167, 196] on span at bounding box center [168, 196] width 14 height 14
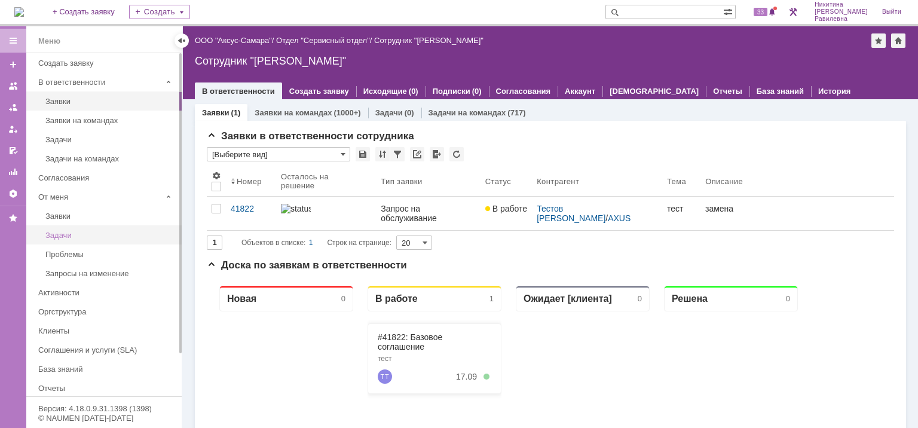
click at [59, 232] on div "Задачи" at bounding box center [109, 235] width 129 height 9
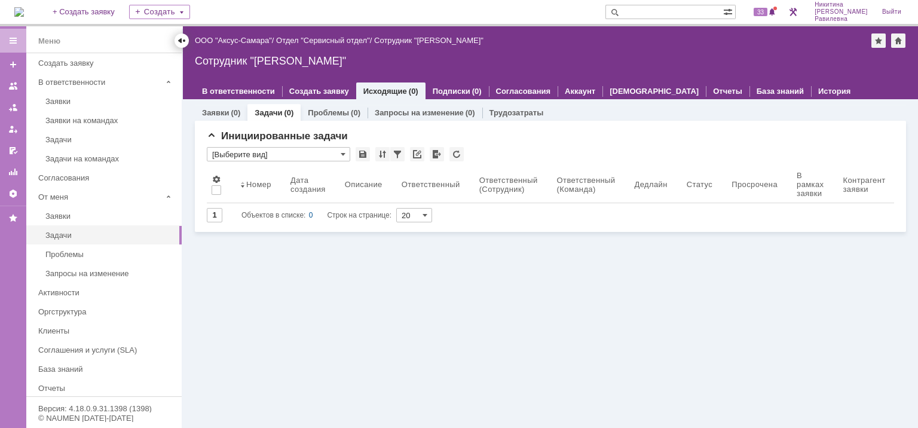
click at [181, 39] on div at bounding box center [182, 41] width 10 height 10
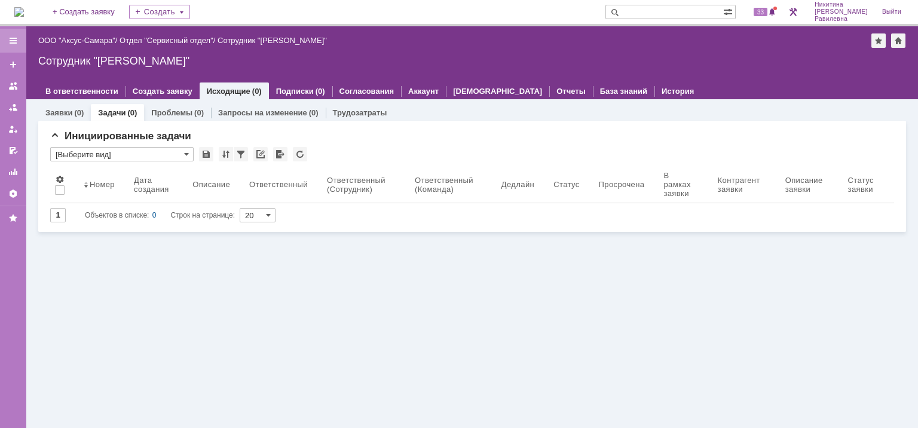
click at [8, 37] on div at bounding box center [13, 41] width 10 height 10
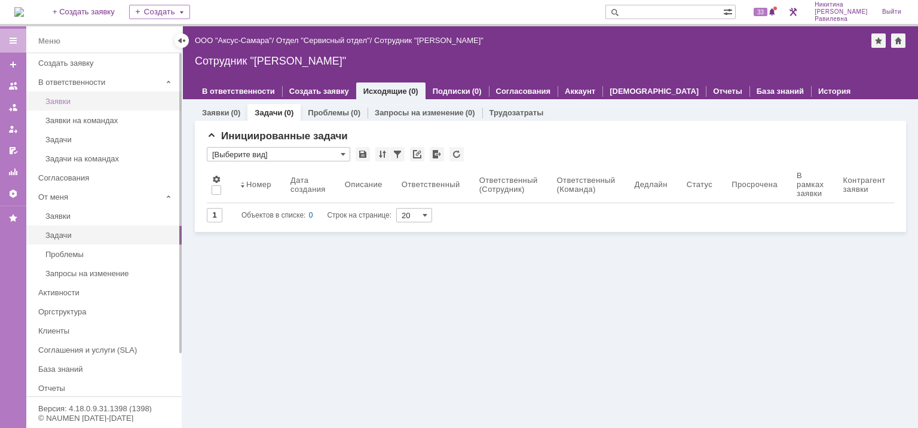
click at [61, 102] on div "Заявки" at bounding box center [109, 101] width 129 height 9
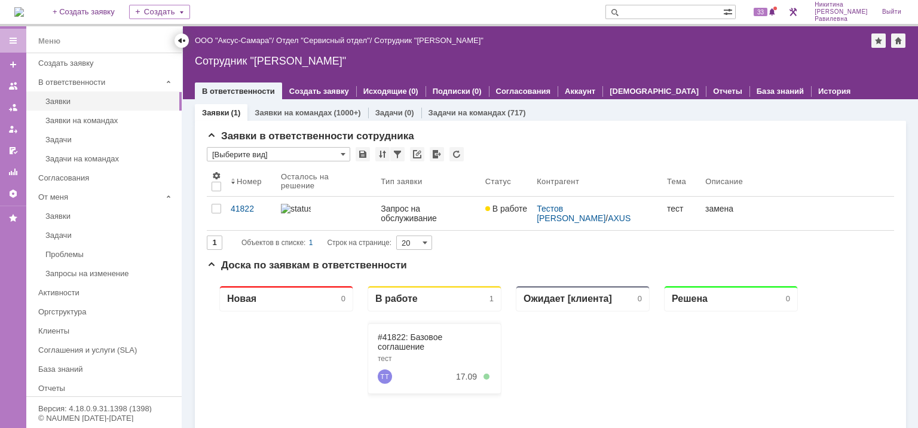
click at [181, 43] on div at bounding box center [182, 41] width 10 height 10
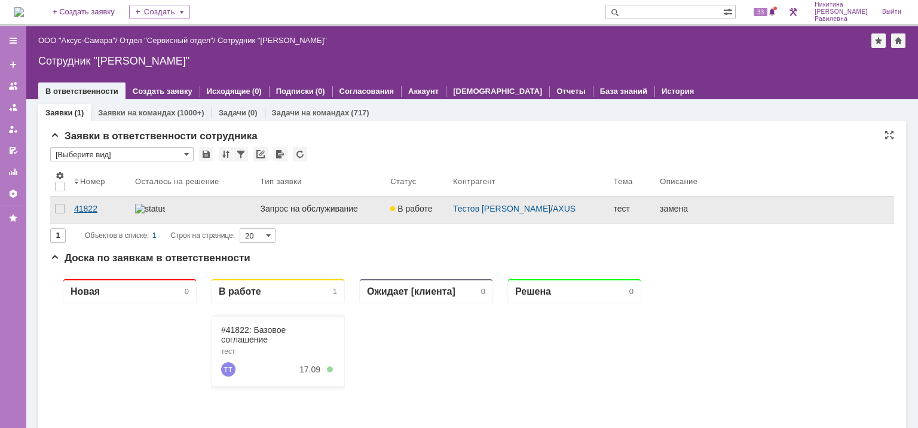
click at [83, 208] on div "41822" at bounding box center [99, 209] width 51 height 10
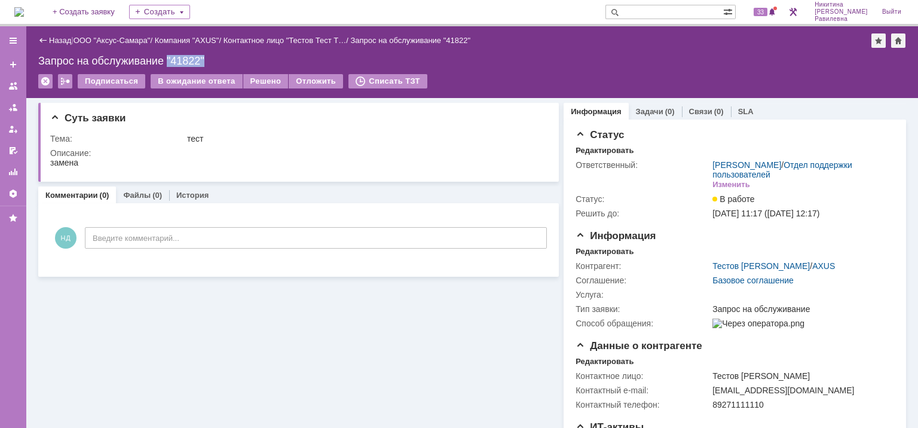
drag, startPoint x: 167, startPoint y: 55, endPoint x: 215, endPoint y: 61, distance: 48.2
click at [215, 62] on div "Запрос на обслуживание "41822"" at bounding box center [472, 61] width 868 height 12
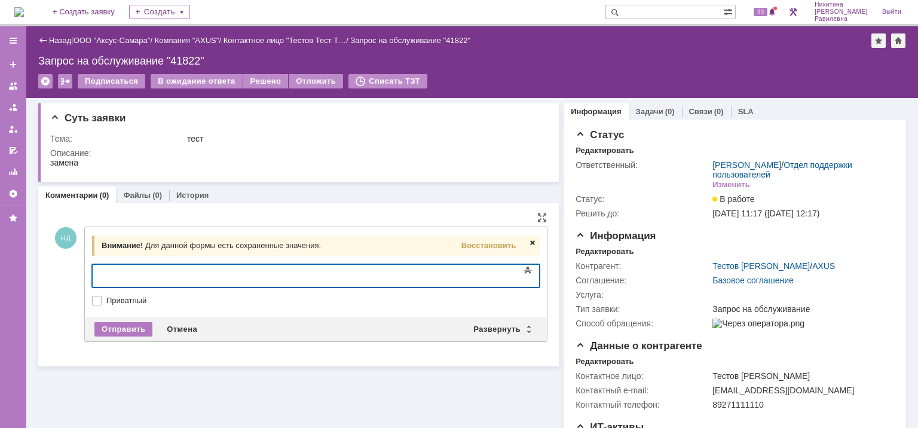
click at [528, 243] on span at bounding box center [533, 243] width 10 height 10
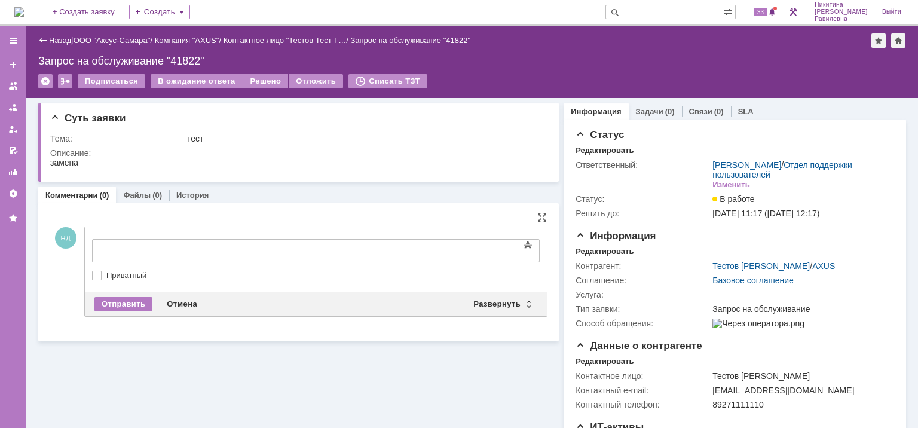
click at [127, 248] on div at bounding box center [190, 249] width 170 height 10
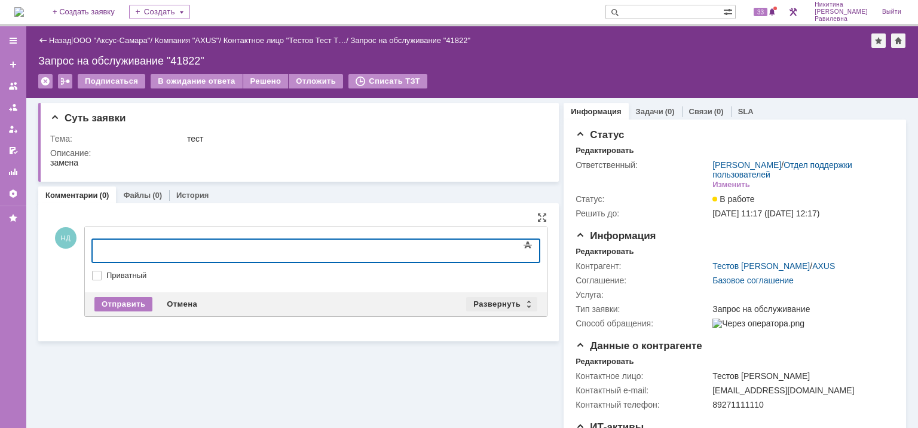
click at [493, 304] on div "Развернуть" at bounding box center [501, 304] width 71 height 14
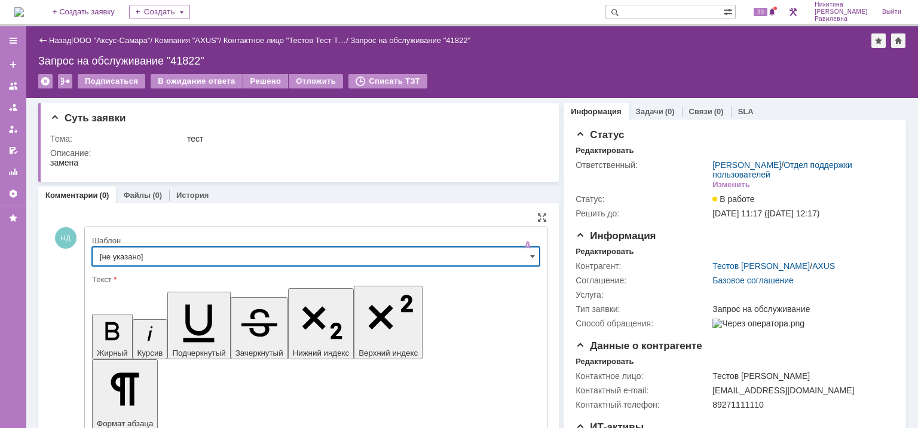
click at [147, 254] on input "[не указано]" at bounding box center [316, 256] width 448 height 19
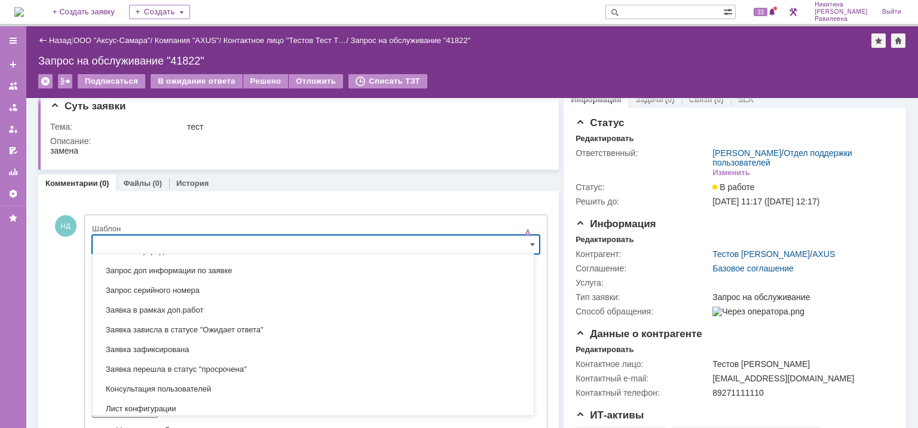
scroll to position [646, 0]
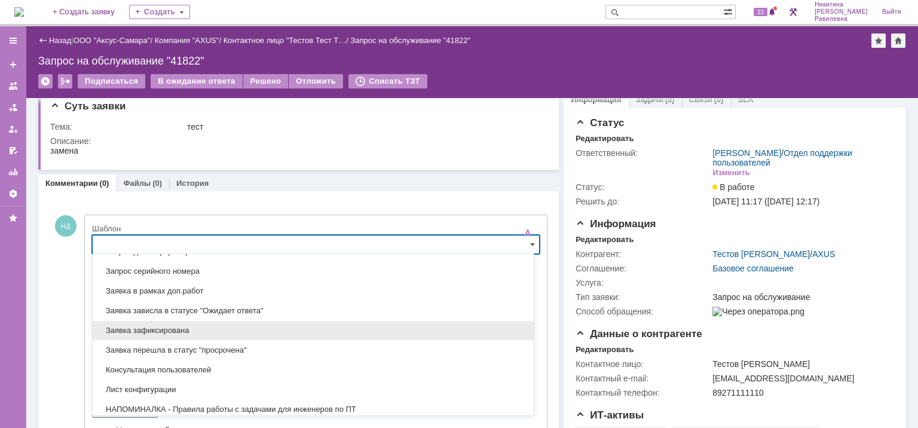
click at [167, 328] on span "Заявка зафиксирована" at bounding box center [313, 331] width 427 height 10
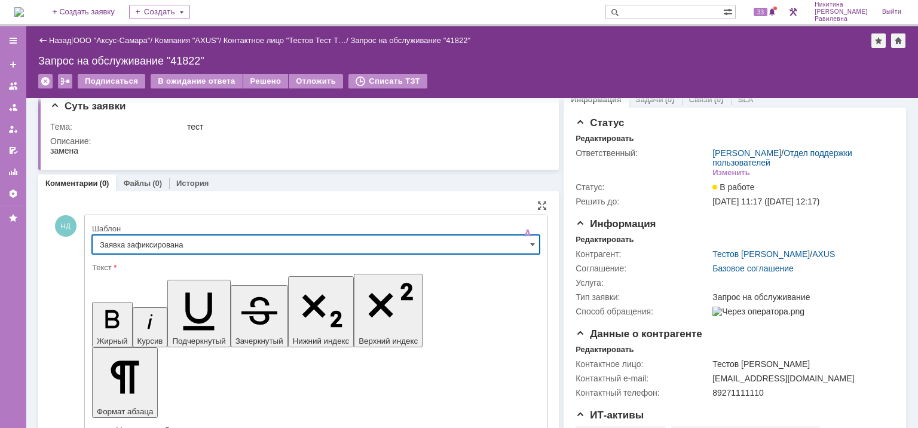
type input "Заявка зафиксирована"
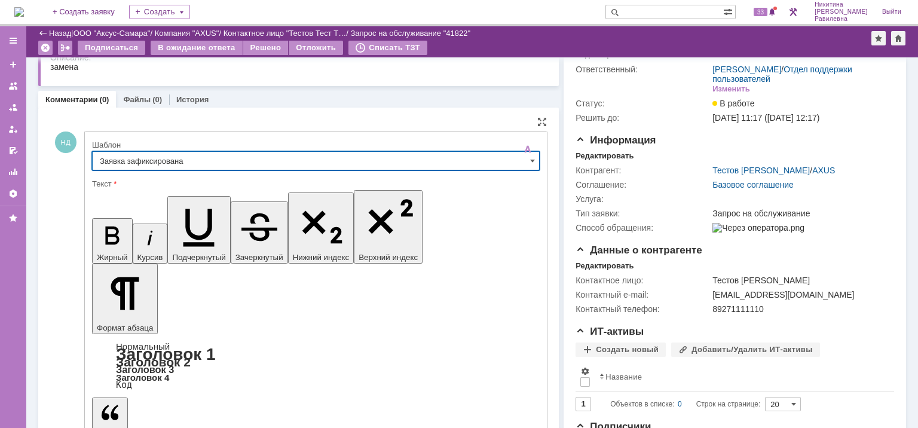
scroll to position [72, 0]
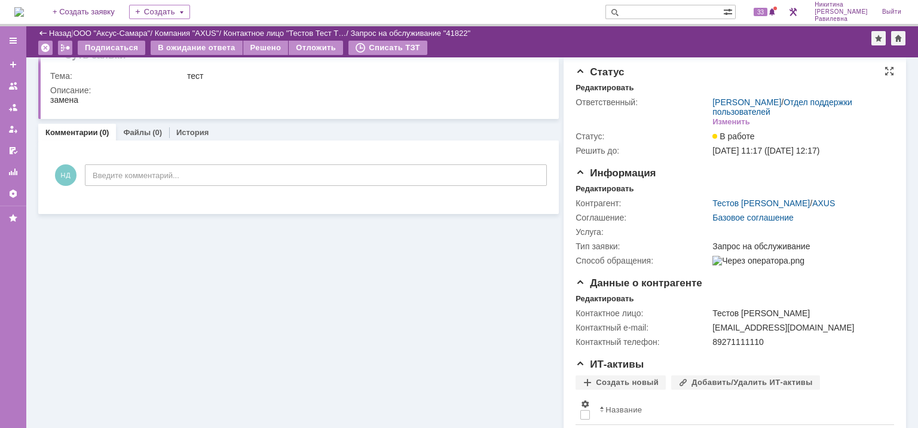
scroll to position [0, 0]
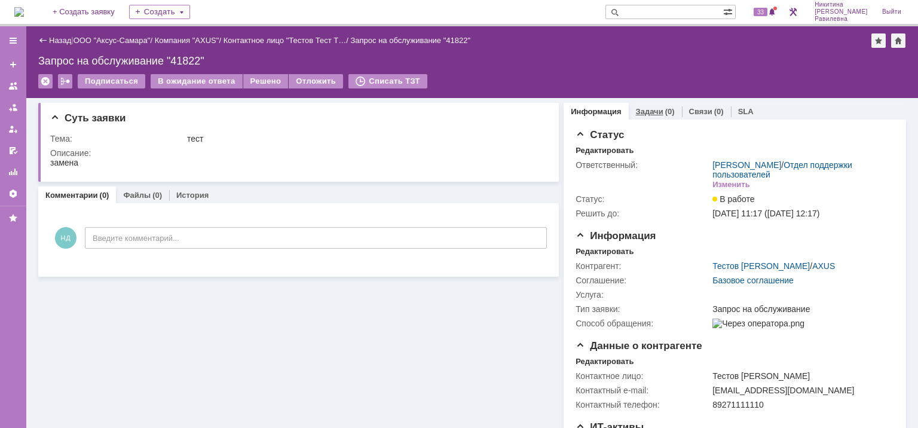
click at [651, 109] on link "Задачи" at bounding box center [649, 111] width 27 height 9
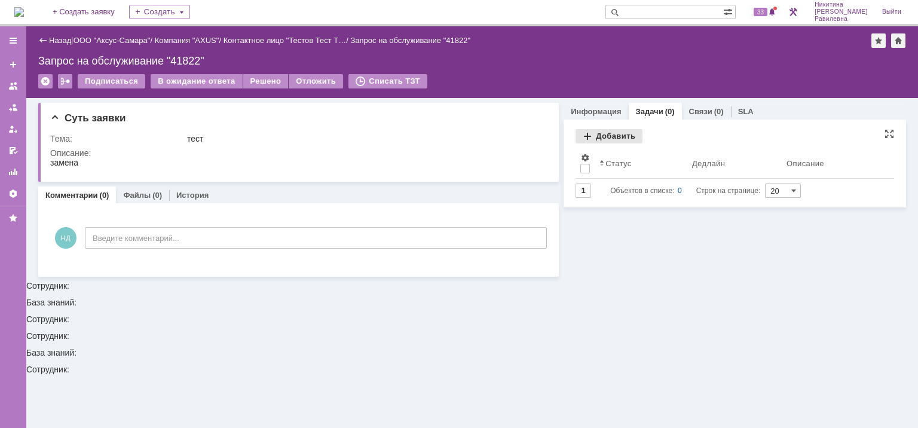
click at [607, 136] on div "Добавить" at bounding box center [609, 136] width 67 height 14
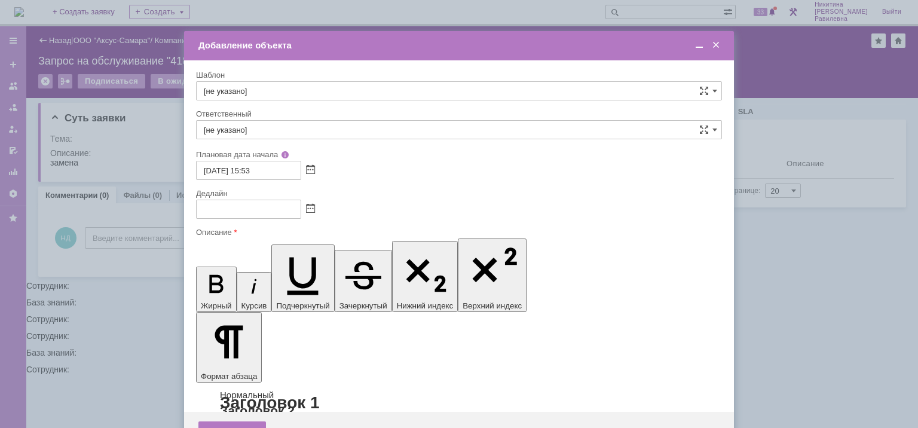
click at [264, 133] on input "[не указано]" at bounding box center [459, 129] width 526 height 19
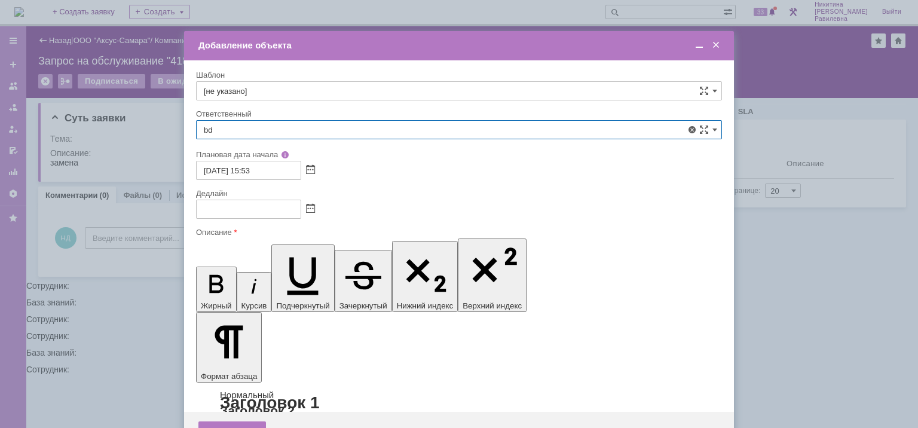
type input "b"
click at [259, 219] on span "Иванов Иван Николаевич" at bounding box center [459, 217] width 510 height 10
type input "Иванов Иван Николаевич"
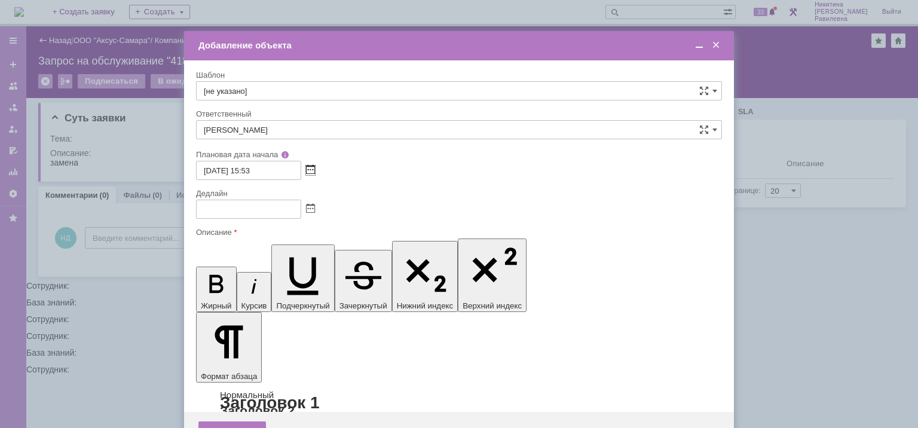
click at [312, 167] on span at bounding box center [310, 171] width 9 height 10
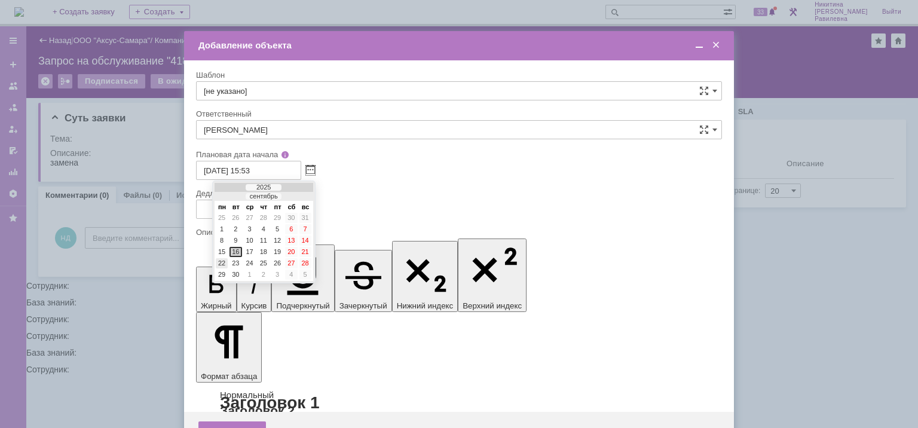
click at [225, 262] on div "22" at bounding box center [222, 263] width 12 height 10
type input "22.09.2025 15:53"
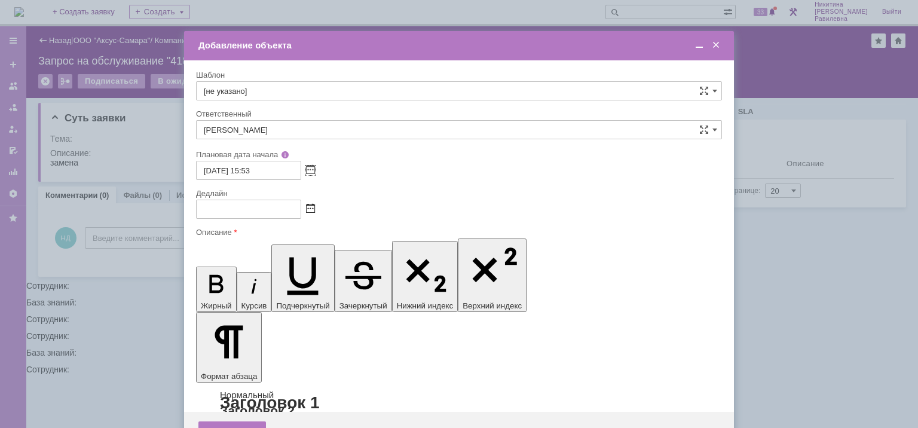
click at [310, 209] on span at bounding box center [310, 209] width 9 height 10
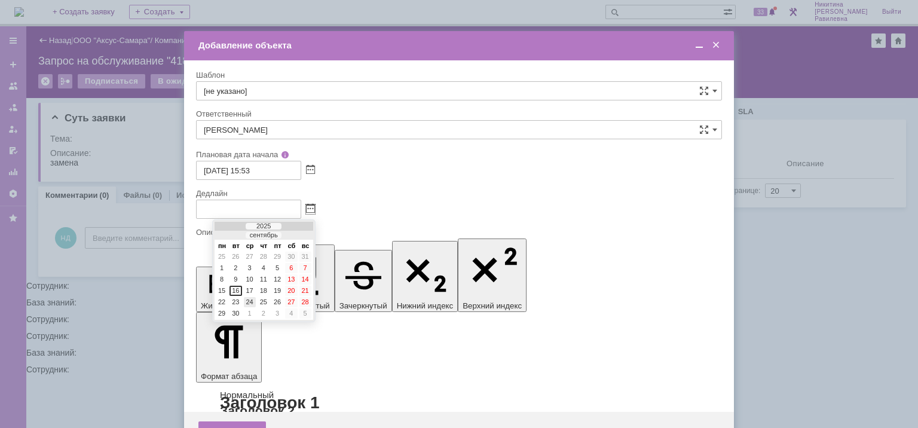
click at [248, 300] on div "24" at bounding box center [250, 302] width 12 height 10
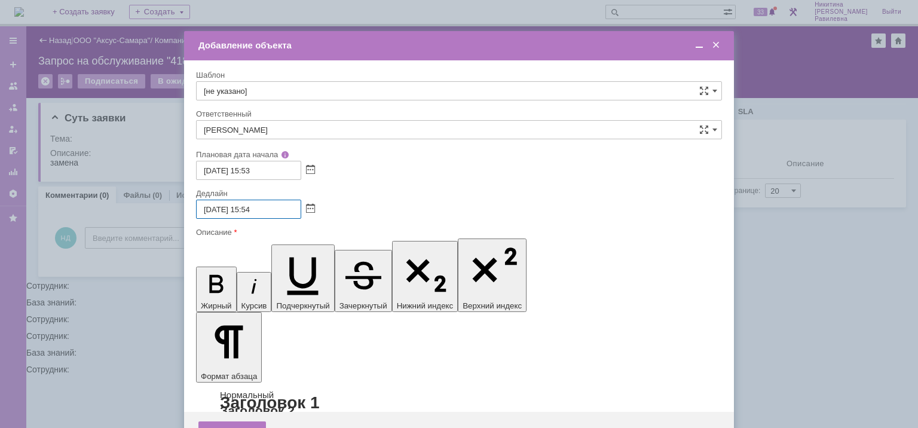
click at [250, 207] on input "24.09.2025 15:54" at bounding box center [248, 209] width 105 height 19
drag, startPoint x: 268, startPoint y: 208, endPoint x: 256, endPoint y: 215, distance: 13.6
click at [256, 215] on input "24.09.2025 17:54" at bounding box center [248, 209] width 105 height 19
type input "[DATE] 17:00"
drag, startPoint x: 214, startPoint y: 3447, endPoint x: 240, endPoint y: 3462, distance: 30.0
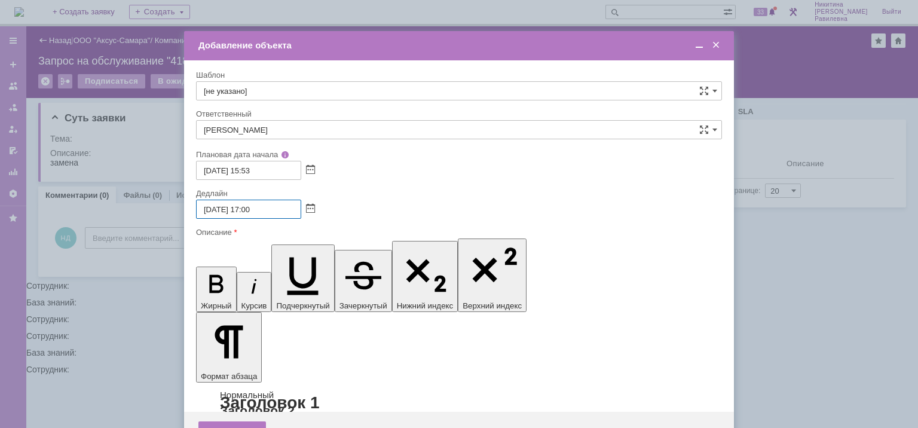
drag, startPoint x: 343, startPoint y: 3470, endPoint x: 219, endPoint y: 3469, distance: 123.7
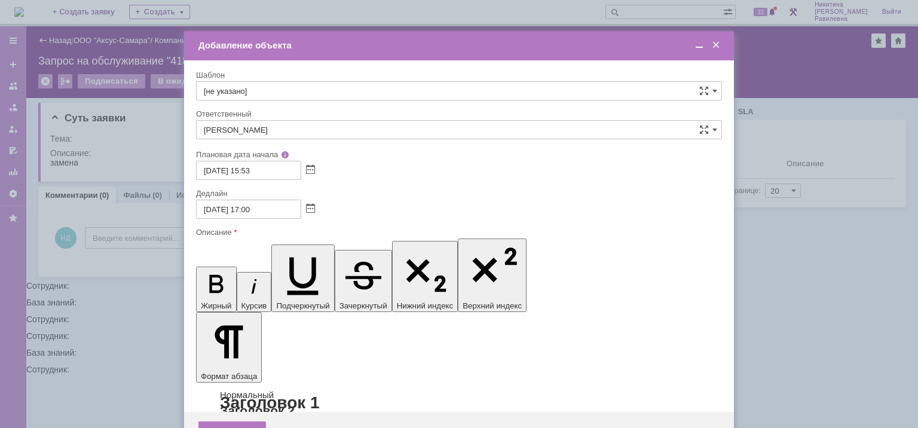
click at [225, 421] on div "Сохранить" at bounding box center [232, 430] width 68 height 19
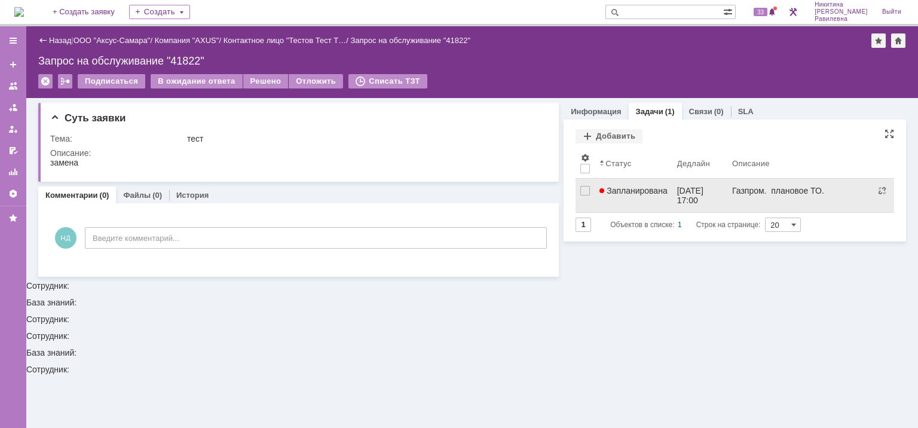
click at [627, 189] on span "Запланирована" at bounding box center [634, 191] width 68 height 10
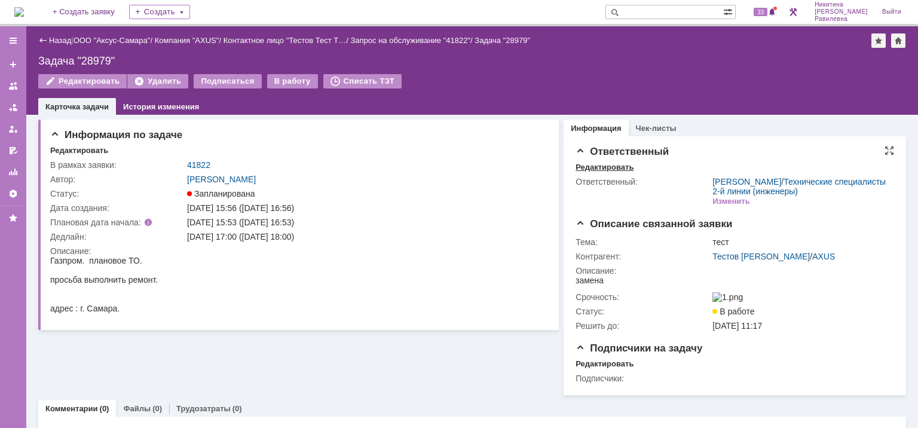
click at [599, 169] on div "Редактировать" at bounding box center [605, 168] width 58 height 10
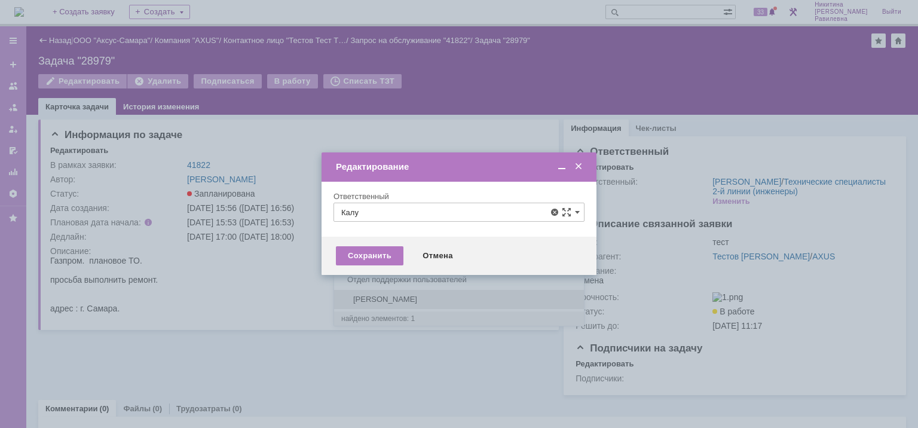
click at [367, 295] on span "[PERSON_NAME]" at bounding box center [459, 300] width 236 height 10
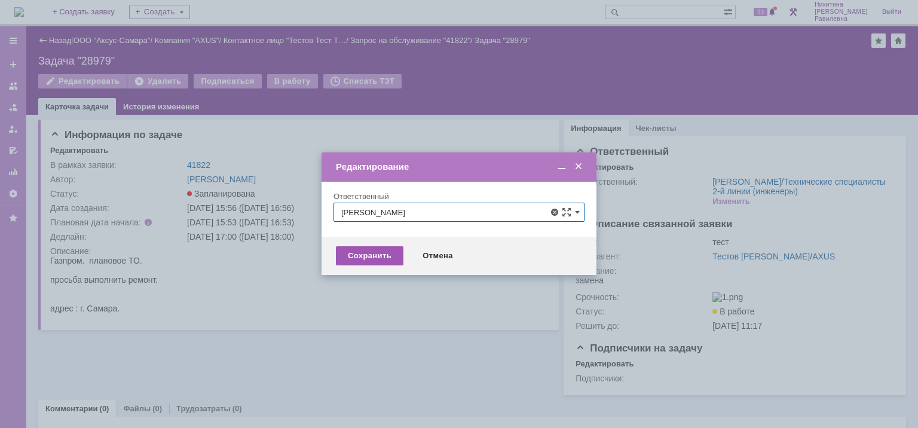
type input "[PERSON_NAME]"
click at [376, 262] on div "Сохранить" at bounding box center [370, 255] width 68 height 19
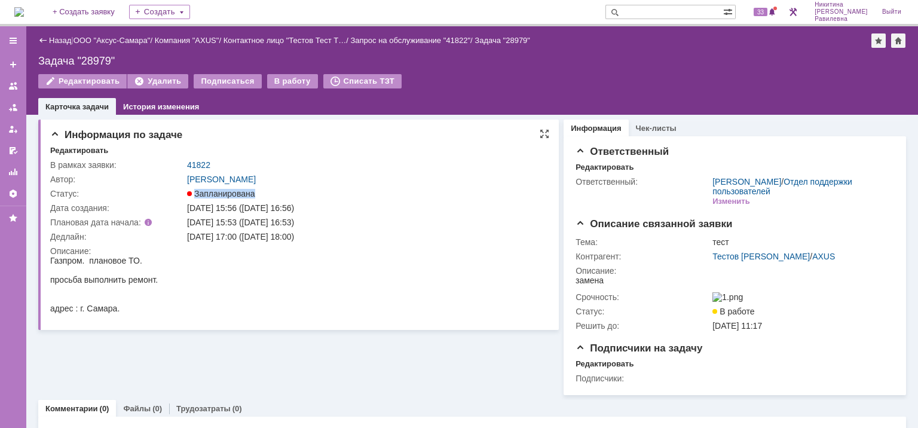
drag, startPoint x: 186, startPoint y: 191, endPoint x: 267, endPoint y: 196, distance: 80.8
click at [267, 197] on td "Запланирована" at bounding box center [365, 193] width 360 height 14
click at [69, 151] on div "Редактировать" at bounding box center [79, 151] width 58 height 10
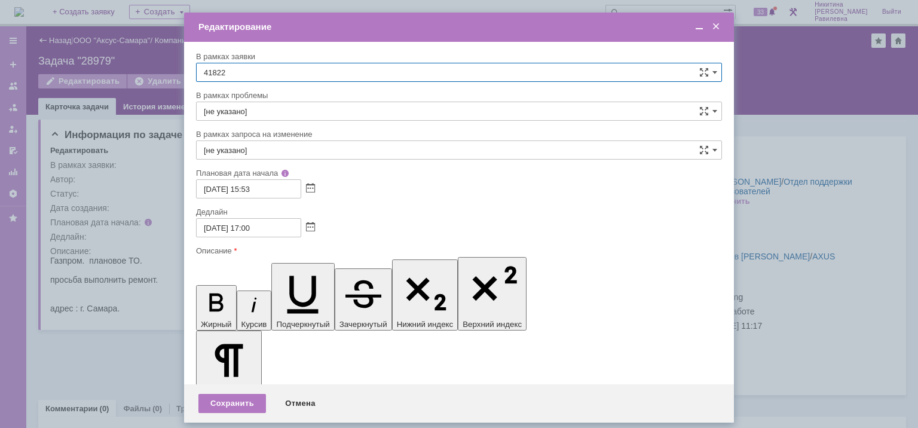
click at [307, 394] on div "Отмена" at bounding box center [300, 403] width 54 height 19
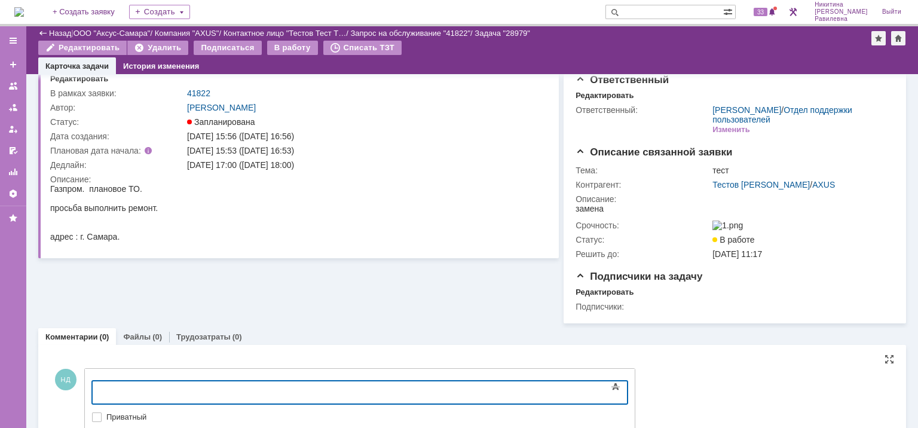
click at [118, 387] on div at bounding box center [190, 391] width 170 height 10
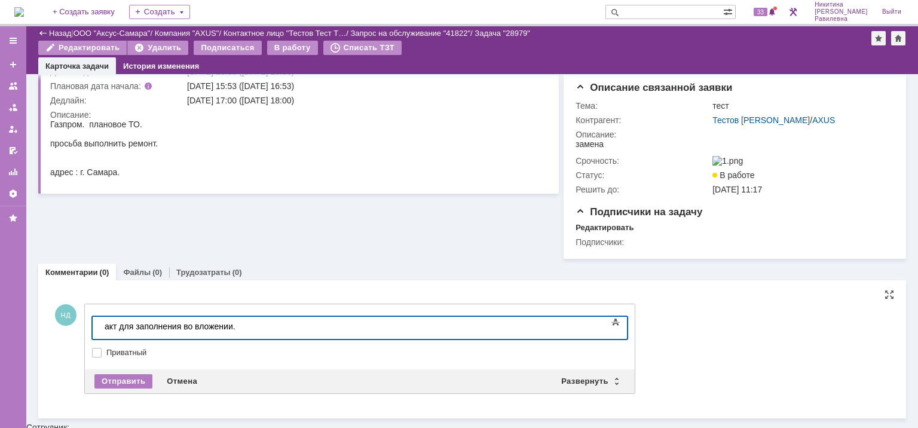
scroll to position [93, 0]
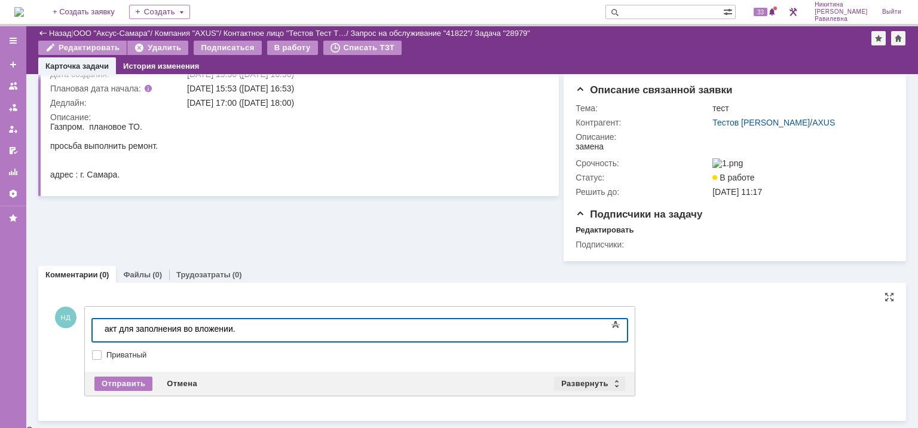
click at [586, 386] on div "Развернуть" at bounding box center [589, 384] width 71 height 14
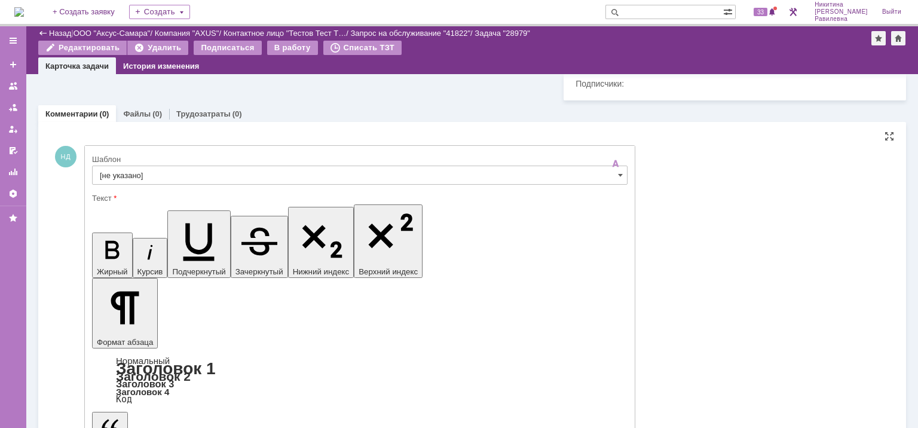
scroll to position [273, 0]
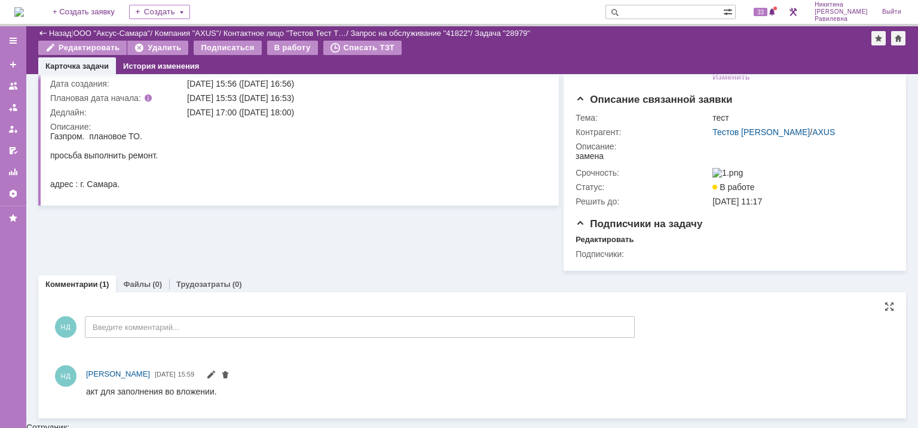
scroll to position [0, 0]
click at [132, 289] on link "Файлы" at bounding box center [136, 284] width 27 height 9
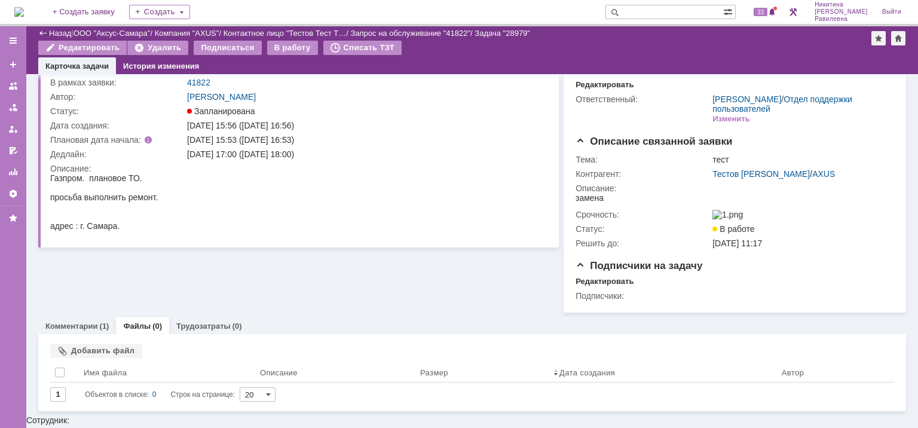
scroll to position [34, 0]
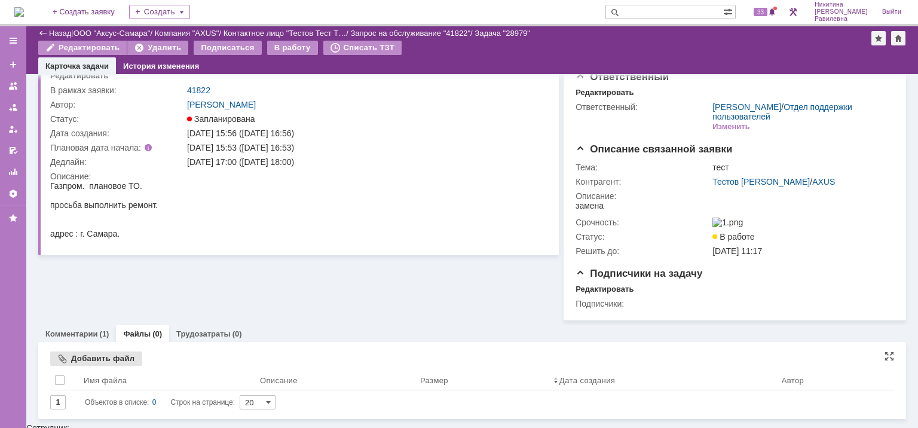
click at [99, 361] on div "Добавить файл" at bounding box center [96, 358] width 92 height 14
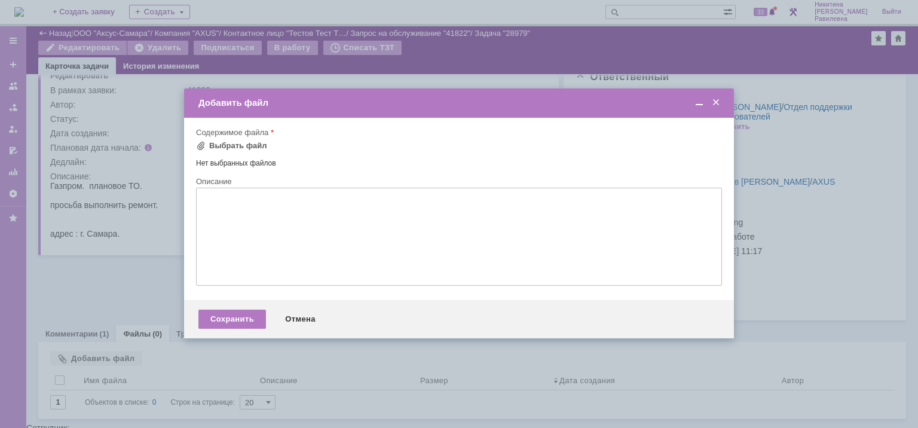
drag, startPoint x: 207, startPoint y: 199, endPoint x: 213, endPoint y: 204, distance: 8.5
click at [211, 203] on textarea at bounding box center [459, 237] width 526 height 98
click at [298, 320] on div "Отмена" at bounding box center [300, 319] width 54 height 19
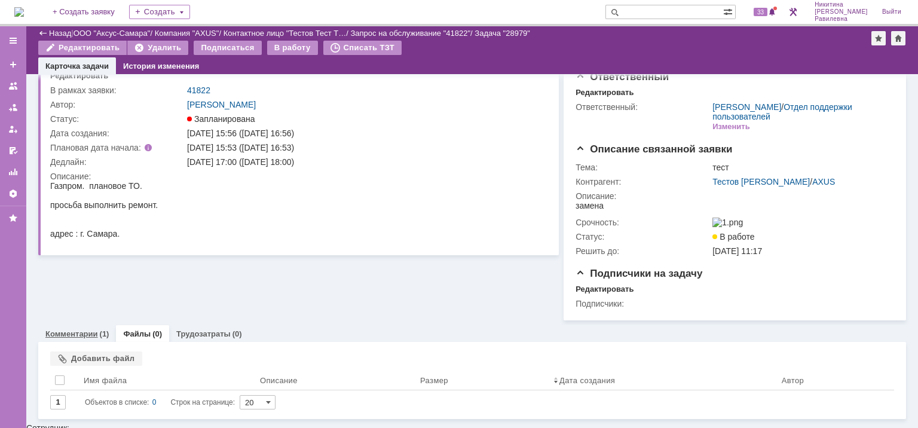
click at [74, 338] on link "Комментарии" at bounding box center [71, 333] width 53 height 9
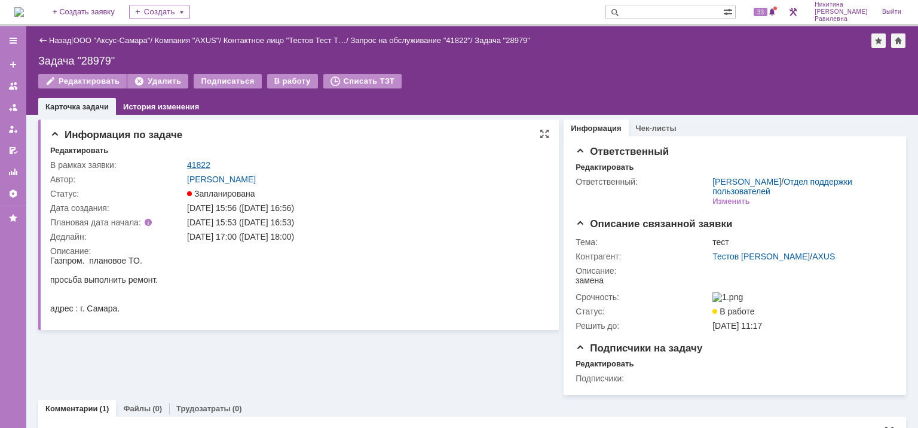
click at [193, 161] on link "41822" at bounding box center [198, 165] width 23 height 10
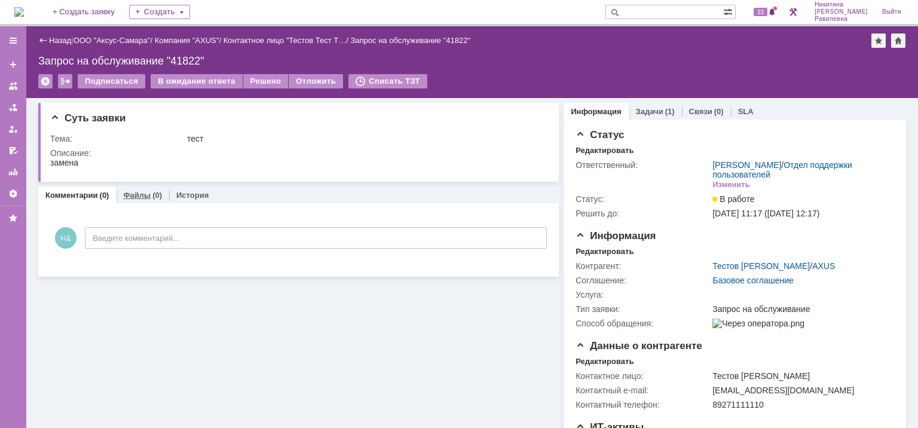
click at [137, 197] on link "Файлы" at bounding box center [136, 195] width 27 height 9
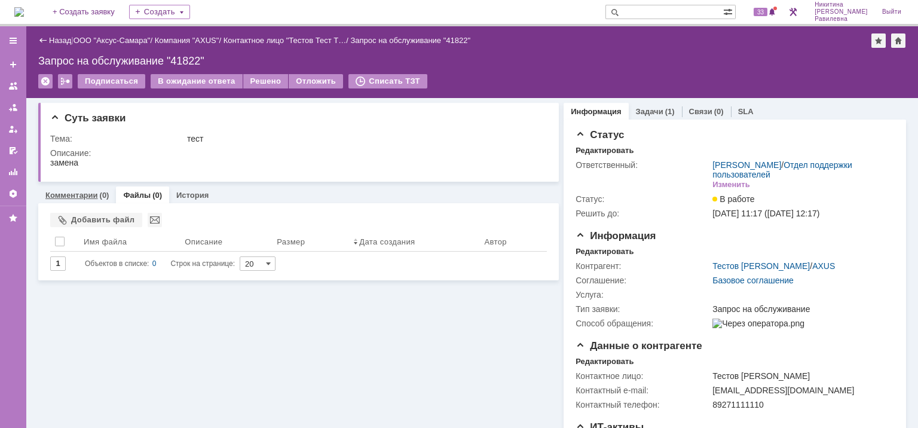
click at [74, 195] on link "Комментарии" at bounding box center [71, 195] width 53 height 9
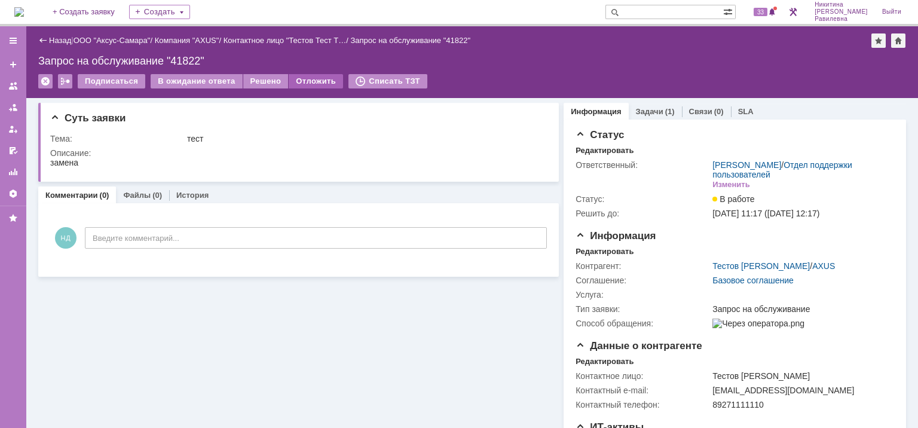
click at [299, 85] on div "Отложить" at bounding box center [316, 81] width 54 height 14
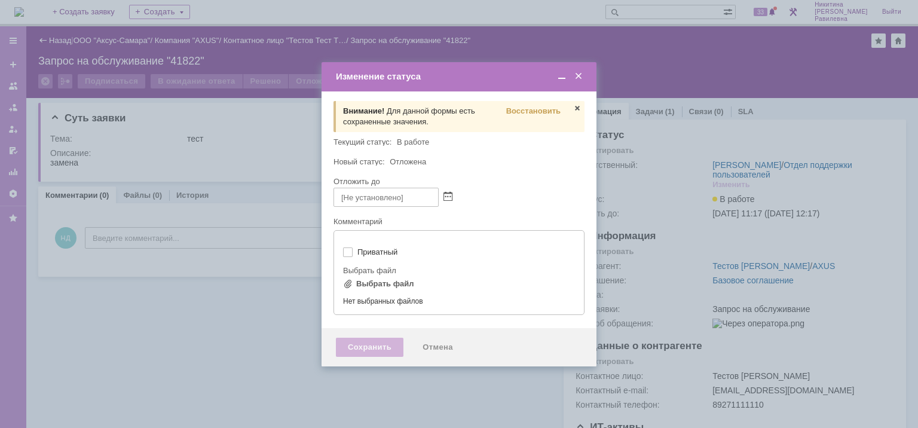
type input "[не указано]"
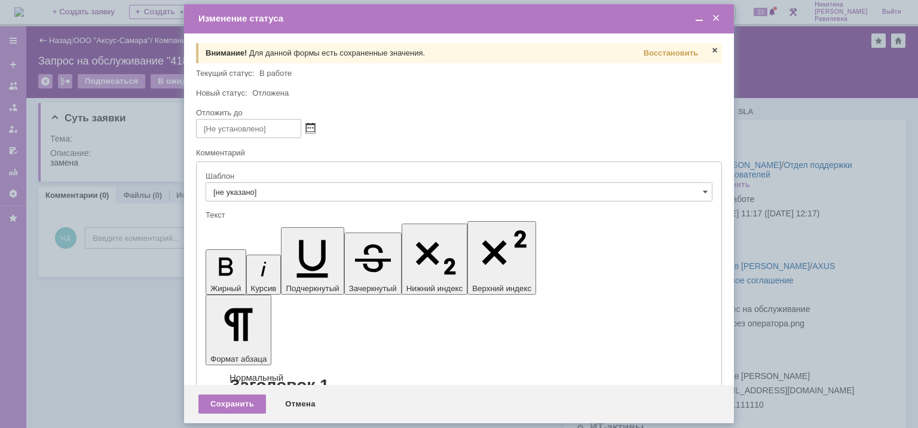
click at [310, 126] on span at bounding box center [310, 129] width 9 height 10
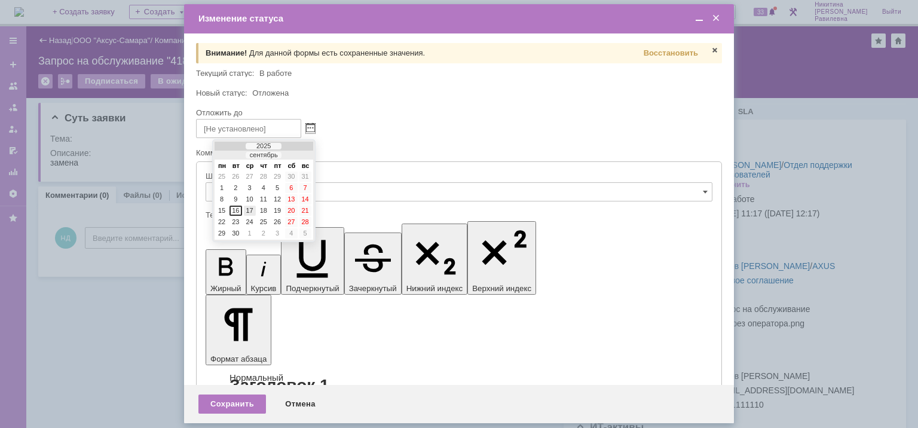
click at [252, 209] on div "17" at bounding box center [250, 211] width 12 height 10
type input "17.09.2025 16:03"
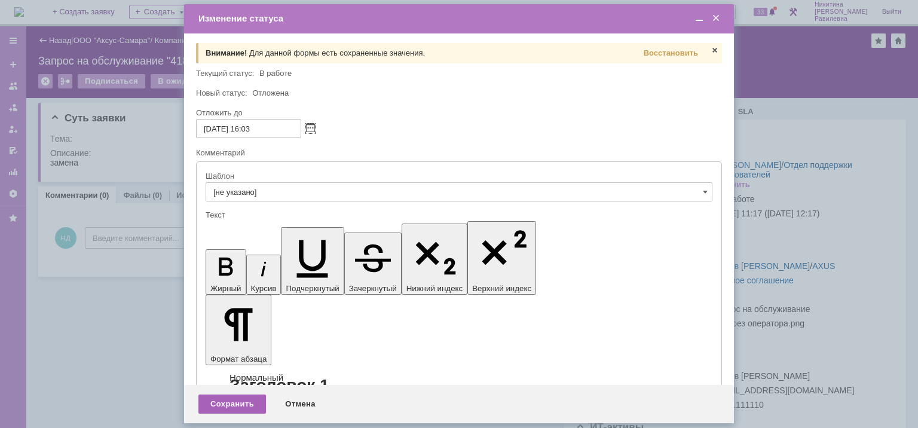
click at [244, 400] on div "Сохранить" at bounding box center [232, 404] width 68 height 19
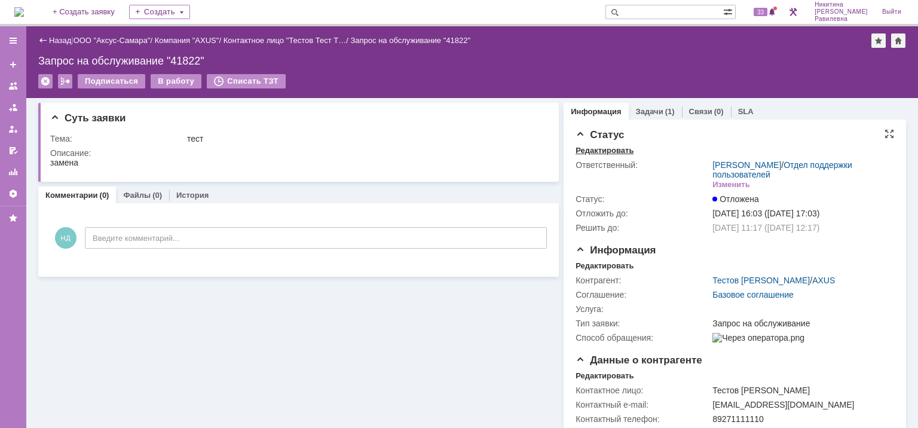
click at [591, 151] on div "Редактировать" at bounding box center [605, 151] width 58 height 10
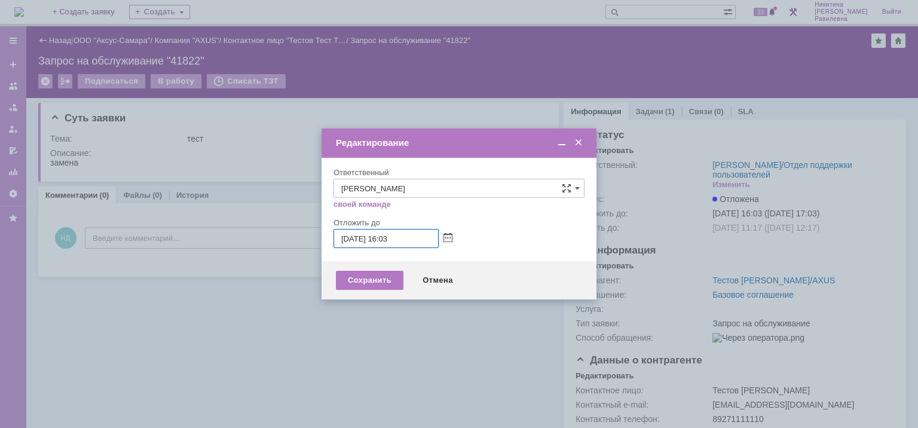
click at [347, 237] on input "17.09.2025 16:03" at bounding box center [386, 238] width 105 height 19
type input "18.09.2025 16:03"
click at [354, 279] on div "Сохранить" at bounding box center [370, 280] width 68 height 19
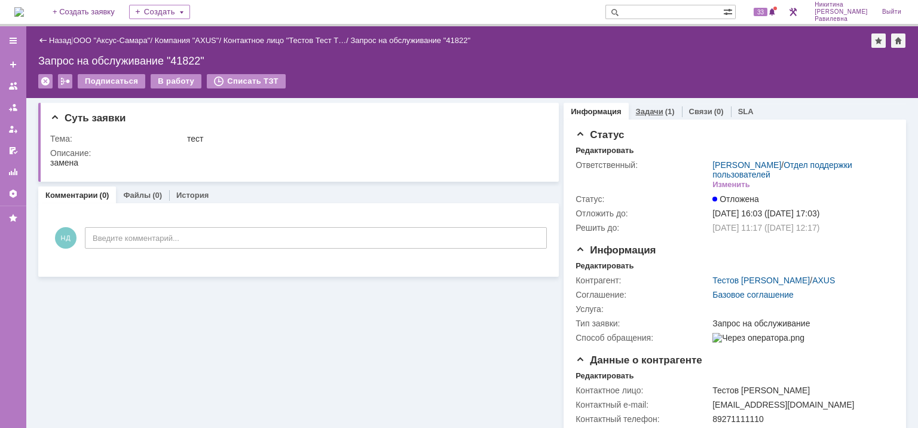
click at [640, 109] on link "Задачи" at bounding box center [649, 111] width 27 height 9
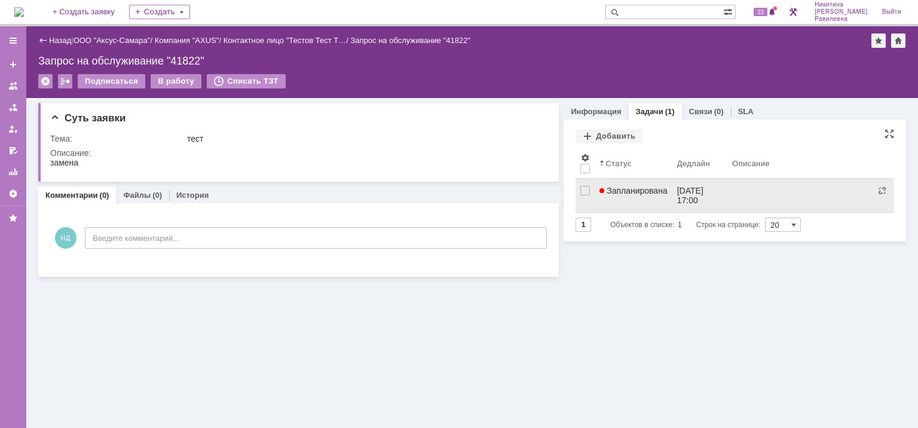
click at [616, 188] on span "Запланирована" at bounding box center [634, 191] width 68 height 10
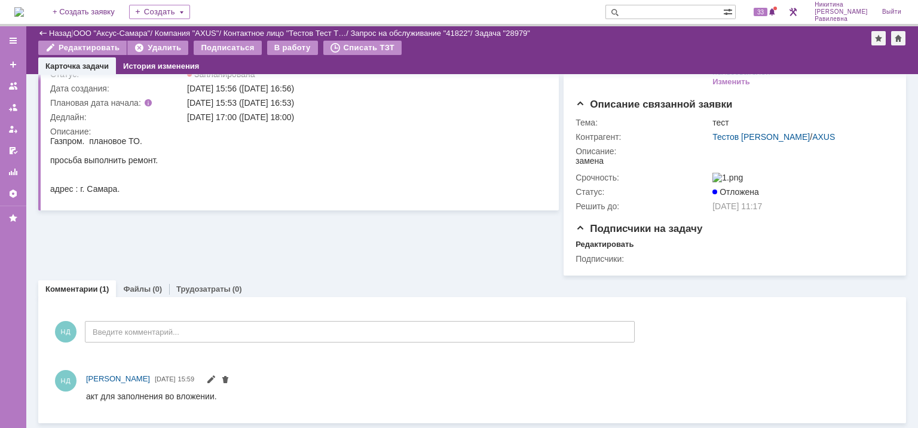
scroll to position [84, 0]
click at [135, 288] on link "Файлы" at bounding box center [136, 289] width 27 height 9
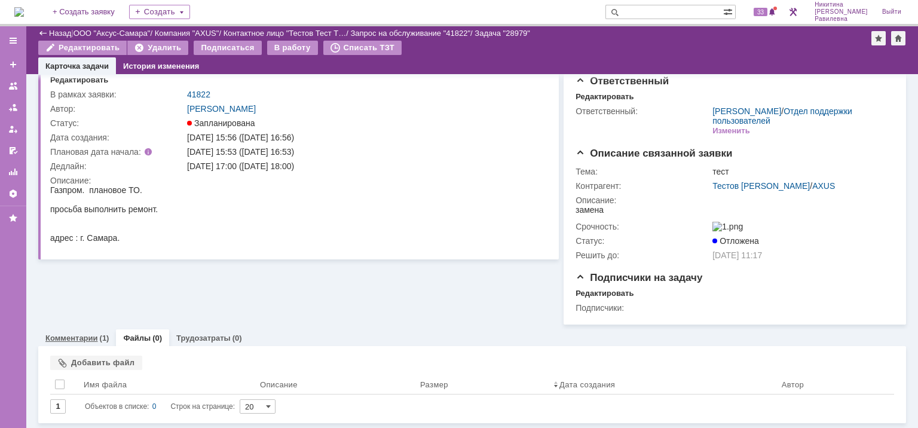
click at [88, 340] on link "Комментарии" at bounding box center [71, 338] width 53 height 9
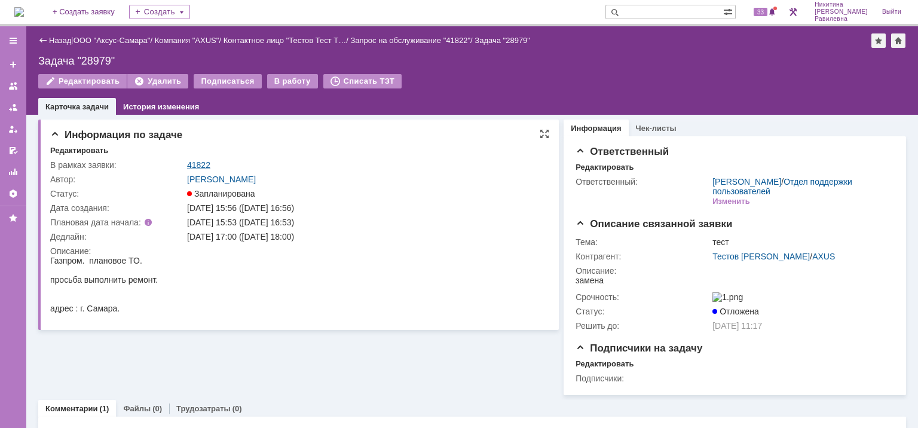
click at [195, 168] on link "41822" at bounding box center [198, 165] width 23 height 10
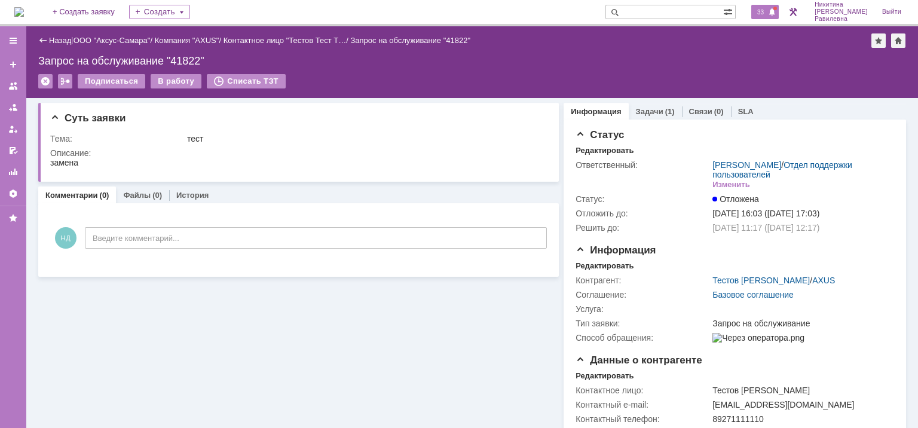
click at [779, 10] on div "33" at bounding box center [764, 12] width 27 height 14
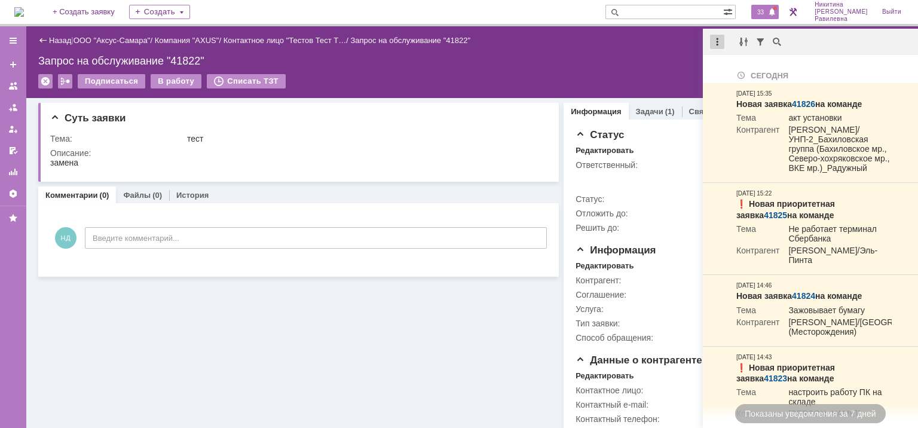
click at [715, 43] on div at bounding box center [717, 42] width 14 height 14
click at [765, 75] on div "Отметить уведомления прочитанными" at bounding box center [800, 72] width 160 height 8
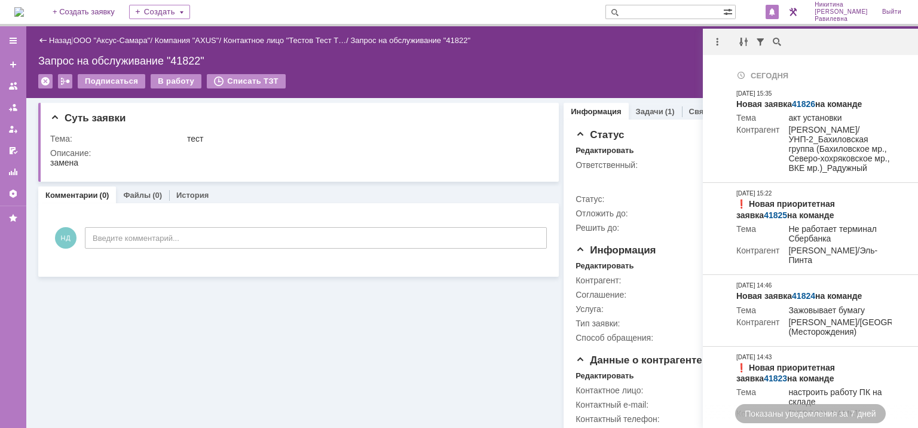
click at [776, 12] on span at bounding box center [772, 13] width 8 height 10
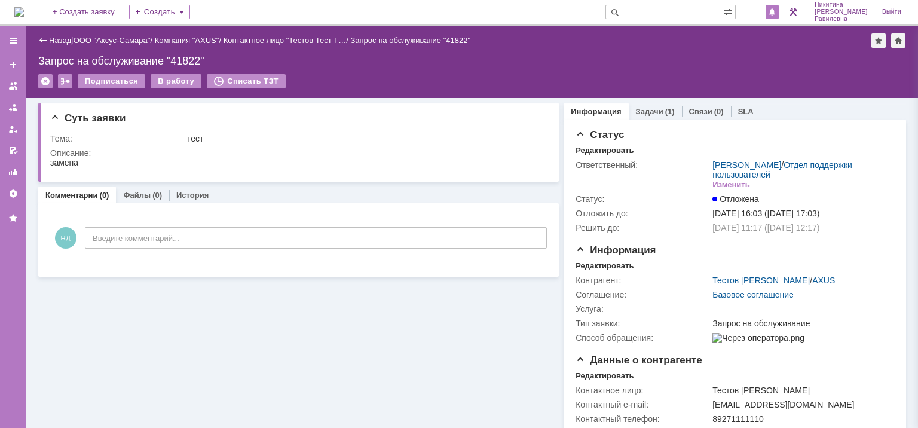
click at [776, 12] on span at bounding box center [772, 13] width 8 height 10
click at [416, 309] on div "Суть заявки Тема: тест Описание: Комментарии (0) Файлы (0) История Комментарии …" at bounding box center [298, 348] width 521 height 500
click at [184, 12] on div "Создать" at bounding box center [159, 12] width 61 height 14
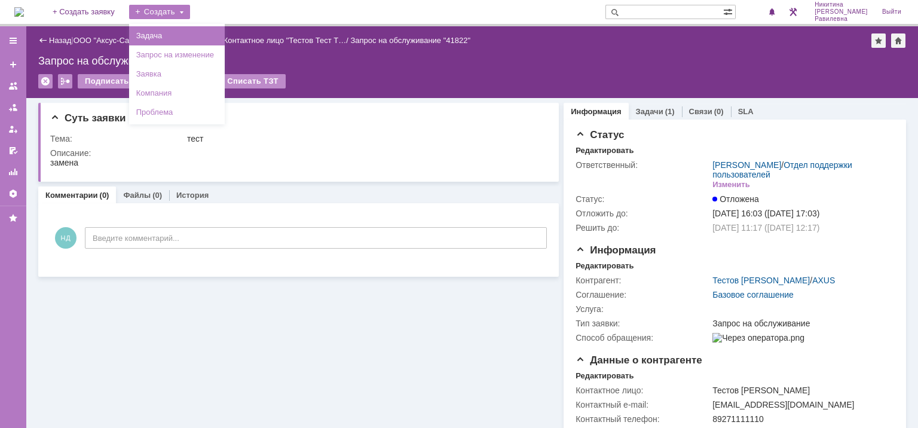
click at [178, 35] on link "Задача" at bounding box center [177, 36] width 91 height 14
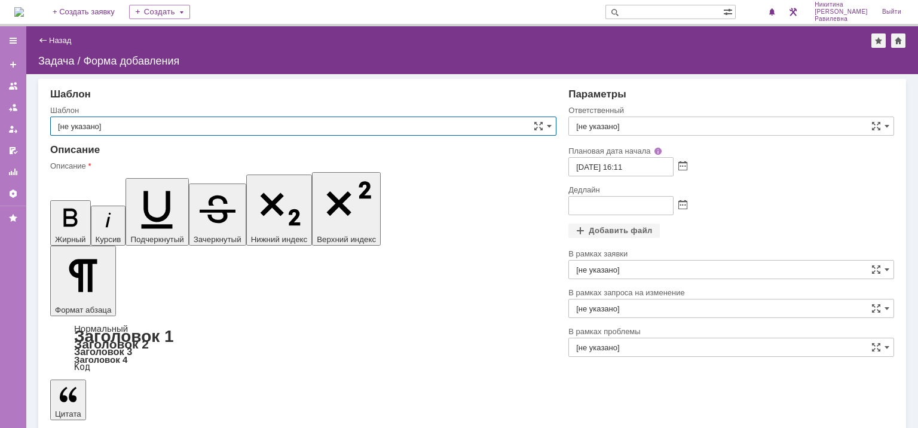
click at [121, 126] on input "[не указано]" at bounding box center [303, 126] width 506 height 19
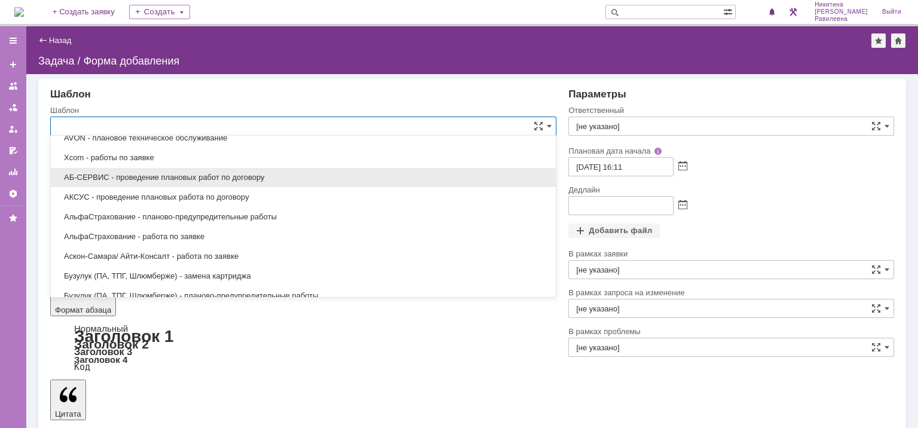
scroll to position [299, 0]
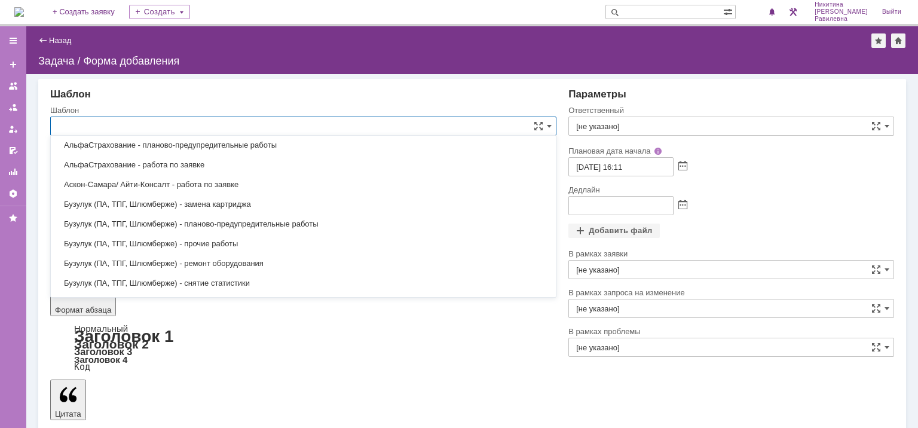
click at [315, 92] on div "Шаблон" at bounding box center [303, 94] width 506 height 12
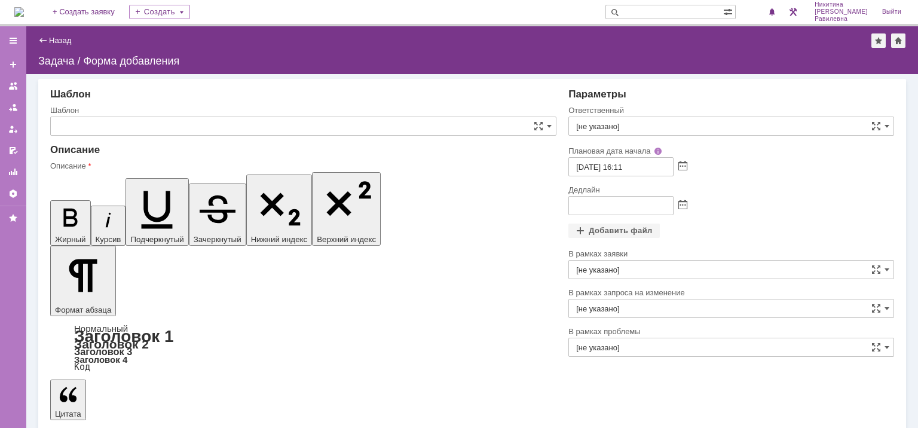
type input "[не указано]"
click at [232, 129] on input "[не указано]" at bounding box center [303, 126] width 506 height 19
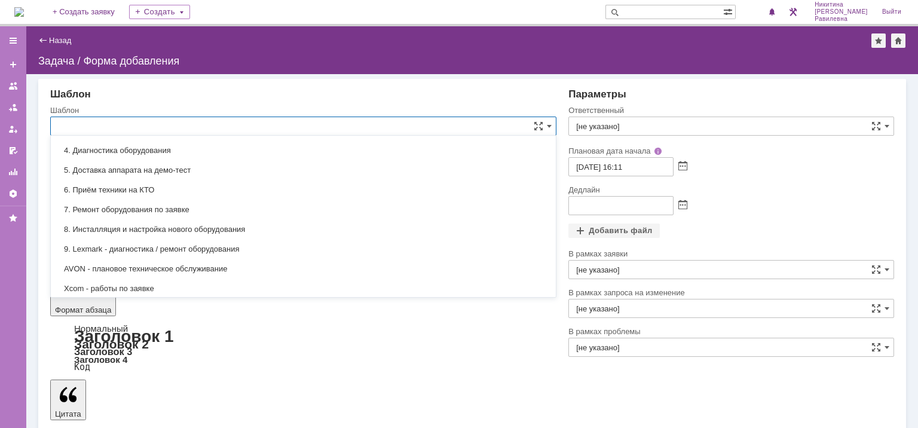
scroll to position [179, 0]
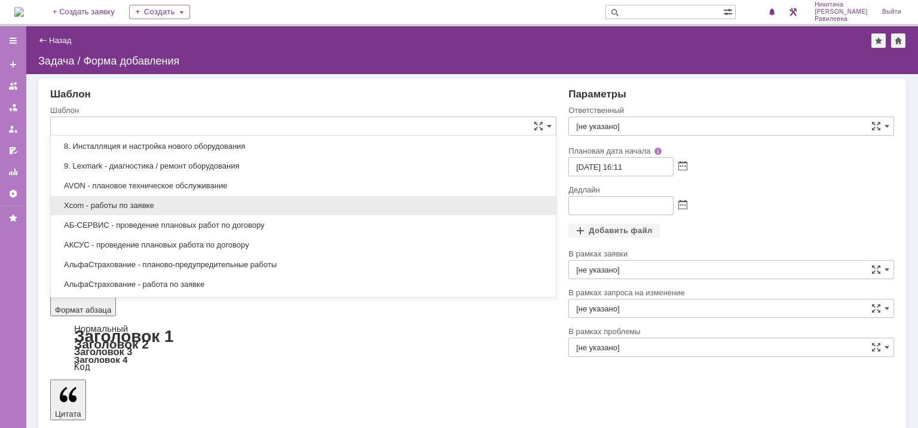
click at [124, 205] on span "Xcom - работы по заявке" at bounding box center [303, 206] width 491 height 10
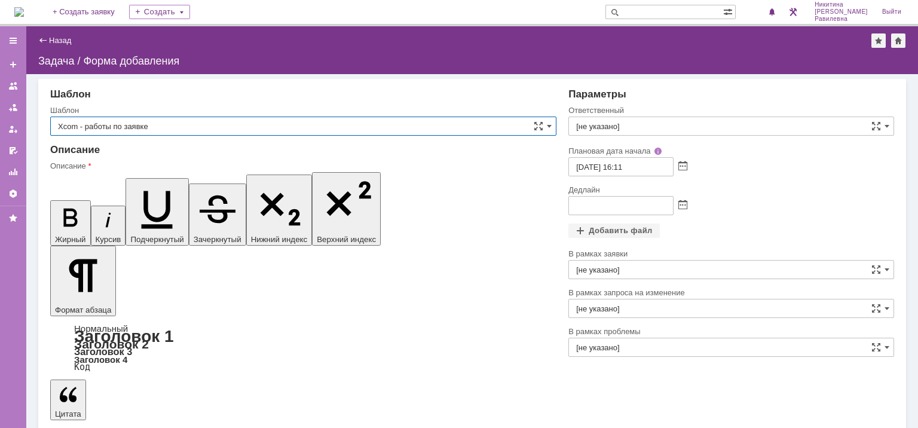
scroll to position [0, 0]
click at [497, 126] on input "Xcom - работы по заявке" at bounding box center [303, 126] width 506 height 19
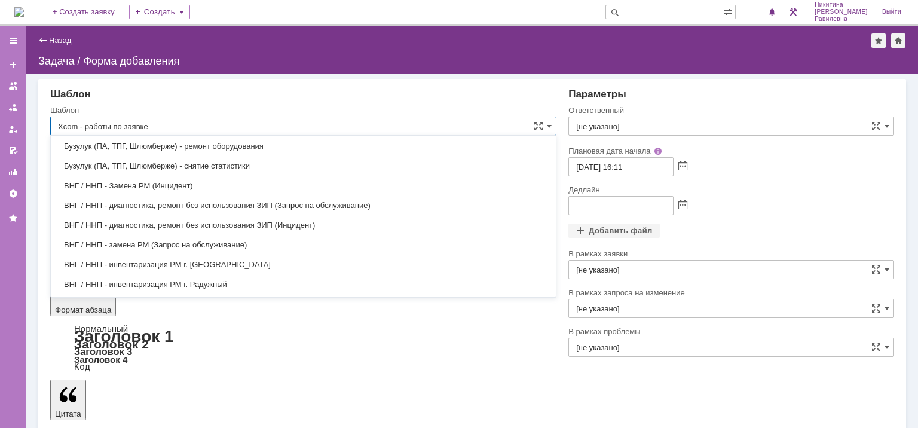
scroll to position [467, 0]
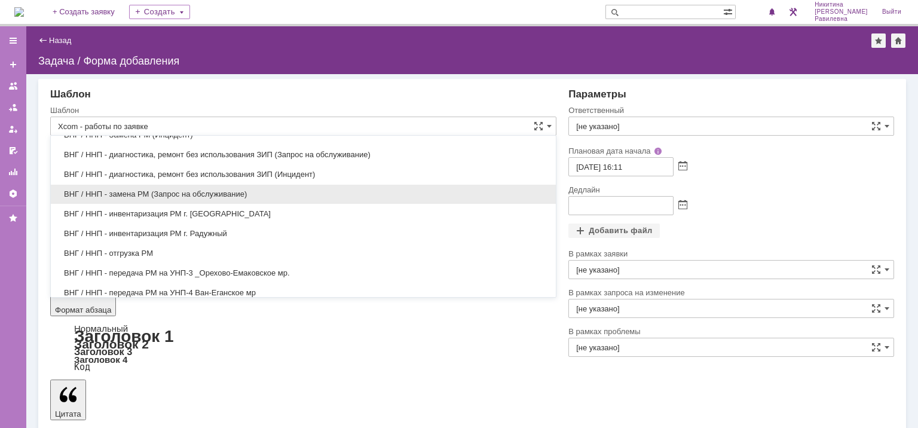
click at [130, 190] on span "ВНГ / ННП - замена РМ (Запрос на обслуживание)" at bounding box center [303, 194] width 491 height 10
type input "ВНГ / ННП - замена РМ (Запрос на обслуживание)"
type input "Сидоров Евгений"
type input "17.09.2025 00:11"
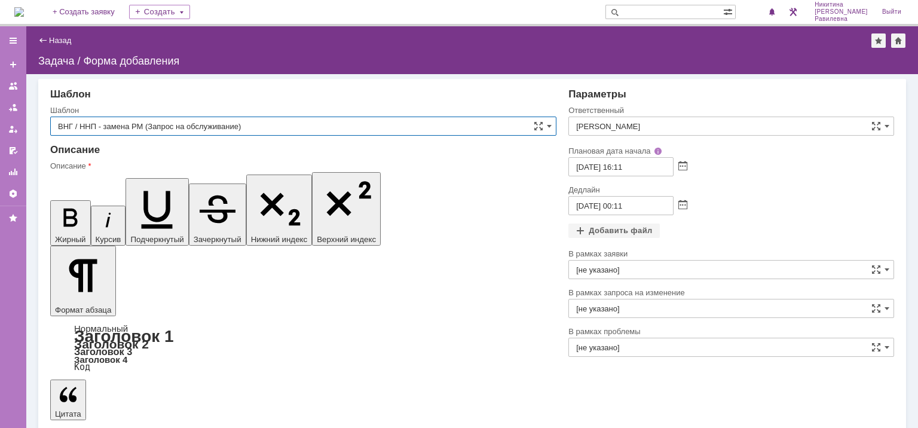
click at [322, 132] on input "ВНГ / ННП - замена РМ (Запрос на обслуживание)" at bounding box center [303, 126] width 506 height 19
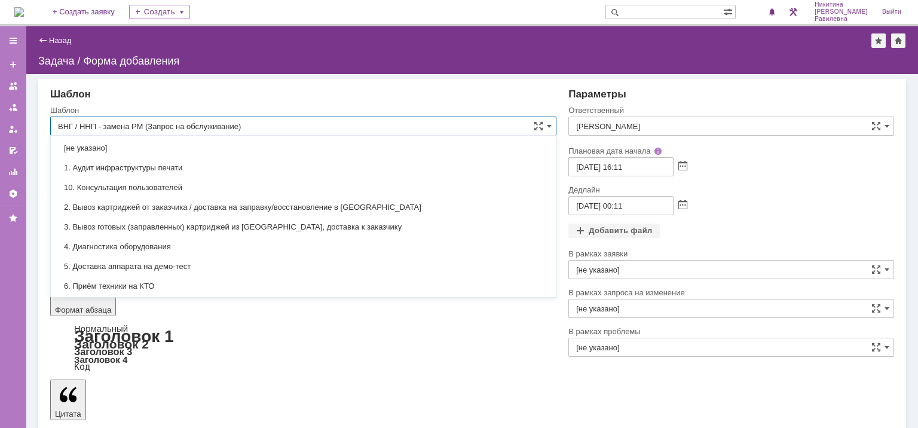
scroll to position [512, 0]
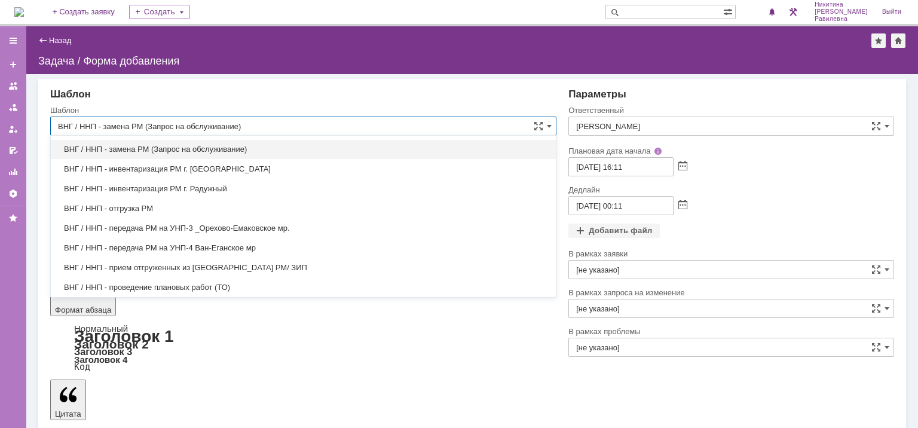
click at [141, 166] on span "ВНГ / ННП - инвентаризация РМ г. Нижневартовск" at bounding box center [303, 169] width 491 height 10
type input "ВНГ / ННП - инвентаризация РМ г. Нижневартовск"
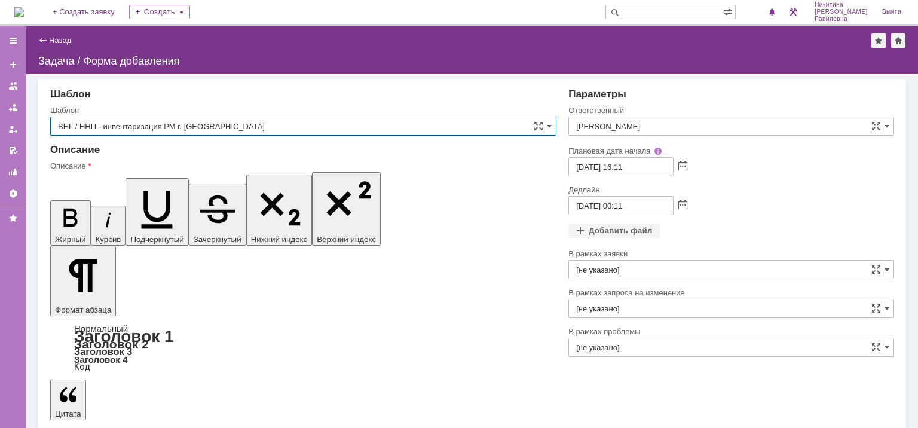
type input "Татаринов Валерий Анатольевич"
type input "16.09.2025 17:11"
click at [309, 130] on input "ВНГ / ННП - инвентаризация РМ г. Нижневартовск" at bounding box center [303, 126] width 506 height 19
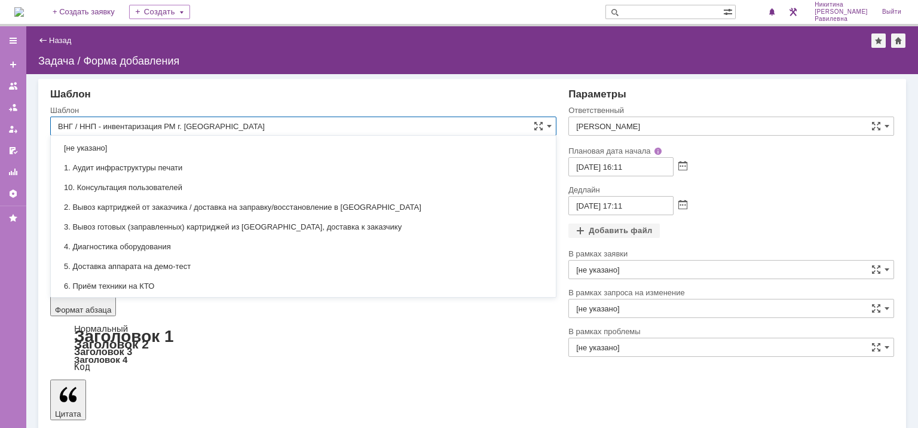
scroll to position [532, 0]
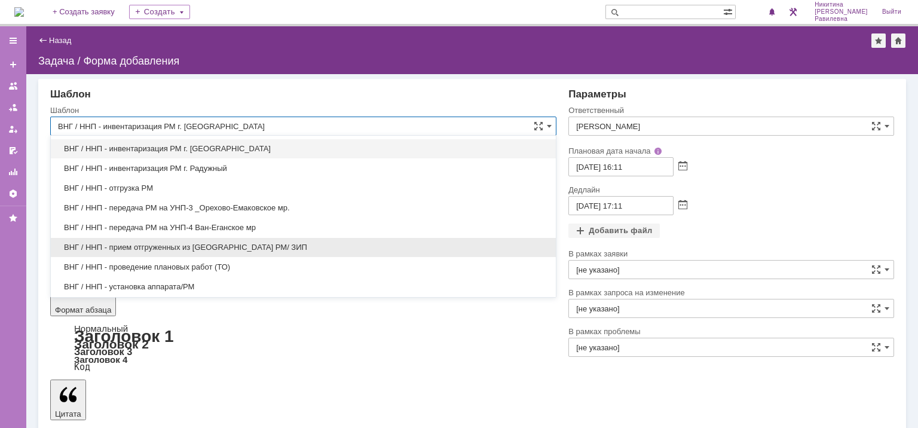
click at [155, 243] on span "ВНГ / ННП - прием отгруженных из Самары РМ/ ЗИП" at bounding box center [303, 248] width 491 height 10
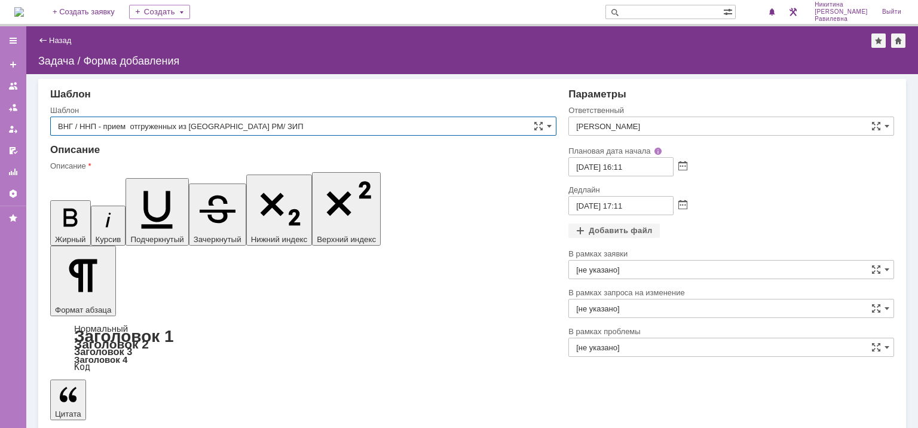
click at [361, 131] on input "ВНГ / ННП - прием отгруженных из Самары РМ/ ЗИП" at bounding box center [303, 126] width 506 height 19
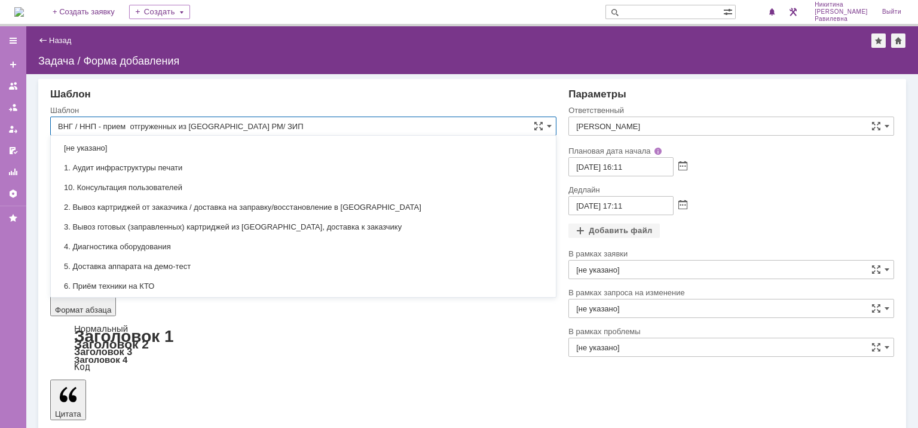
scroll to position [630, 0]
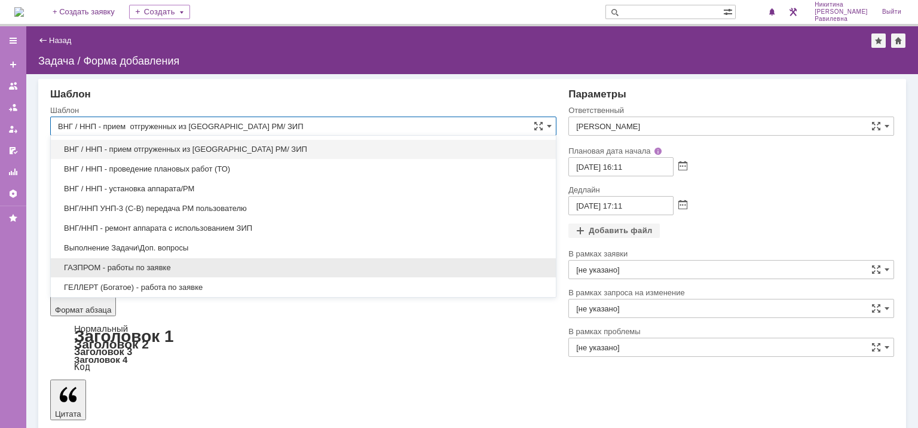
click at [93, 263] on span "ГАЗПРОМ - работы по заявке" at bounding box center [303, 268] width 491 height 10
type input "ГАЗПРОМ - работы по заявке"
type input "[не указано]"
type input "[DATE] 08:11"
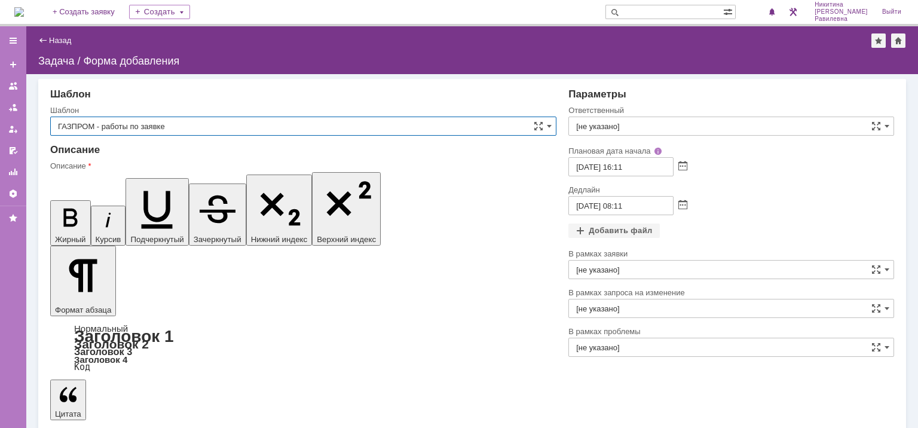
type input "ГАЗПРОМ - работы по заявке"
click at [677, 131] on input "[не указано]" at bounding box center [731, 126] width 326 height 19
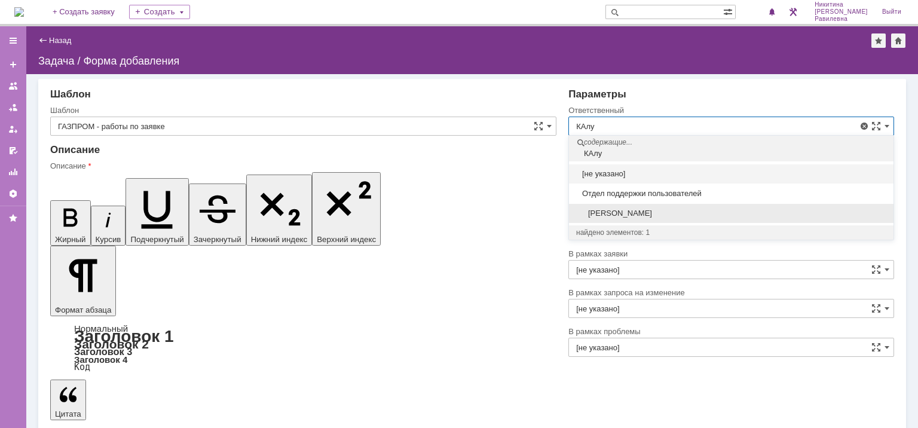
click at [651, 213] on span "[PERSON_NAME]" at bounding box center [731, 214] width 310 height 10
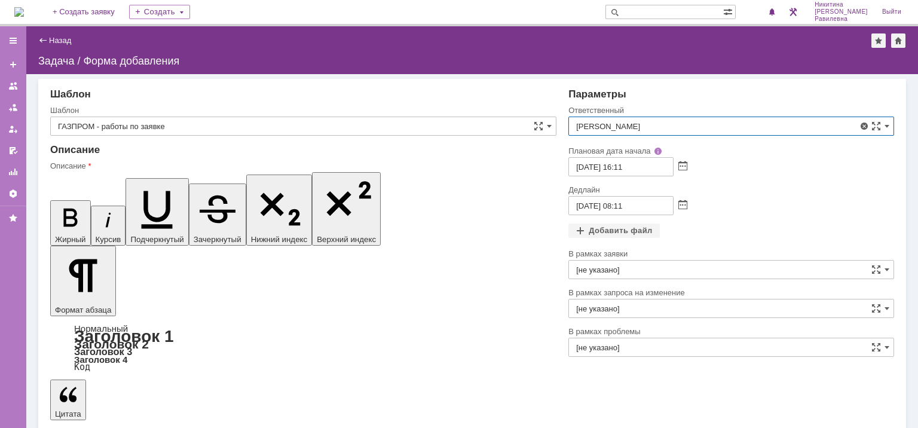
type input "[PERSON_NAME]"
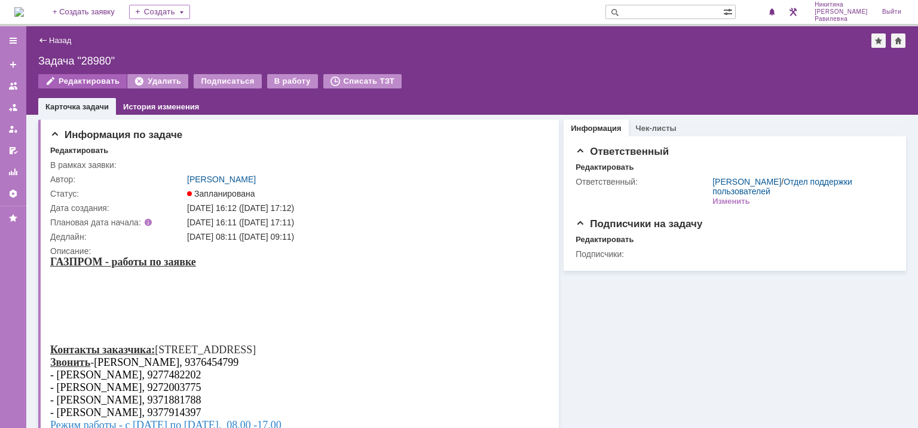
drag, startPoint x: 85, startPoint y: 77, endPoint x: 66, endPoint y: 78, distance: 19.8
click at [87, 81] on div "Редактировать" at bounding box center [82, 81] width 88 height 14
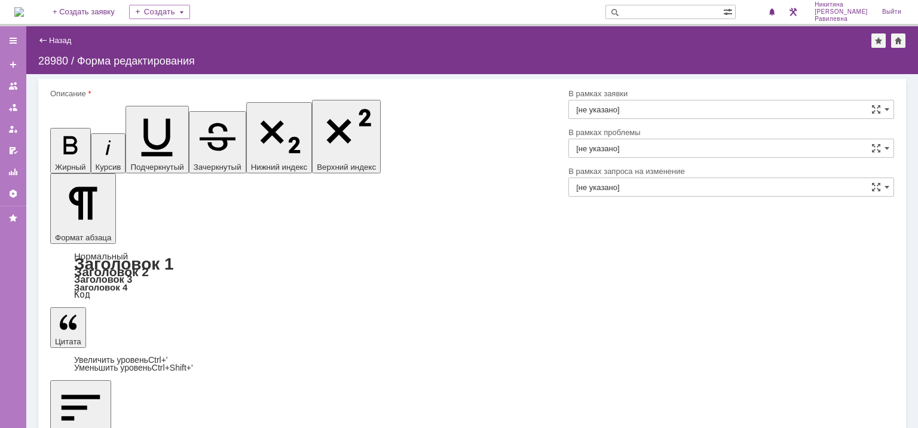
type input "[PERSON_NAME]"
click at [629, 106] on input "[не указано]" at bounding box center [731, 109] width 326 height 19
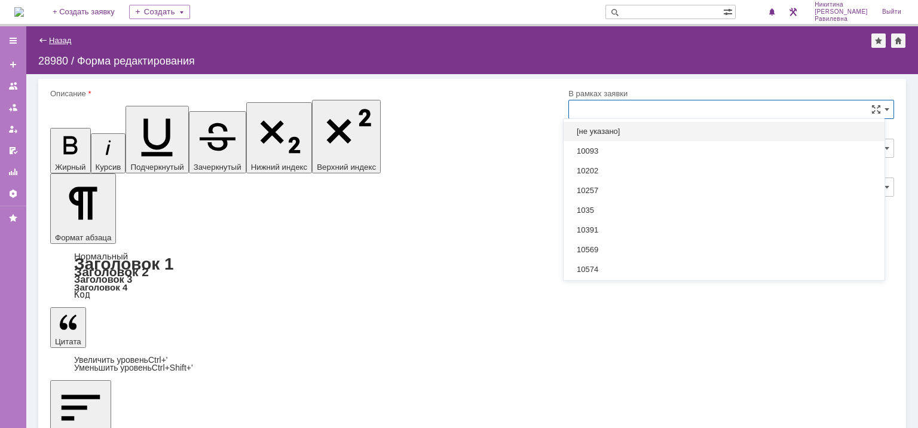
click at [57, 41] on link "Назад" at bounding box center [60, 40] width 22 height 9
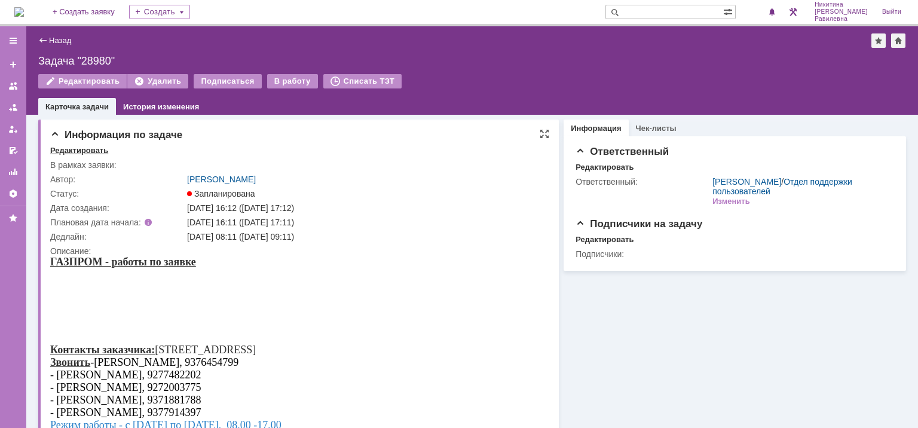
click at [90, 148] on div "Редактировать" at bounding box center [79, 151] width 58 height 10
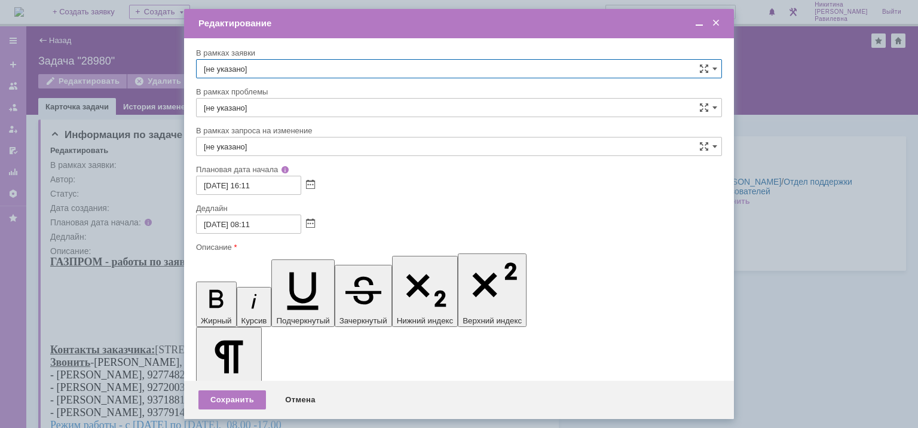
click at [255, 67] on input "[не указано]" at bounding box center [459, 68] width 526 height 19
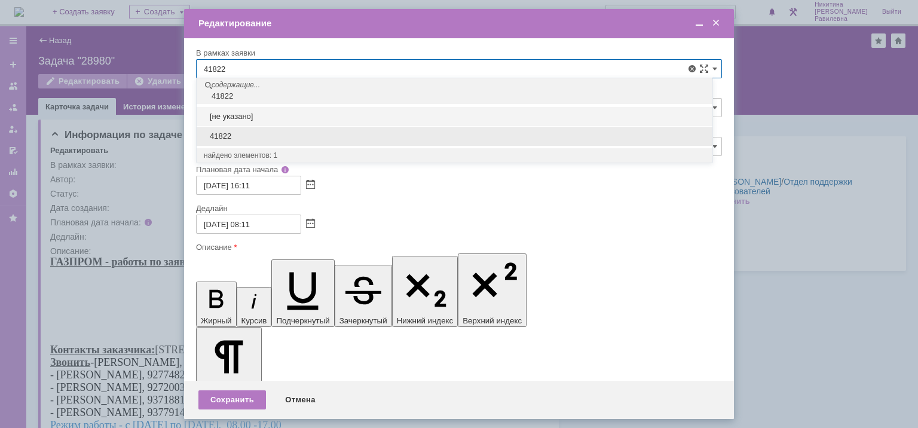
click at [230, 136] on span "41822" at bounding box center [455, 137] width 502 height 10
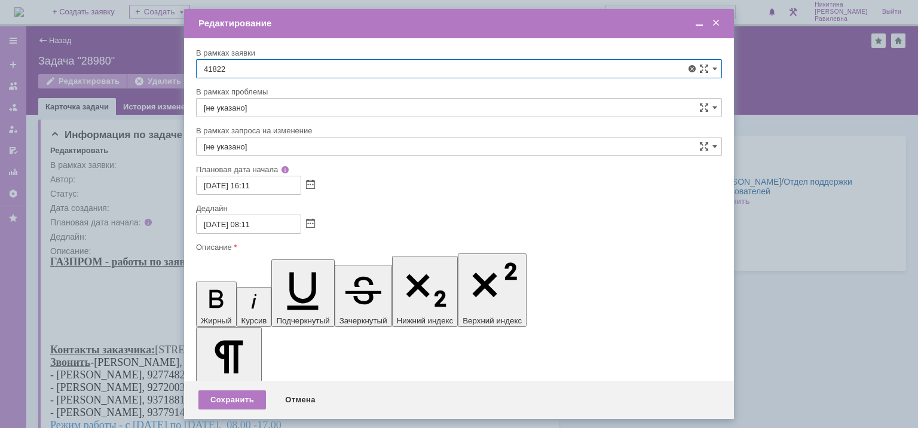
type input "41822"
click at [237, 394] on div "Сохранить" at bounding box center [232, 399] width 68 height 19
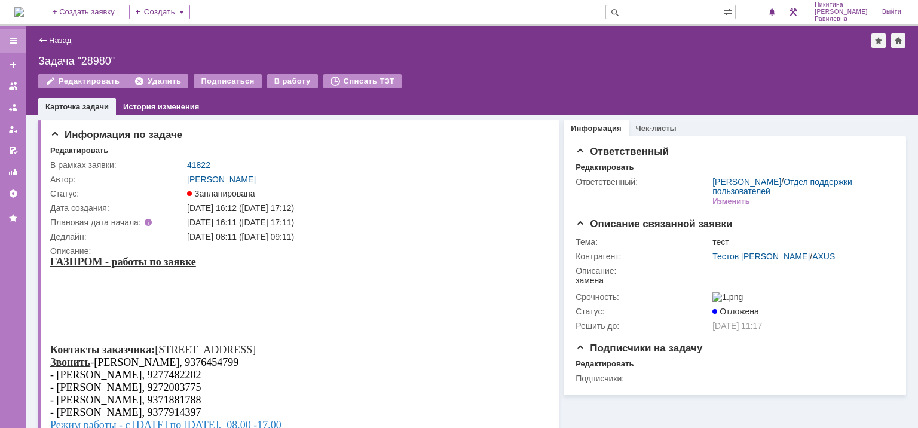
click at [19, 44] on div at bounding box center [13, 41] width 26 height 24
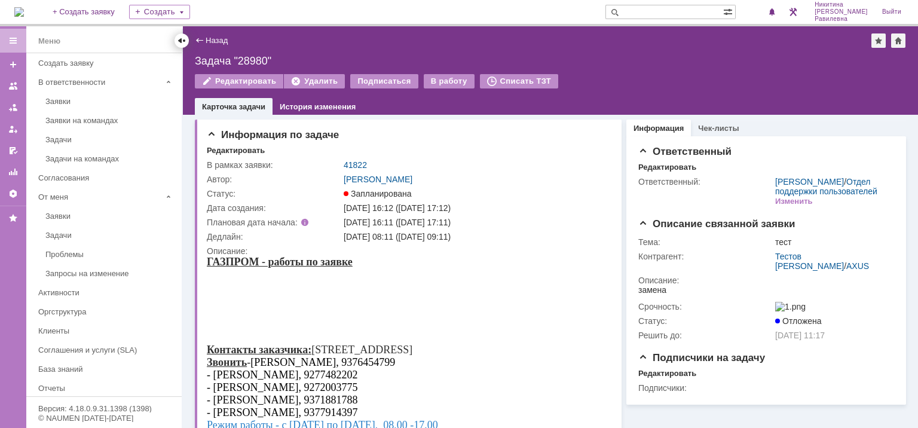
click at [182, 43] on div at bounding box center [182, 41] width 10 height 10
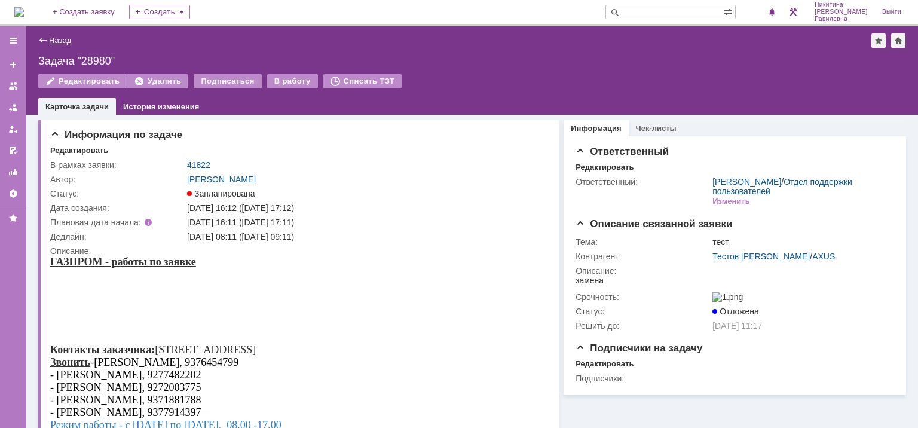
click at [60, 41] on link "Назад" at bounding box center [60, 40] width 22 height 9
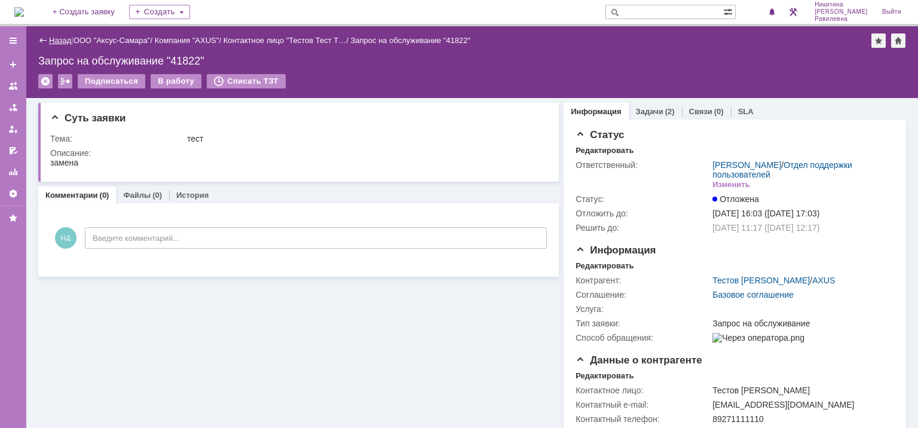
click at [59, 40] on link "Назад" at bounding box center [60, 40] width 22 height 9
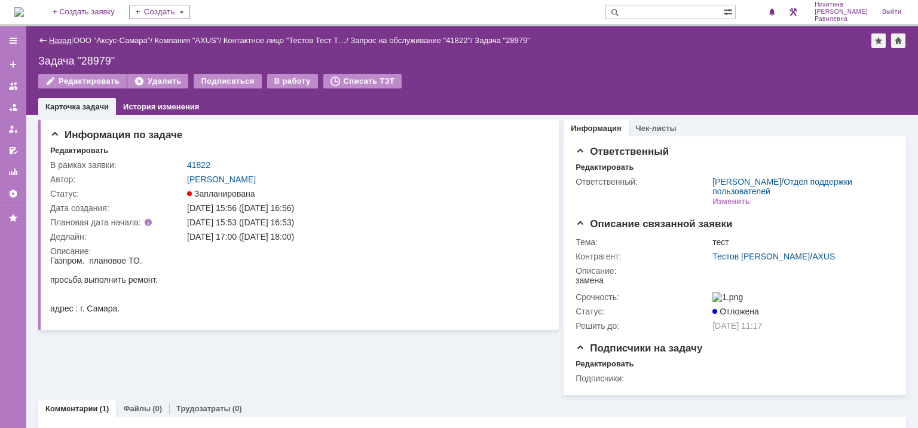
click at [63, 41] on link "Назад" at bounding box center [60, 40] width 22 height 9
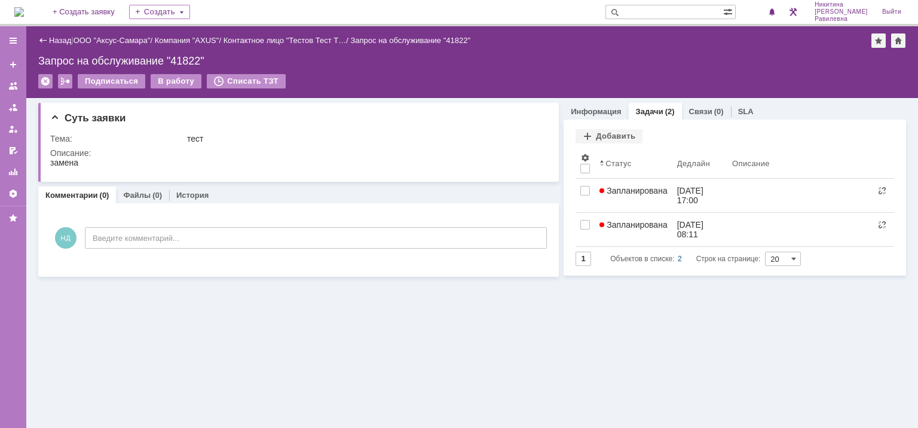
click at [63, 41] on link "Назад" at bounding box center [60, 40] width 22 height 9
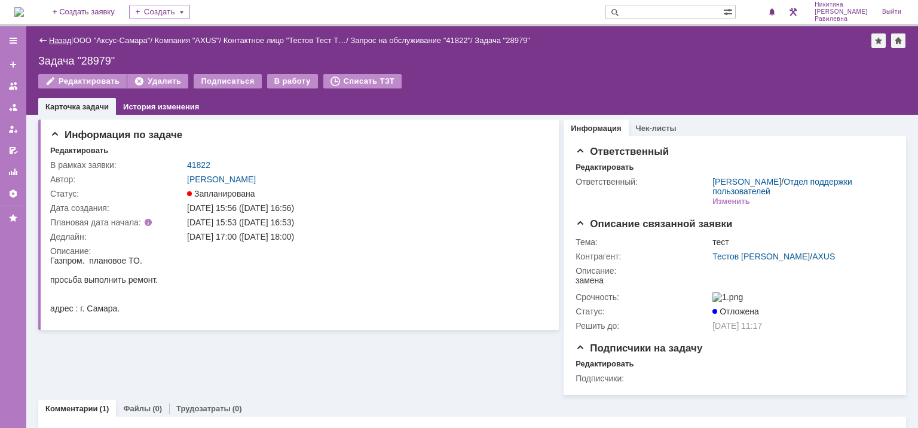
click at [58, 41] on link "Назад" at bounding box center [60, 40] width 22 height 9
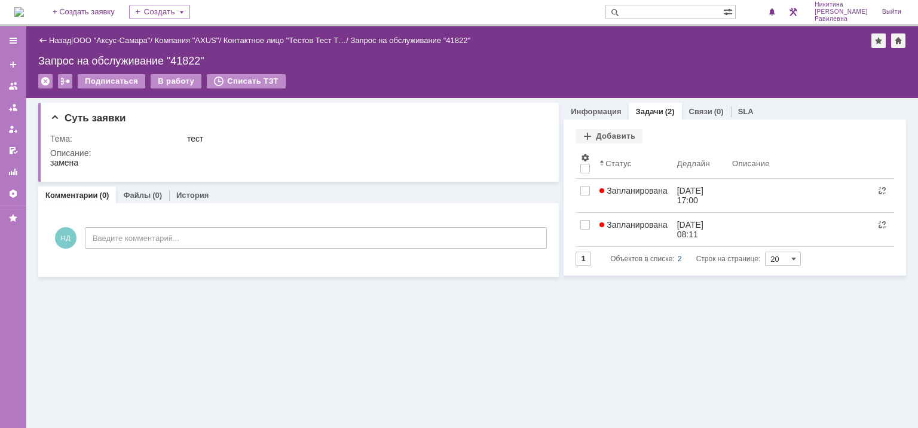
click at [58, 41] on link "Назад" at bounding box center [60, 40] width 22 height 9
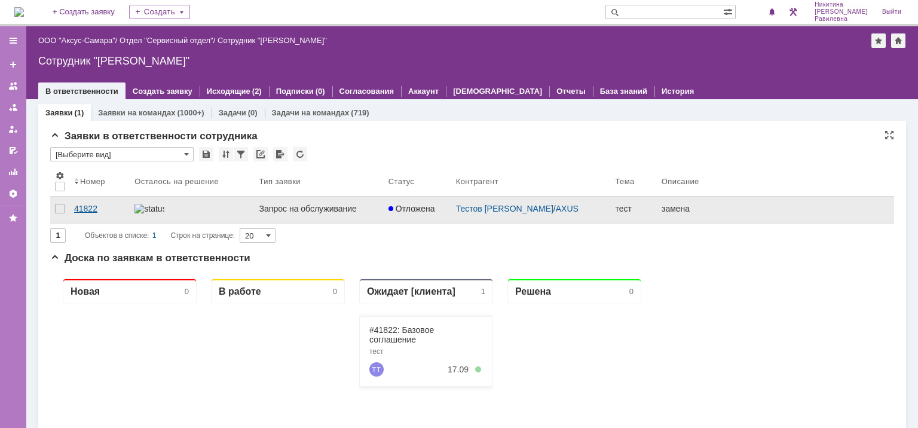
click at [86, 204] on div "41822" at bounding box center [99, 209] width 51 height 10
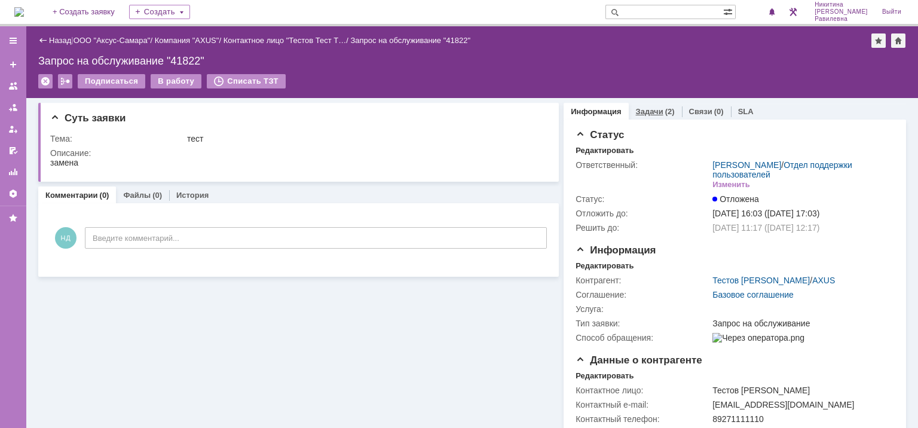
click at [665, 112] on div "(2)" at bounding box center [670, 111] width 10 height 9
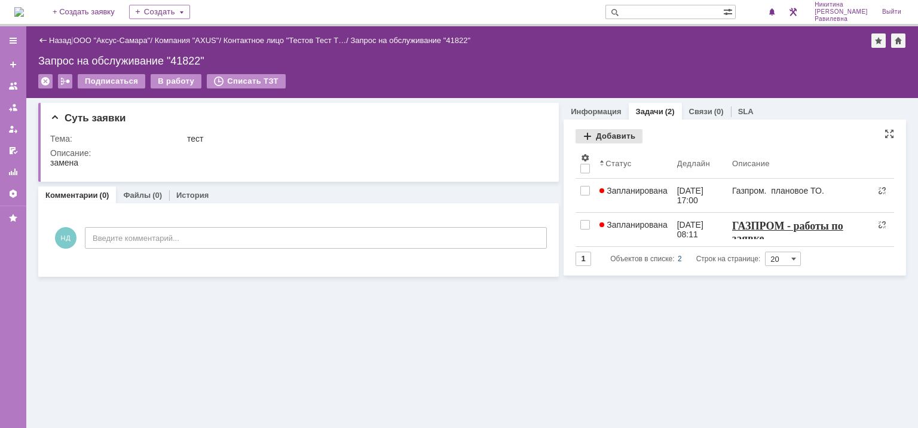
click at [610, 137] on div "Добавить" at bounding box center [609, 136] width 67 height 14
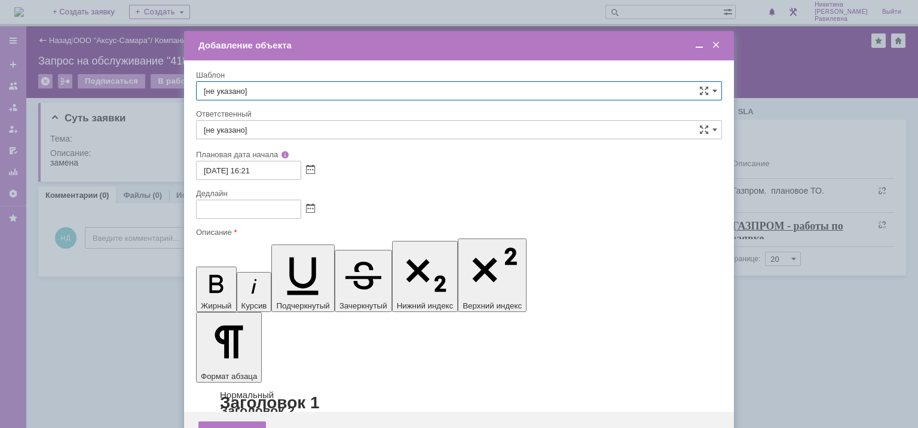
click at [717, 45] on span at bounding box center [716, 45] width 12 height 11
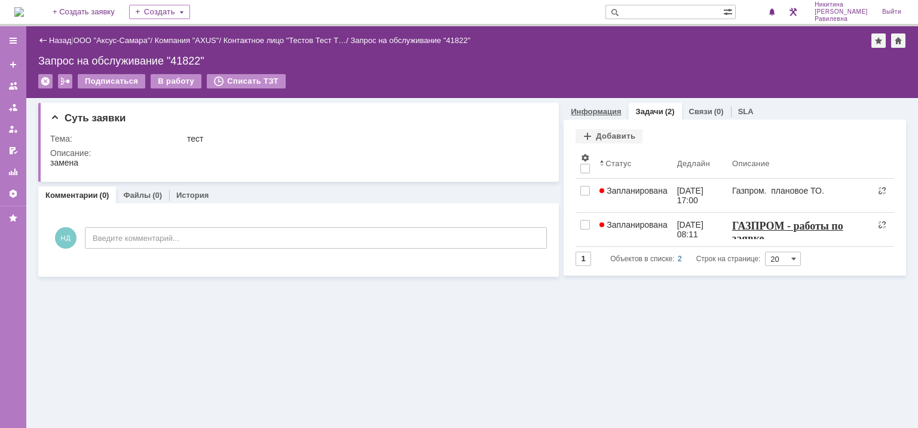
click at [601, 110] on link "Информация" at bounding box center [596, 111] width 50 height 9
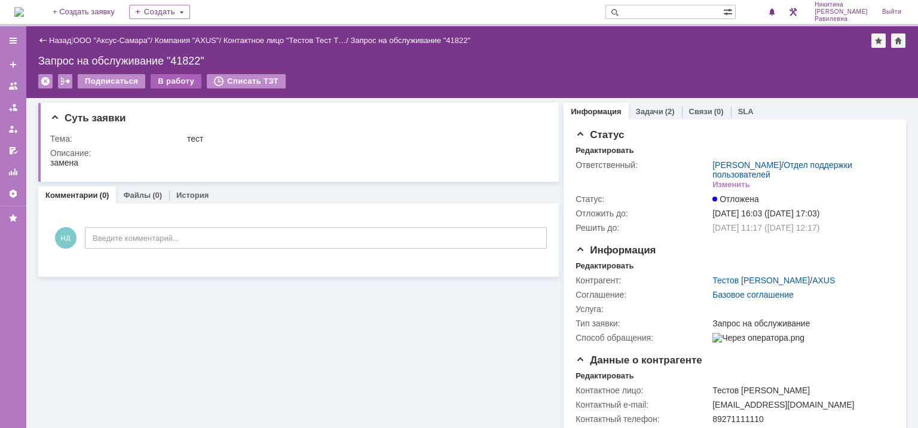
click at [172, 78] on div "В работу" at bounding box center [176, 81] width 51 height 14
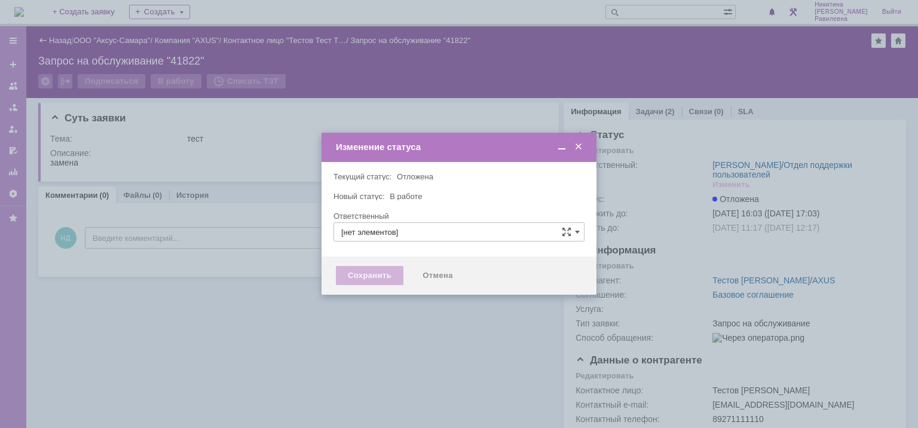
type input "[PERSON_NAME]"
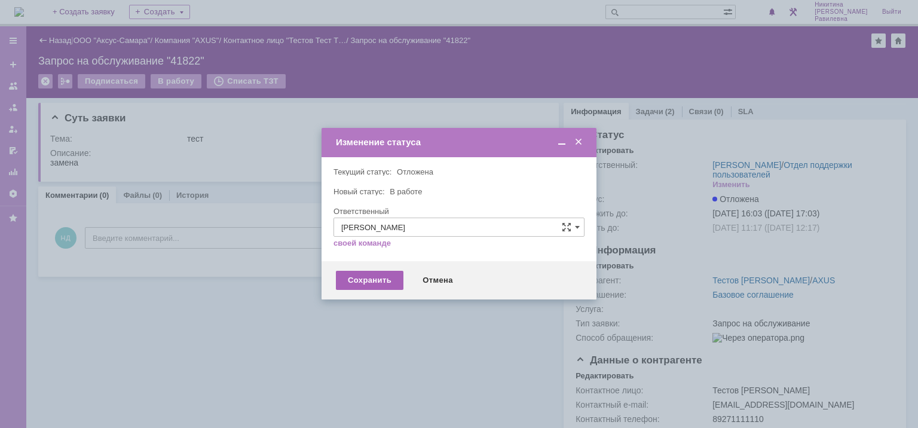
click at [380, 280] on div "Сохранить" at bounding box center [370, 280] width 68 height 19
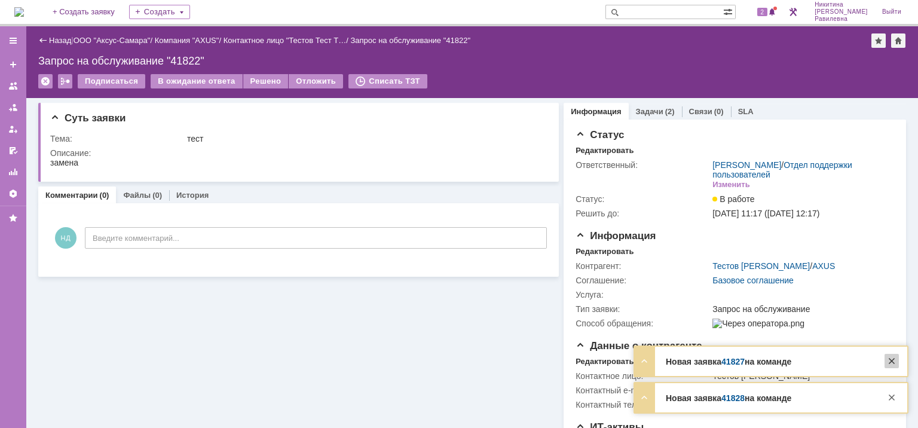
click at [892, 362] on div at bounding box center [892, 361] width 14 height 14
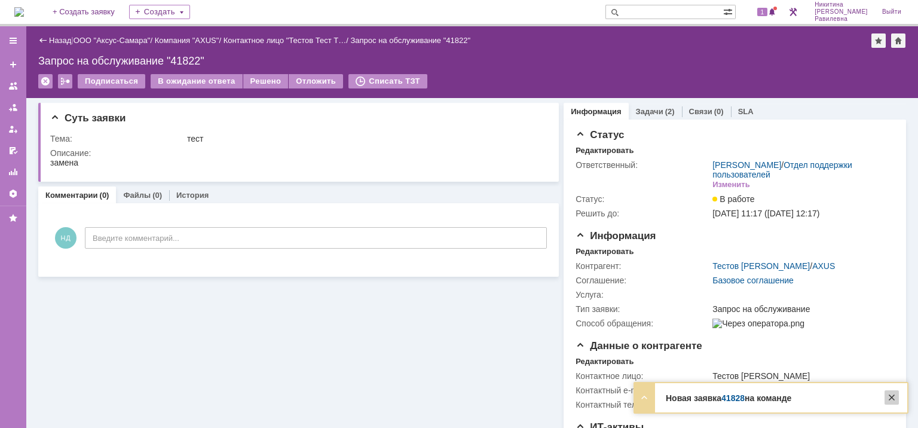
click at [895, 398] on div at bounding box center [892, 397] width 14 height 14
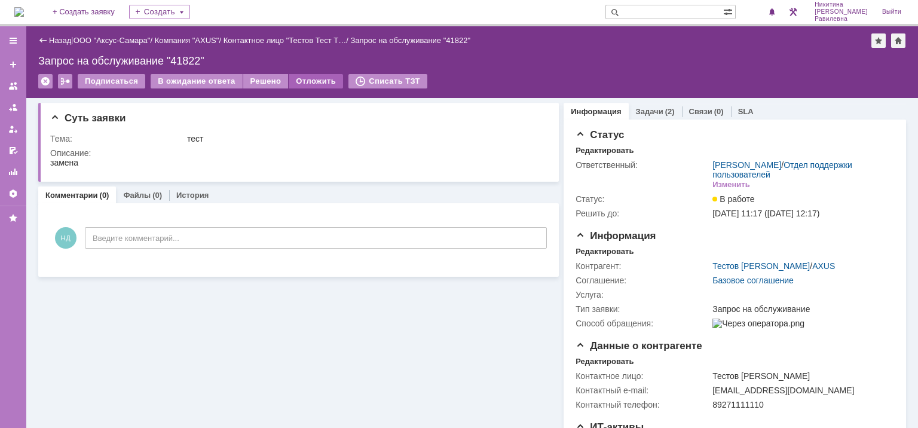
click at [300, 81] on div "Отложить" at bounding box center [316, 81] width 54 height 14
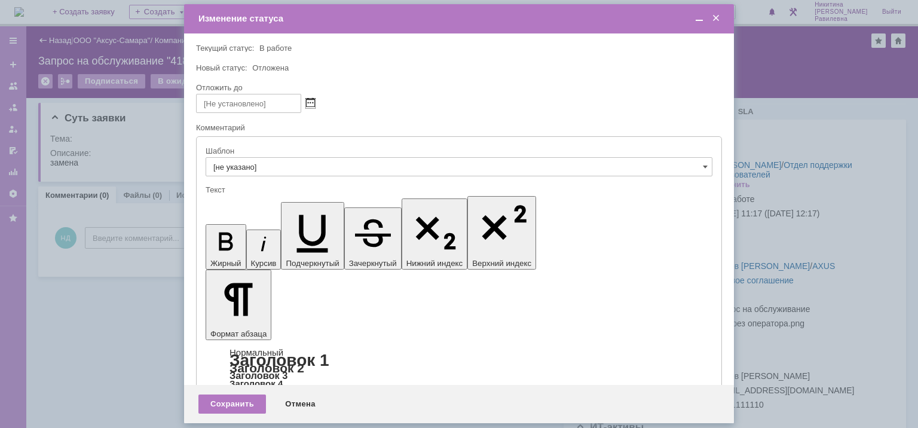
click at [307, 99] on span at bounding box center [310, 104] width 9 height 10
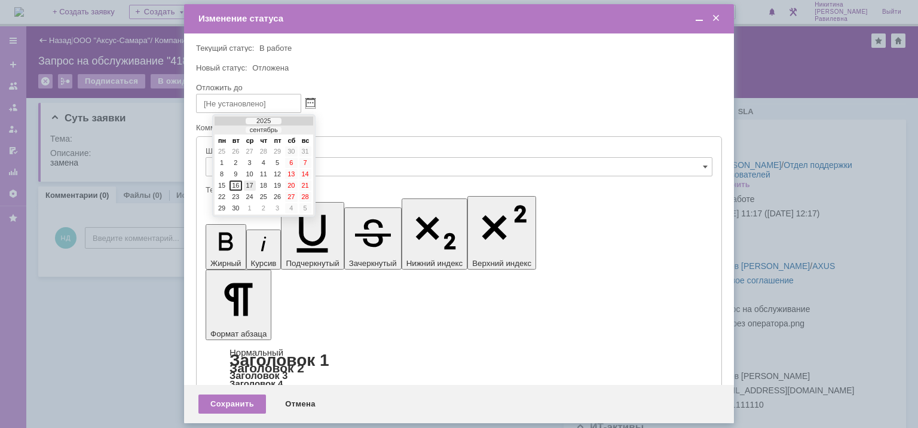
click at [251, 182] on div "17" at bounding box center [250, 186] width 12 height 10
type input "17.09.2025 16:33"
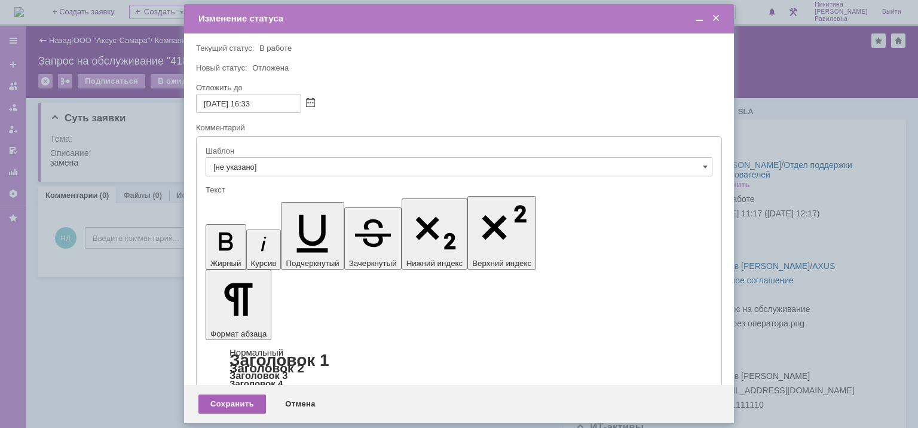
click at [251, 406] on div "Сохранить" at bounding box center [232, 404] width 68 height 19
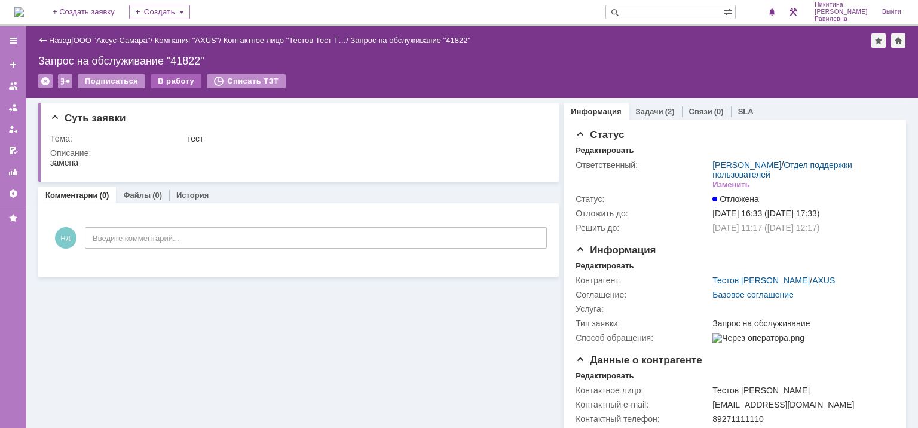
click at [169, 79] on div "В работу" at bounding box center [176, 81] width 51 height 14
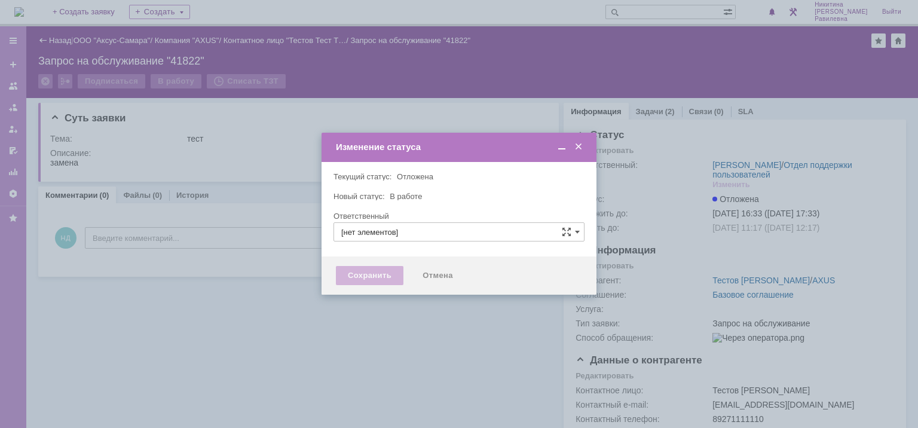
type input "[PERSON_NAME]"
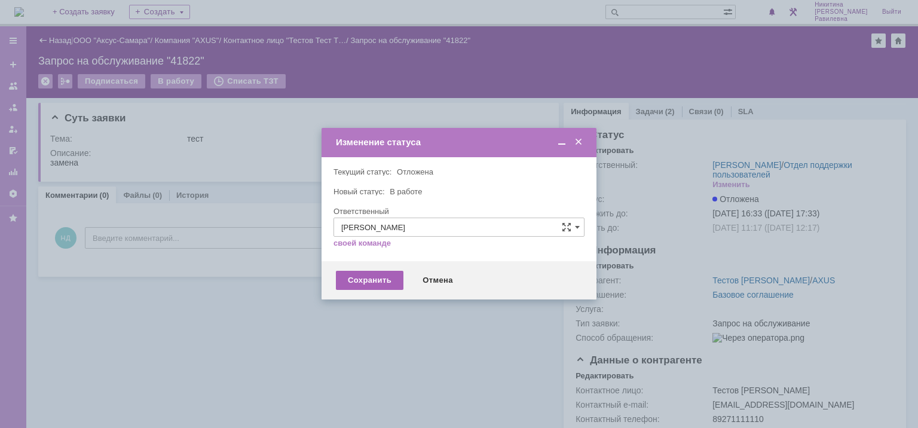
click at [372, 282] on div "Сохранить" at bounding box center [370, 280] width 68 height 19
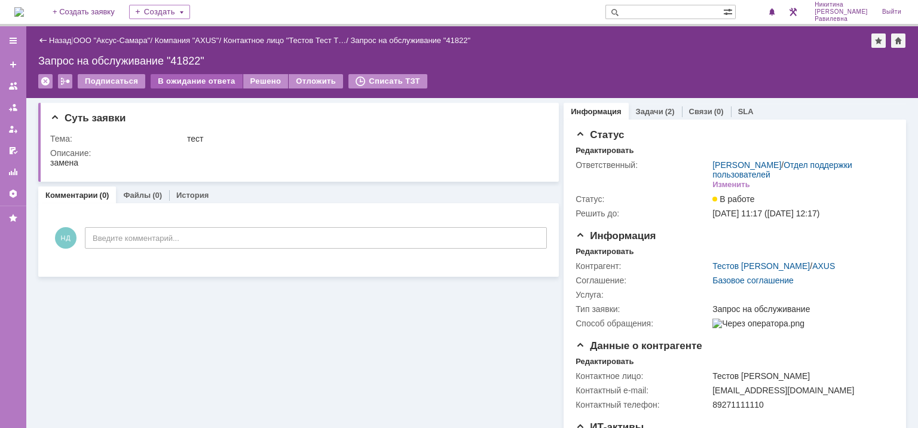
click at [185, 85] on div "В ожидание ответа" at bounding box center [196, 81] width 91 height 14
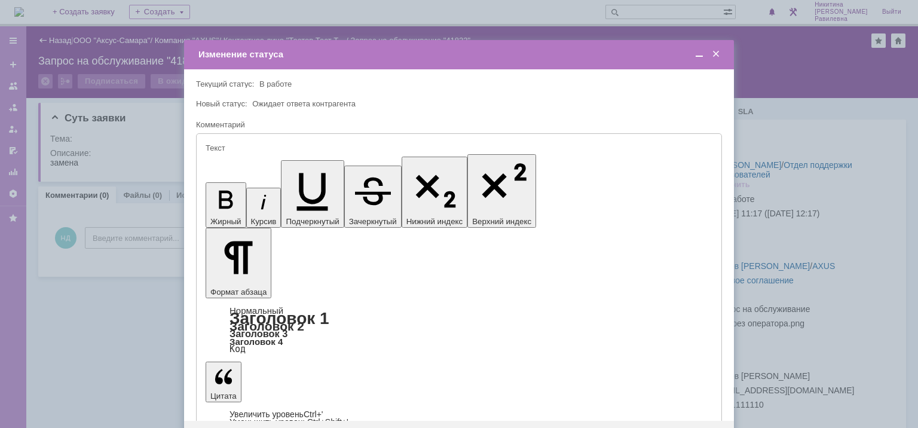
type input "[не указано]"
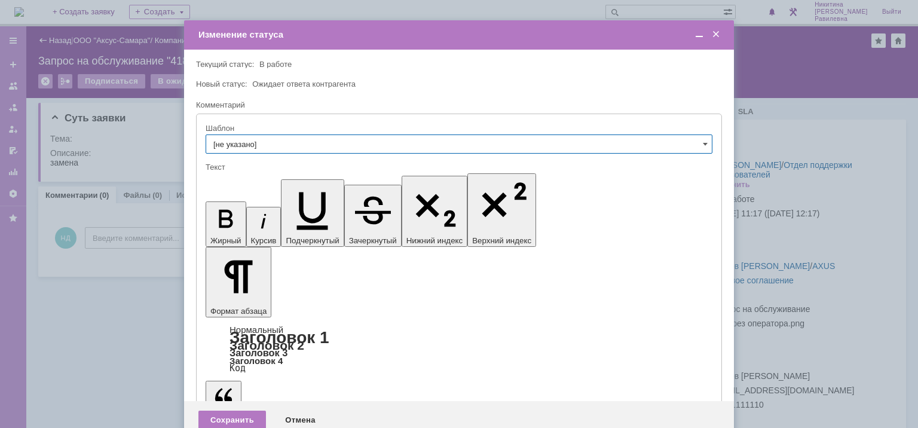
click at [265, 143] on input "[не указано]" at bounding box center [459, 143] width 507 height 19
click at [293, 206] on span "1_Уточнение о выполнении заявки" at bounding box center [458, 206] width 491 height 10
click at [335, 146] on input "1_Уточнение о выполнении заявки" at bounding box center [459, 143] width 507 height 19
drag, startPoint x: 289, startPoint y: 216, endPoint x: 82, endPoint y: 24, distance: 282.1
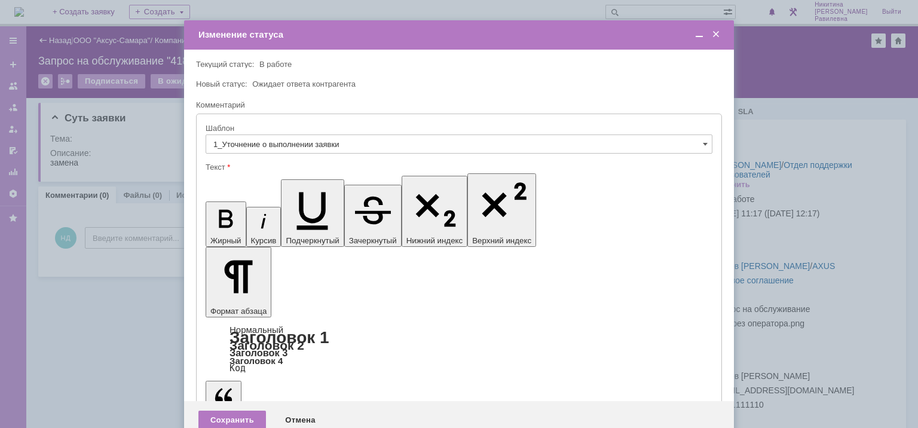
click at [289, 216] on span "ВНГ - Ожидаем акт установки РМ (УНП-1/ УНП-2/ УНП-3 (О-Е)/ УНП-3( С-В)/УНП-4)" at bounding box center [458, 216] width 491 height 10
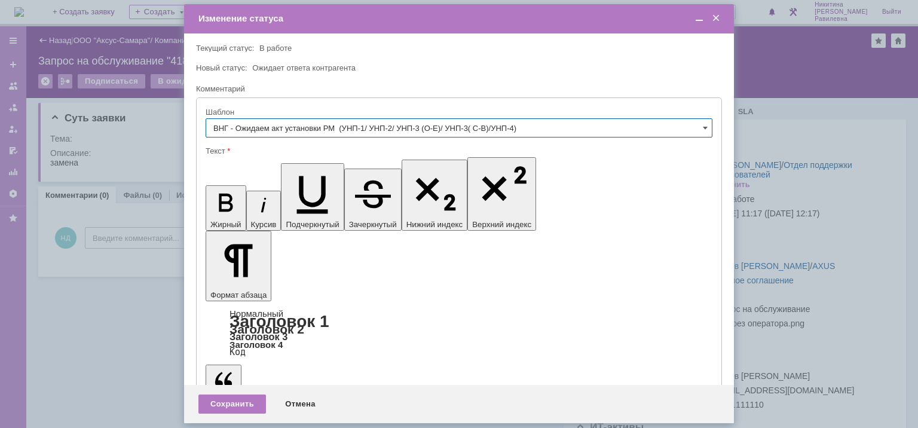
type input "ВНГ - Ожидаем акт установки РМ (УНП-1/ УНП-2/ УНП-3 (О-Е)/ УНП-3( С-В)/УНП-4)"
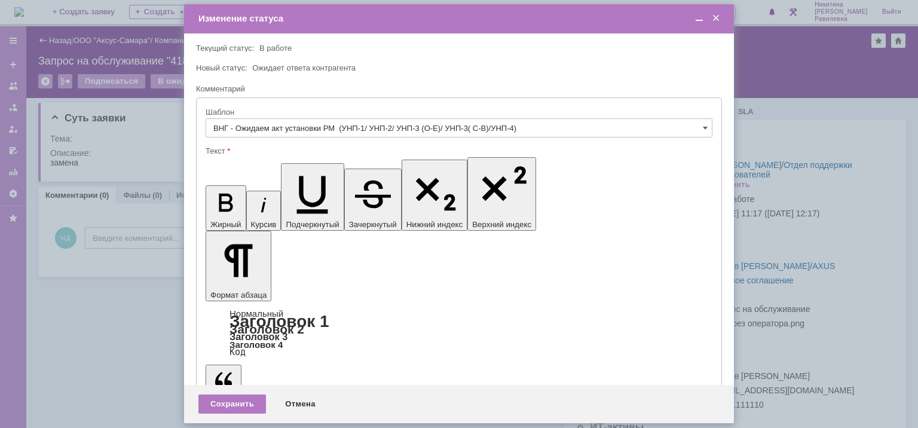
drag, startPoint x: 369, startPoint y: 3381, endPoint x: 230, endPoint y: 3326, distance: 150.0
drag, startPoint x: 221, startPoint y: 3326, endPoint x: 292, endPoint y: 3328, distance: 71.2
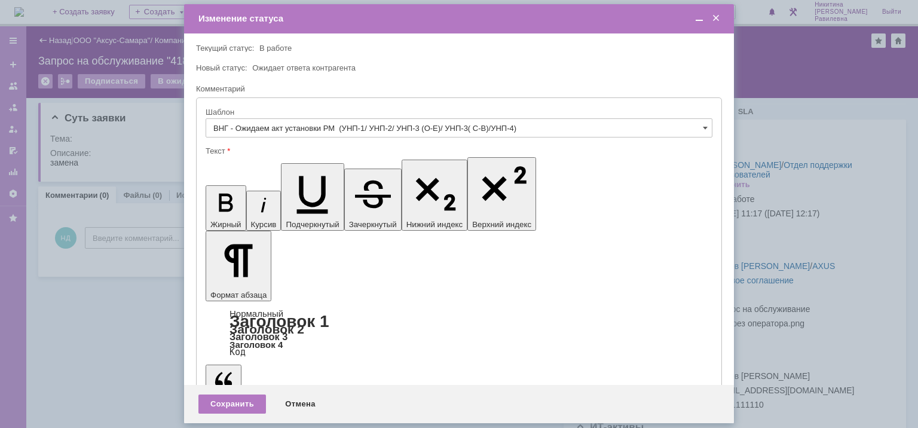
drag, startPoint x: 384, startPoint y: 3385, endPoint x: 212, endPoint y: 3311, distance: 187.2
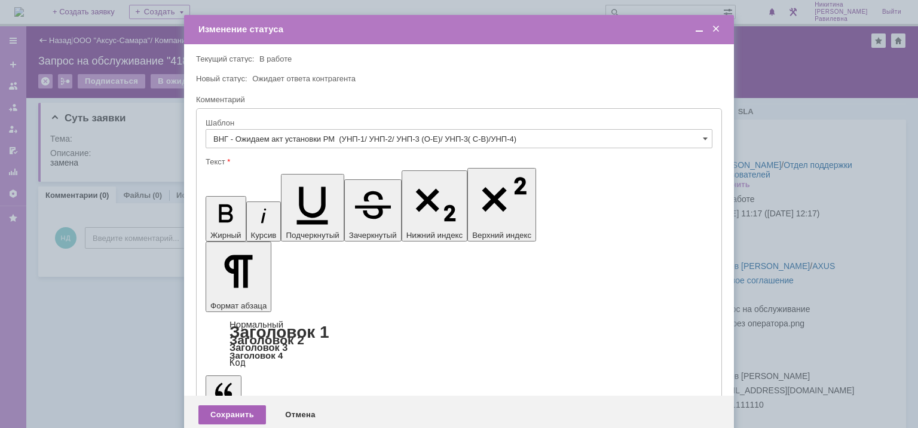
click at [244, 405] on div "Сохранить" at bounding box center [232, 414] width 68 height 19
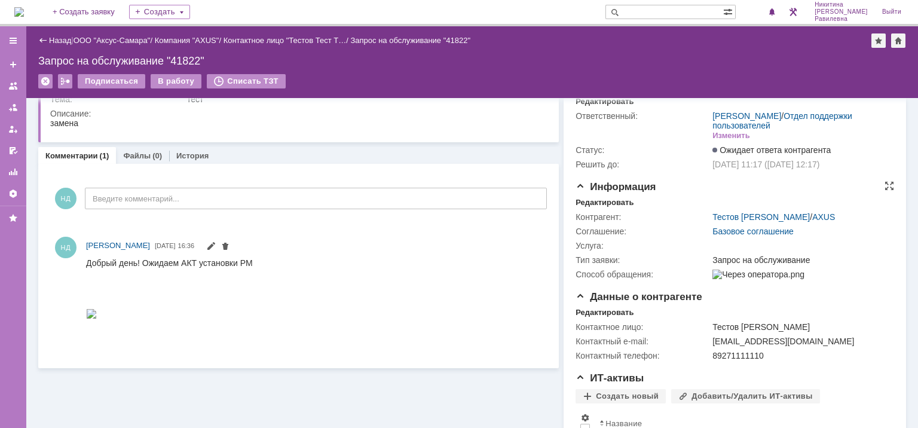
scroll to position [0, 0]
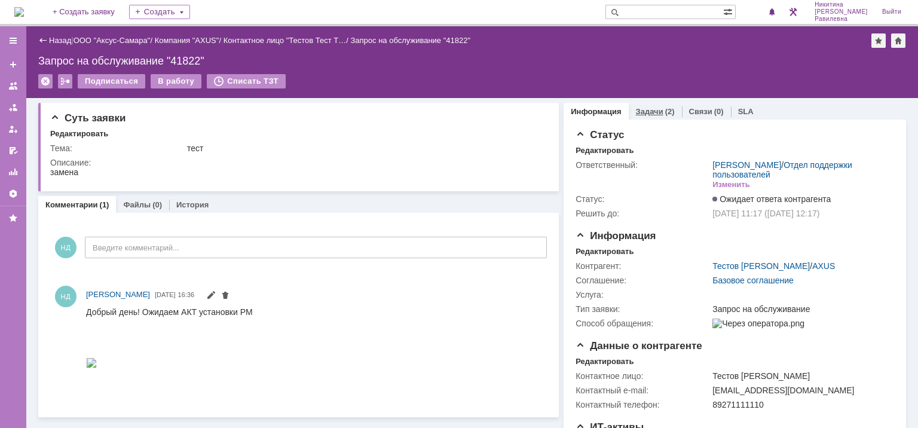
click at [653, 112] on link "Задачи" at bounding box center [649, 111] width 27 height 9
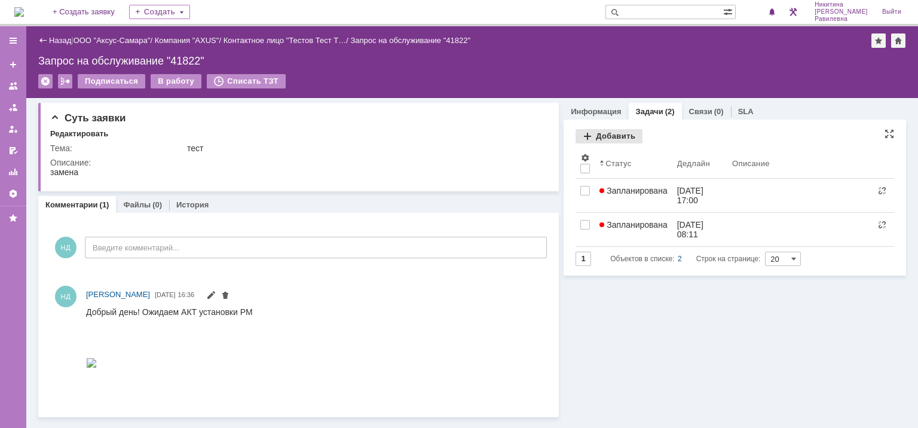
click at [631, 136] on div "Добавить" at bounding box center [609, 136] width 67 height 14
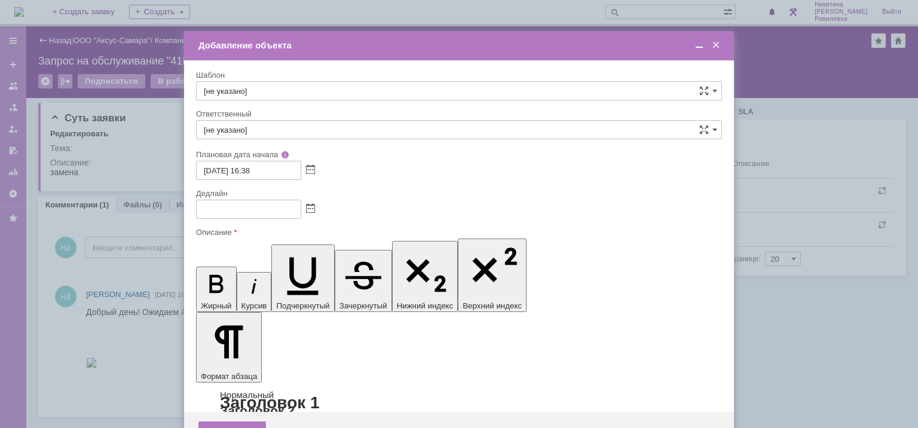
click at [717, 47] on span at bounding box center [716, 45] width 12 height 11
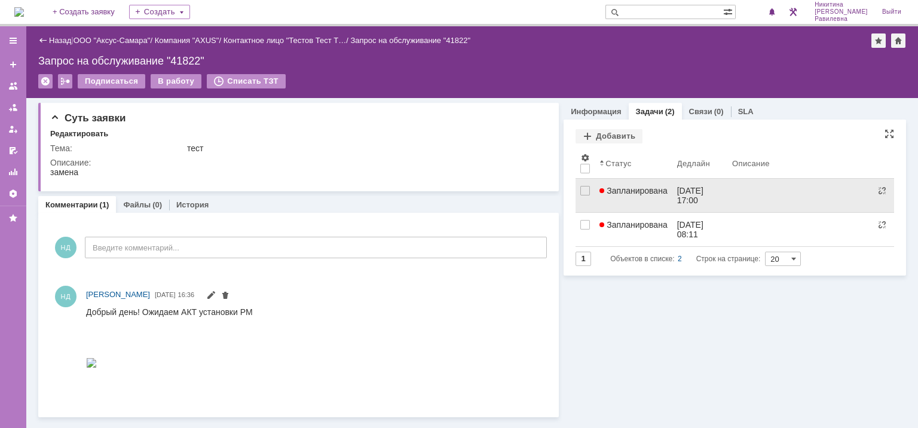
click at [658, 188] on span "Запланирована" at bounding box center [634, 191] width 68 height 10
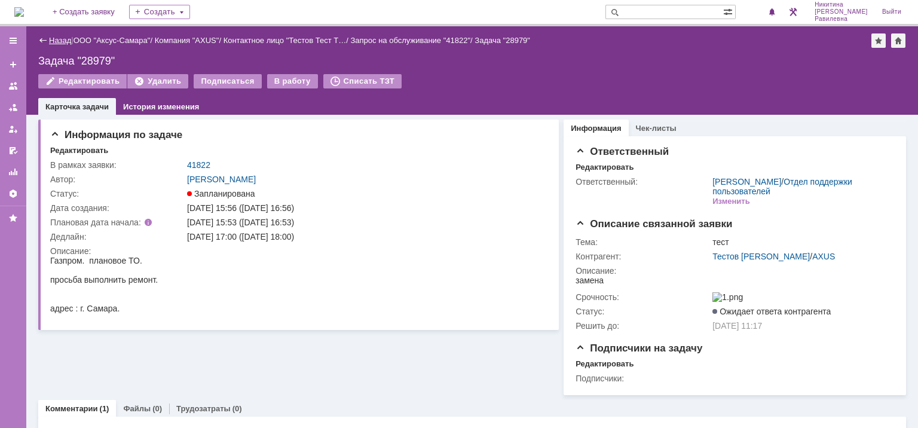
click at [57, 38] on link "Назад" at bounding box center [60, 40] width 22 height 9
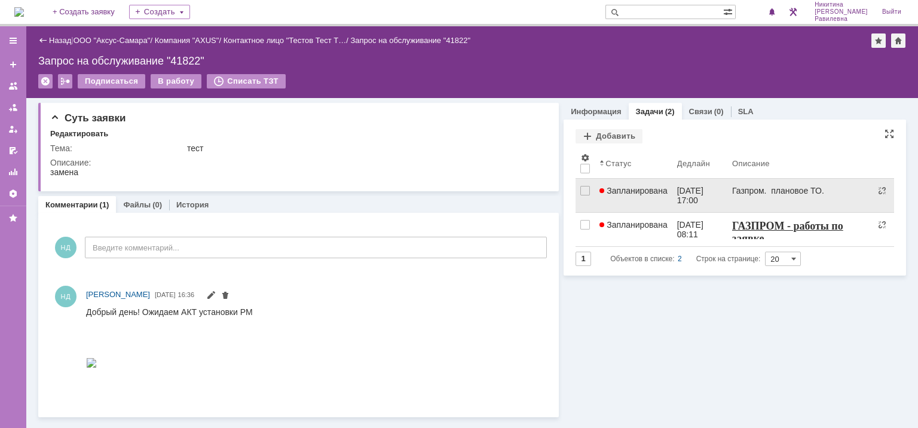
click at [636, 186] on span "Запланирована" at bounding box center [634, 191] width 68 height 10
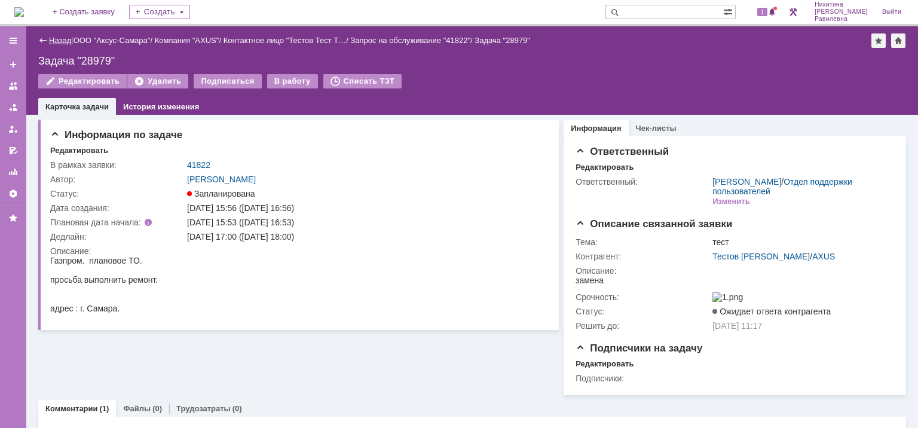
click at [56, 40] on link "Назад" at bounding box center [60, 40] width 22 height 9
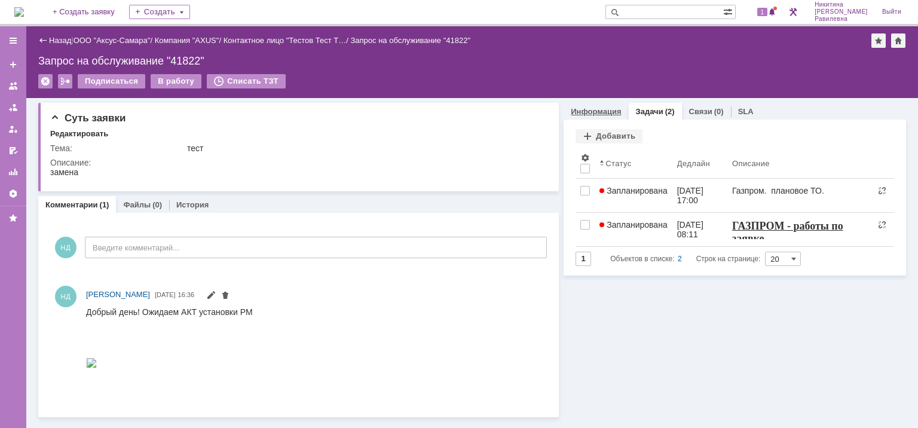
click at [596, 110] on link "Информация" at bounding box center [596, 111] width 50 height 9
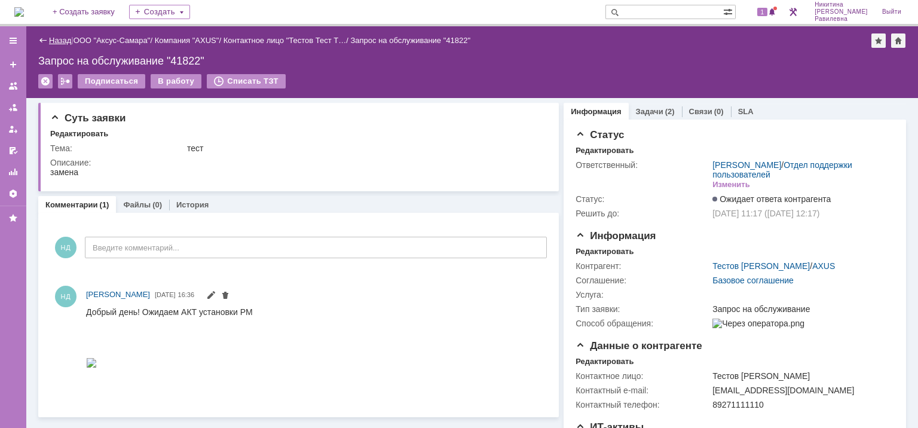
click at [53, 36] on link "Назад" at bounding box center [60, 40] width 22 height 9
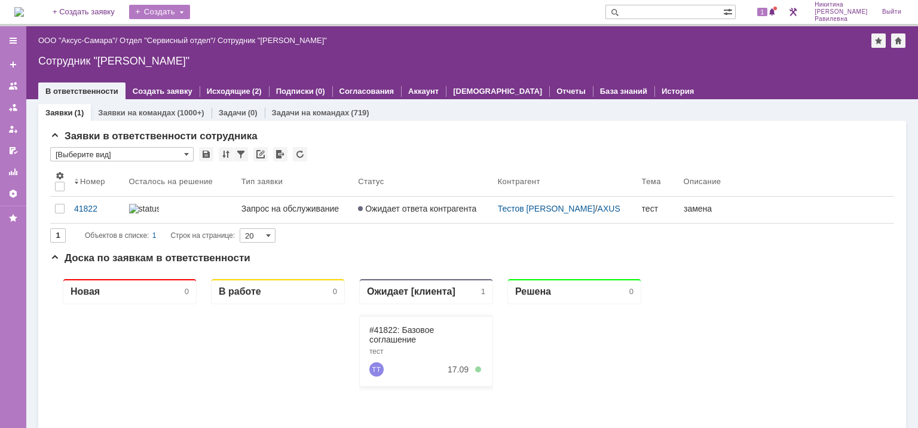
click at [190, 13] on div "Создать" at bounding box center [159, 12] width 61 height 14
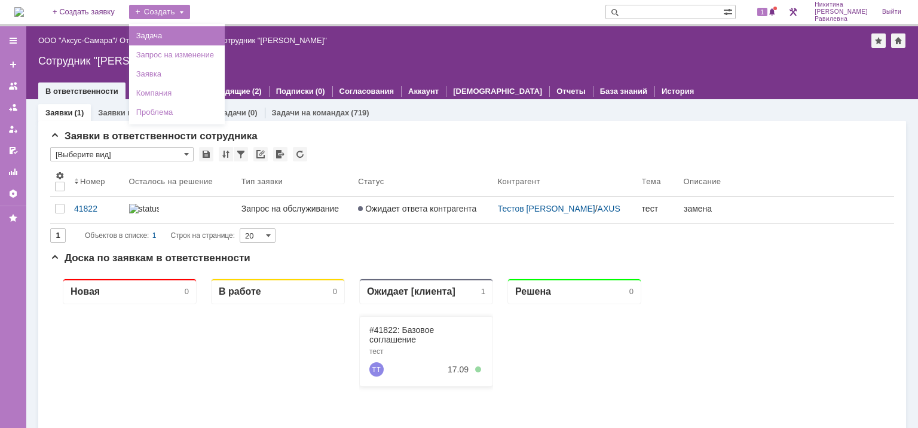
click at [215, 34] on link "Задача" at bounding box center [177, 36] width 91 height 14
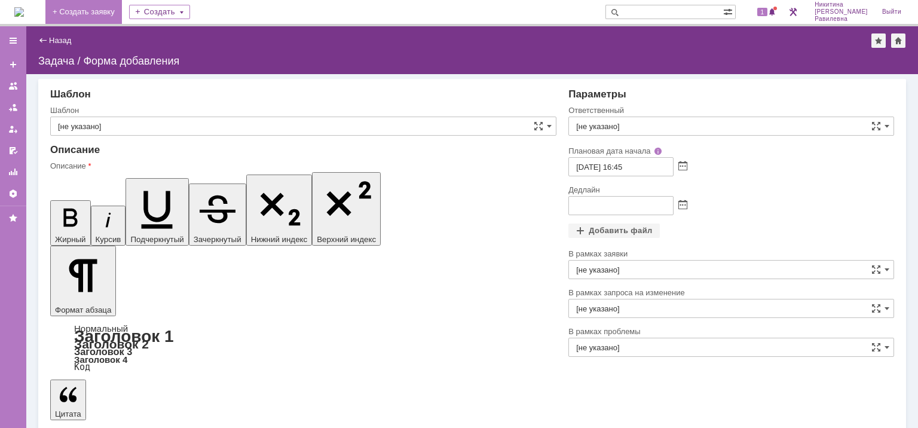
click at [108, 124] on input "[не указано]" at bounding box center [303, 126] width 506 height 19
type input "[не указано]"
click at [631, 131] on input "[не указано]" at bounding box center [731, 126] width 326 height 19
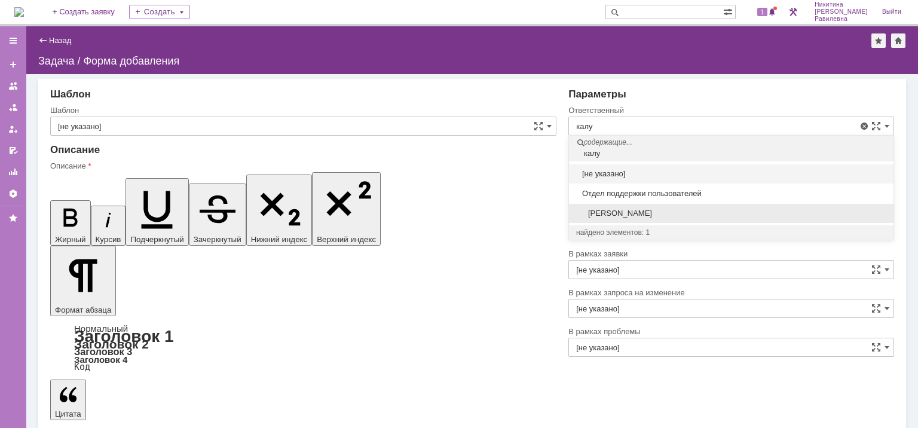
click at [641, 210] on span "[PERSON_NAME]" at bounding box center [731, 214] width 310 height 10
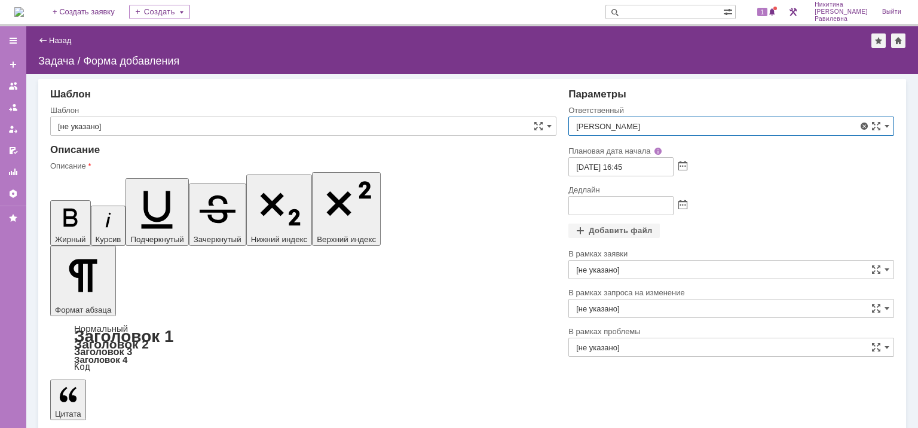
type input "[PERSON_NAME]"
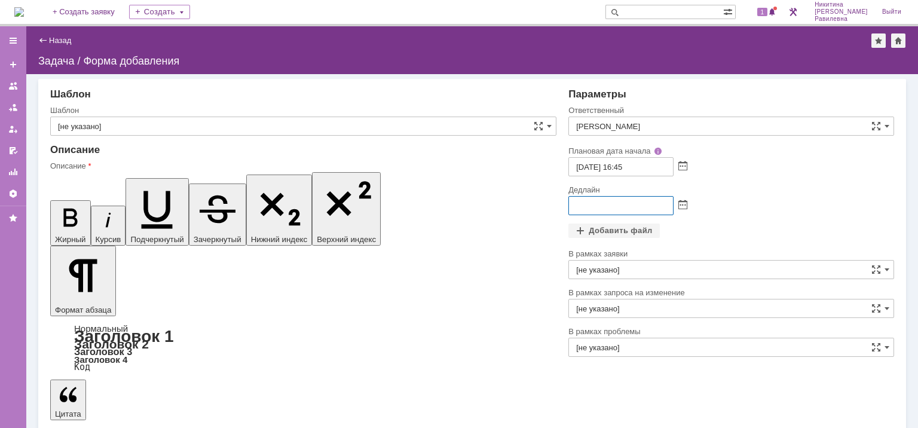
click at [576, 206] on input "text" at bounding box center [620, 205] width 105 height 19
click at [683, 207] on span at bounding box center [682, 206] width 9 height 10
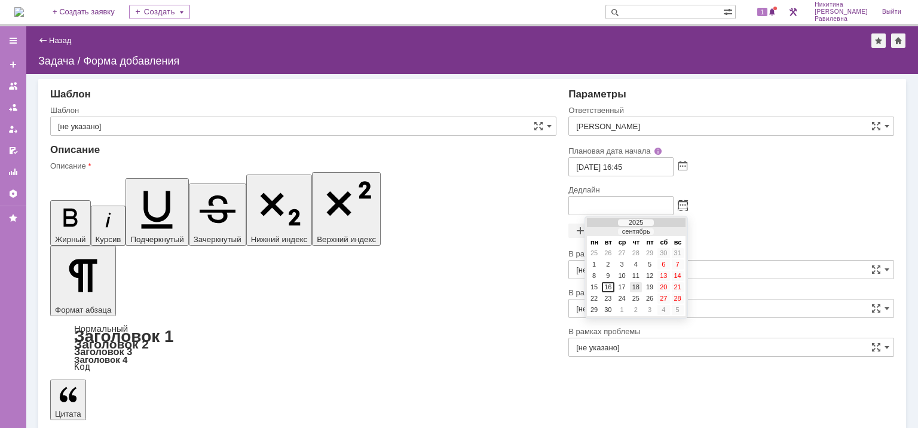
click at [638, 283] on div "18" at bounding box center [636, 287] width 12 height 10
type input "18.09.2025 16:47"
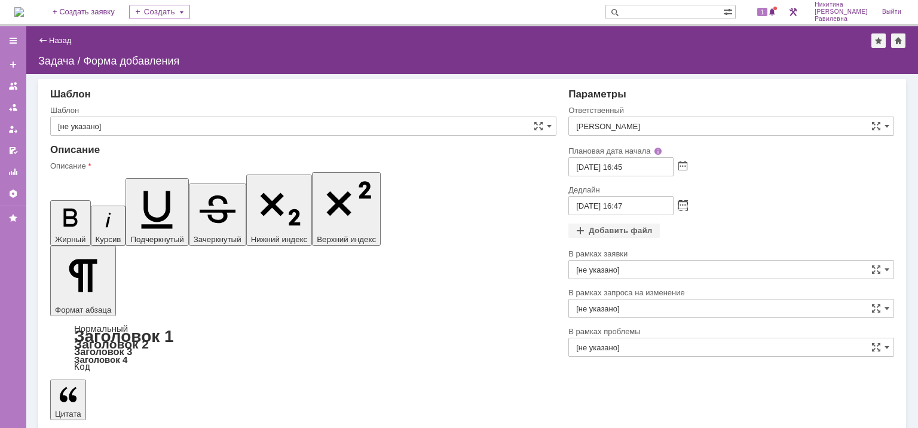
click at [658, 268] on input "[не указано]" at bounding box center [731, 269] width 326 height 19
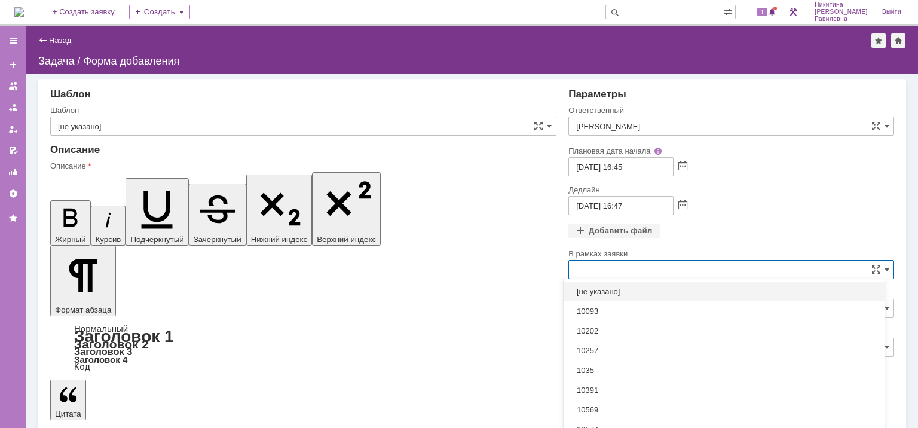
scroll to position [13, 0]
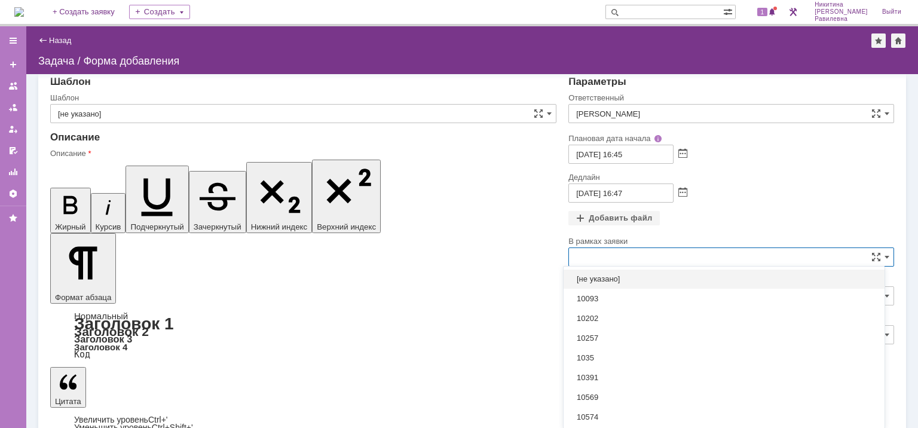
click at [761, 192] on div "Дедлайн 18.09.2025 16:47" at bounding box center [731, 191] width 326 height 39
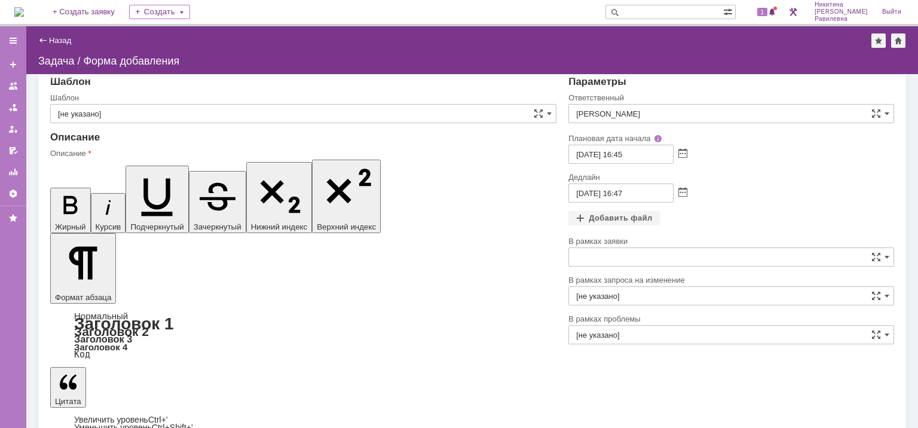
scroll to position [0, 0]
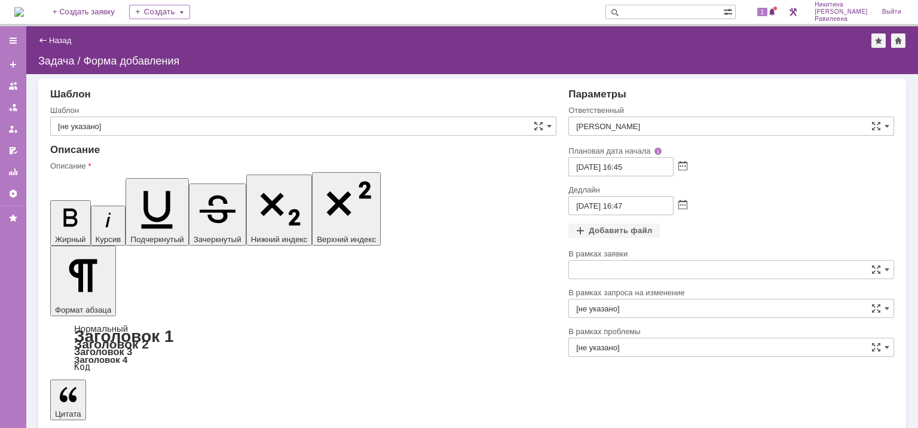
type input "[не указано]"
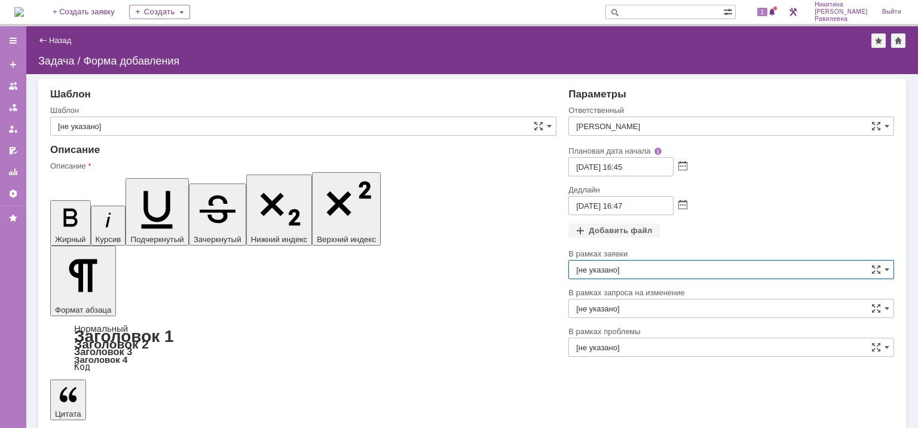
click at [596, 270] on input "[не указано]" at bounding box center [731, 269] width 326 height 19
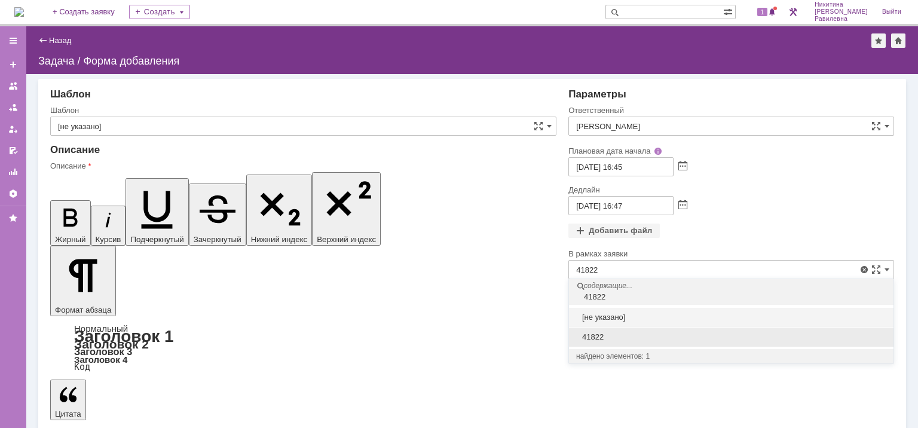
click at [600, 335] on span "41822" at bounding box center [731, 337] width 310 height 10
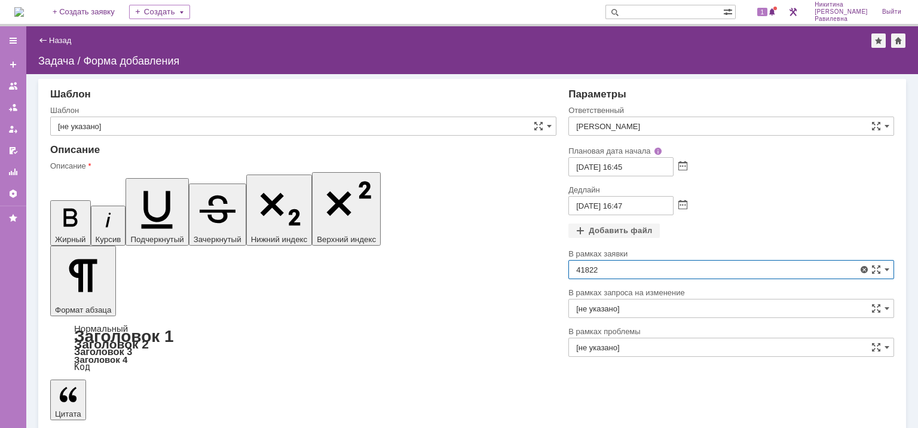
type input "41822"
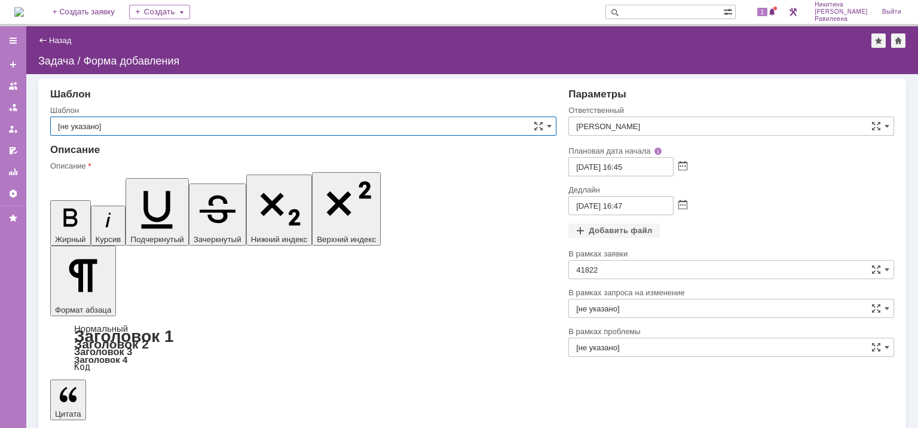
click at [514, 121] on input "[не указано]" at bounding box center [303, 126] width 506 height 19
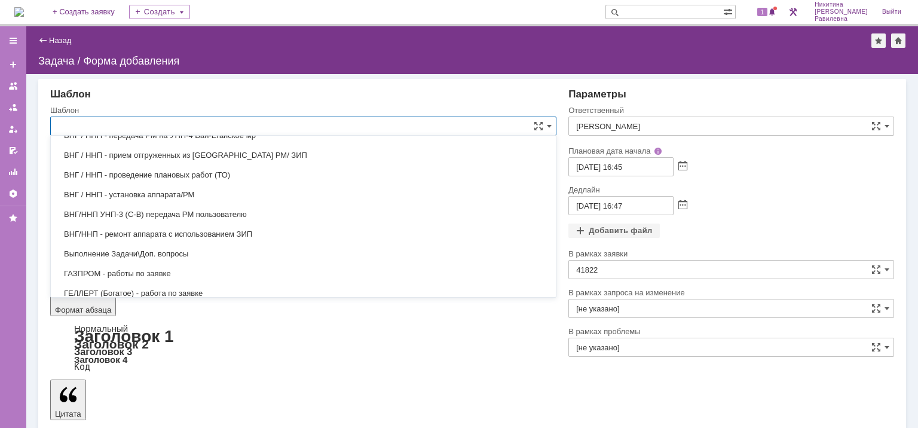
scroll to position [646, 0]
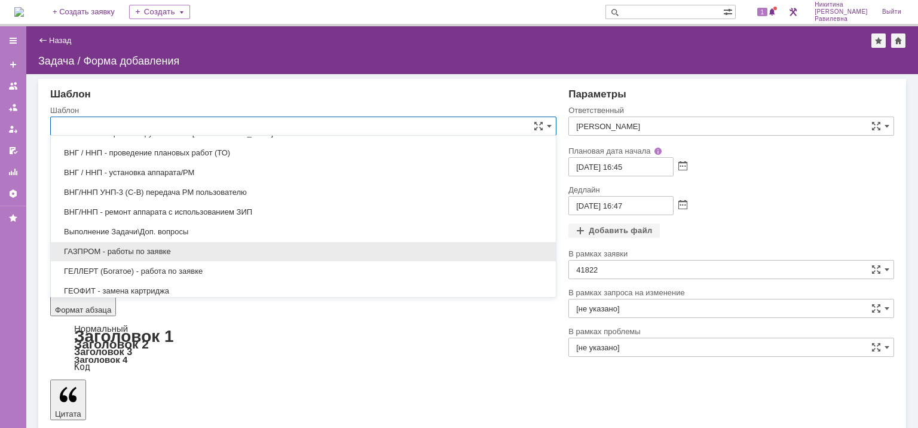
click at [170, 247] on span "ГАЗПРОМ - работы по заявке" at bounding box center [303, 252] width 491 height 10
type input "ГАЗПРОМ - работы по заявке"
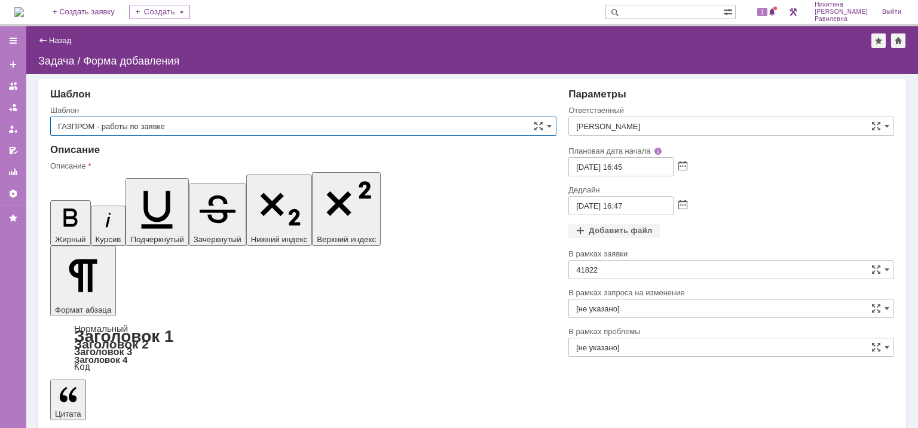
type input "[не указано]"
type input "[DATE] 08:45"
type input "ГАЗПРОМ - работы по заявке"
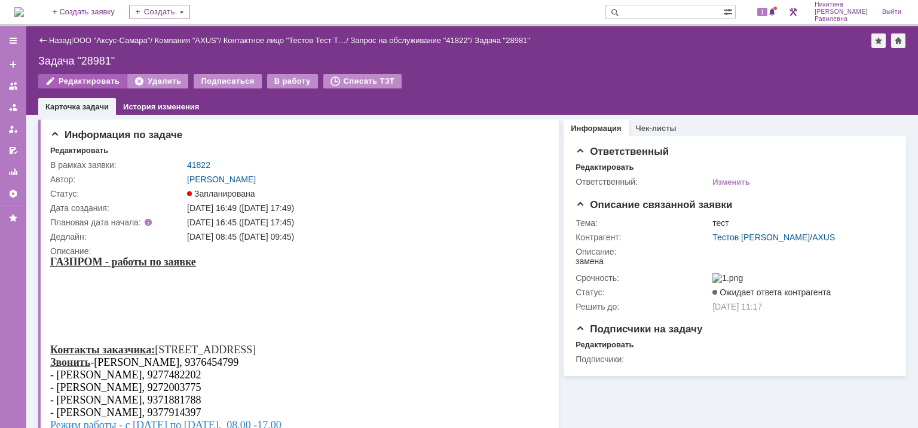
click at [78, 81] on div "Редактировать" at bounding box center [82, 81] width 88 height 14
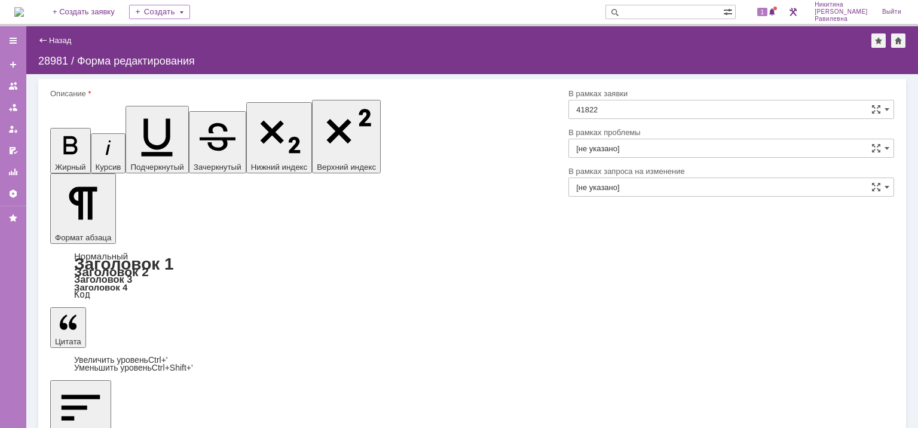
scroll to position [5, 0]
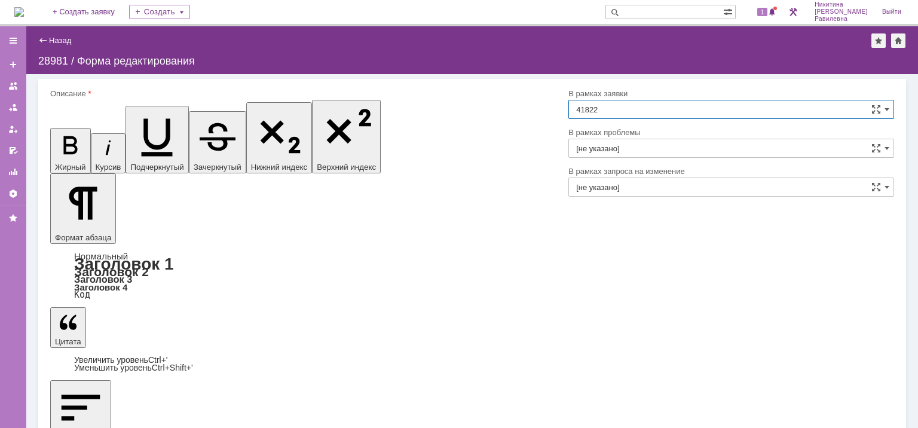
click at [643, 109] on input "41822" at bounding box center [731, 109] width 326 height 19
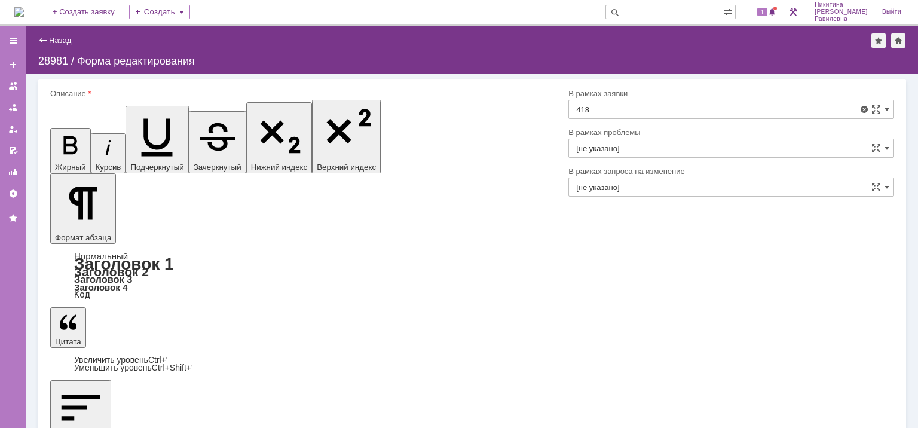
type input "41822"
click at [66, 39] on link "Назад" at bounding box center [60, 40] width 22 height 9
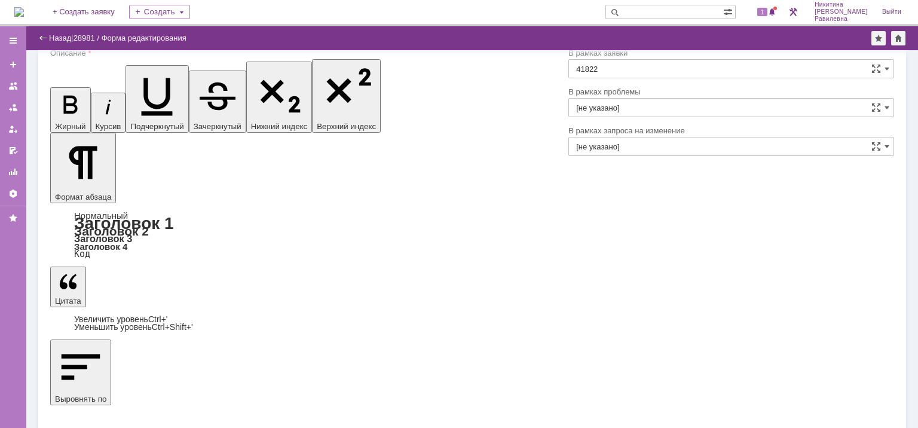
scroll to position [16, 0]
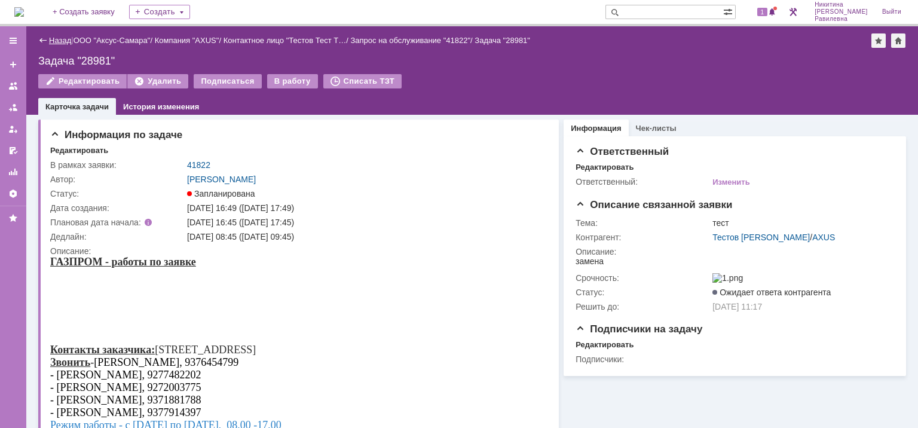
click at [60, 41] on link "Назад" at bounding box center [60, 40] width 22 height 9
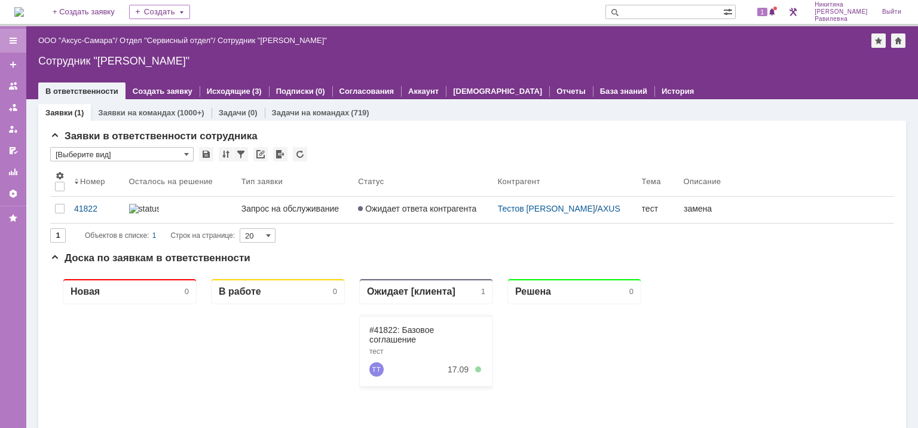
click at [14, 37] on div at bounding box center [13, 41] width 10 height 10
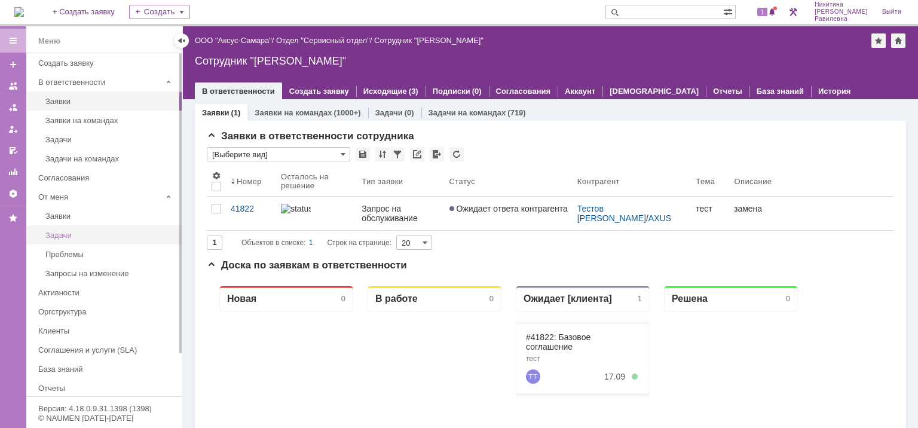
click at [72, 231] on div "Задачи" at bounding box center [109, 235] width 129 height 9
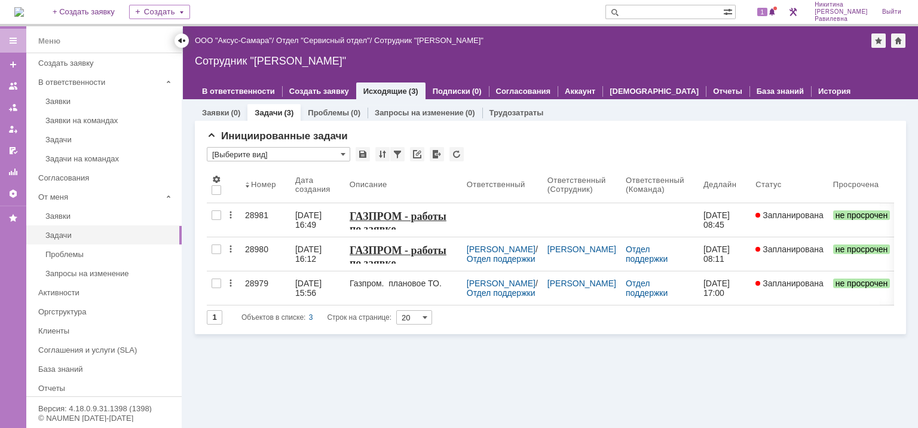
click at [185, 41] on div at bounding box center [182, 41] width 10 height 10
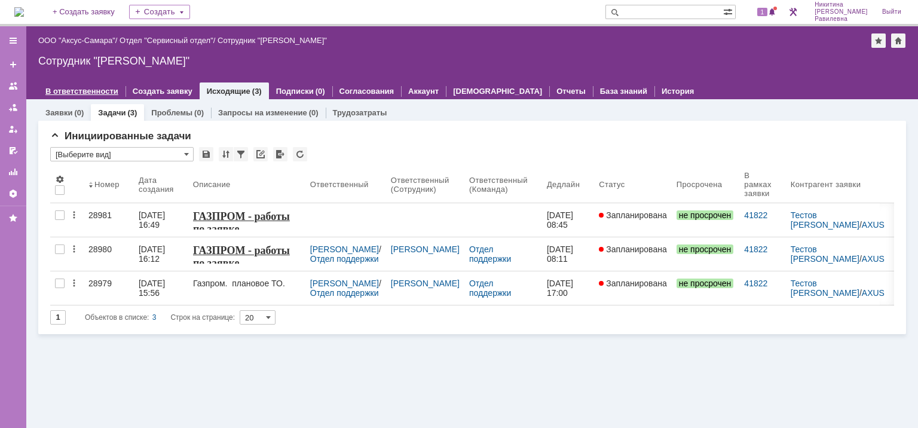
click at [97, 87] on link "В ответственности" at bounding box center [81, 91] width 73 height 9
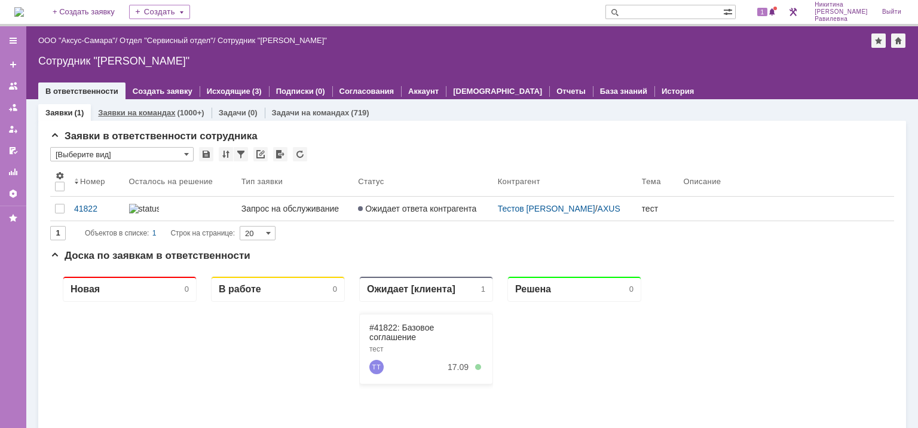
click at [126, 114] on link "Заявки на командах" at bounding box center [136, 112] width 77 height 9
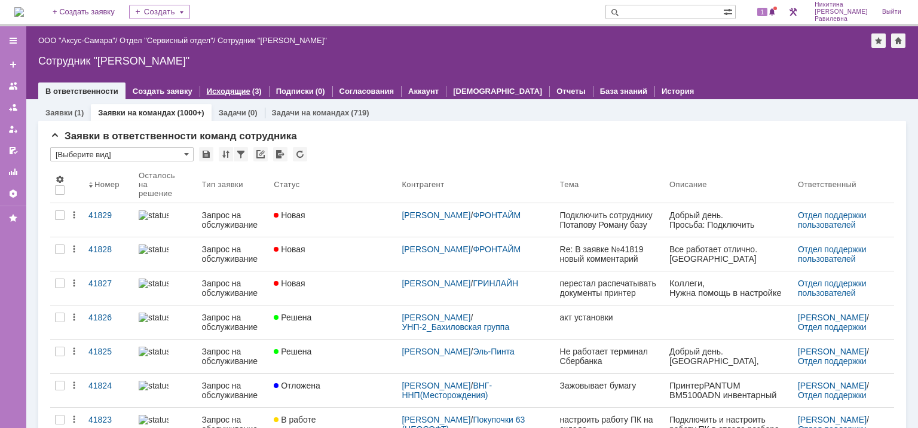
click at [229, 88] on link "Исходящие" at bounding box center [229, 91] width 44 height 9
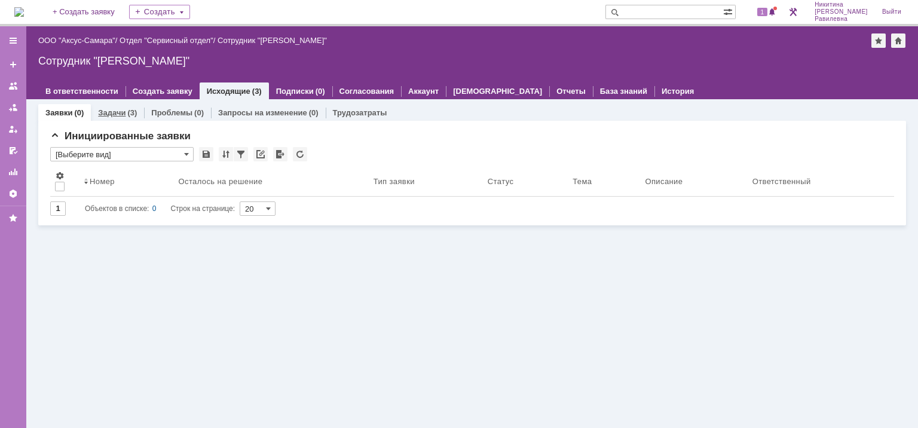
click at [134, 112] on div "(3)" at bounding box center [132, 112] width 10 height 9
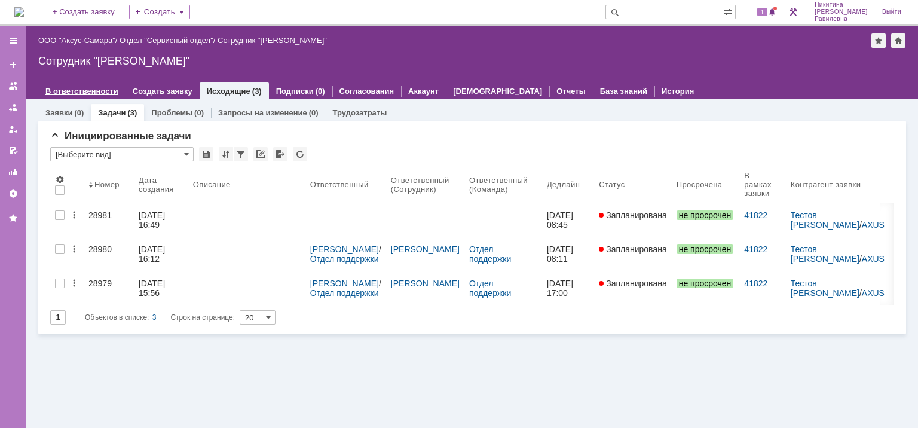
click at [84, 93] on link "В ответственности" at bounding box center [81, 91] width 73 height 9
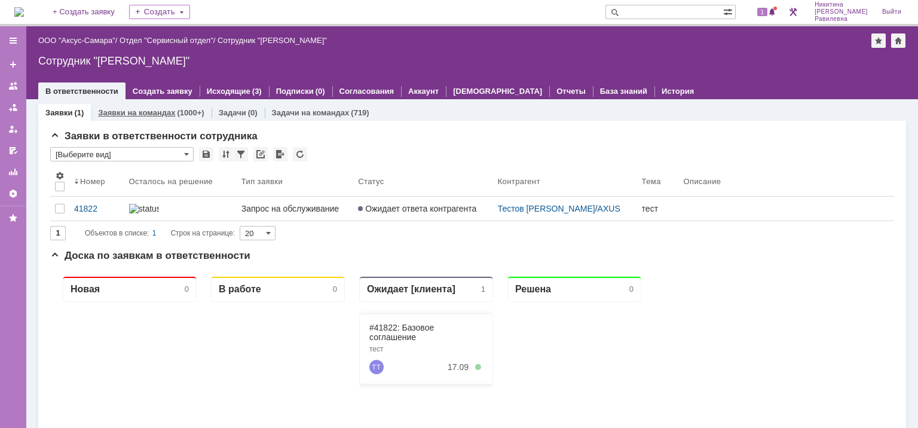
click at [157, 115] on link "Заявки на командах" at bounding box center [136, 112] width 77 height 9
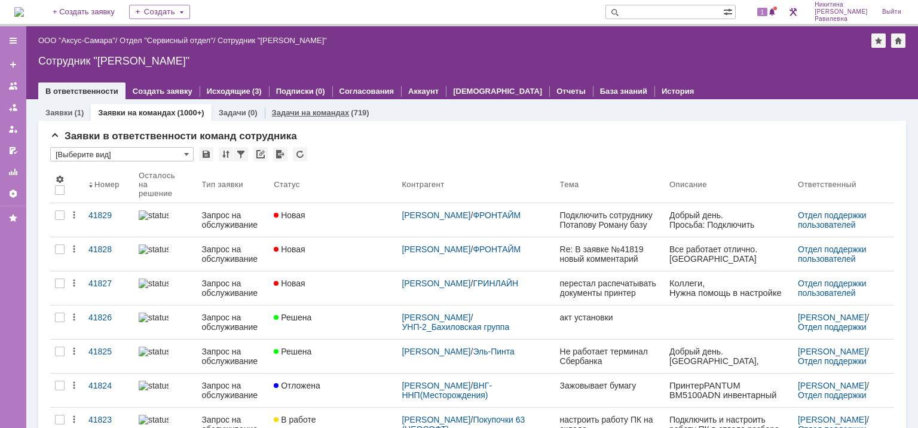
click at [320, 111] on link "Задачи на командах" at bounding box center [311, 112] width 78 height 9
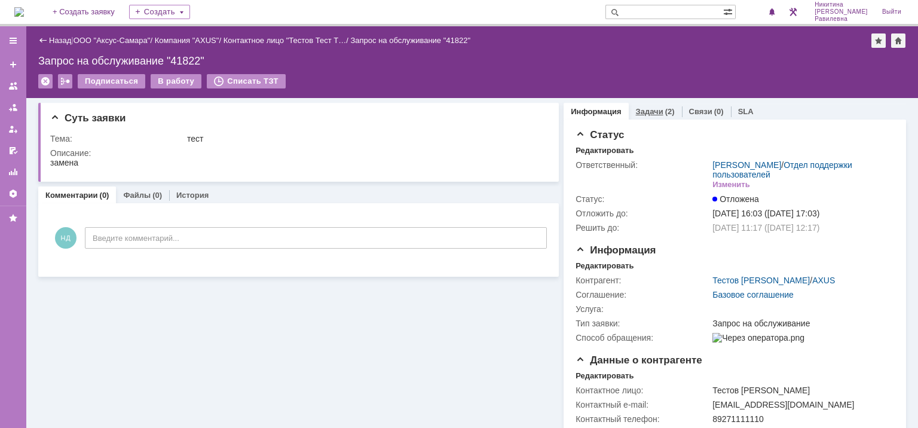
click at [641, 112] on link "Задачи" at bounding box center [649, 111] width 27 height 9
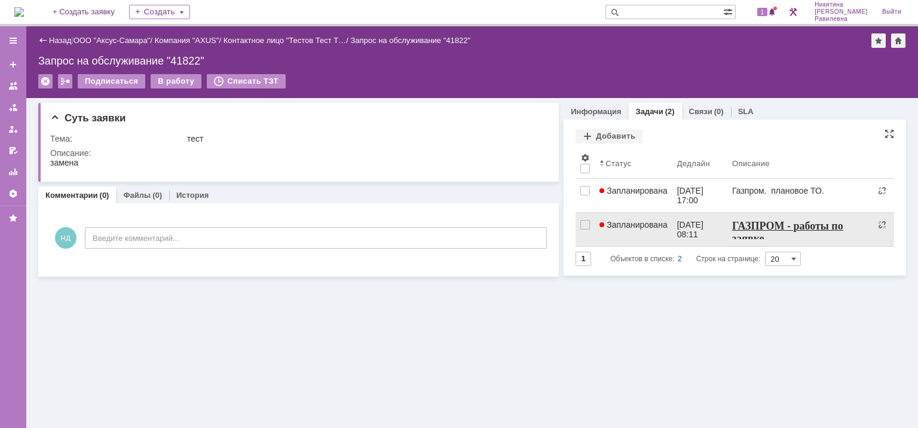
click at [643, 225] on span "Запланирована" at bounding box center [634, 225] width 68 height 10
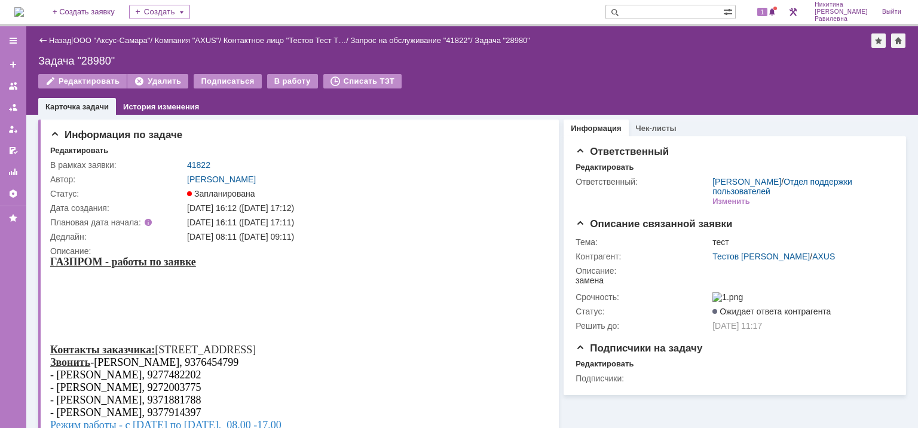
click at [48, 39] on div "Назад" at bounding box center [54, 40] width 33 height 9
